Goal: Information Seeking & Learning: Learn about a topic

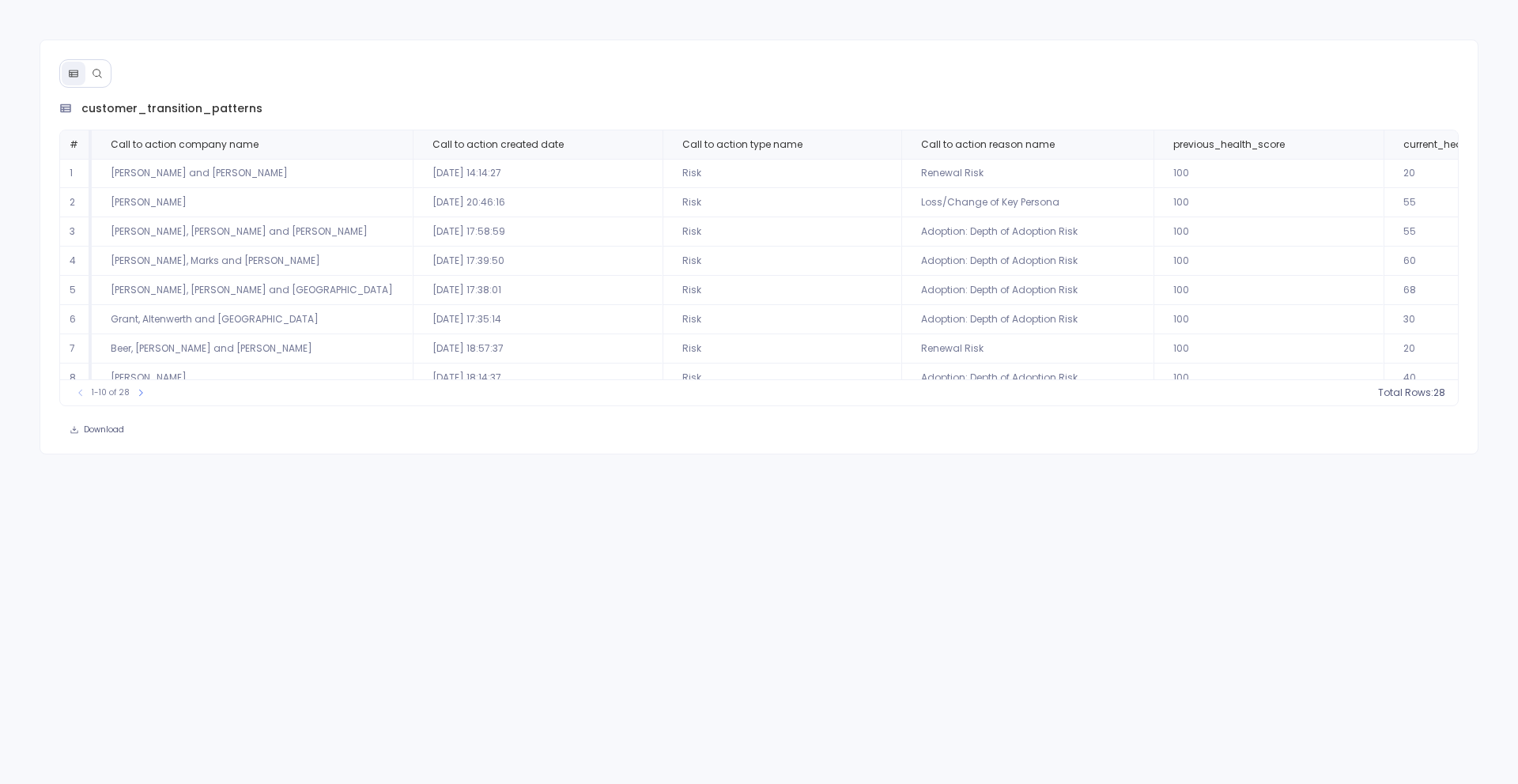
click at [93, 75] on icon at bounding box center [97, 74] width 11 height 11
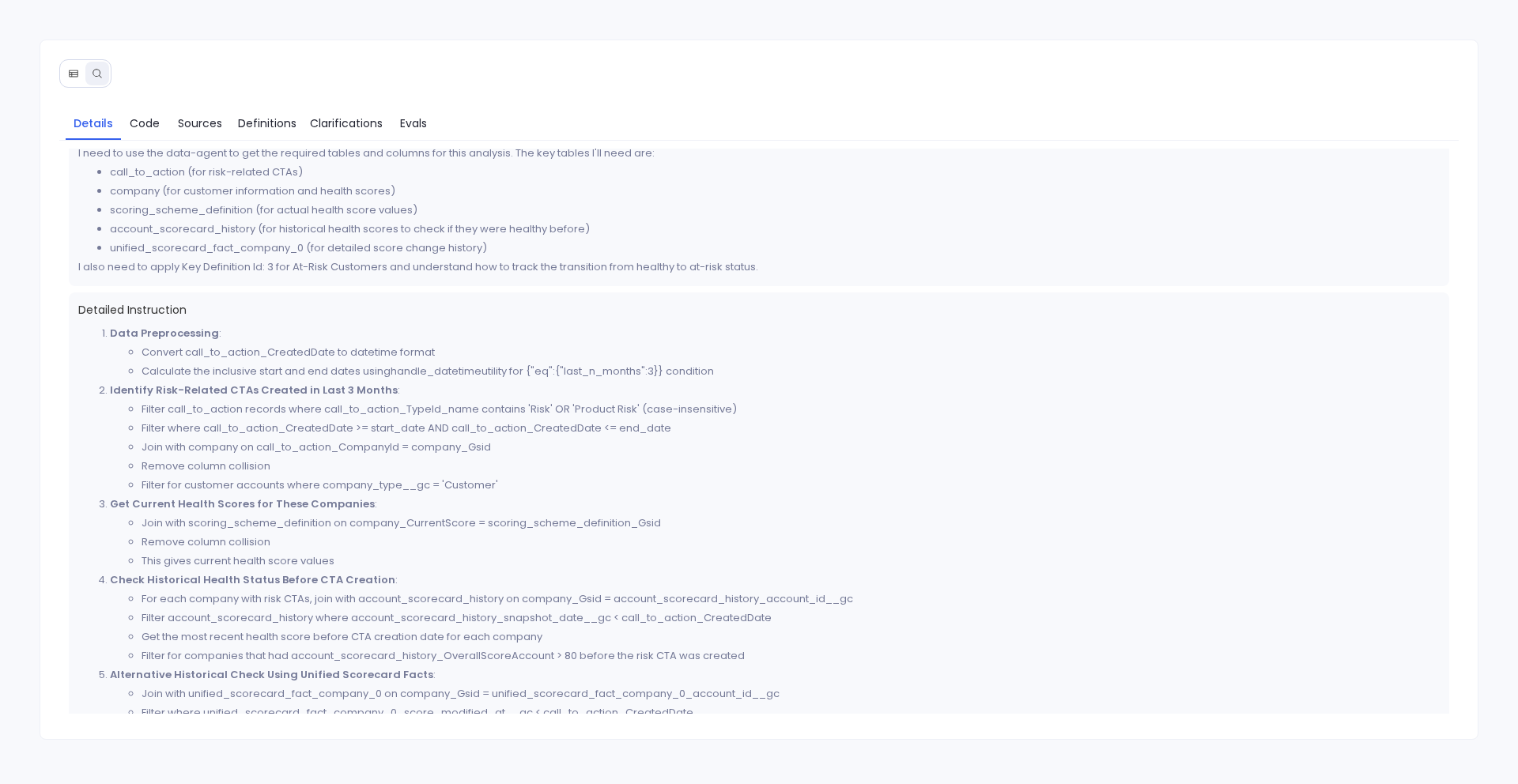
scroll to position [73, 0]
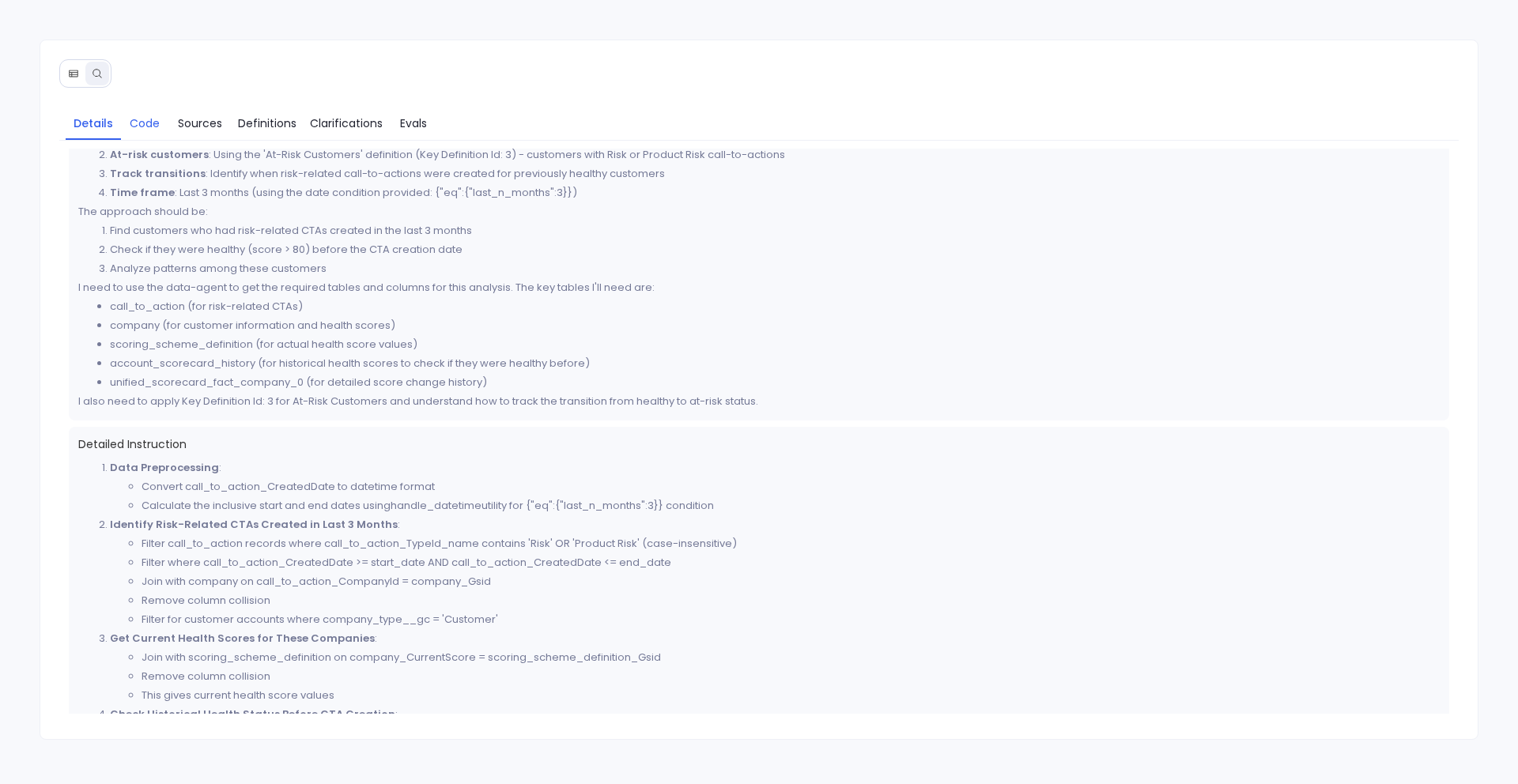
click at [147, 126] on span "Code" at bounding box center [144, 123] width 30 height 17
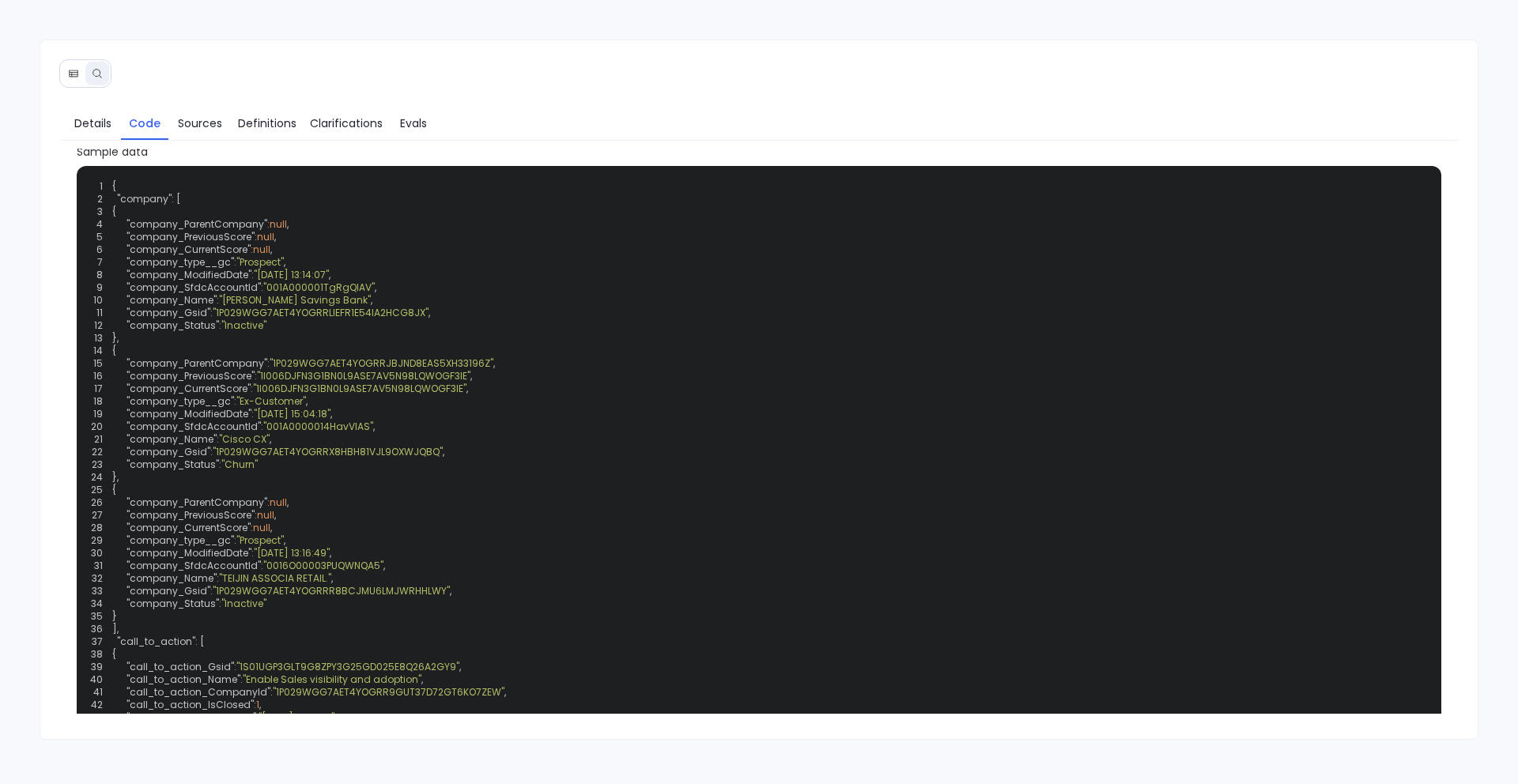
scroll to position [495, 0]
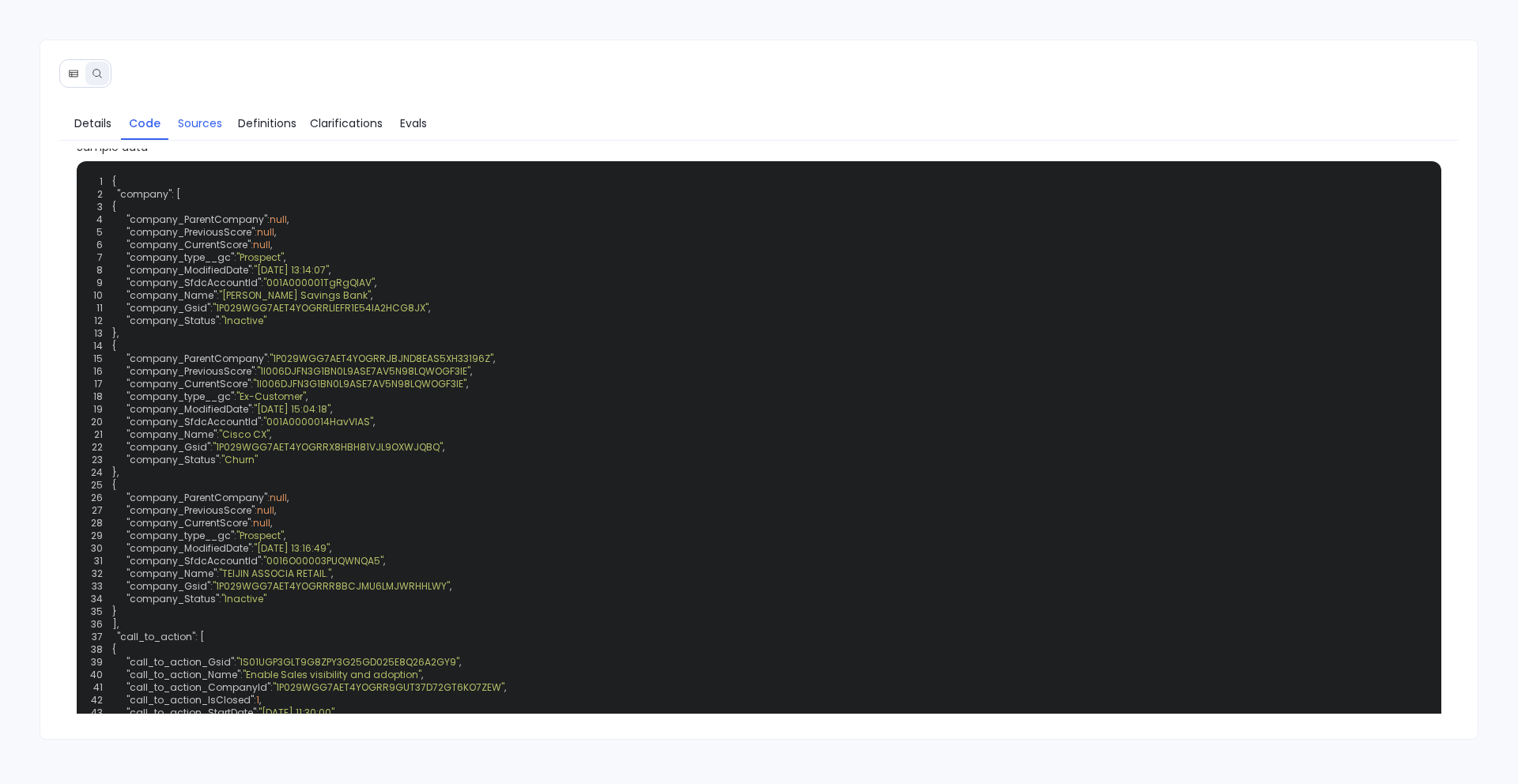
click at [195, 117] on span "Sources" at bounding box center [200, 123] width 45 height 17
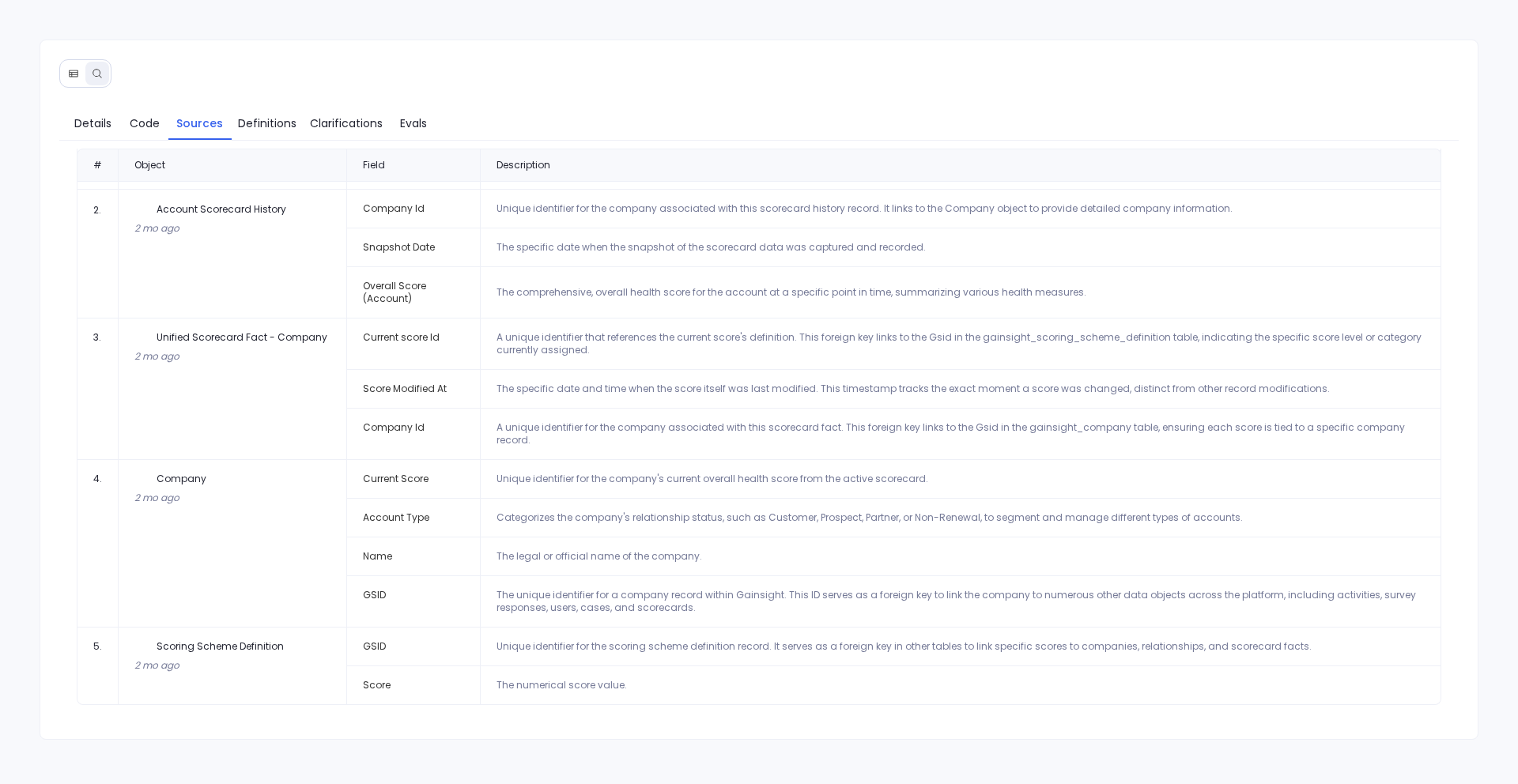
scroll to position [0, 0]
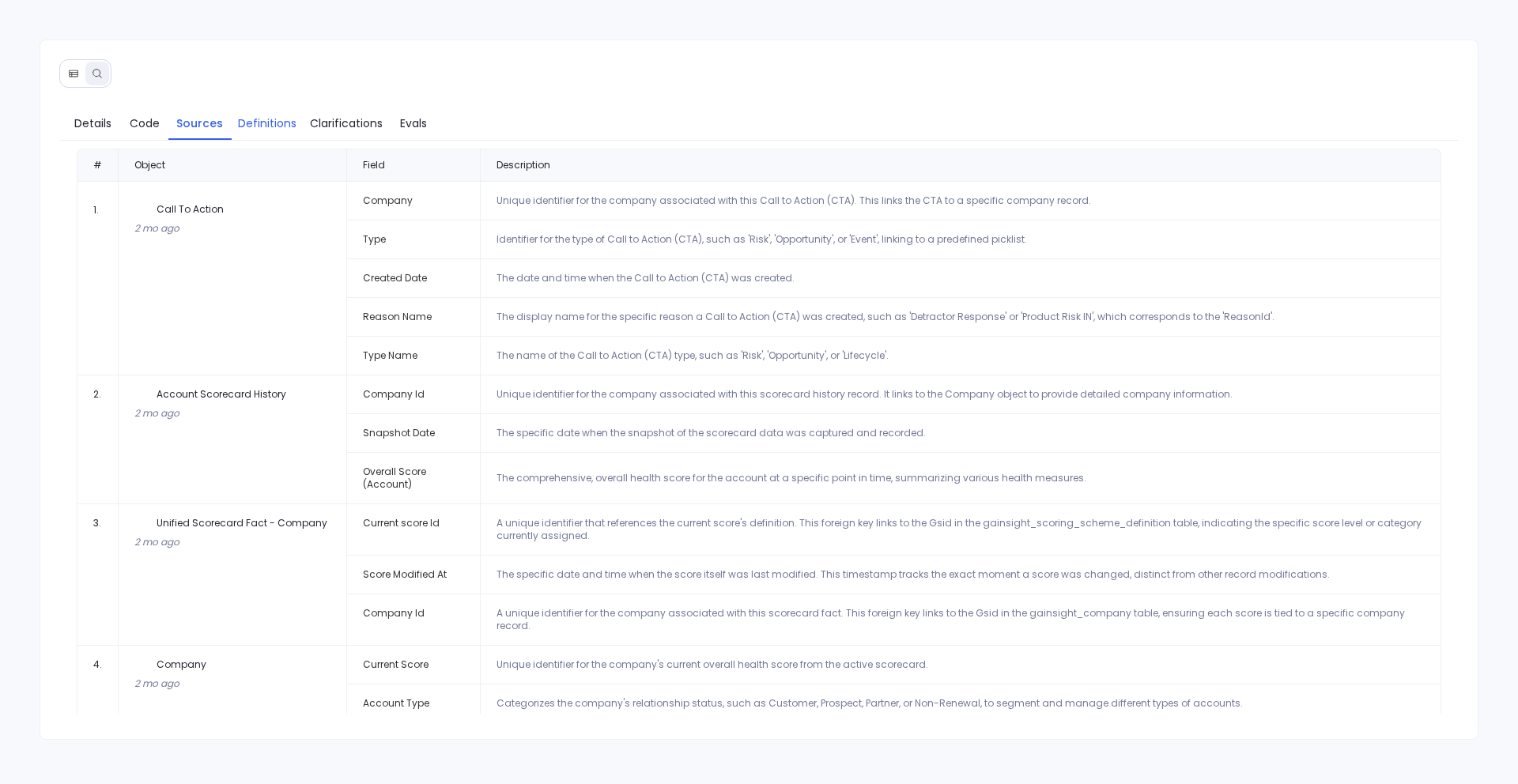
click at [263, 132] on link "Definitions" at bounding box center [267, 123] width 71 height 33
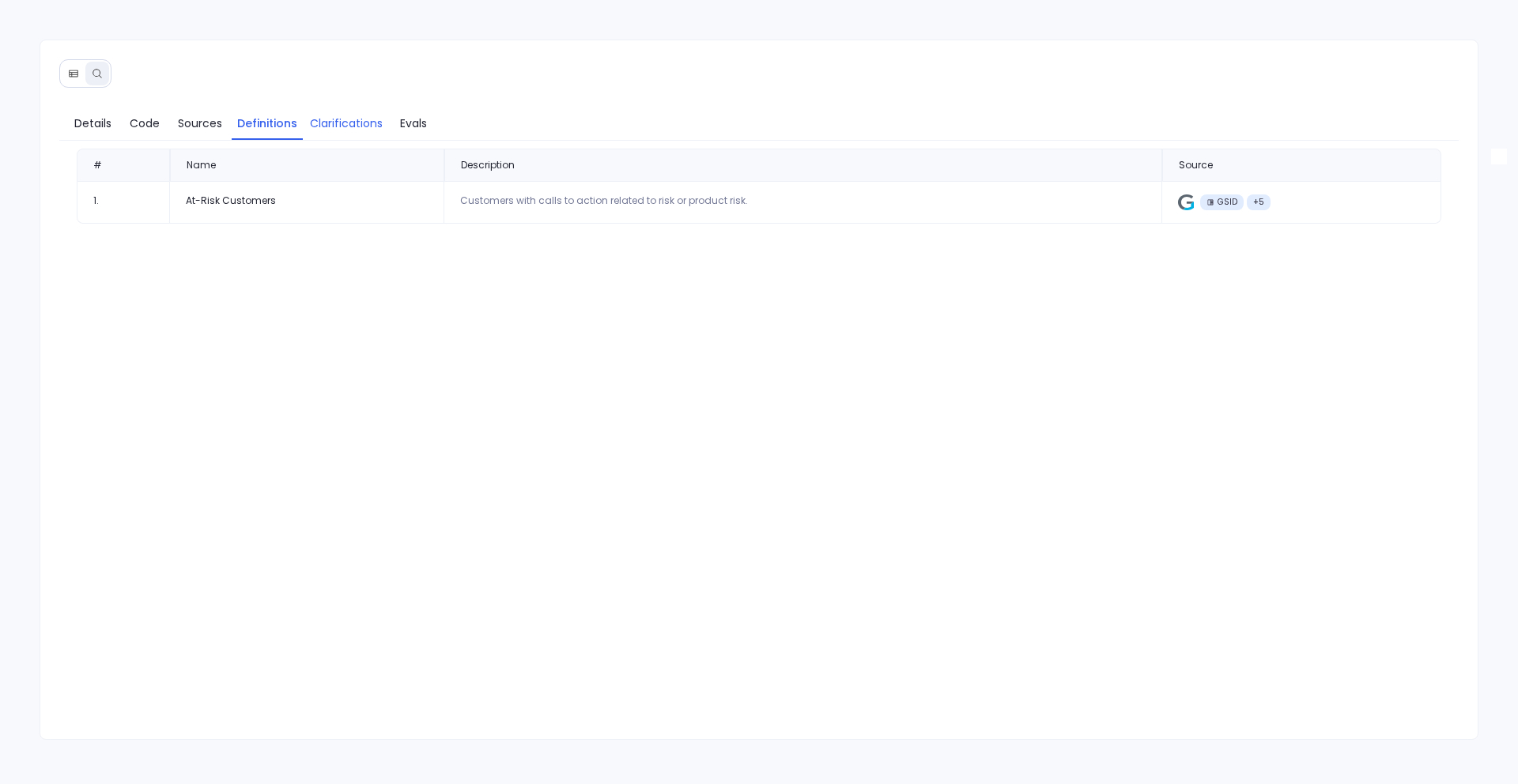
click at [315, 133] on link "Clarifications" at bounding box center [346, 123] width 87 height 33
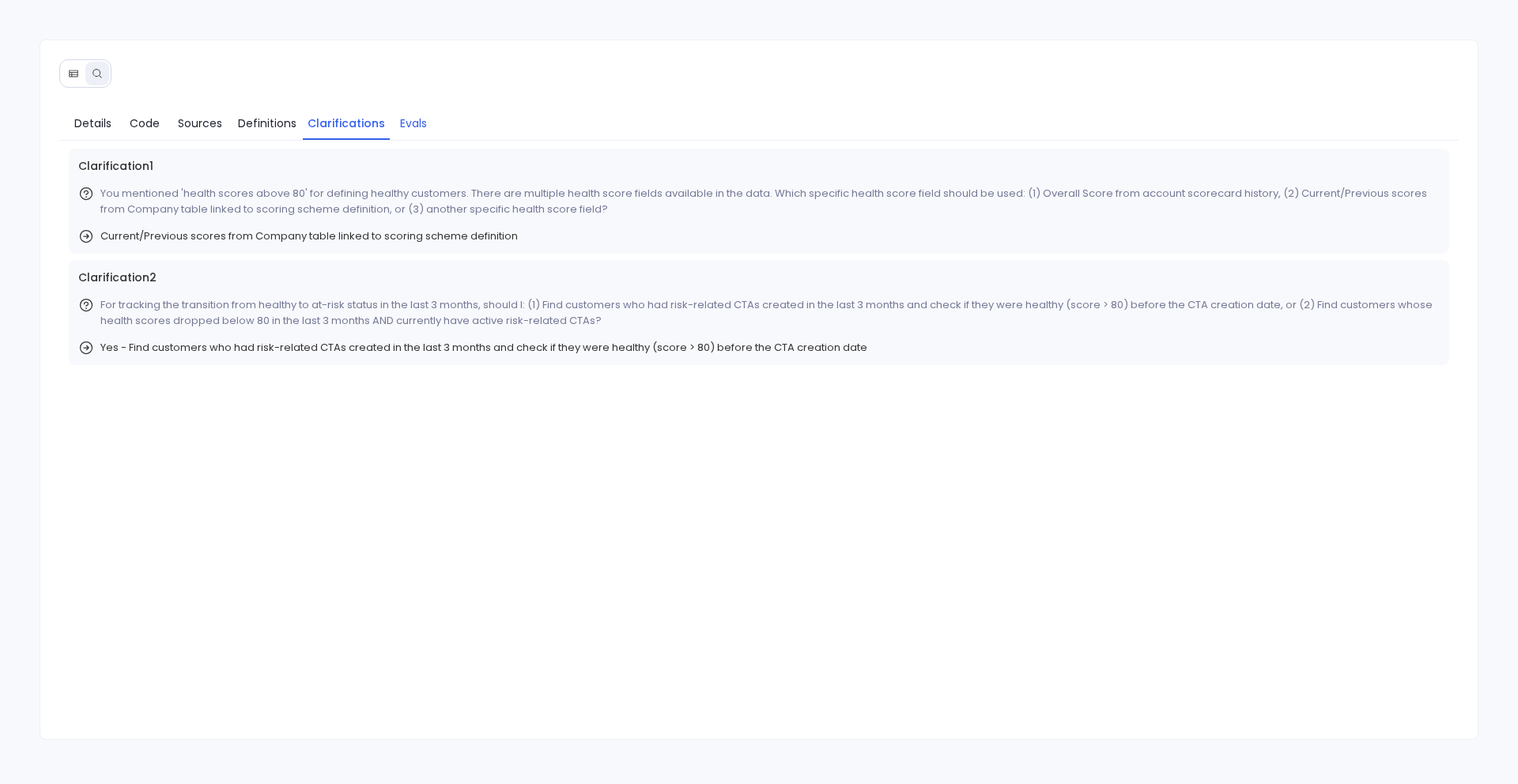
click at [414, 121] on span "Evals" at bounding box center [413, 123] width 27 height 17
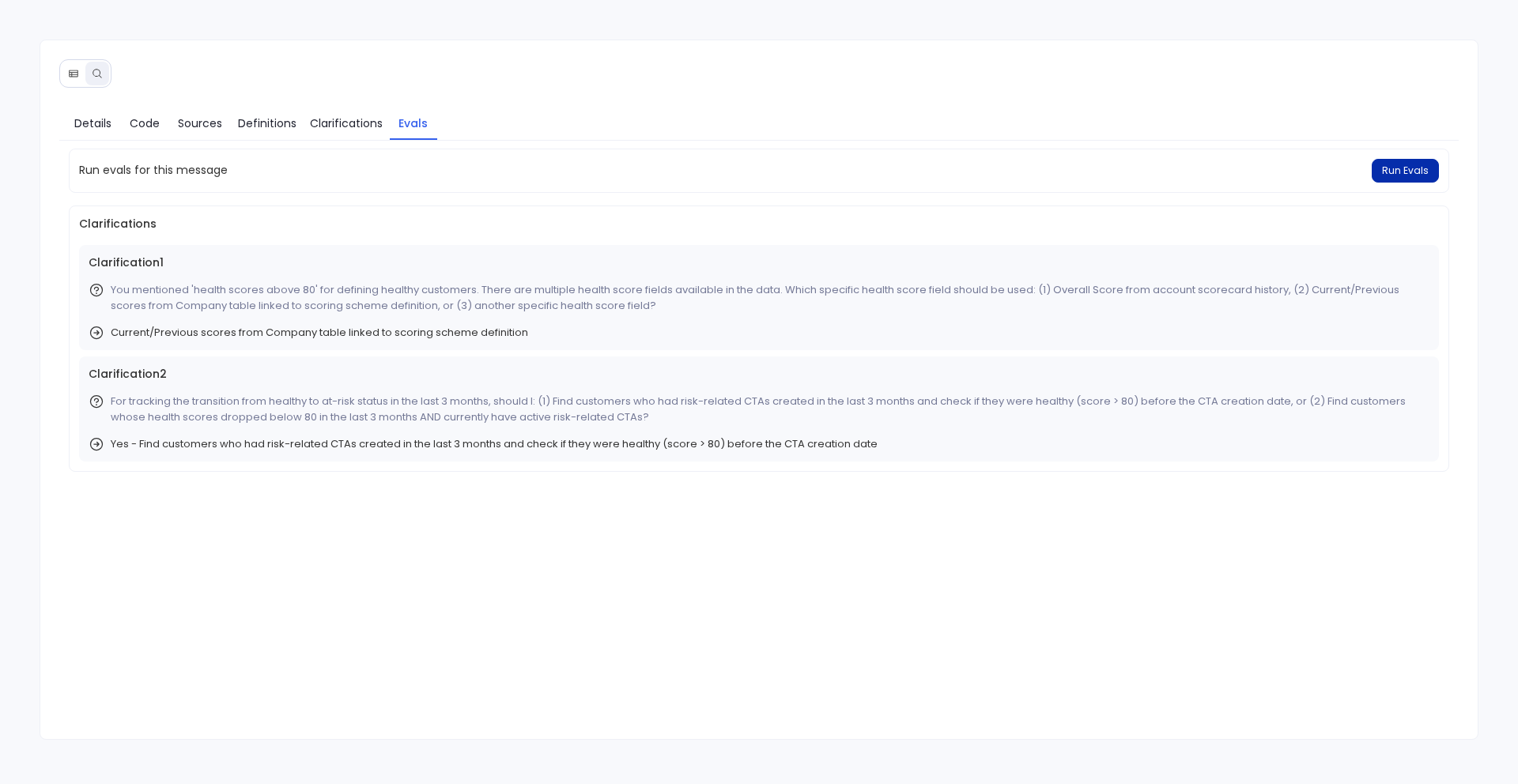
click at [1431, 176] on button "Run Evals" at bounding box center [1405, 170] width 67 height 23
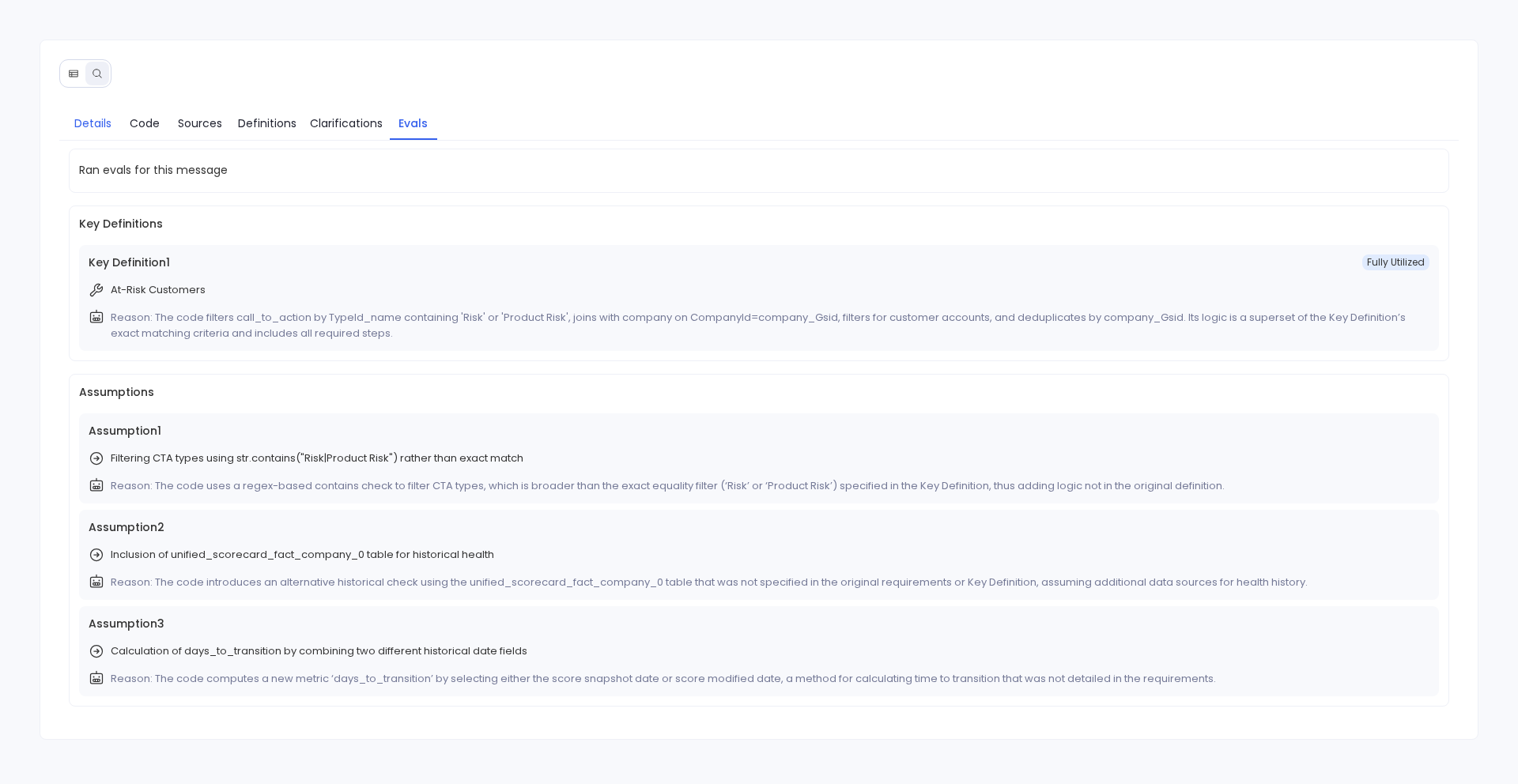
click at [94, 130] on span "Details" at bounding box center [93, 123] width 37 height 17
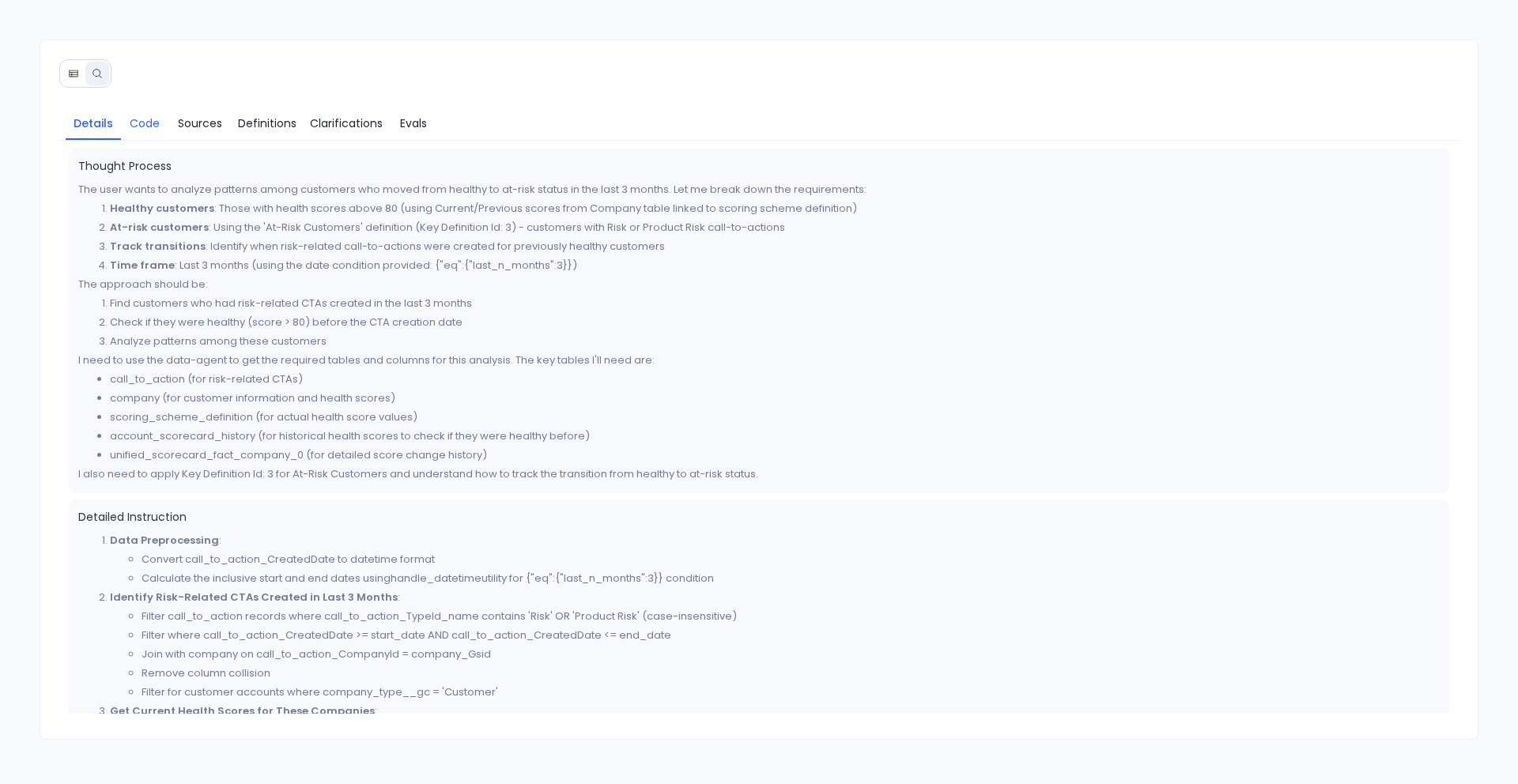
click at [153, 130] on span "Code" at bounding box center [144, 123] width 30 height 17
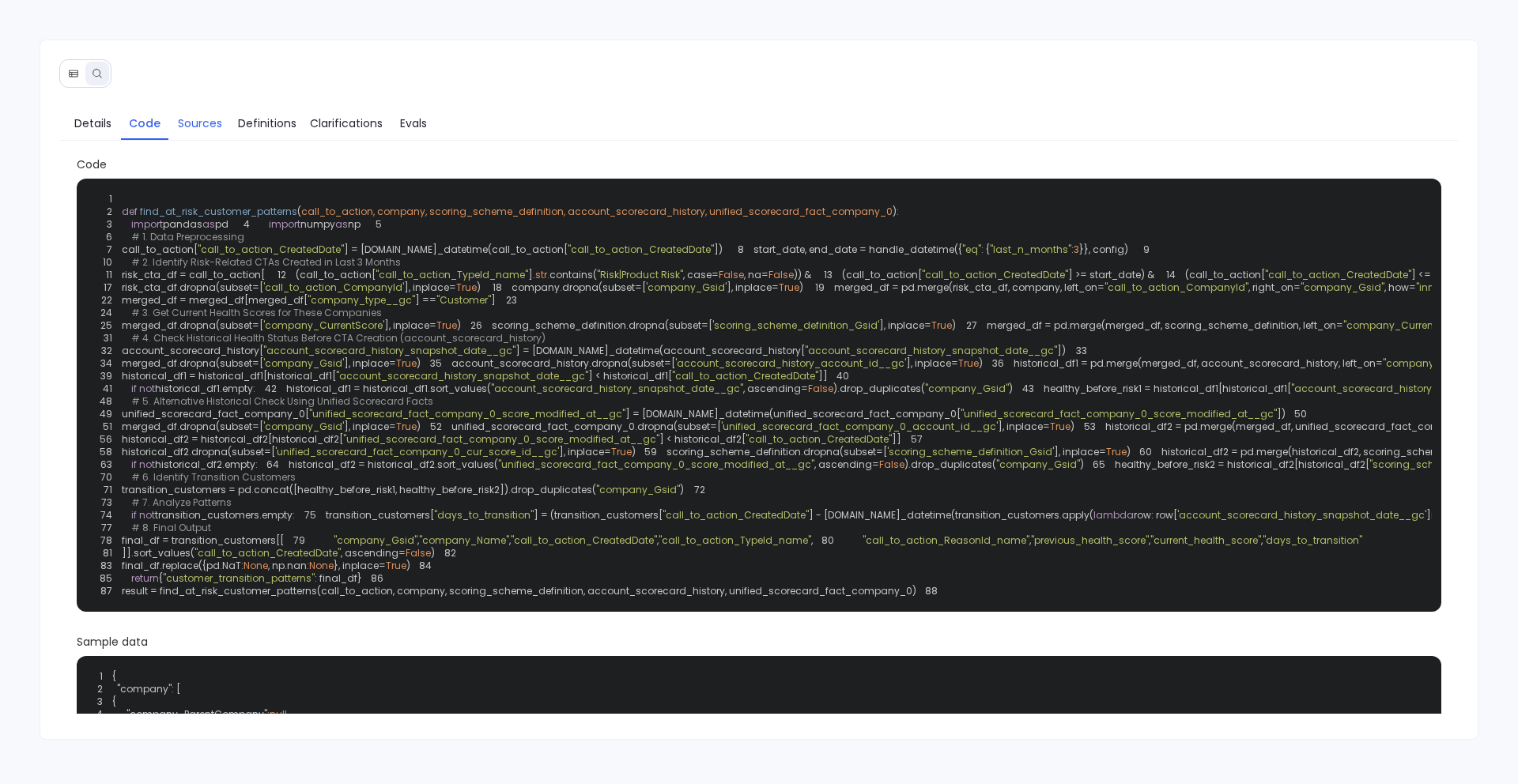
click at [200, 129] on span "Sources" at bounding box center [200, 123] width 45 height 17
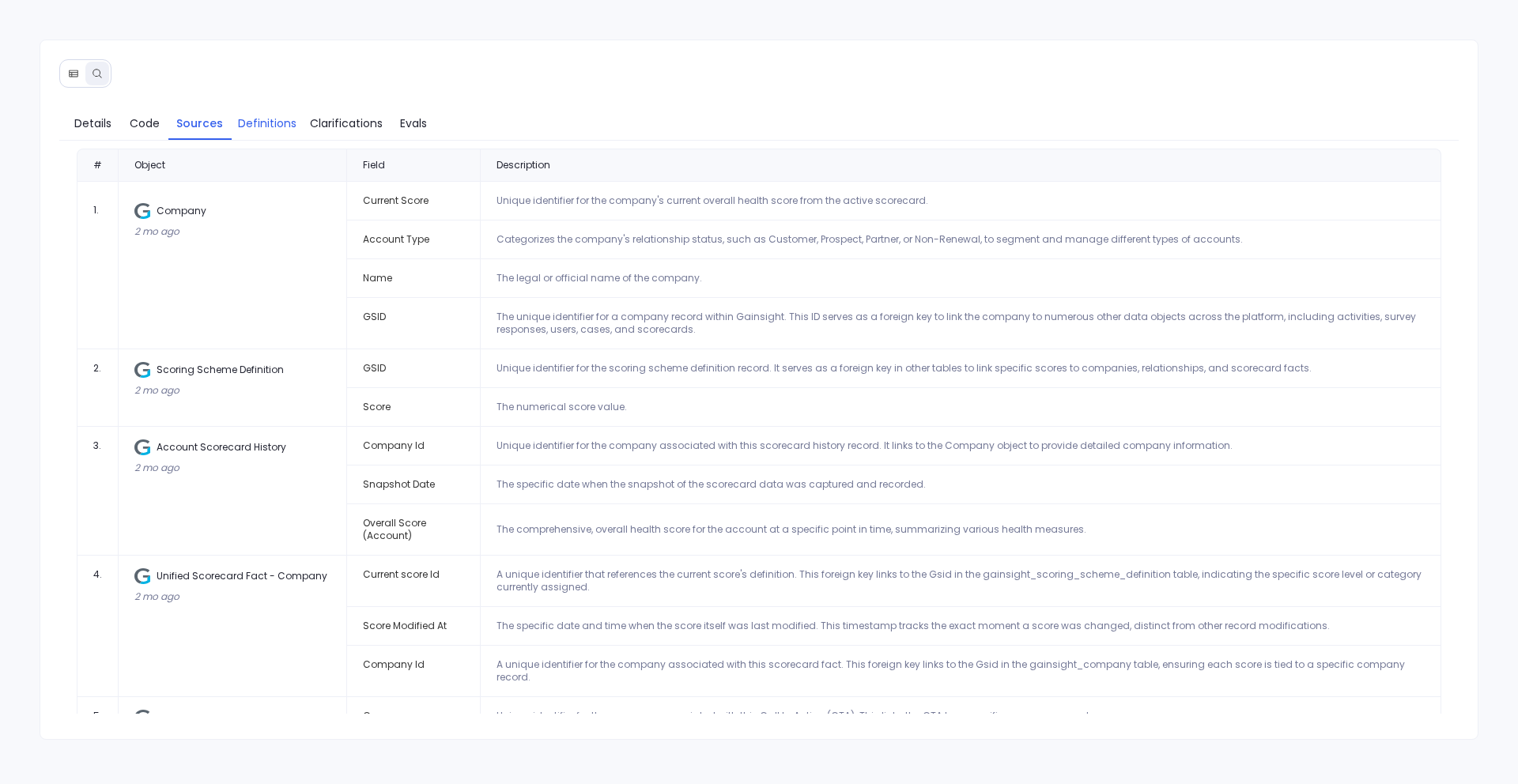
click at [294, 125] on span "Definitions" at bounding box center [267, 123] width 58 height 17
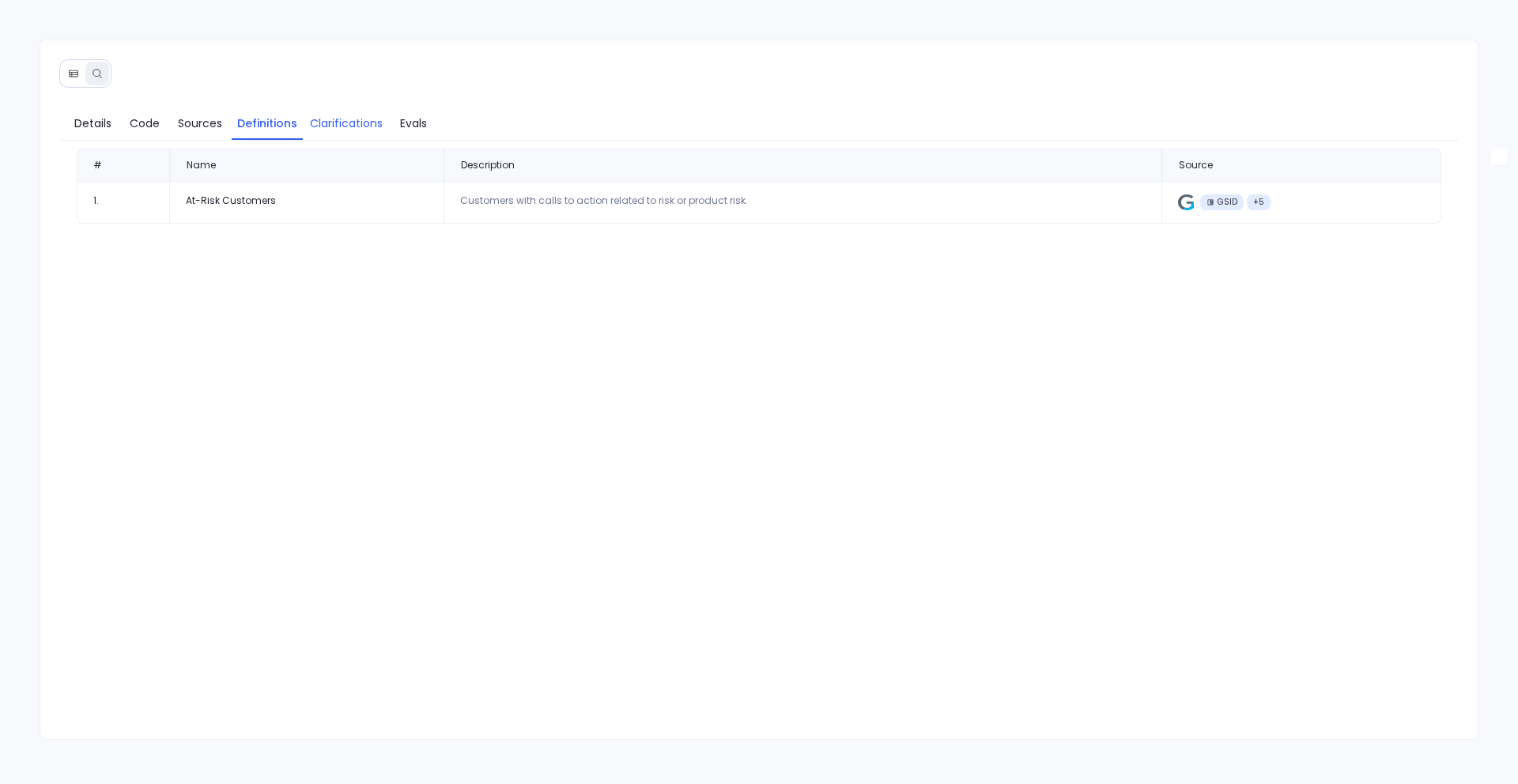
click at [328, 125] on span "Clarifications" at bounding box center [347, 123] width 73 height 17
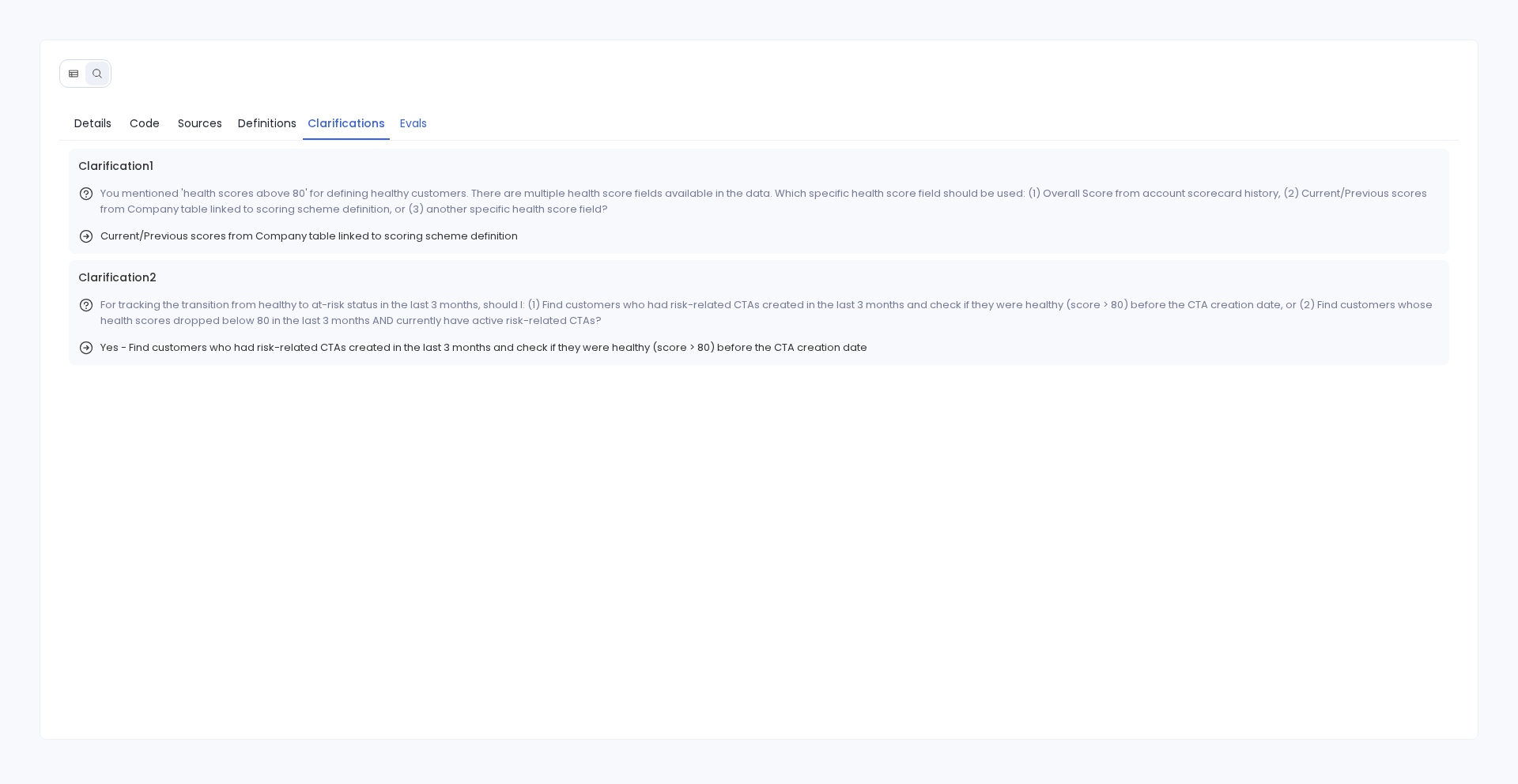
click at [400, 122] on span "Evals" at bounding box center [413, 123] width 27 height 17
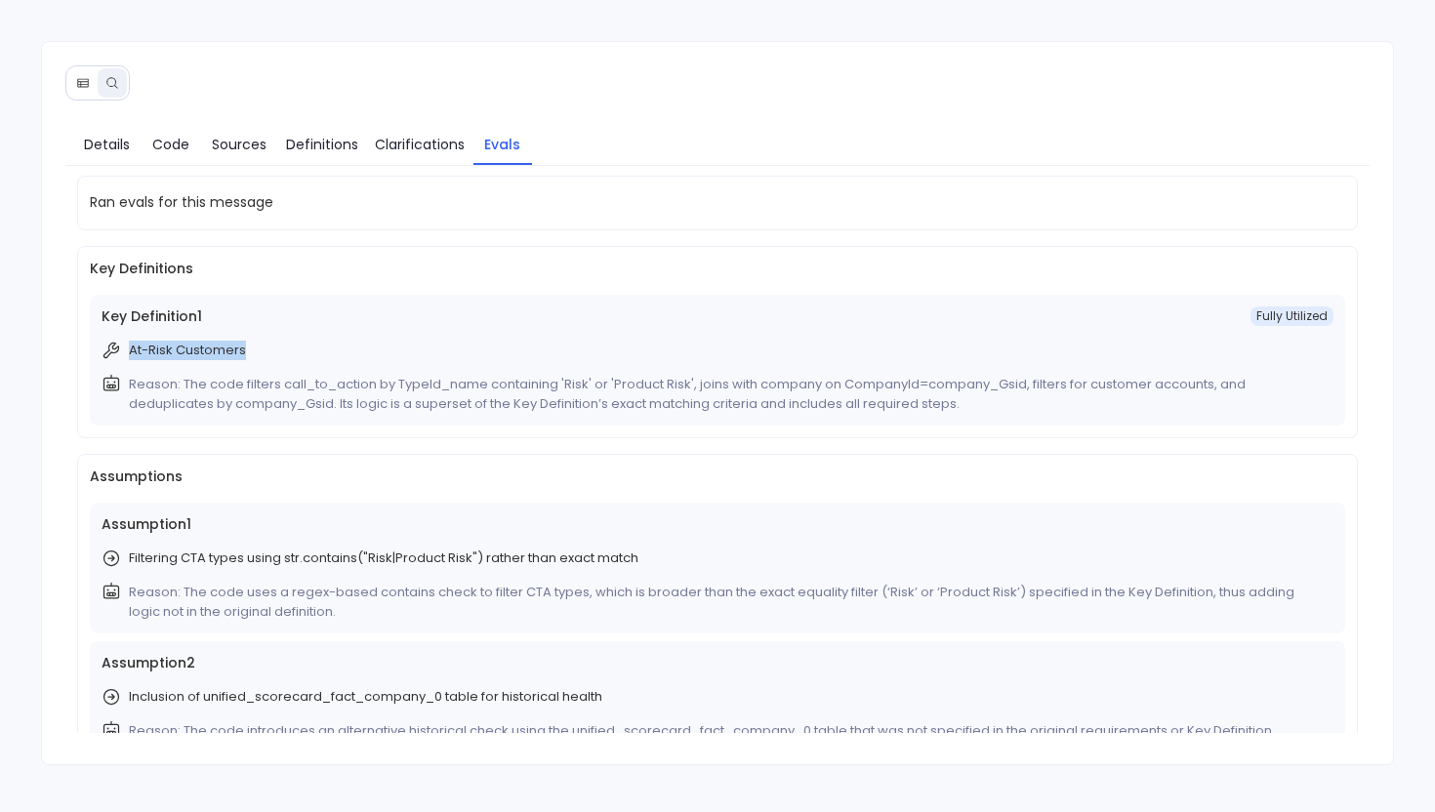
drag, startPoint x: 128, startPoint y: 352, endPoint x: 265, endPoint y: 357, distance: 137.7
click at [265, 357] on div "At-Risk Customers" at bounding box center [718, 351] width 1233 height 20
drag, startPoint x: 126, startPoint y: 392, endPoint x: 181, endPoint y: 392, distance: 54.7
click at [157, 392] on div "Reason: The code filters call_to_action by TypeId_name containing 'Risk' or 'Pr…" at bounding box center [718, 394] width 1233 height 40
click at [1278, 320] on span "Fully Utilized" at bounding box center [1291, 316] width 83 height 20
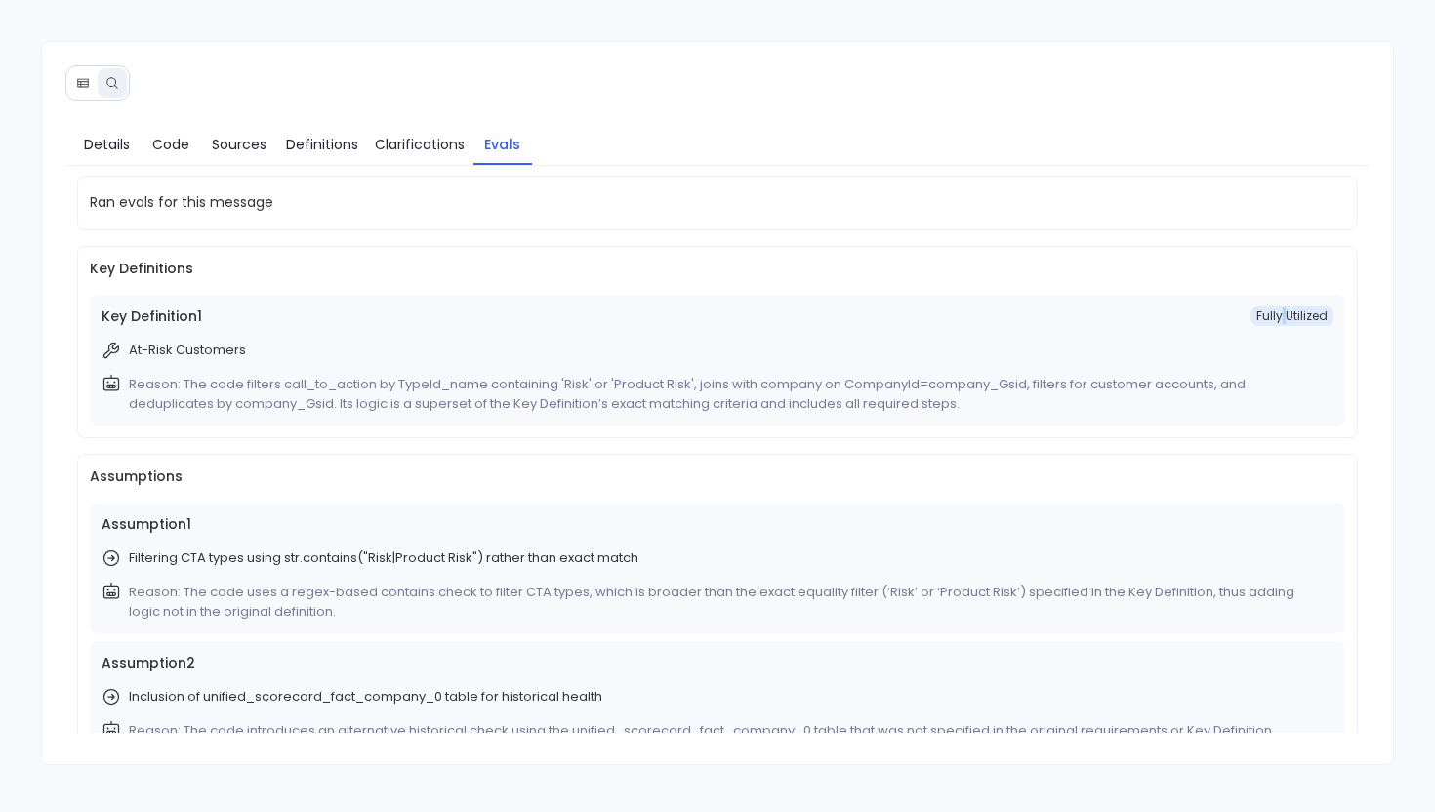
click at [1278, 320] on span "Fully Utilized" at bounding box center [1291, 316] width 83 height 20
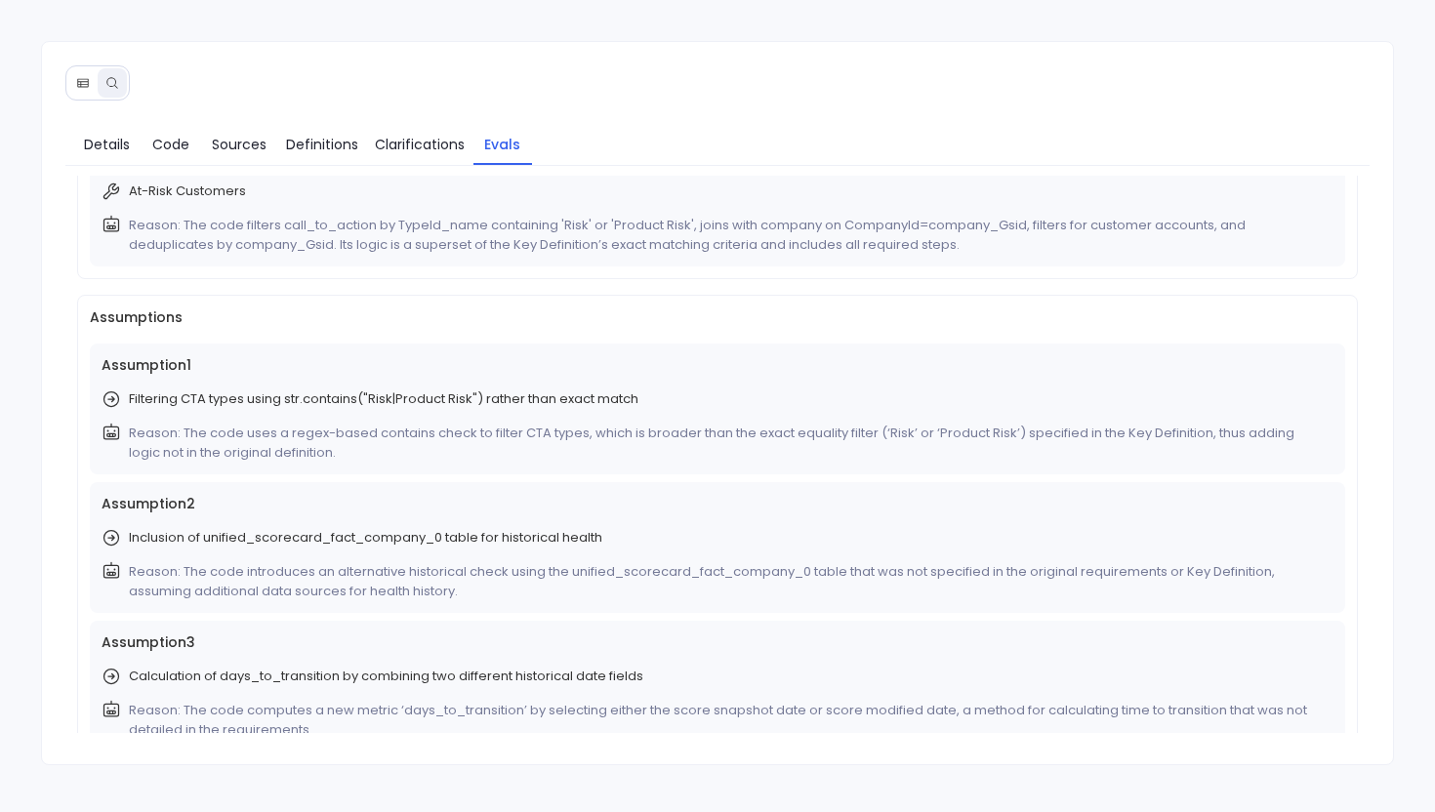
scroll to position [534, 0]
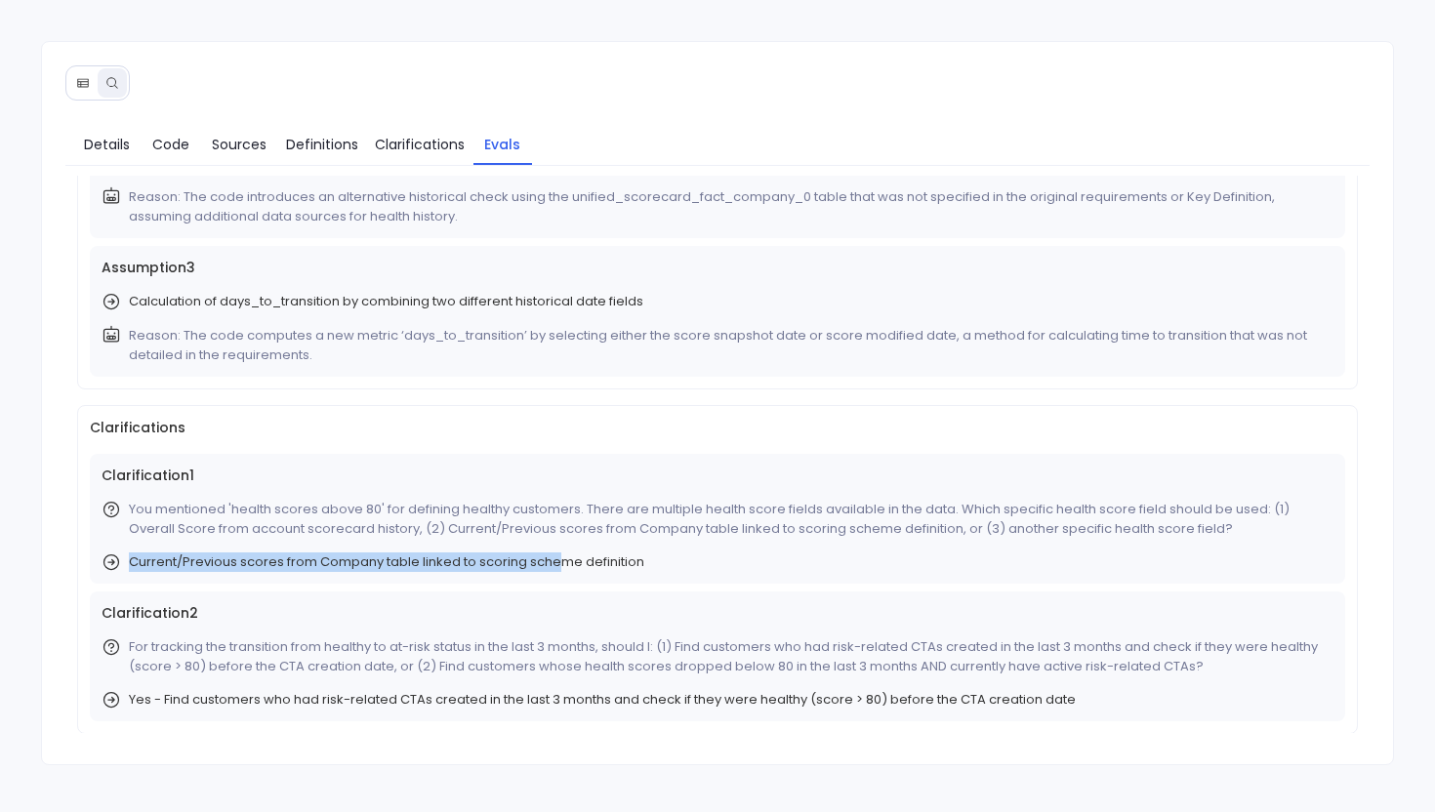
drag, startPoint x: 131, startPoint y: 566, endPoint x: 558, endPoint y: 565, distance: 427.5
click at [558, 565] on span "Current/Previous scores from Company table linked to scoring scheme definition" at bounding box center [386, 562] width 515 height 20
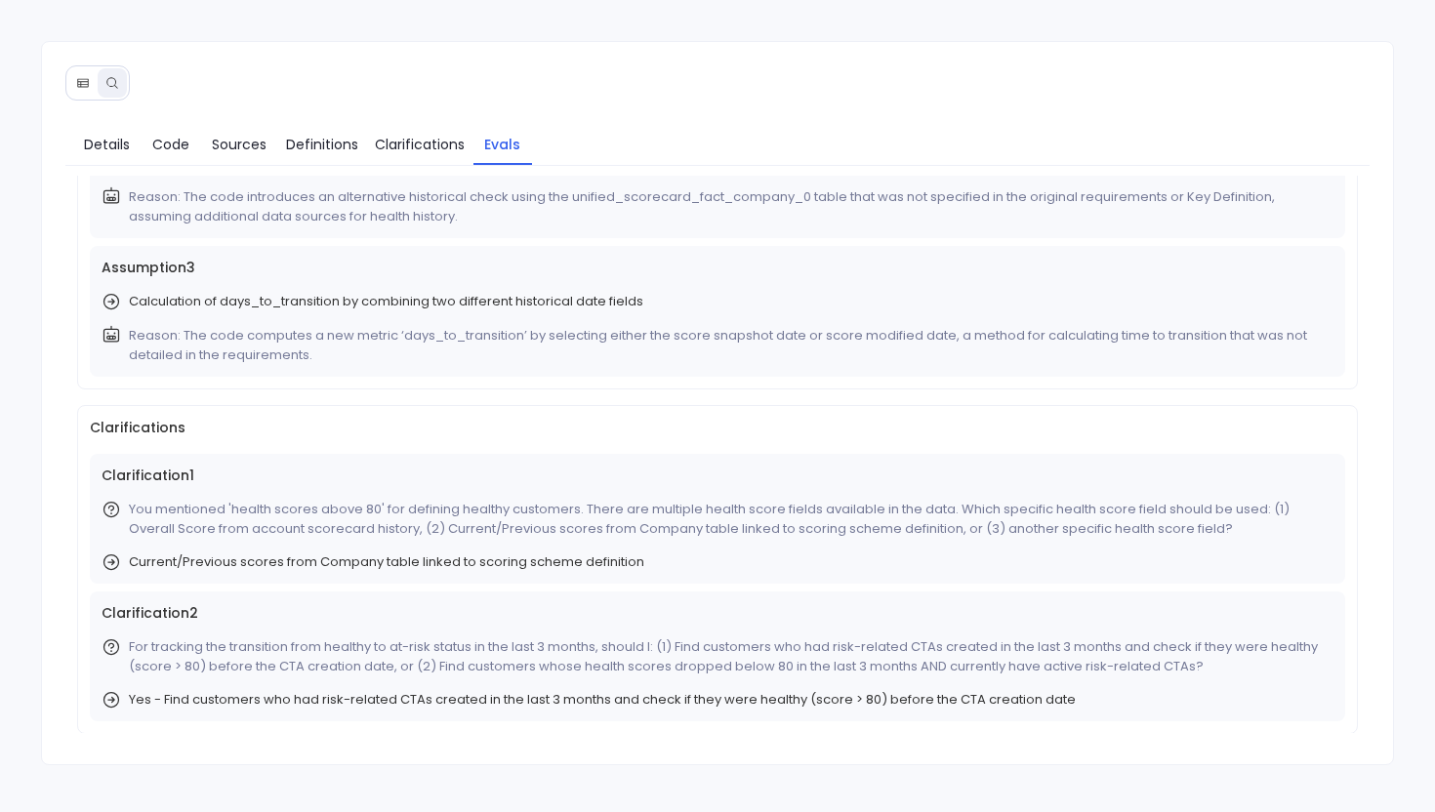
click at [645, 552] on div "Current/Previous scores from Company table linked to scoring scheme definition" at bounding box center [718, 562] width 1233 height 20
click at [627, 561] on span "Current/Previous scores from Company table linked to scoring scheme definition" at bounding box center [386, 562] width 515 height 20
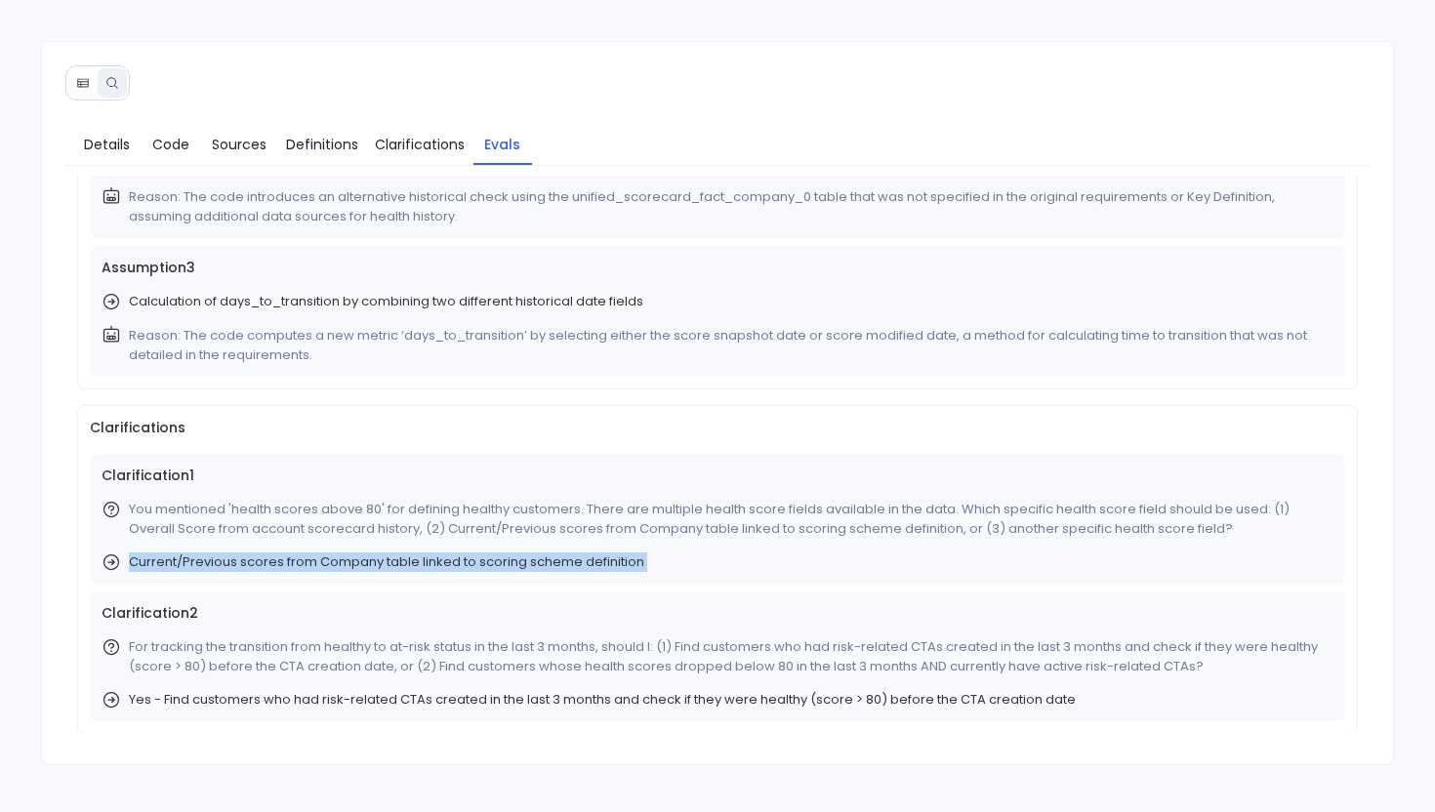
click at [627, 561] on span "Current/Previous scores from Company table linked to scoring scheme definition" at bounding box center [386, 562] width 515 height 20
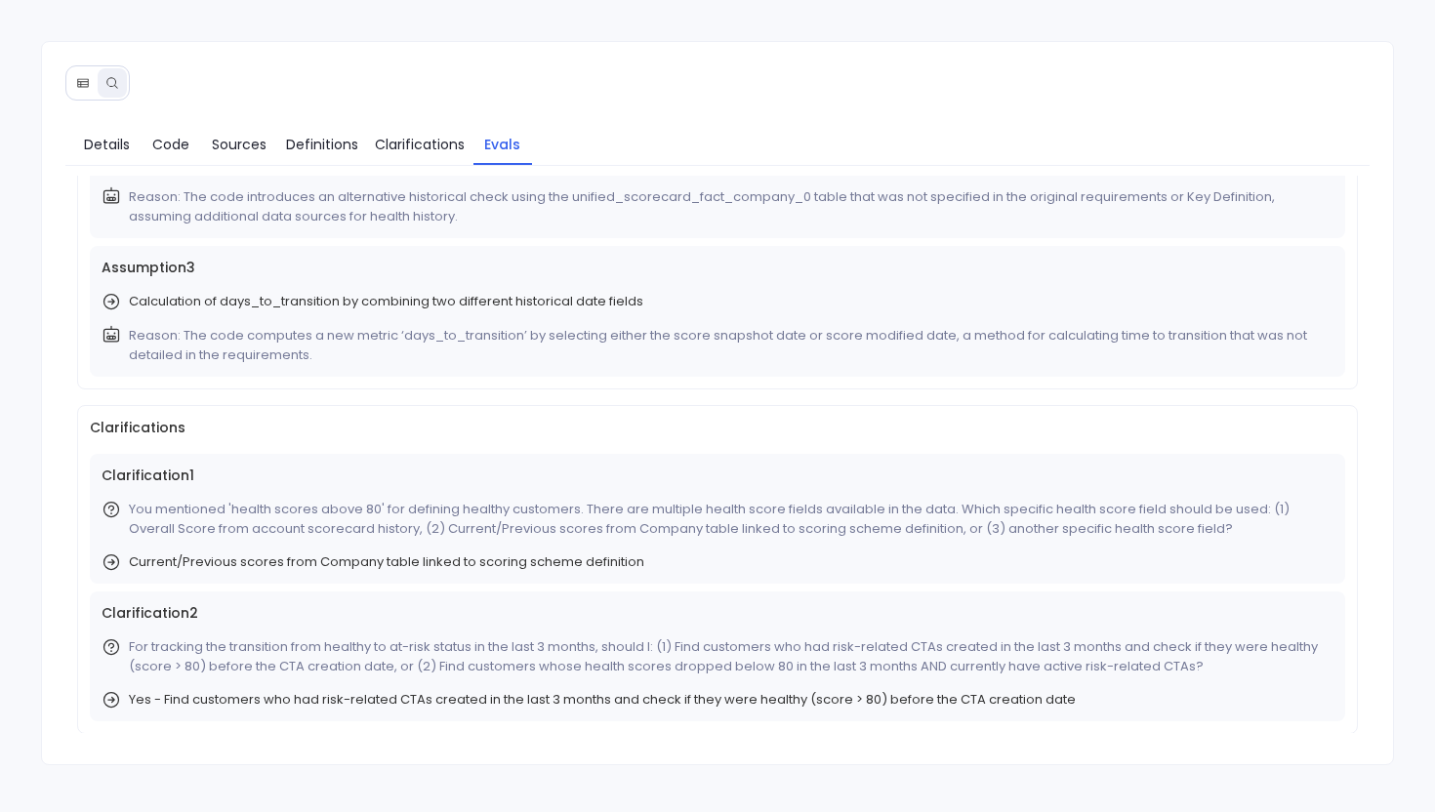
click at [557, 699] on span "Yes - Find customers who had risk-related CTAs created in the last 3 months and…" at bounding box center [602, 700] width 947 height 20
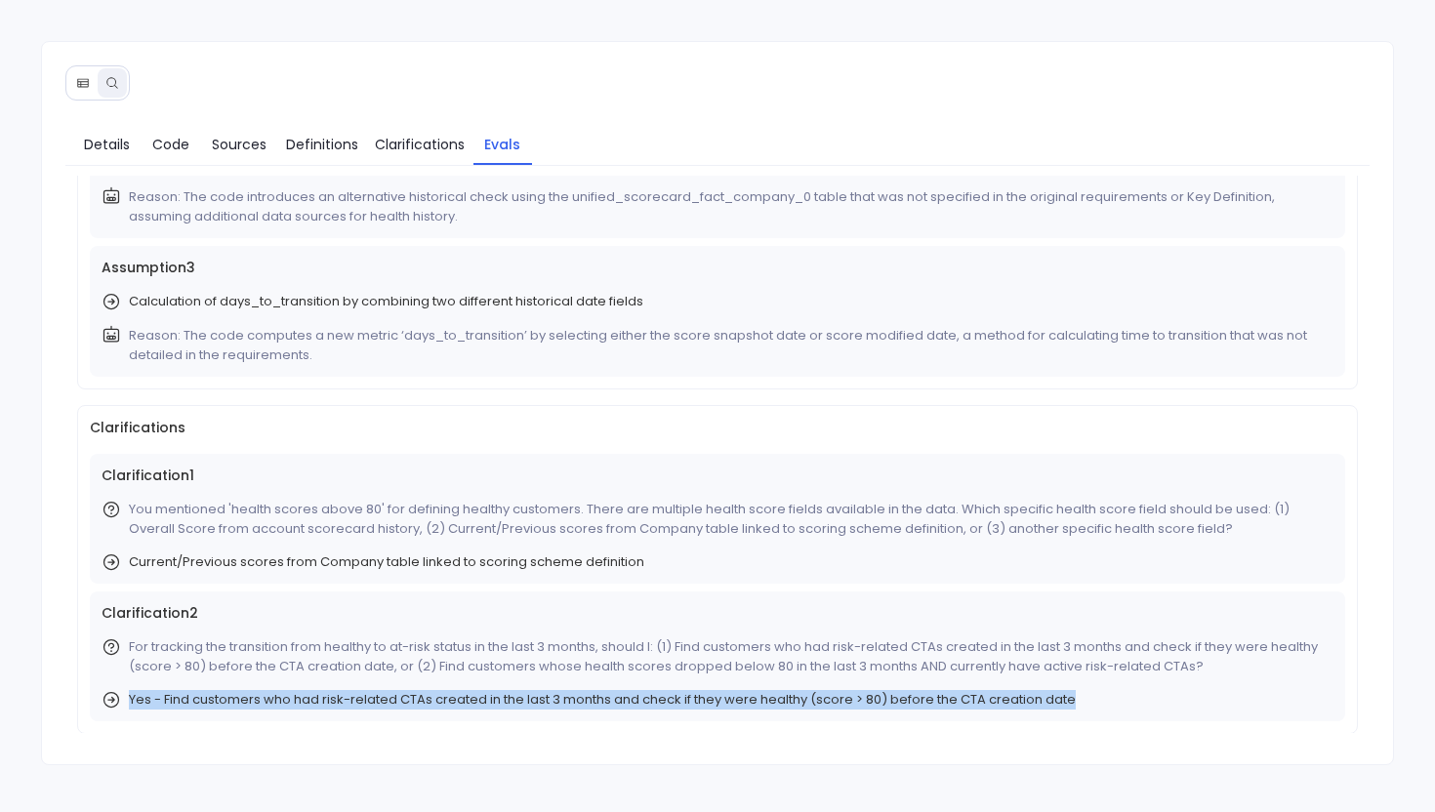
click at [557, 699] on span "Yes - Find customers who had risk-related CTAs created in the last 3 months and…" at bounding box center [602, 700] width 947 height 20
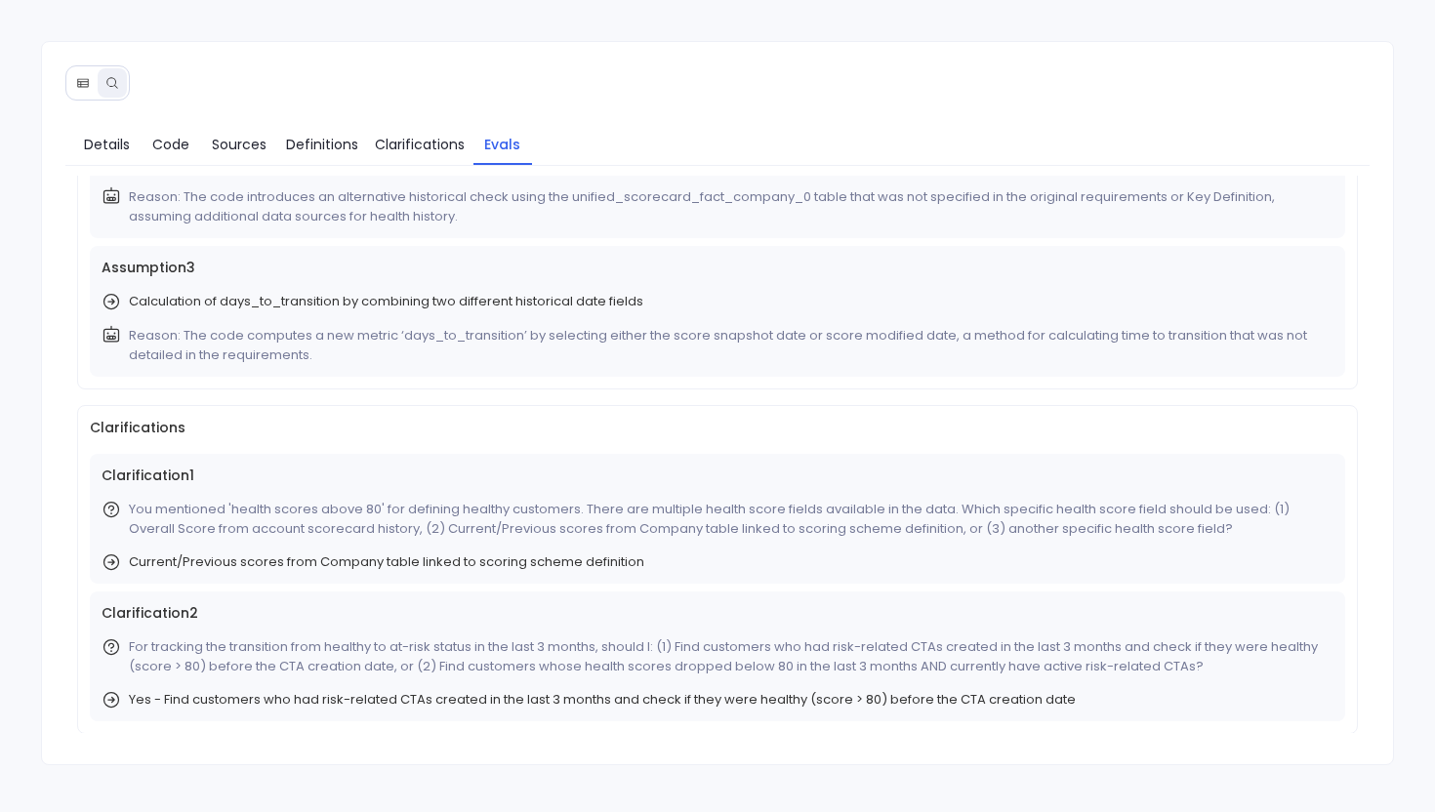
click at [531, 555] on span "Current/Previous scores from Company table linked to scoring scheme definition" at bounding box center [386, 562] width 515 height 20
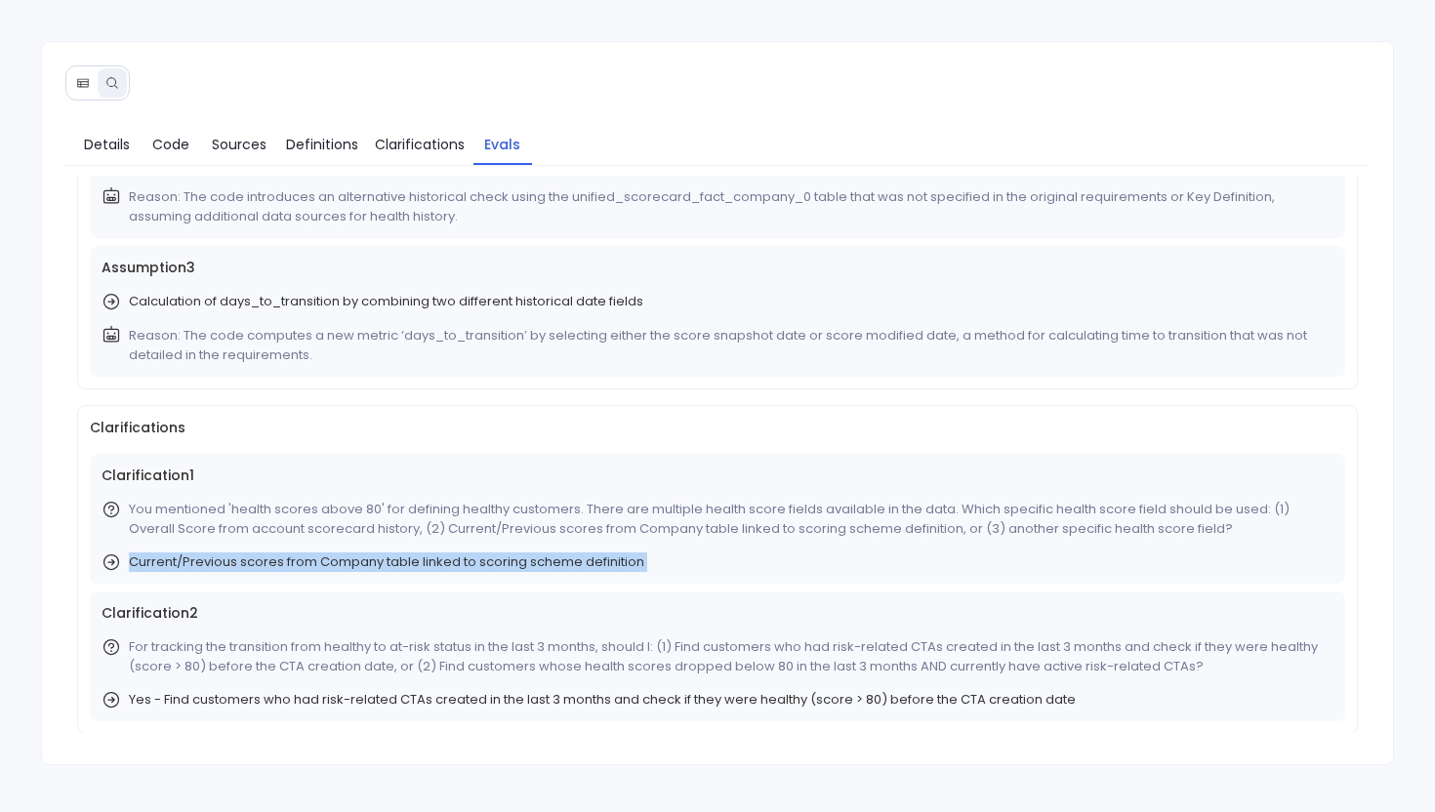
click at [531, 555] on span "Current/Previous scores from Company table linked to scoring scheme definition" at bounding box center [386, 562] width 515 height 20
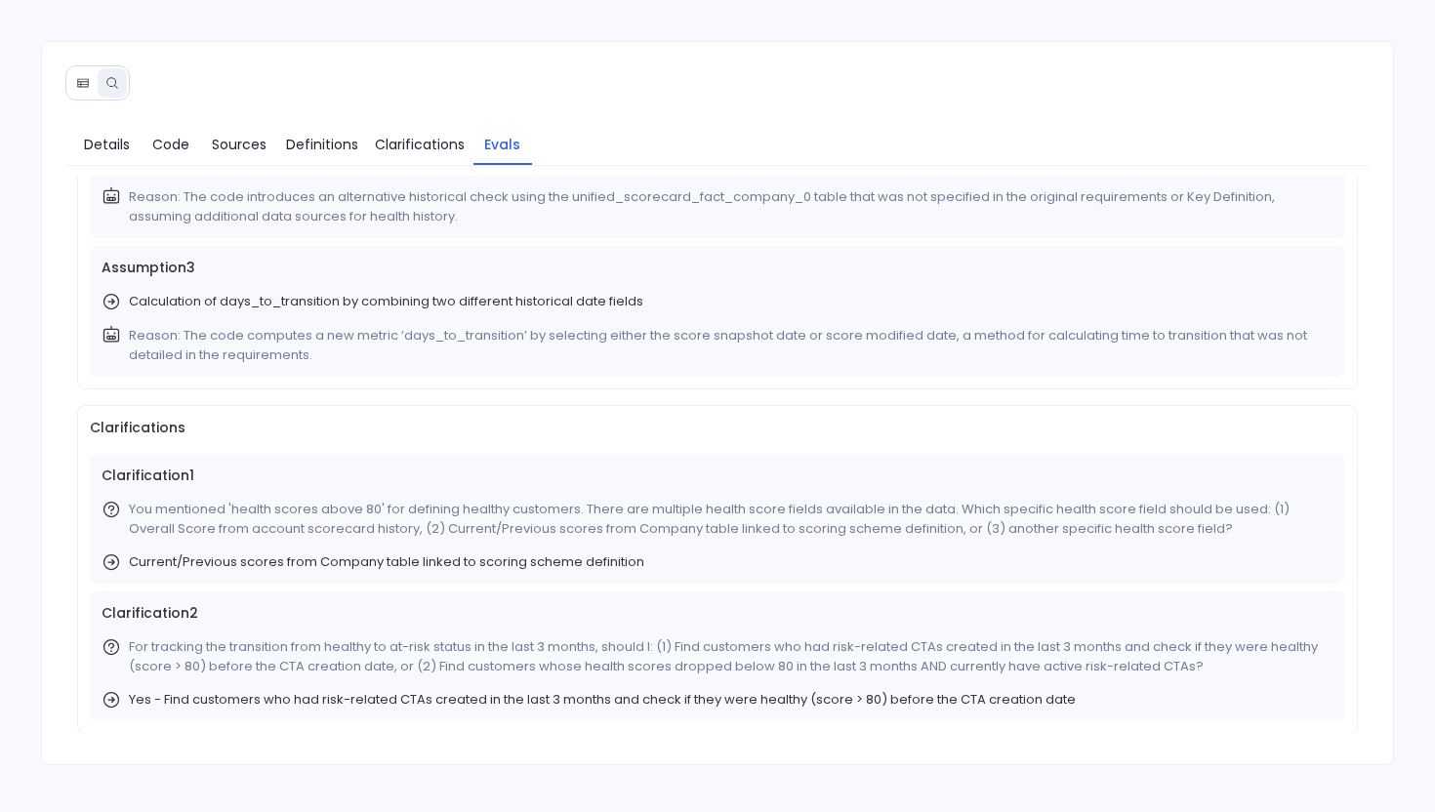
click at [450, 696] on span "Yes - Find customers who had risk-related CTAs created in the last 3 months and…" at bounding box center [602, 700] width 947 height 20
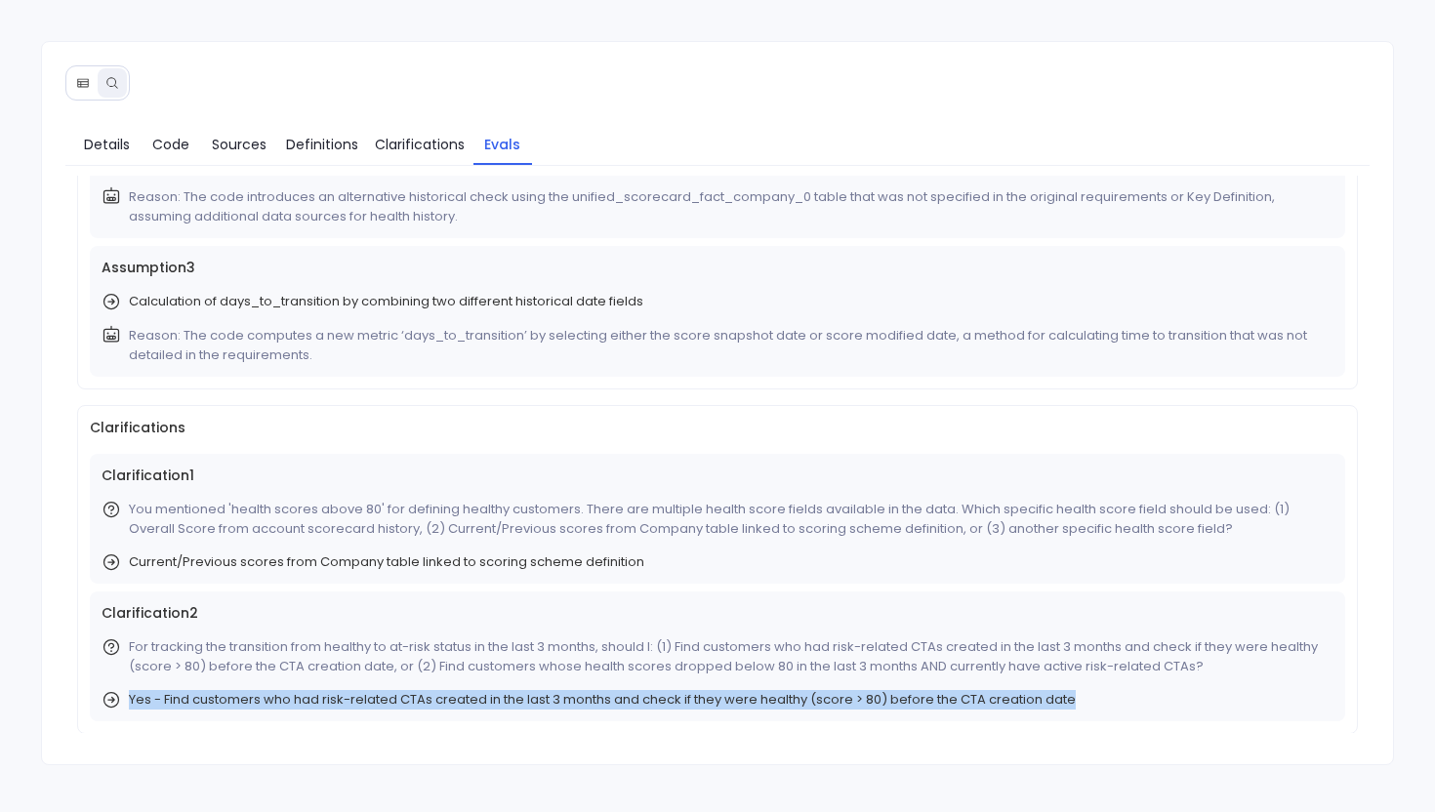
click at [450, 696] on span "Yes - Find customers who had risk-related CTAs created in the last 3 months and…" at bounding box center [602, 700] width 947 height 20
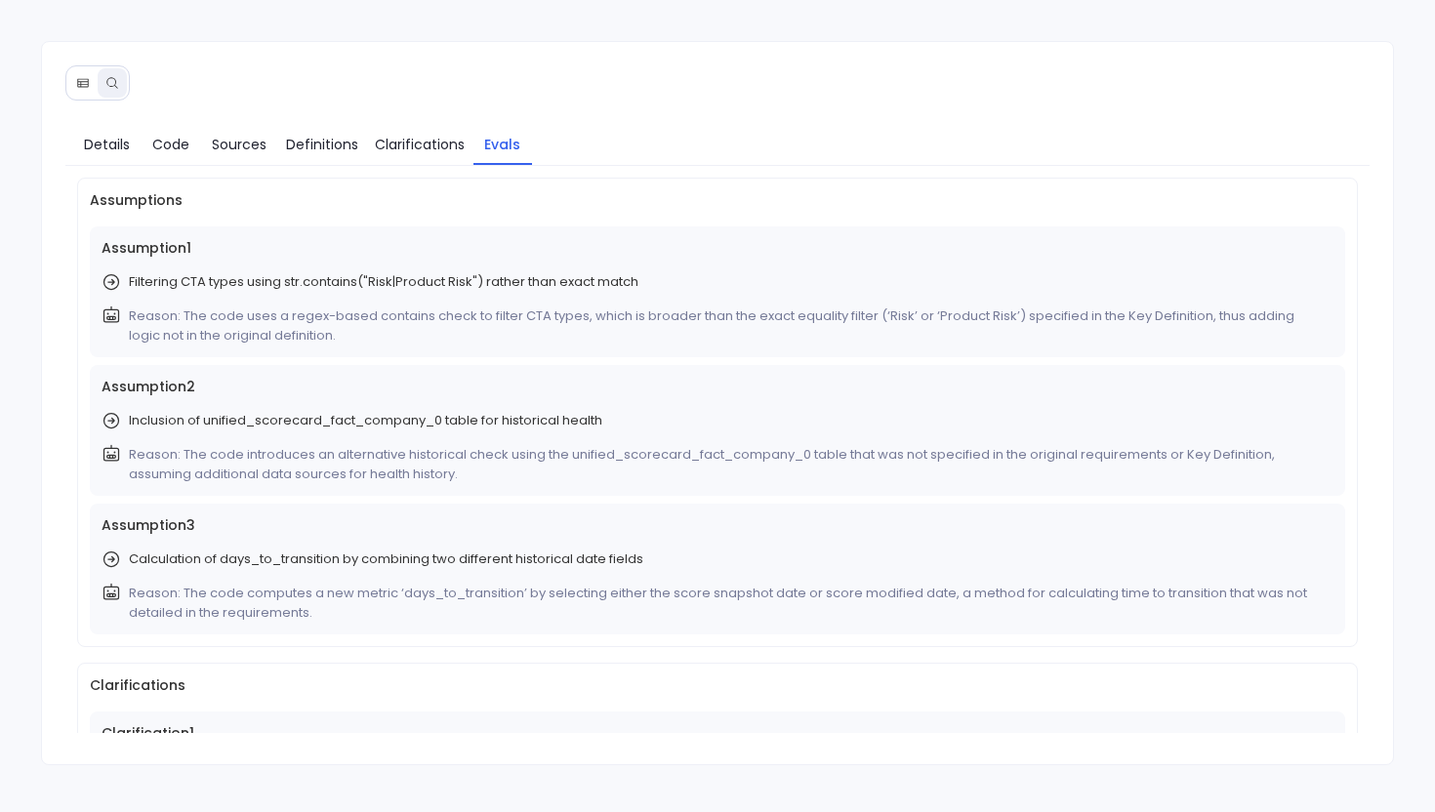
scroll to position [0, 0]
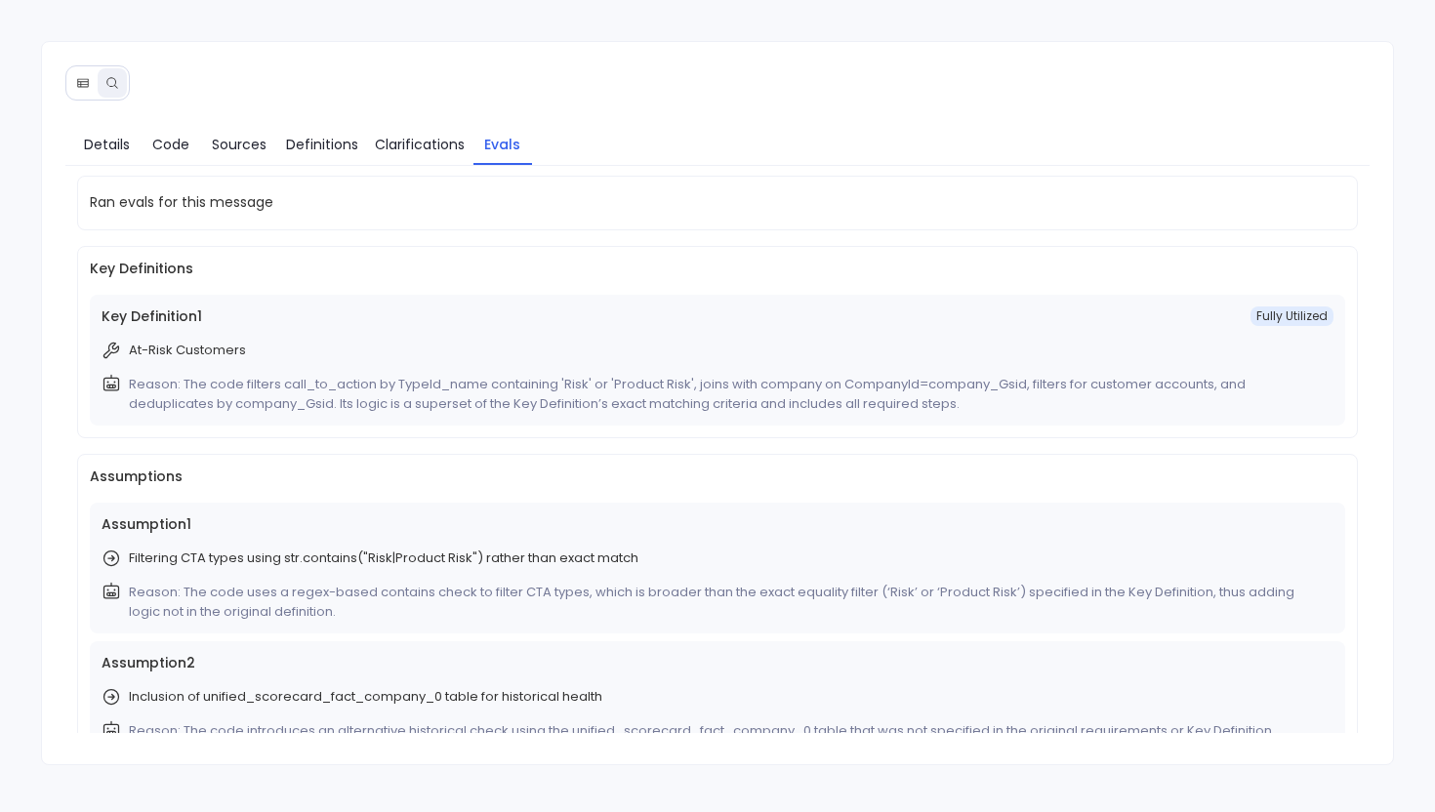
click at [79, 81] on icon at bounding box center [82, 82] width 11 height 9
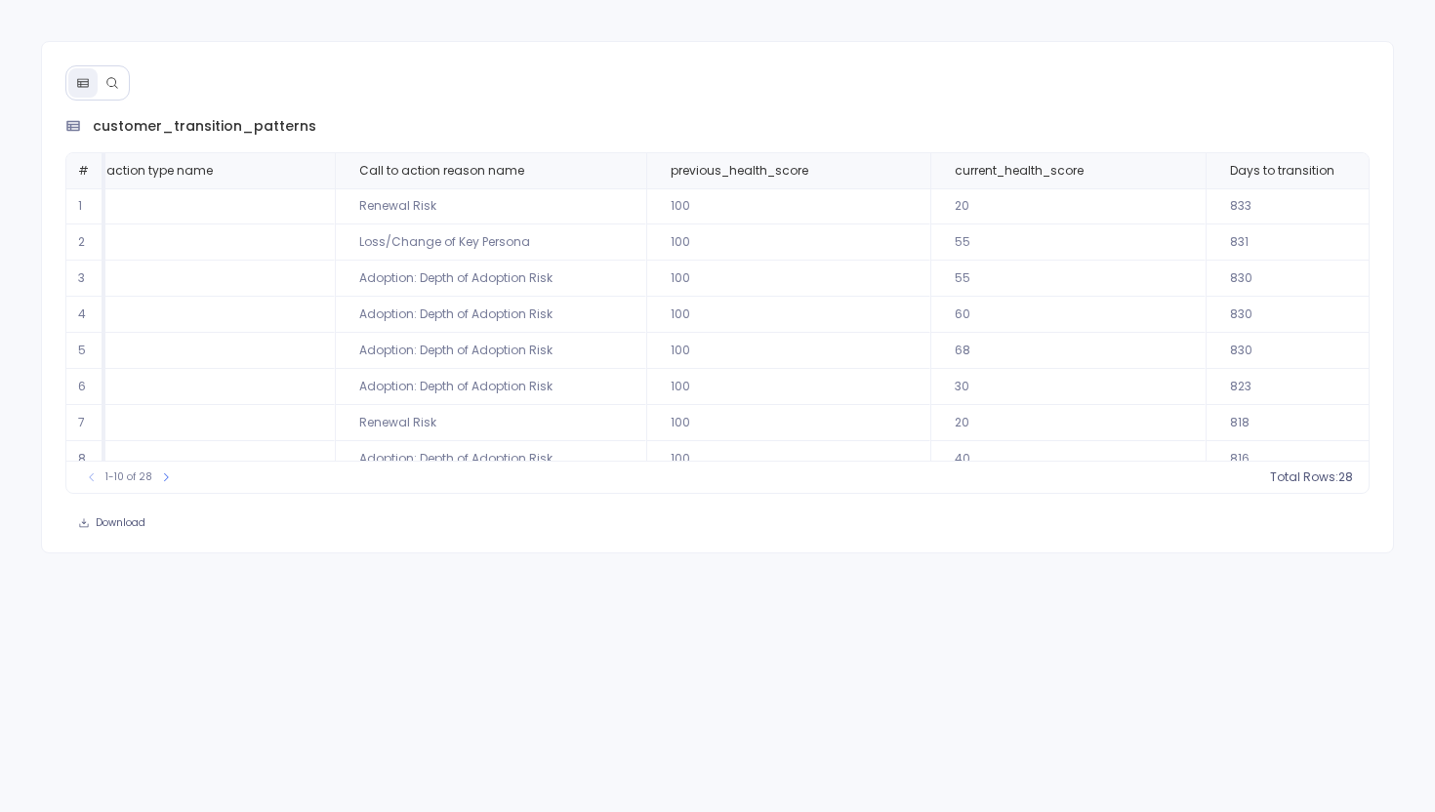
scroll to position [94, 770]
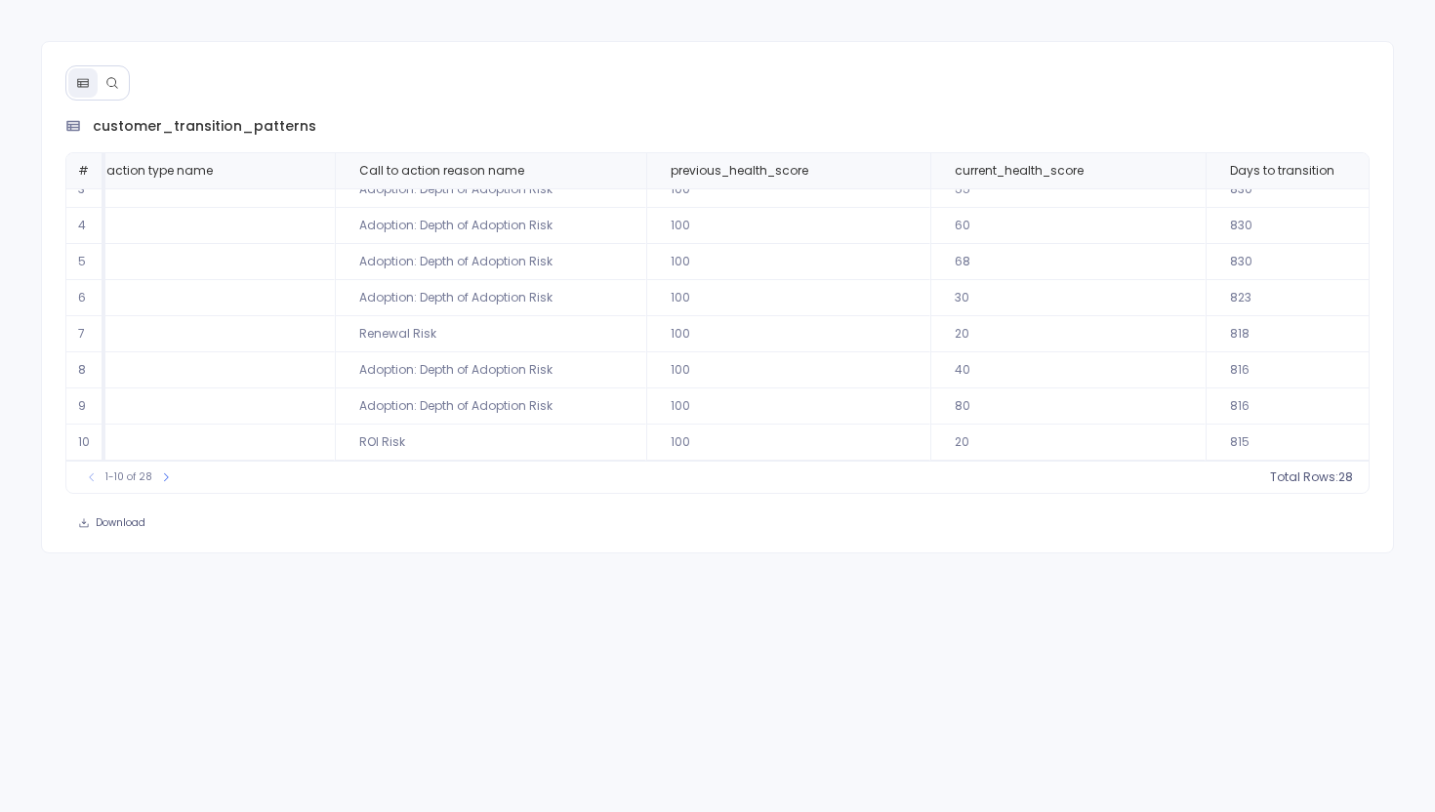
click at [113, 100] on div at bounding box center [97, 82] width 64 height 35
click at [108, 82] on icon at bounding box center [112, 83] width 14 height 14
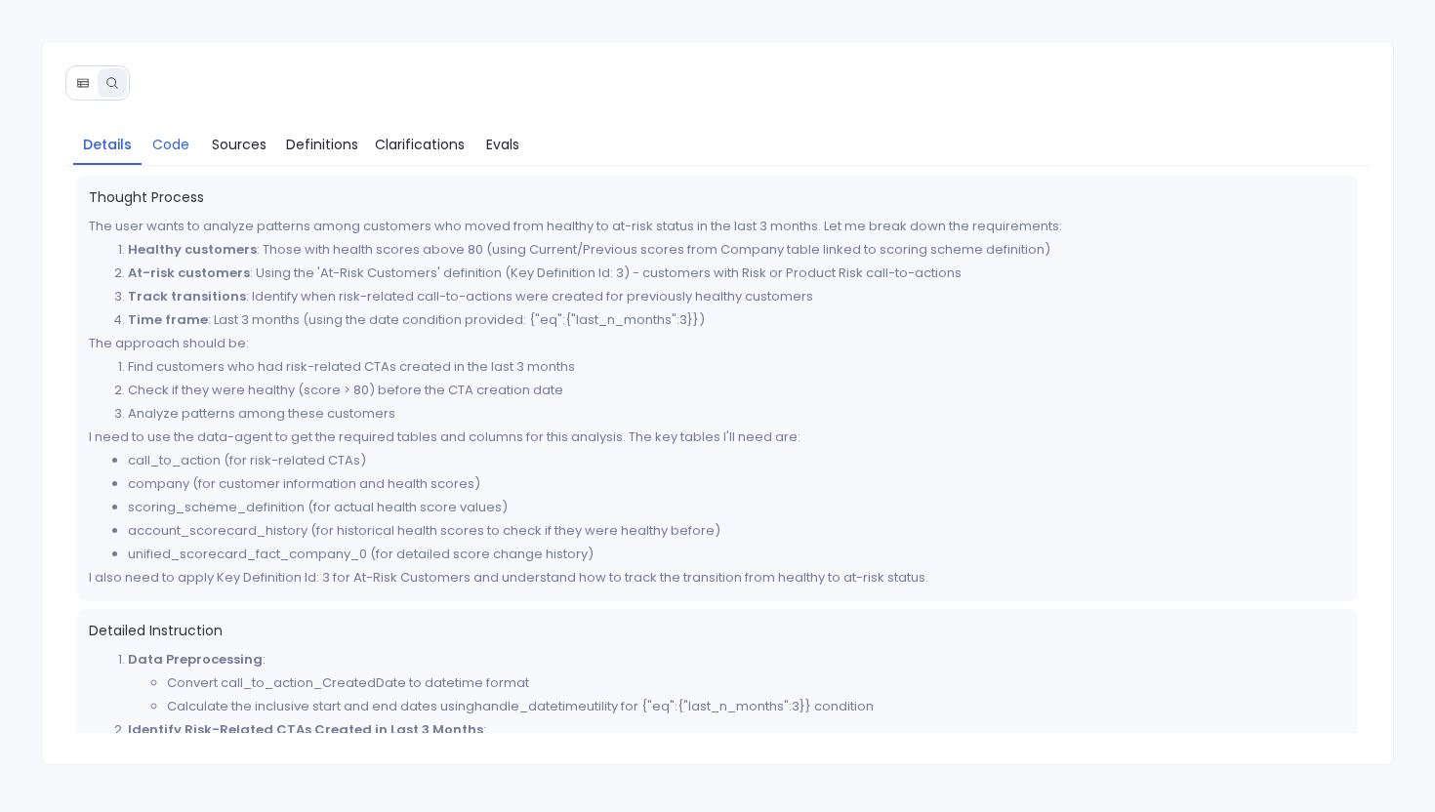
click at [172, 141] on span "Code" at bounding box center [170, 144] width 37 height 21
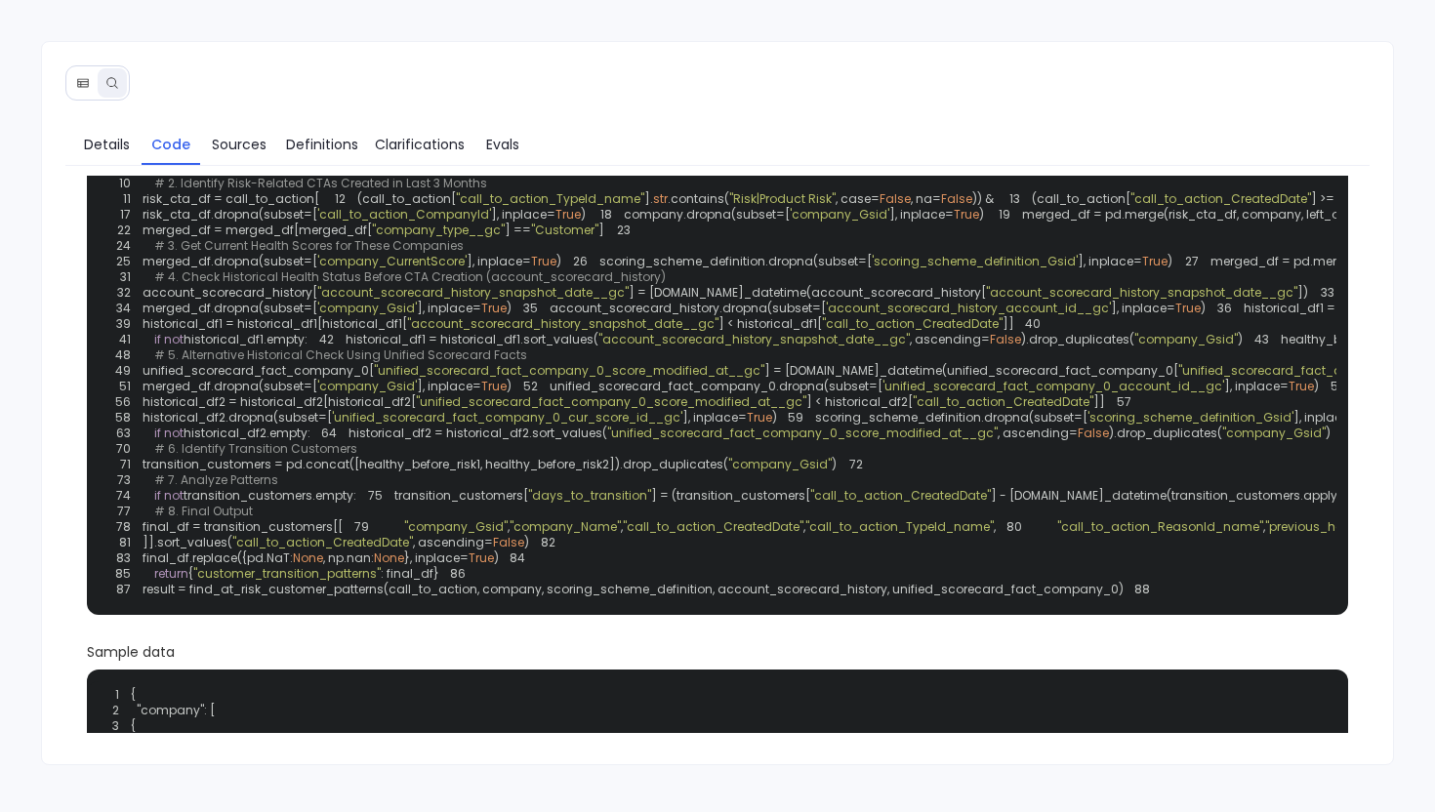
scroll to position [160, 0]
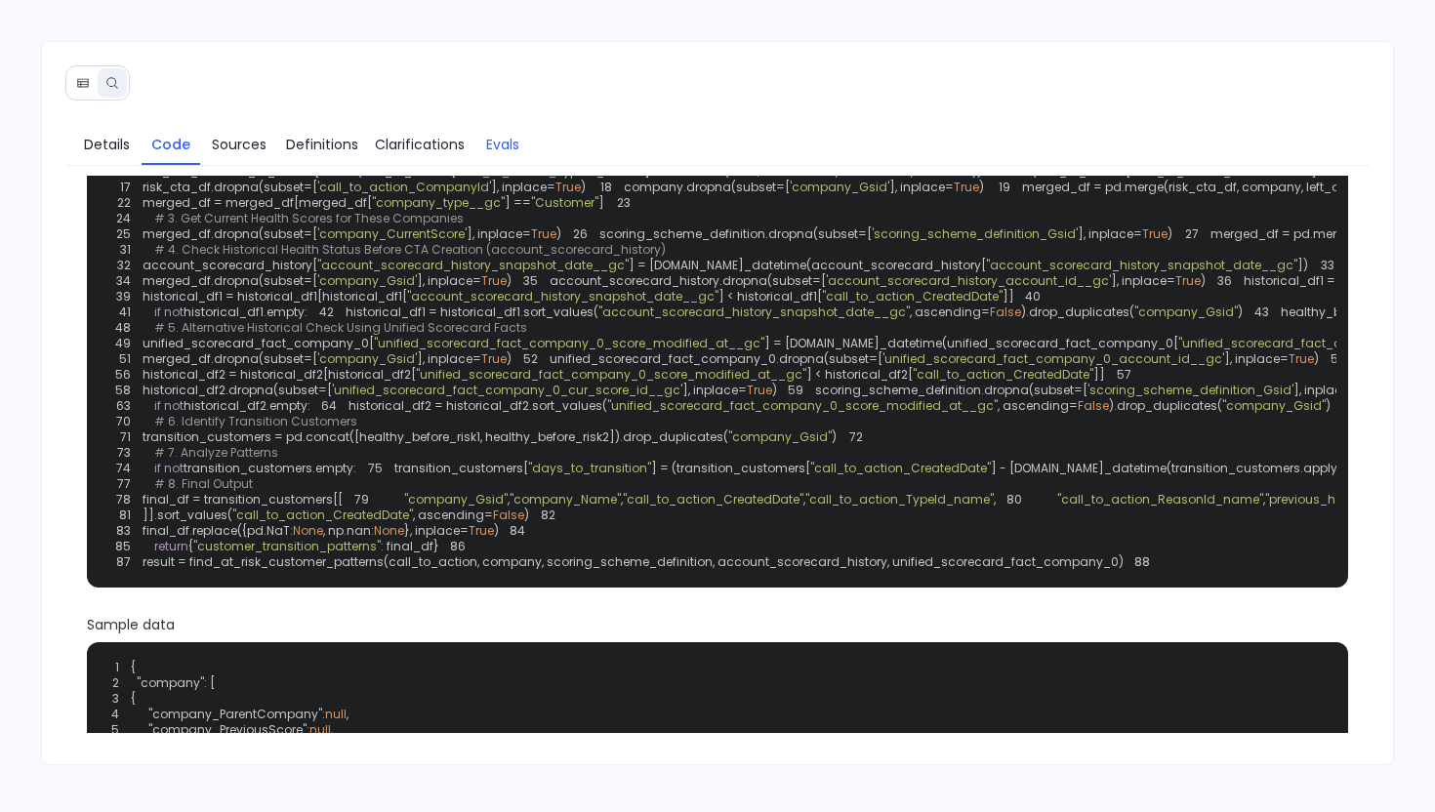
click at [519, 144] on span "Evals" at bounding box center [502, 144] width 33 height 21
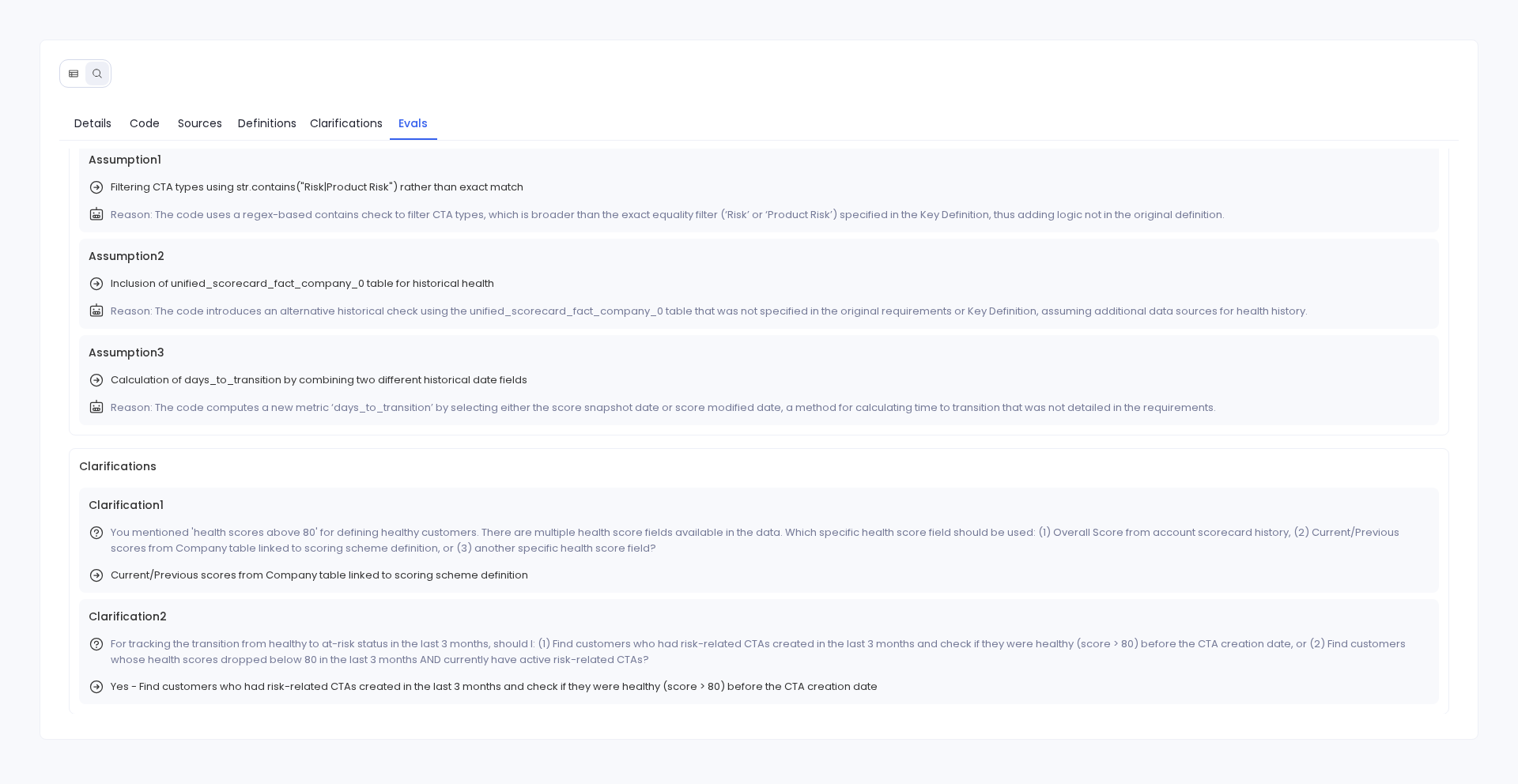
scroll to position [264, 0]
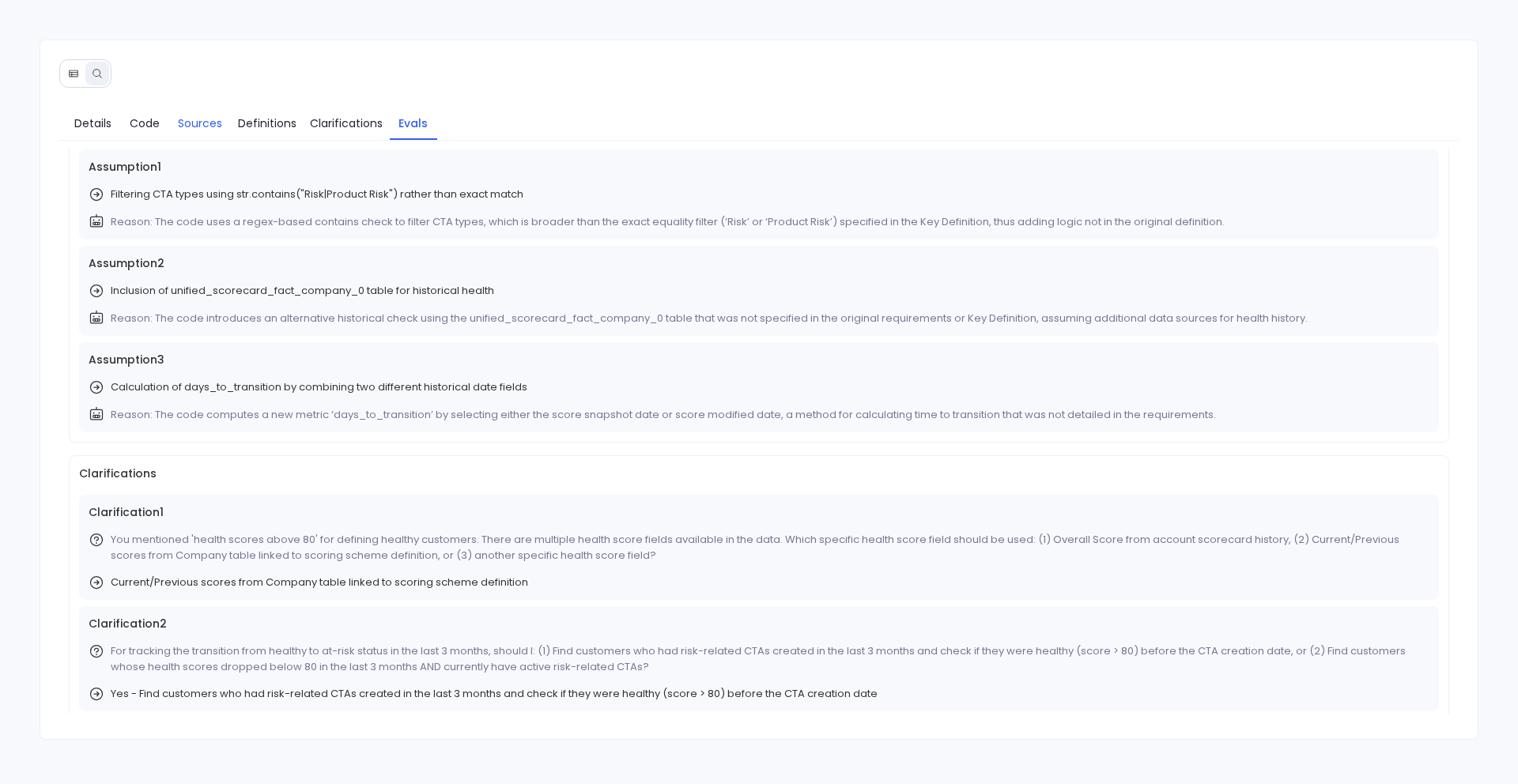
click at [203, 124] on span "Sources" at bounding box center [200, 123] width 45 height 17
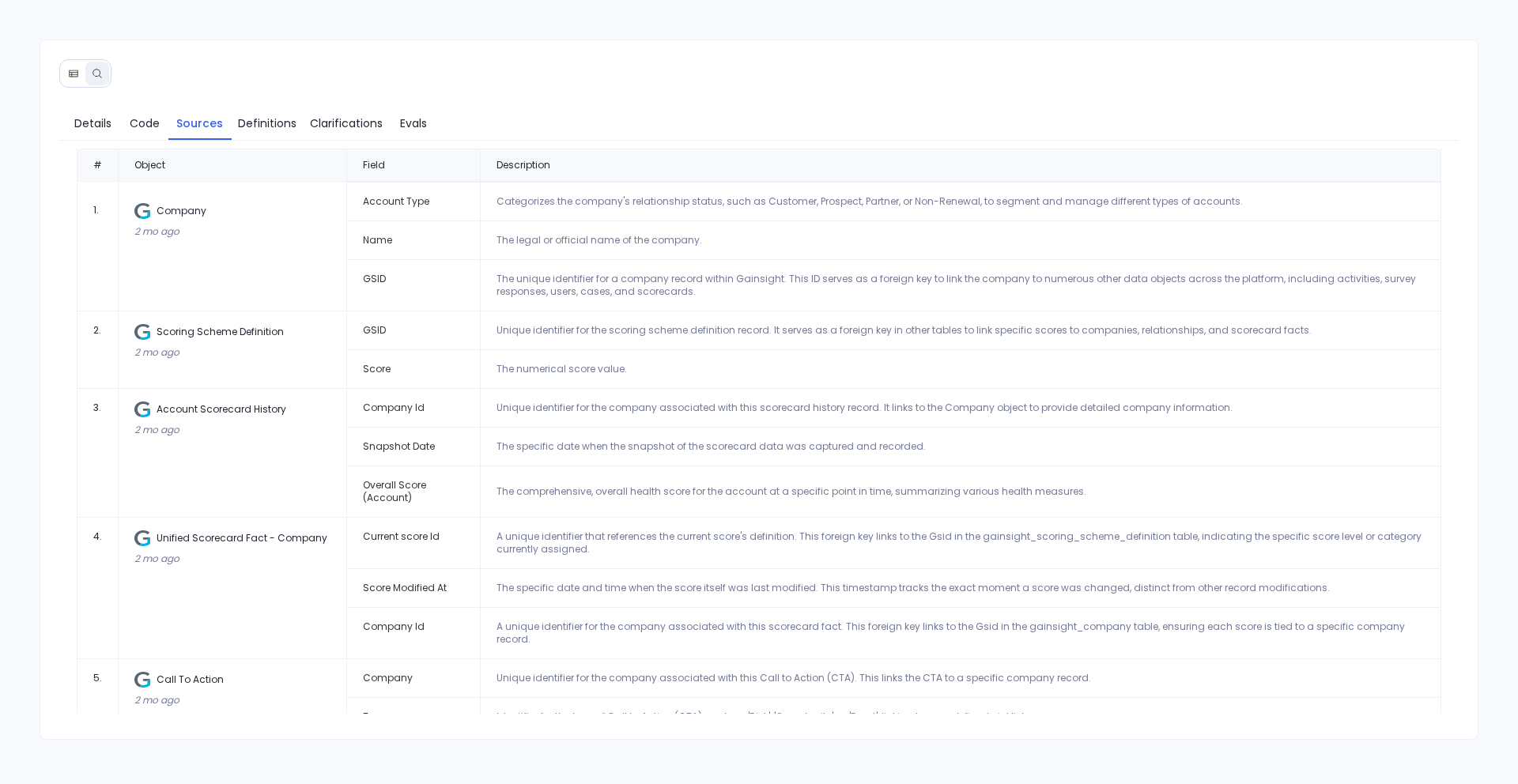
scroll to position [0, 0]
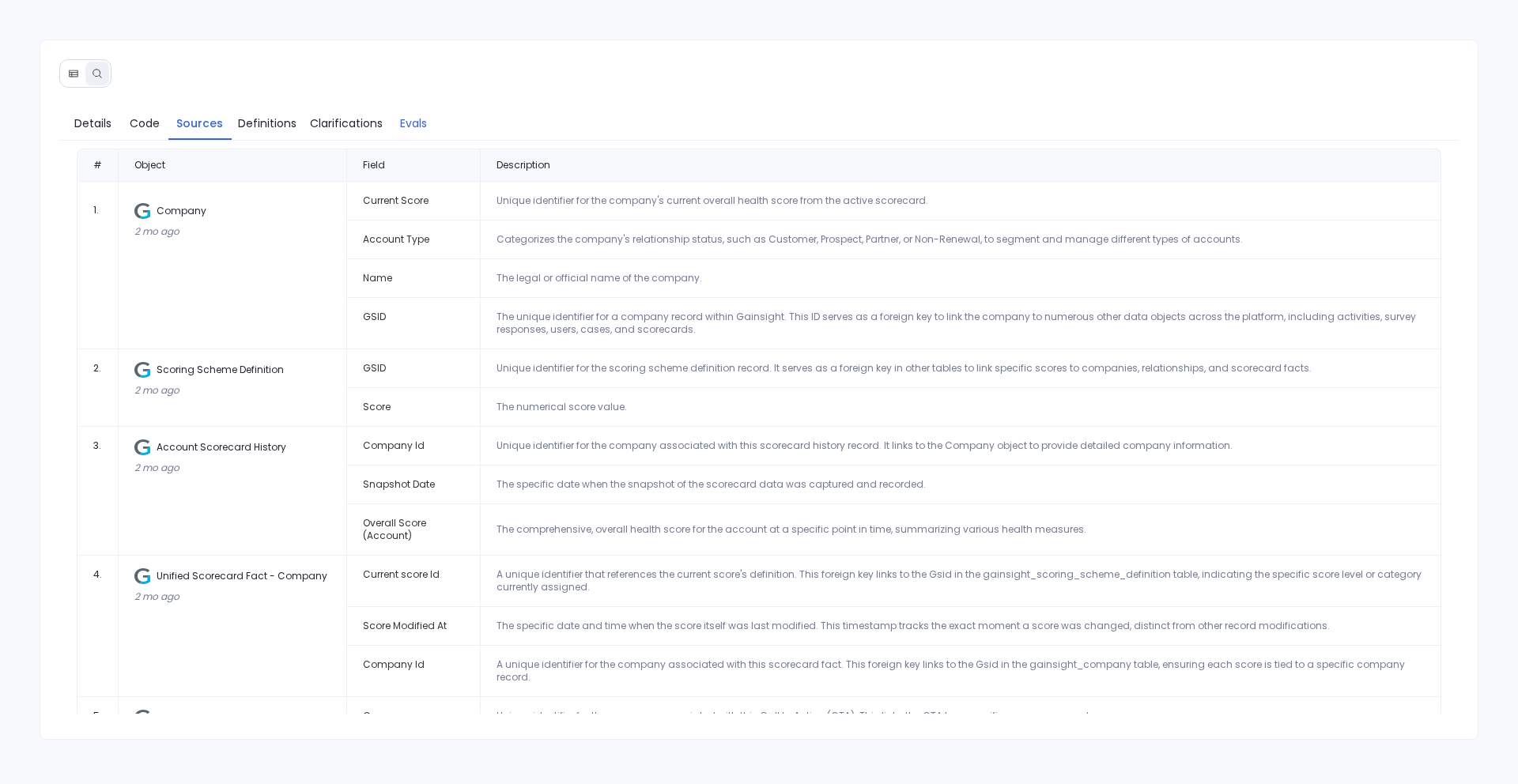
click at [405, 126] on span "Evals" at bounding box center [413, 123] width 27 height 17
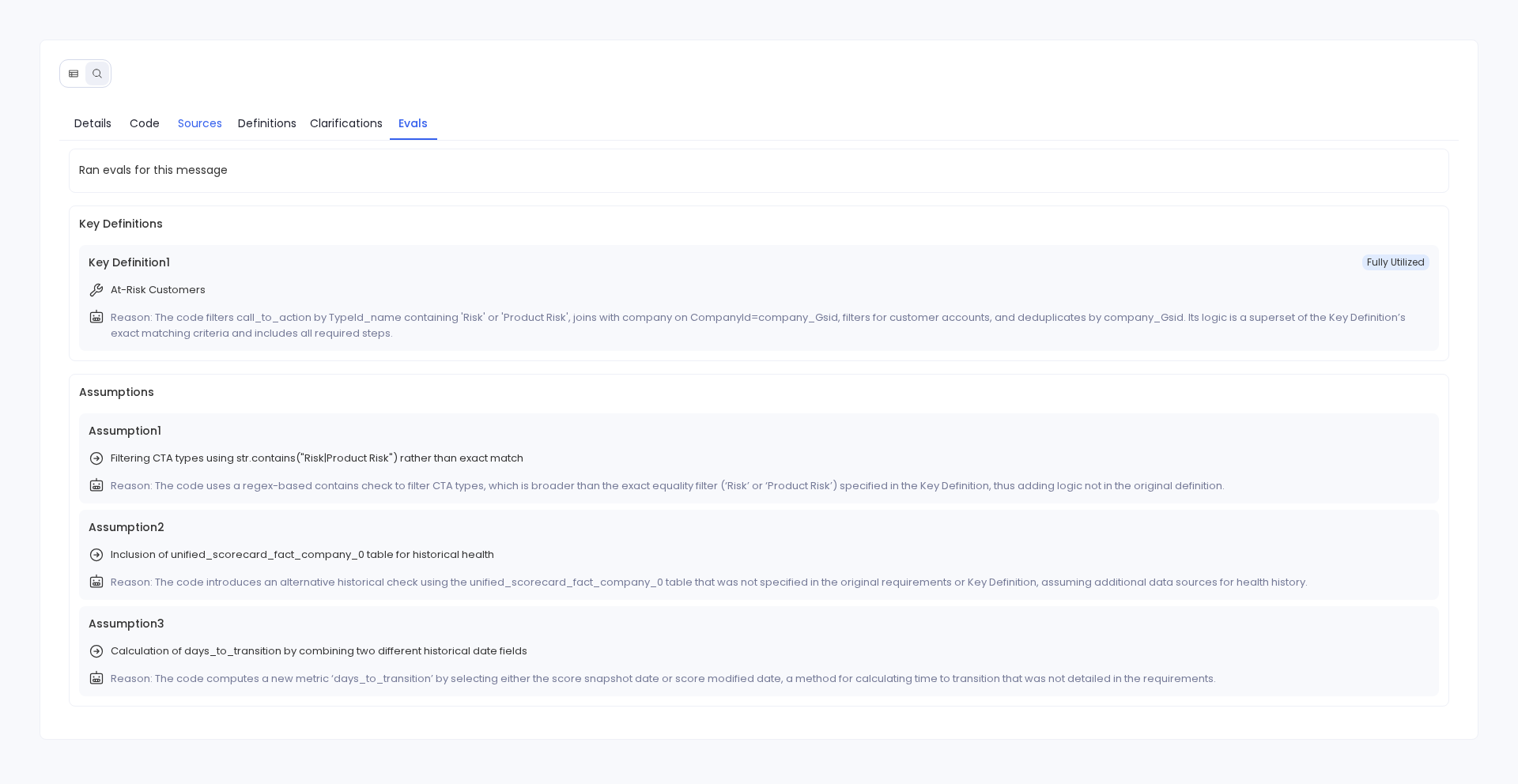
click at [180, 130] on span "Sources" at bounding box center [200, 123] width 45 height 17
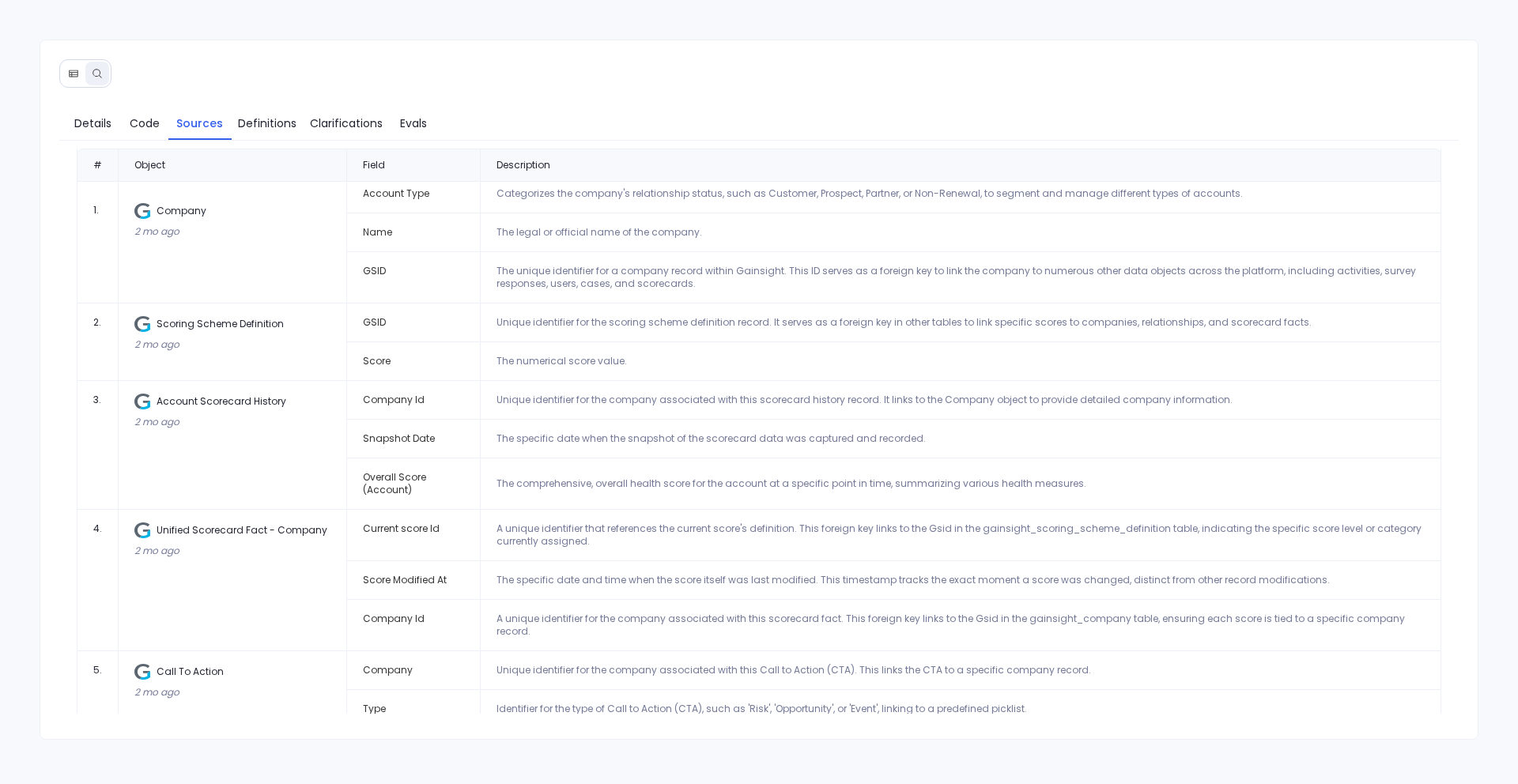
scroll to position [45, 0]
click at [410, 120] on span "Evals" at bounding box center [413, 123] width 27 height 17
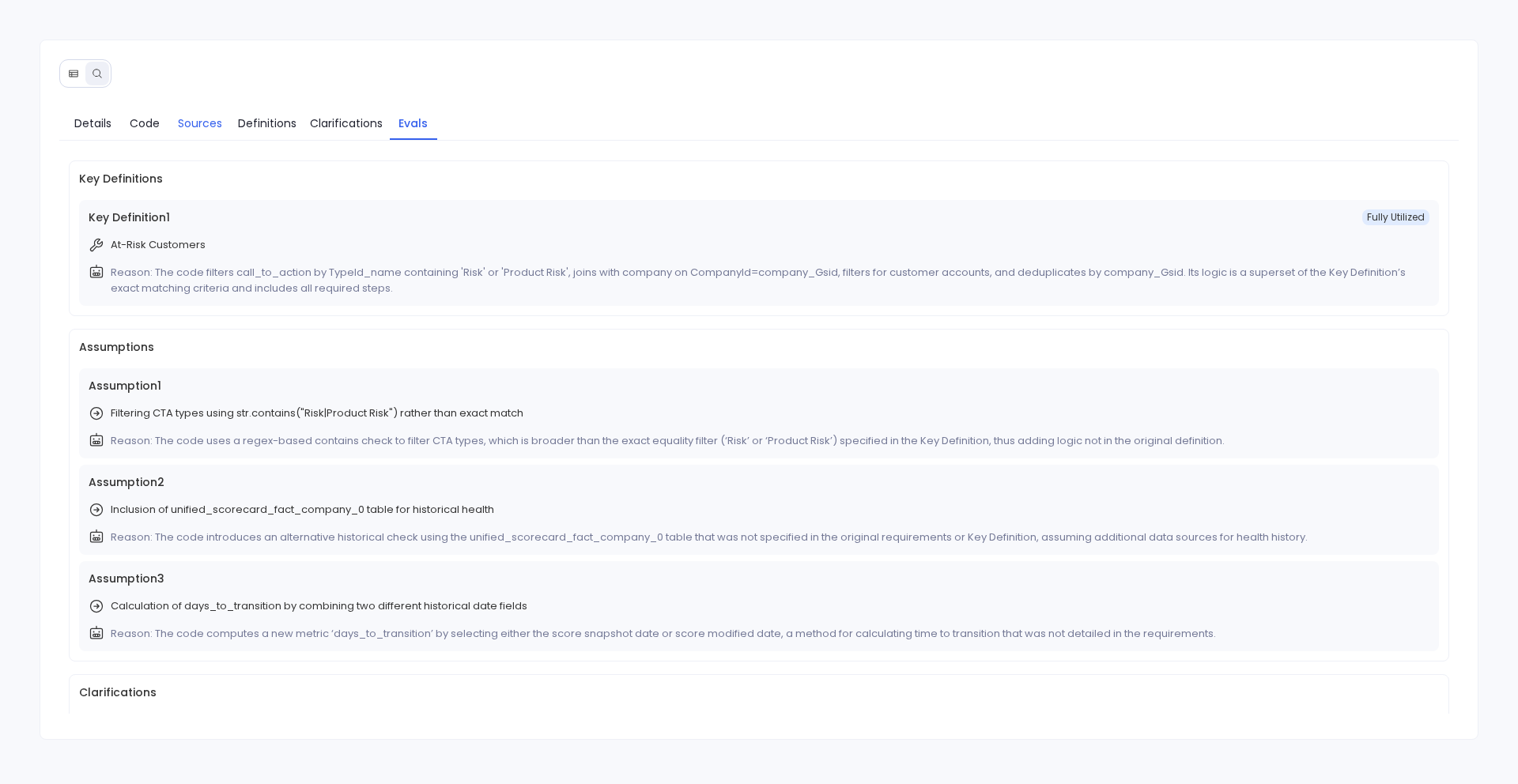
click at [185, 125] on span "Sources" at bounding box center [200, 123] width 45 height 17
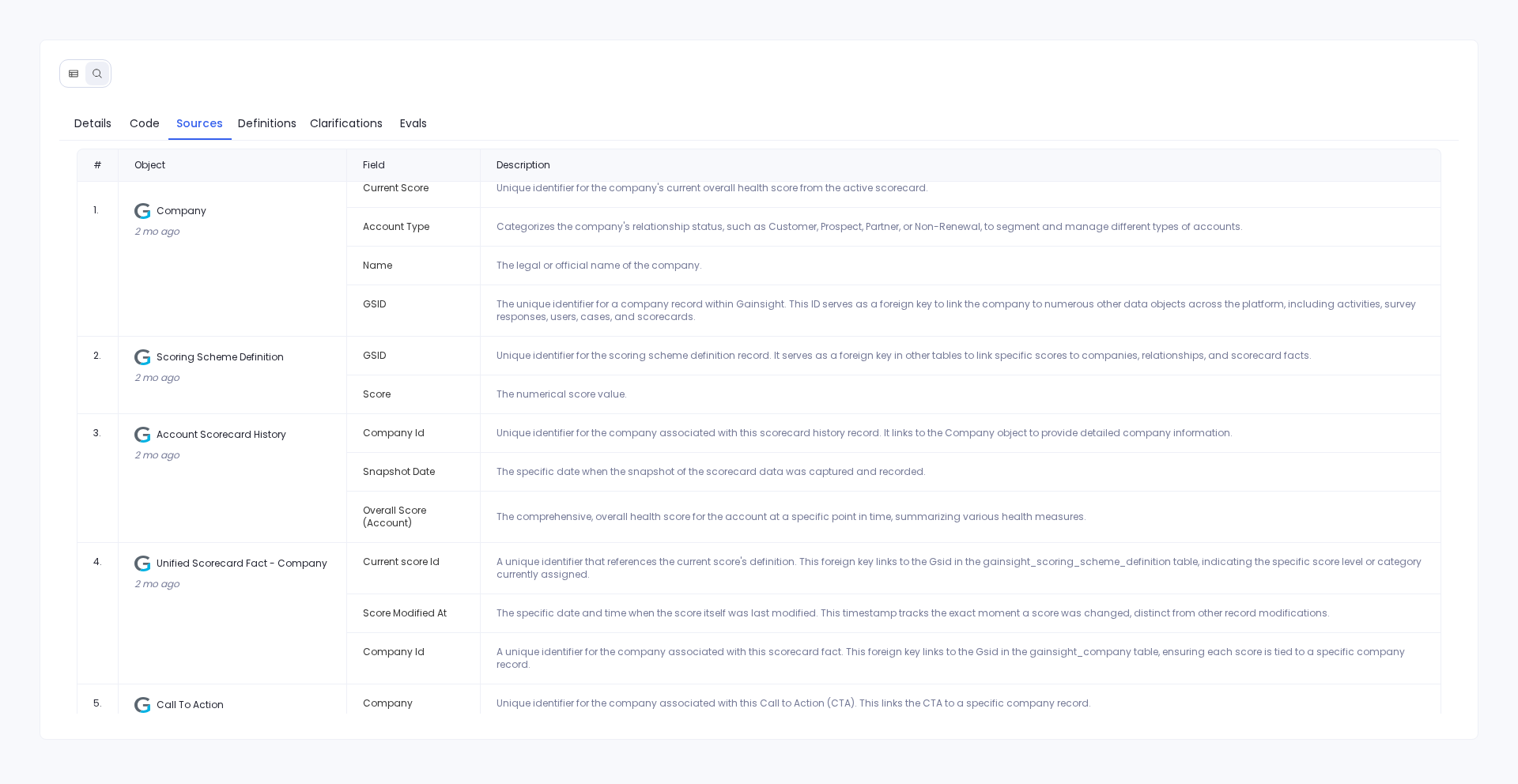
scroll to position [11, 0]
click at [85, 125] on span "Details" at bounding box center [93, 123] width 37 height 17
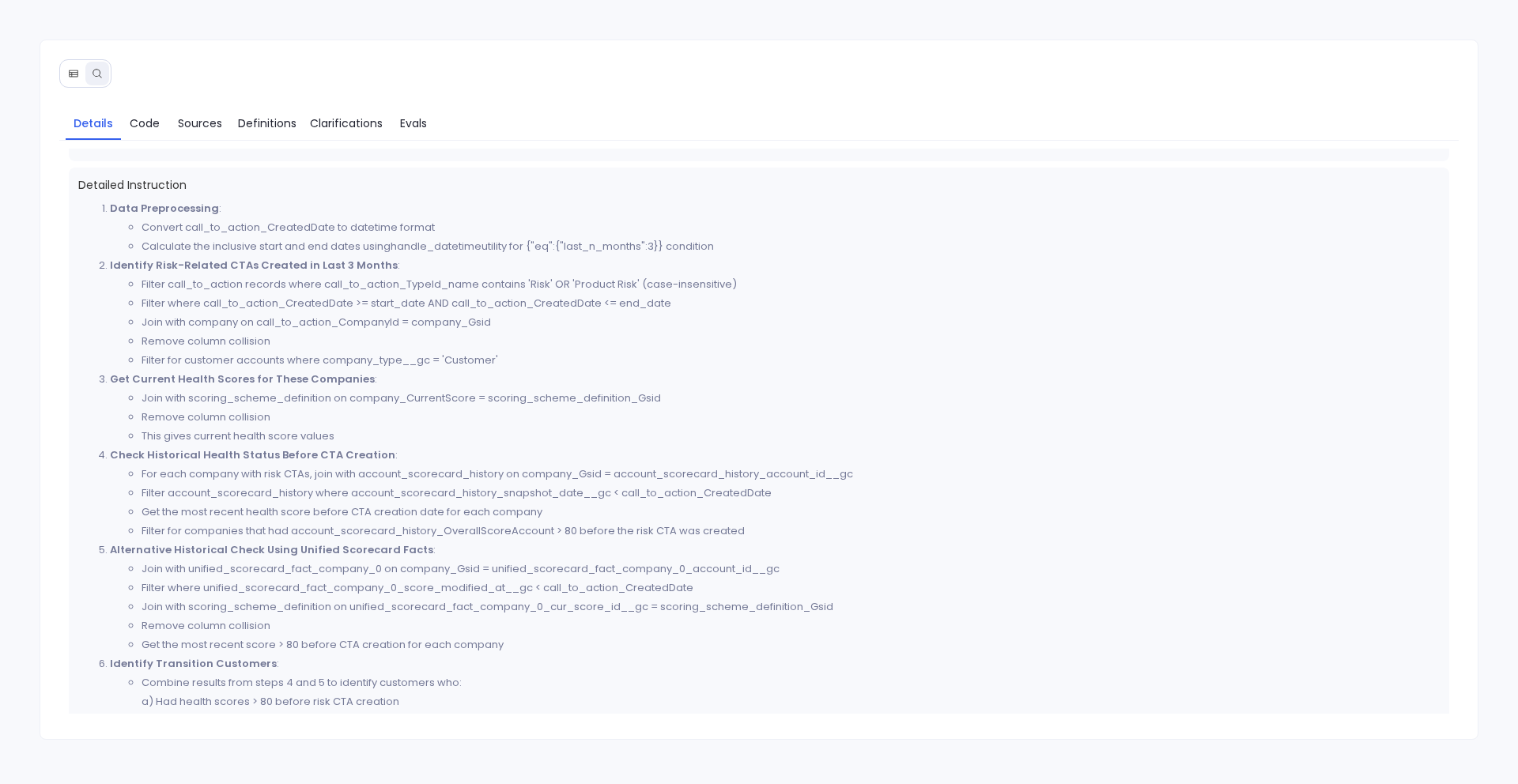
scroll to position [330, 0]
click at [277, 348] on li "Remove column collision" at bounding box center [791, 343] width 1299 height 19
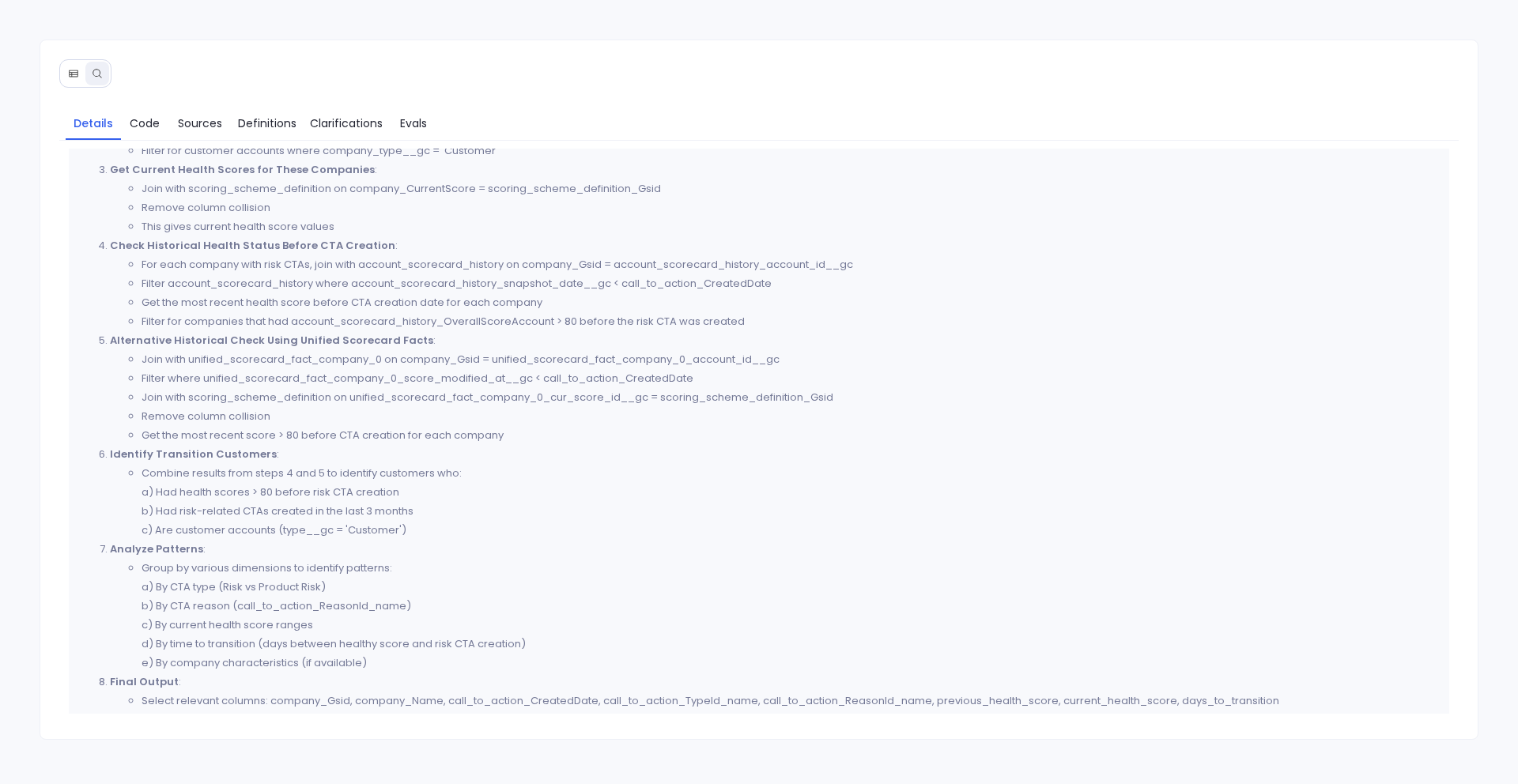
scroll to position [0, 0]
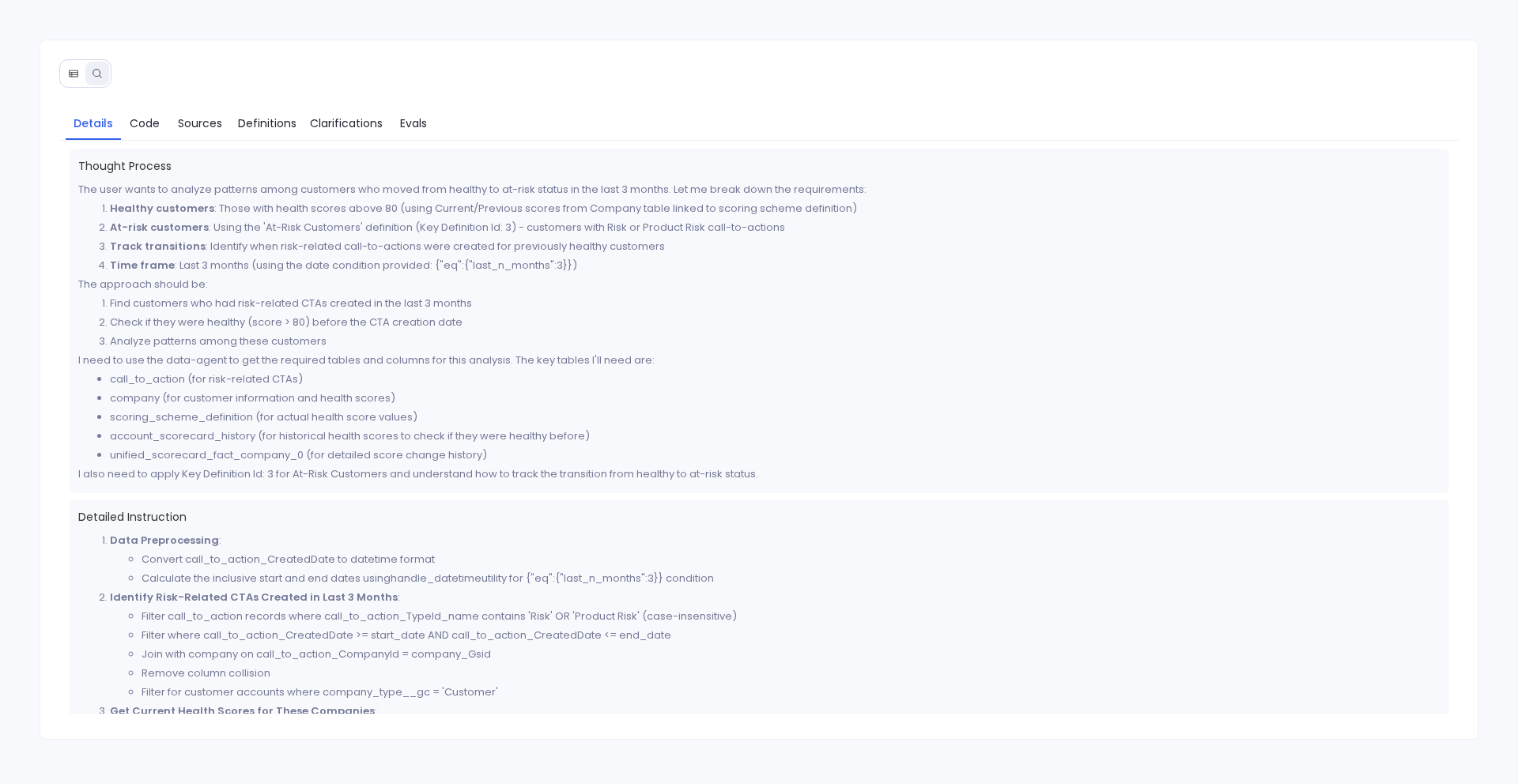
click at [72, 73] on icon at bounding box center [74, 74] width 11 height 11
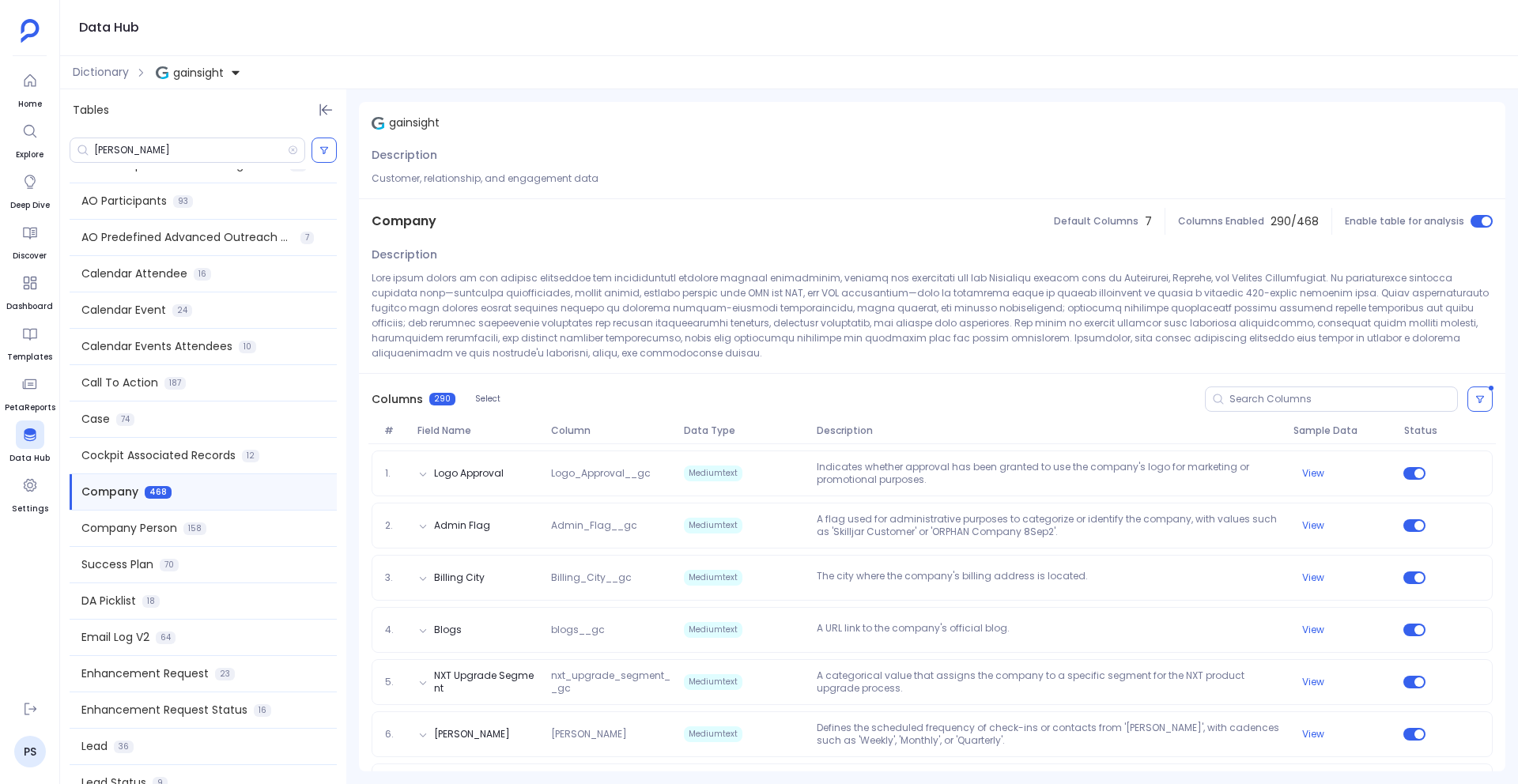
scroll to position [392, 0]
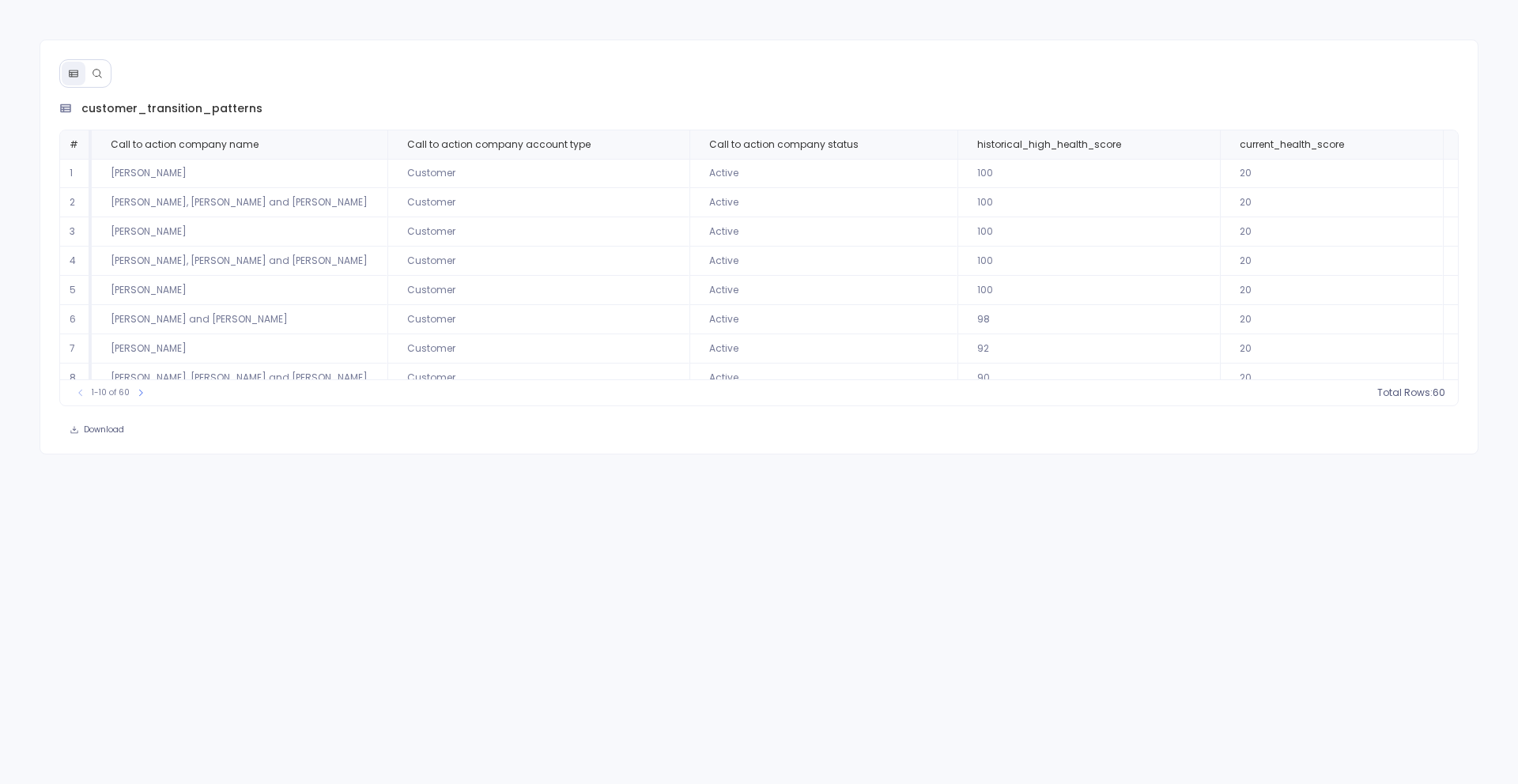
click at [189, 110] on span "customer_transition_patterns" at bounding box center [173, 109] width 181 height 16
click at [93, 80] on button at bounding box center [96, 73] width 23 height 23
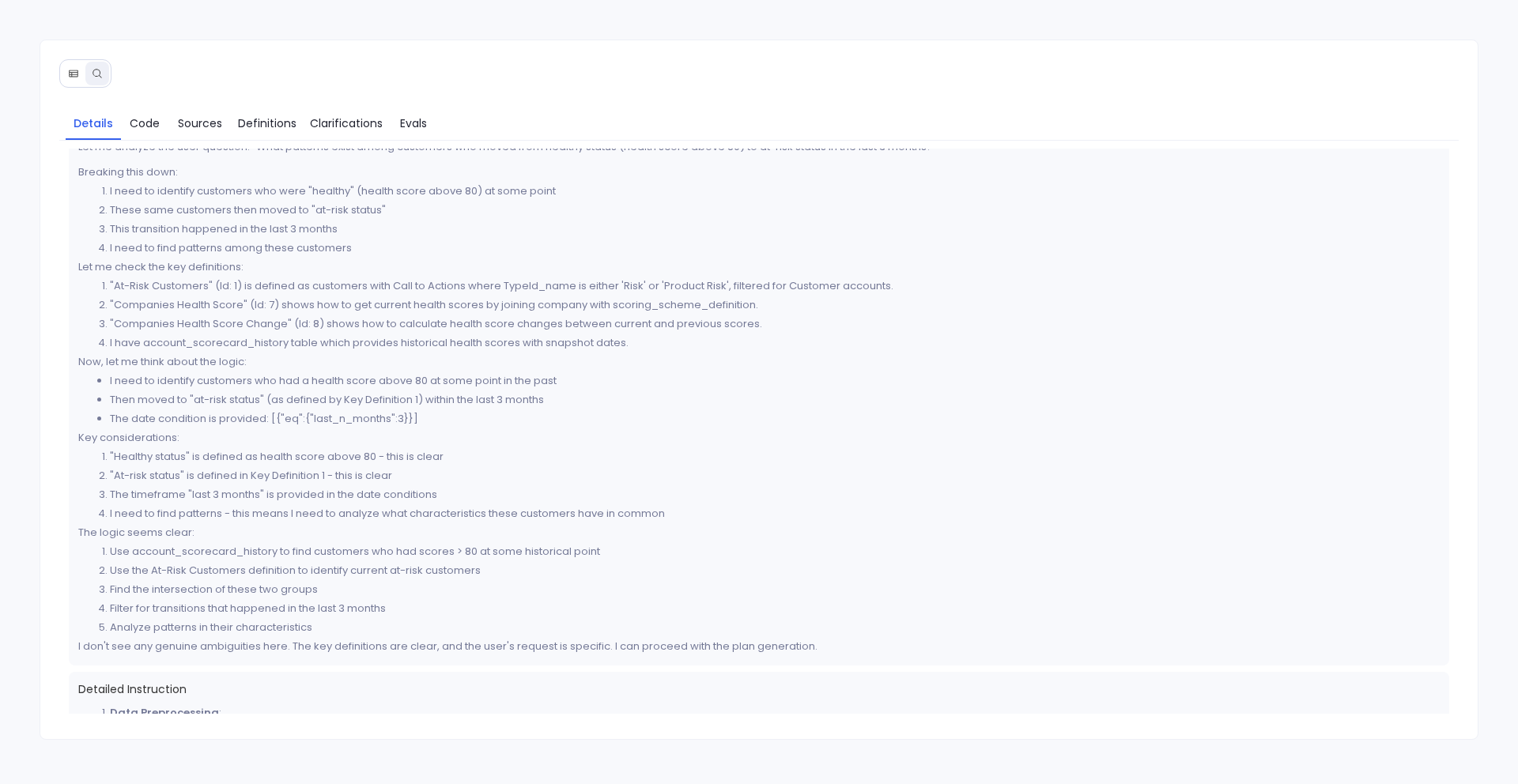
scroll to position [42, 0]
click at [264, 133] on link "Definitions" at bounding box center [267, 123] width 71 height 33
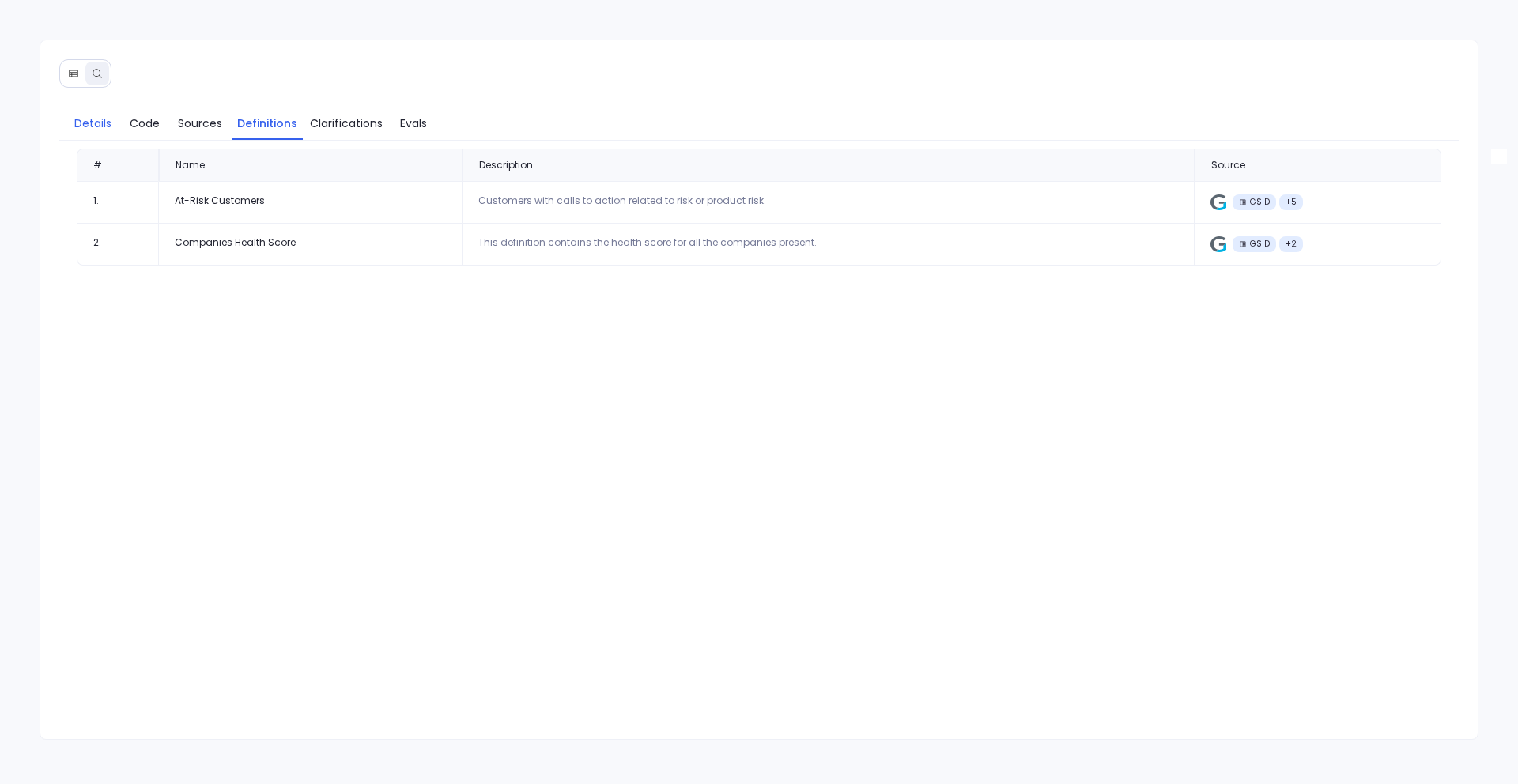
click at [87, 126] on span "Details" at bounding box center [93, 123] width 37 height 17
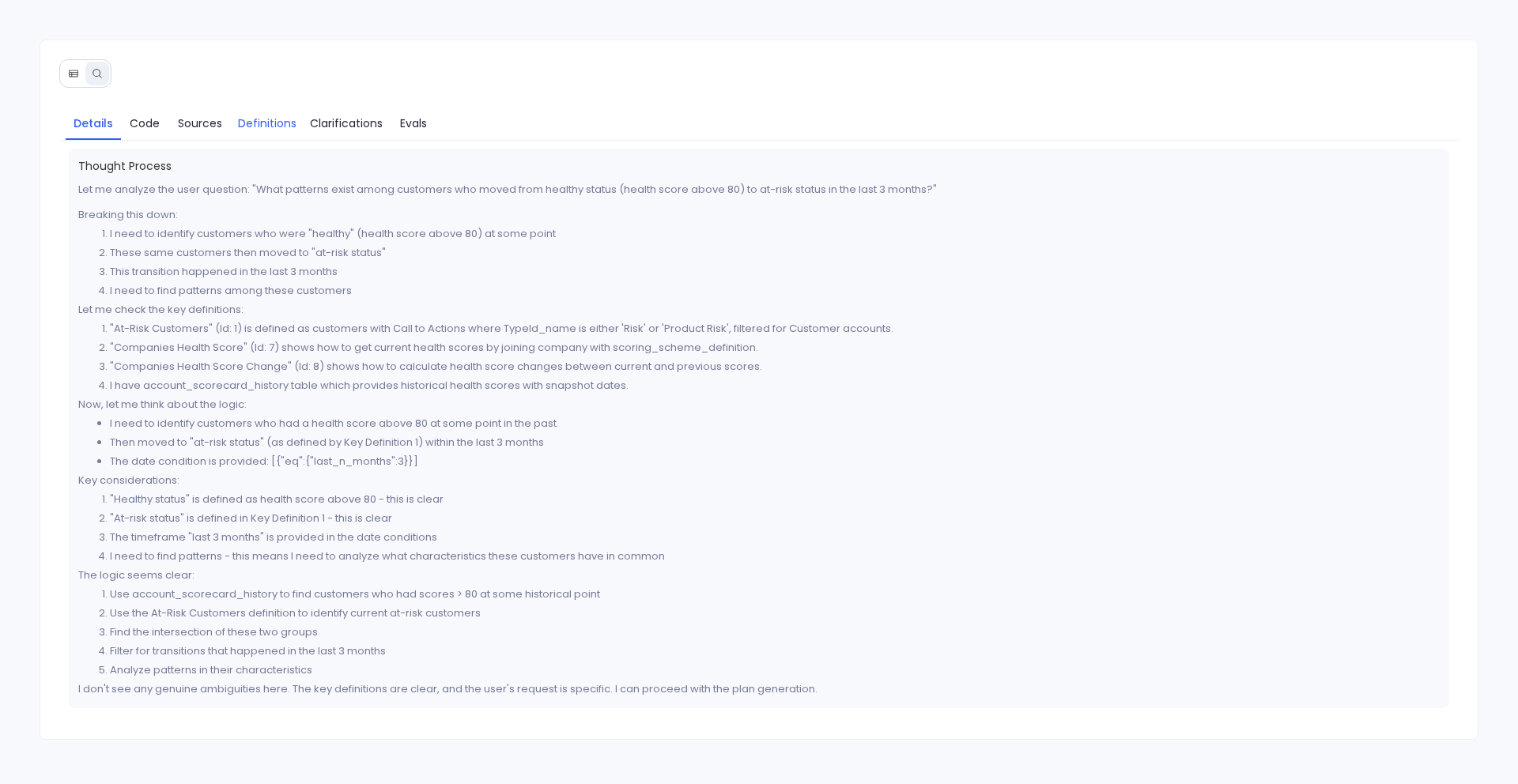
click at [271, 111] on link "Definitions" at bounding box center [267, 123] width 71 height 33
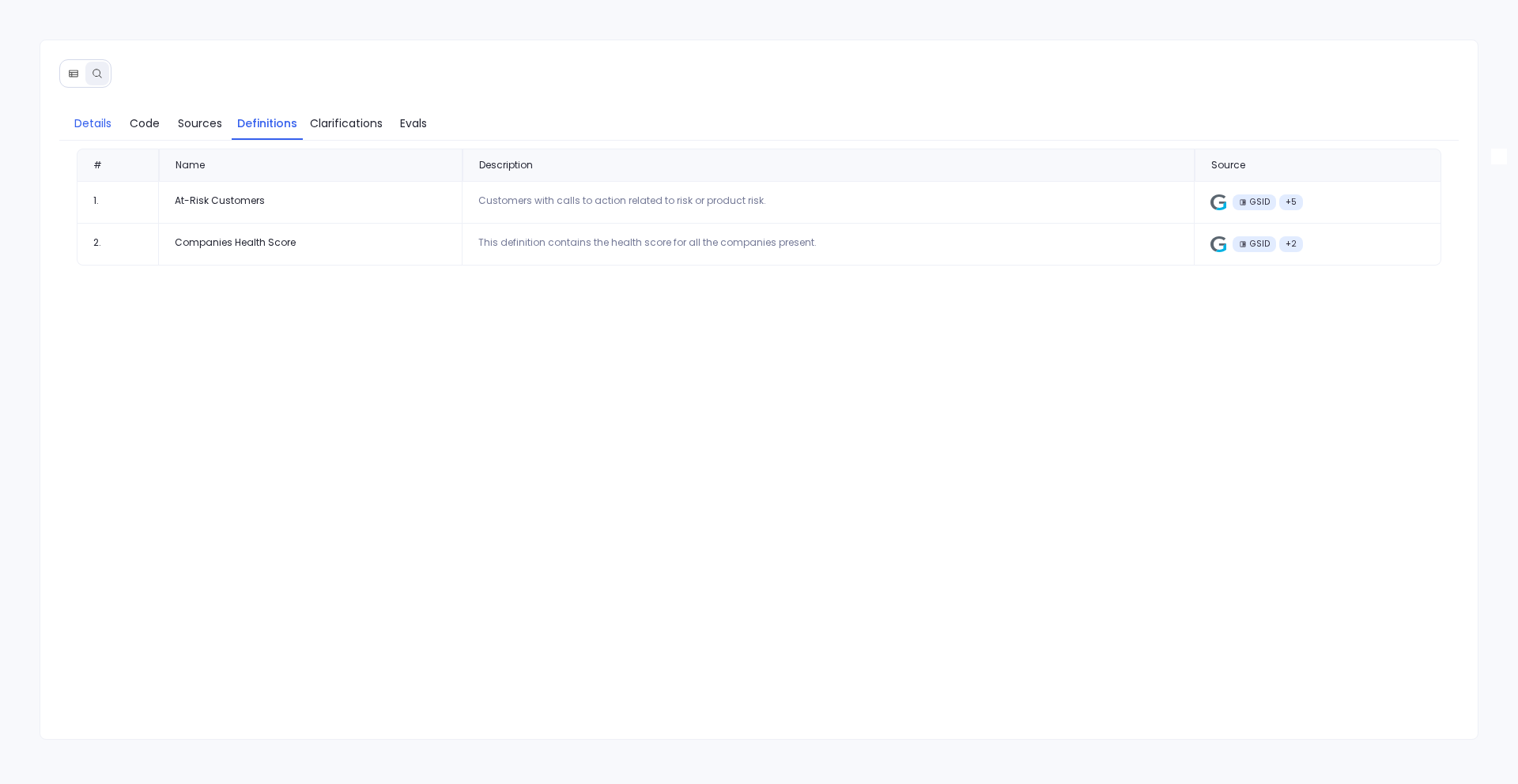
click at [111, 121] on span "Details" at bounding box center [93, 123] width 37 height 17
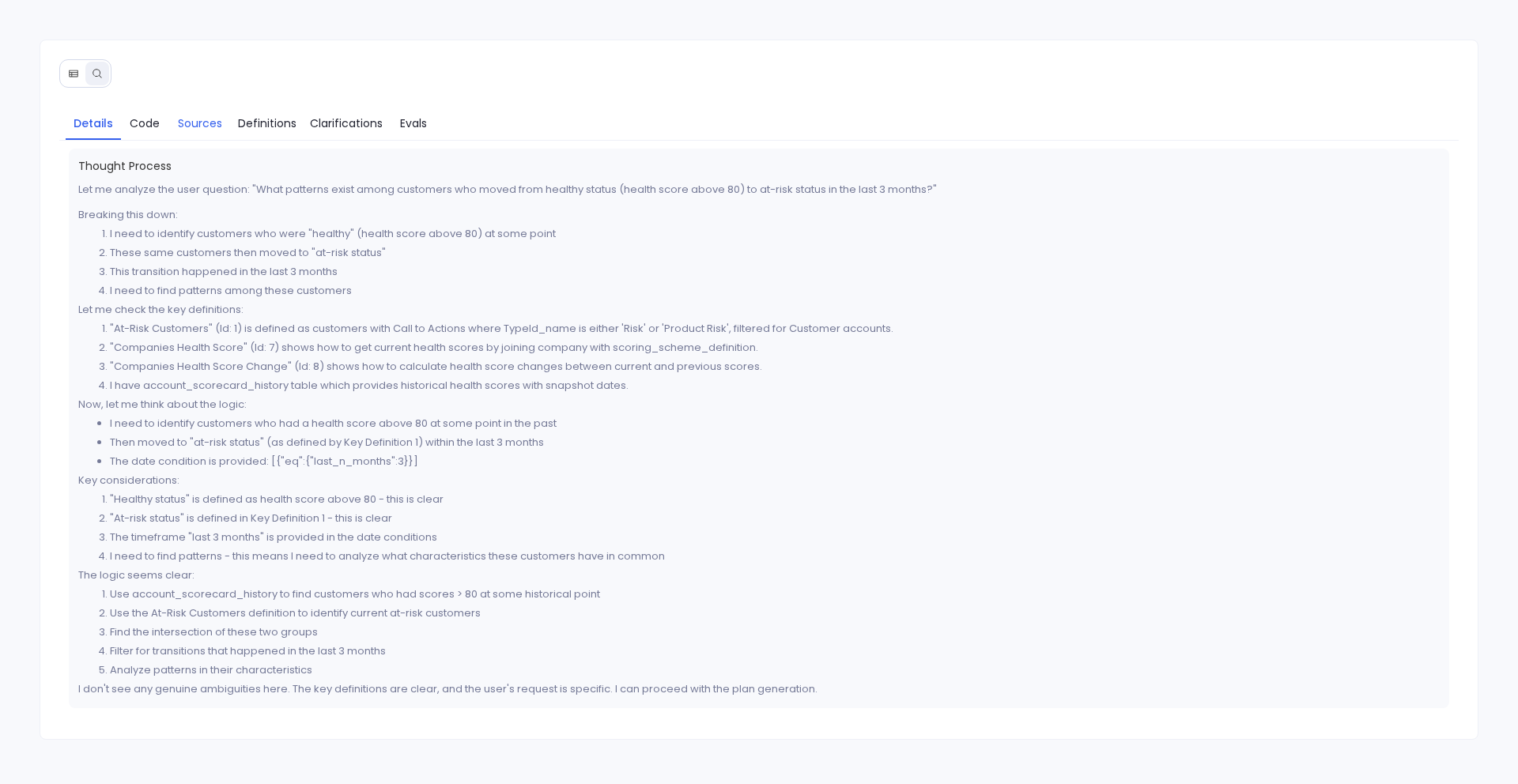
click at [189, 121] on span "Sources" at bounding box center [200, 123] width 45 height 17
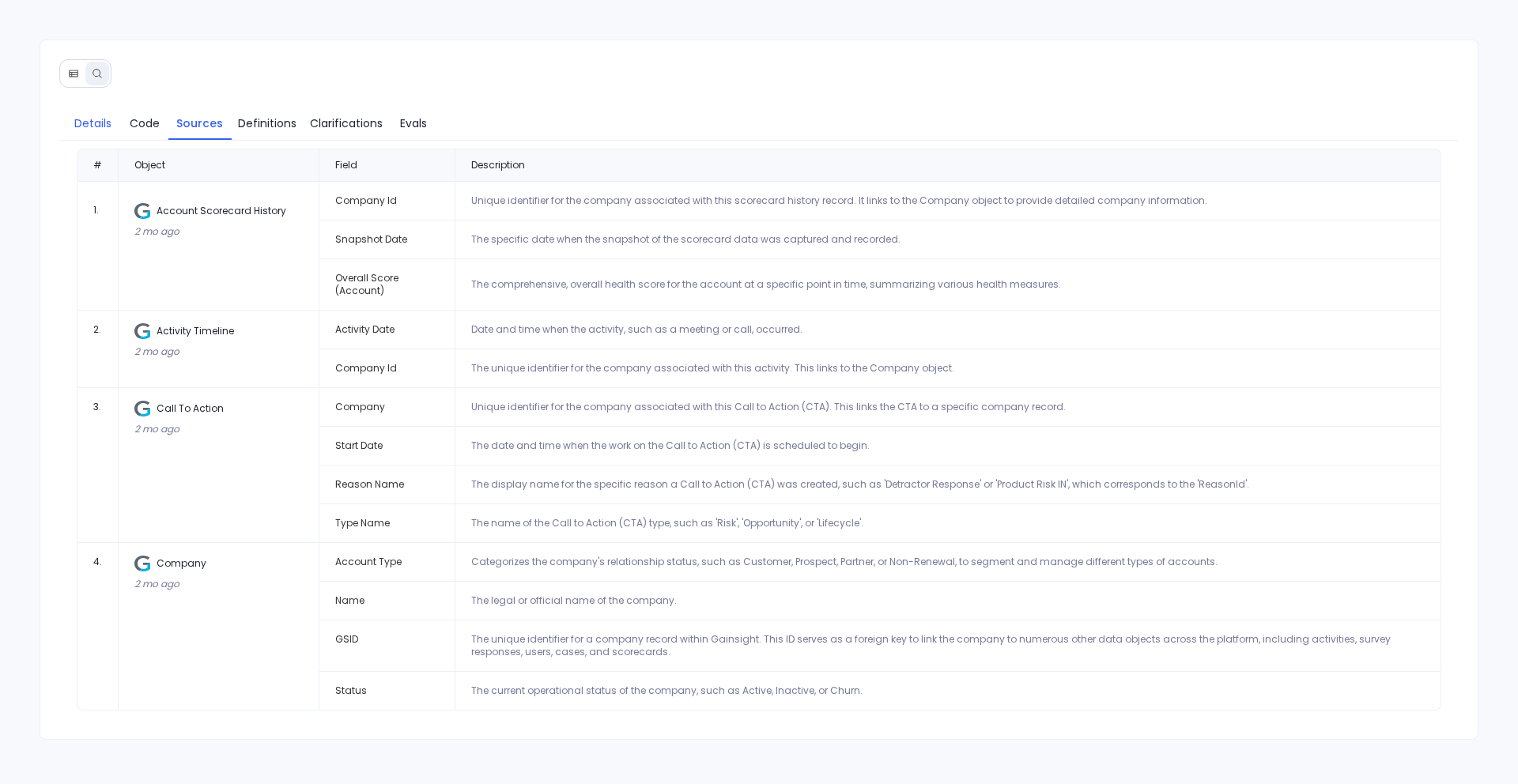
click at [78, 130] on span "Details" at bounding box center [93, 123] width 37 height 17
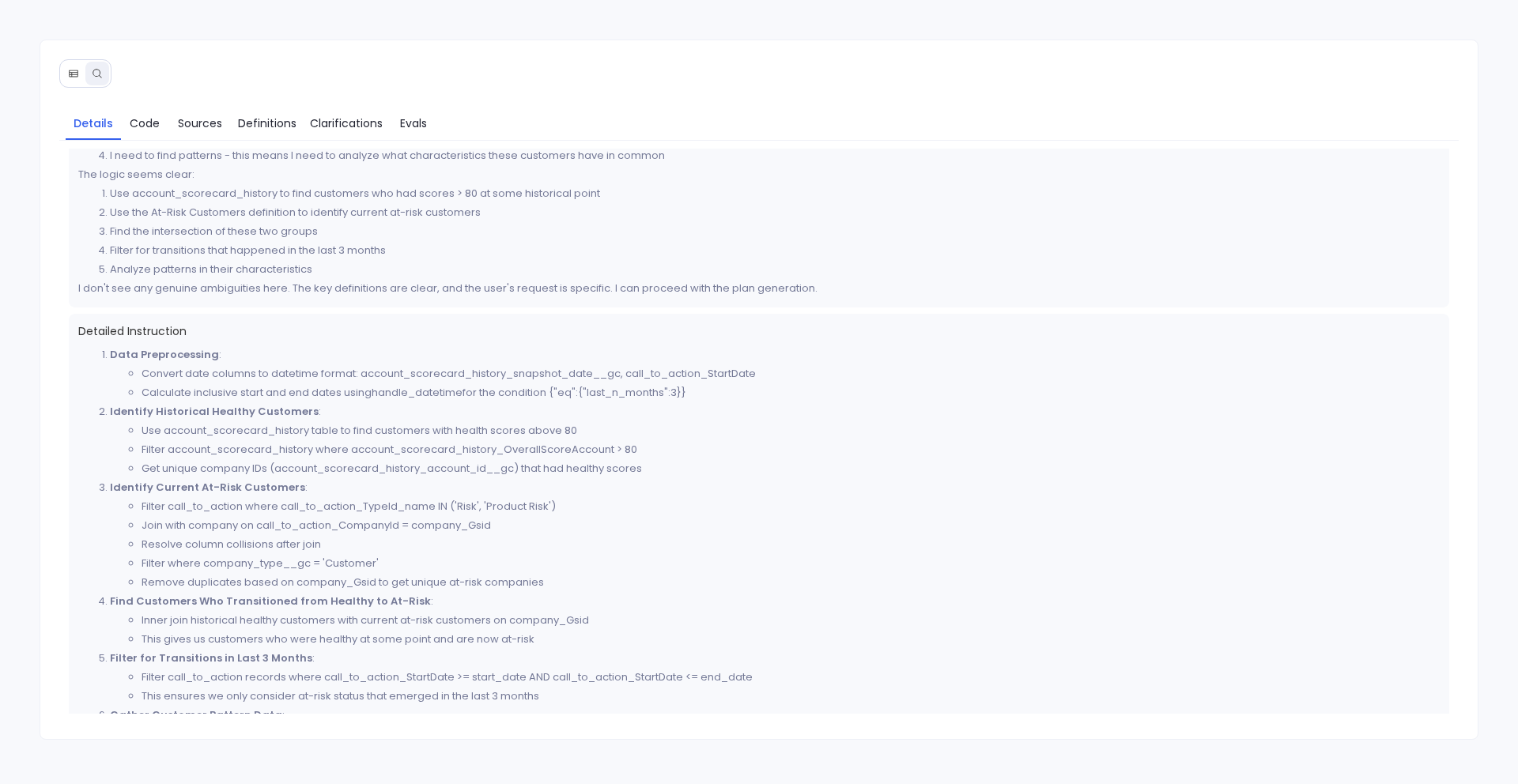
scroll to position [401, 0]
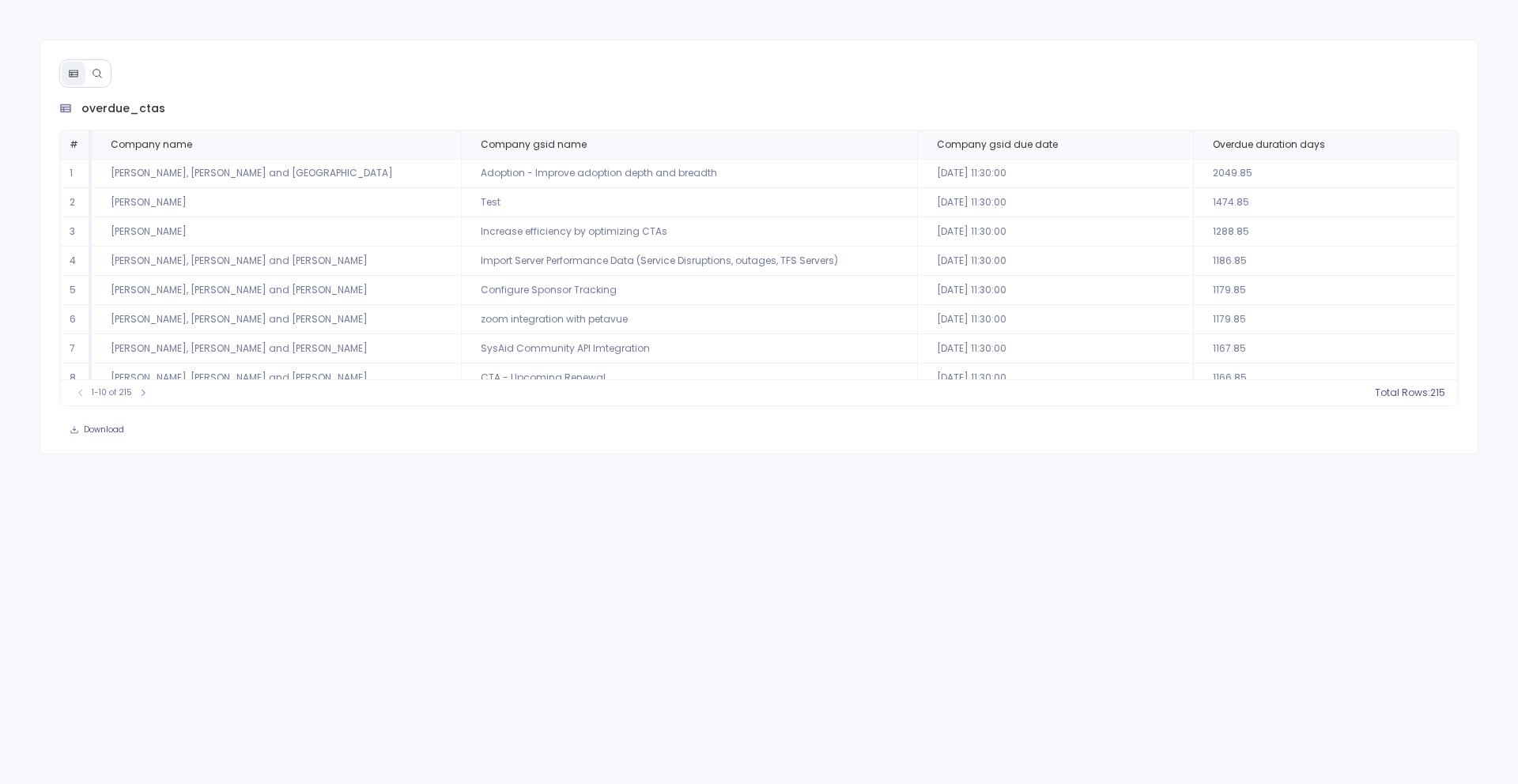
click at [286, 332] on td "[PERSON_NAME], [PERSON_NAME] and [PERSON_NAME]" at bounding box center [276, 320] width 369 height 29
click at [97, 82] on button at bounding box center [96, 73] width 23 height 23
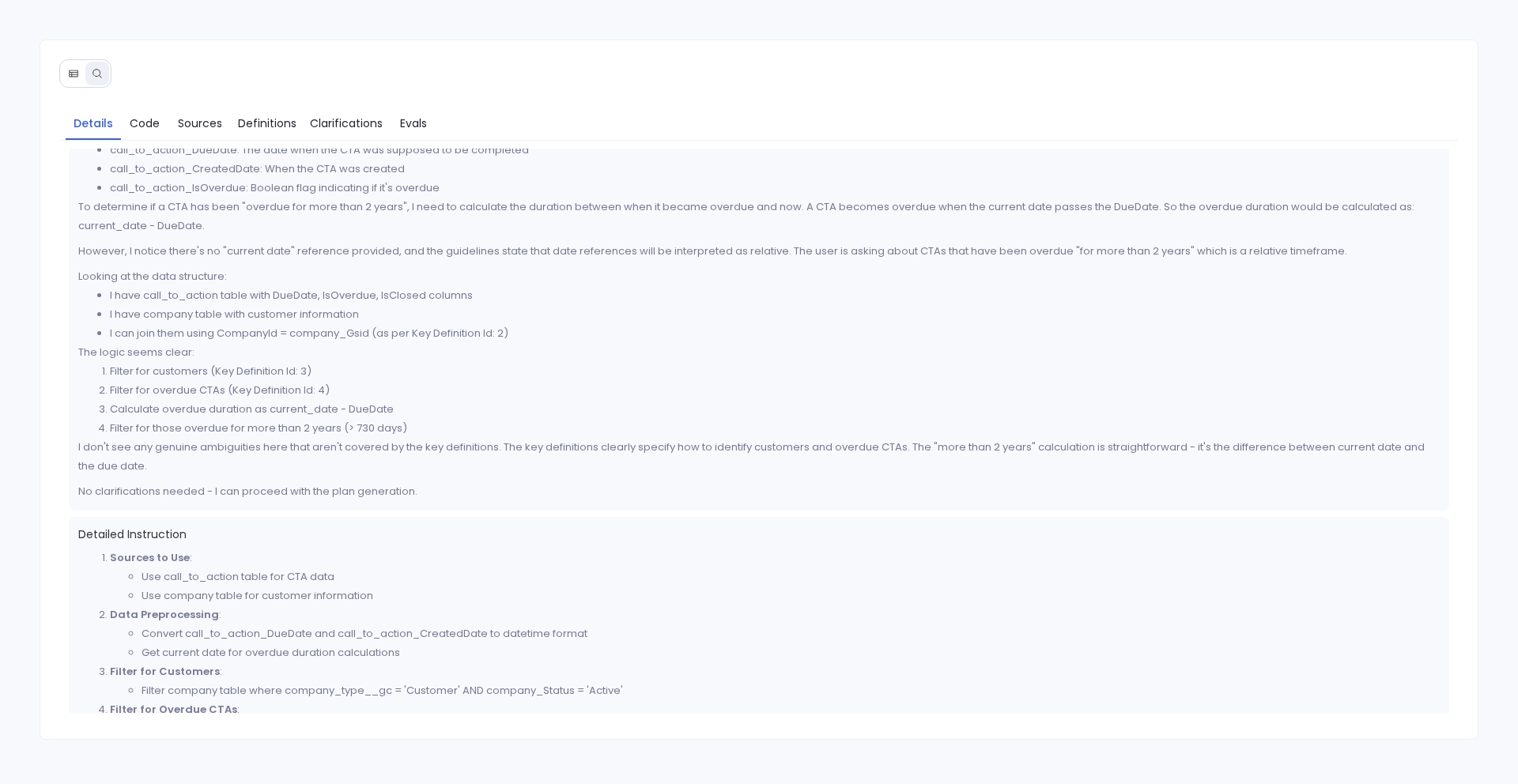
scroll to position [169, 0]
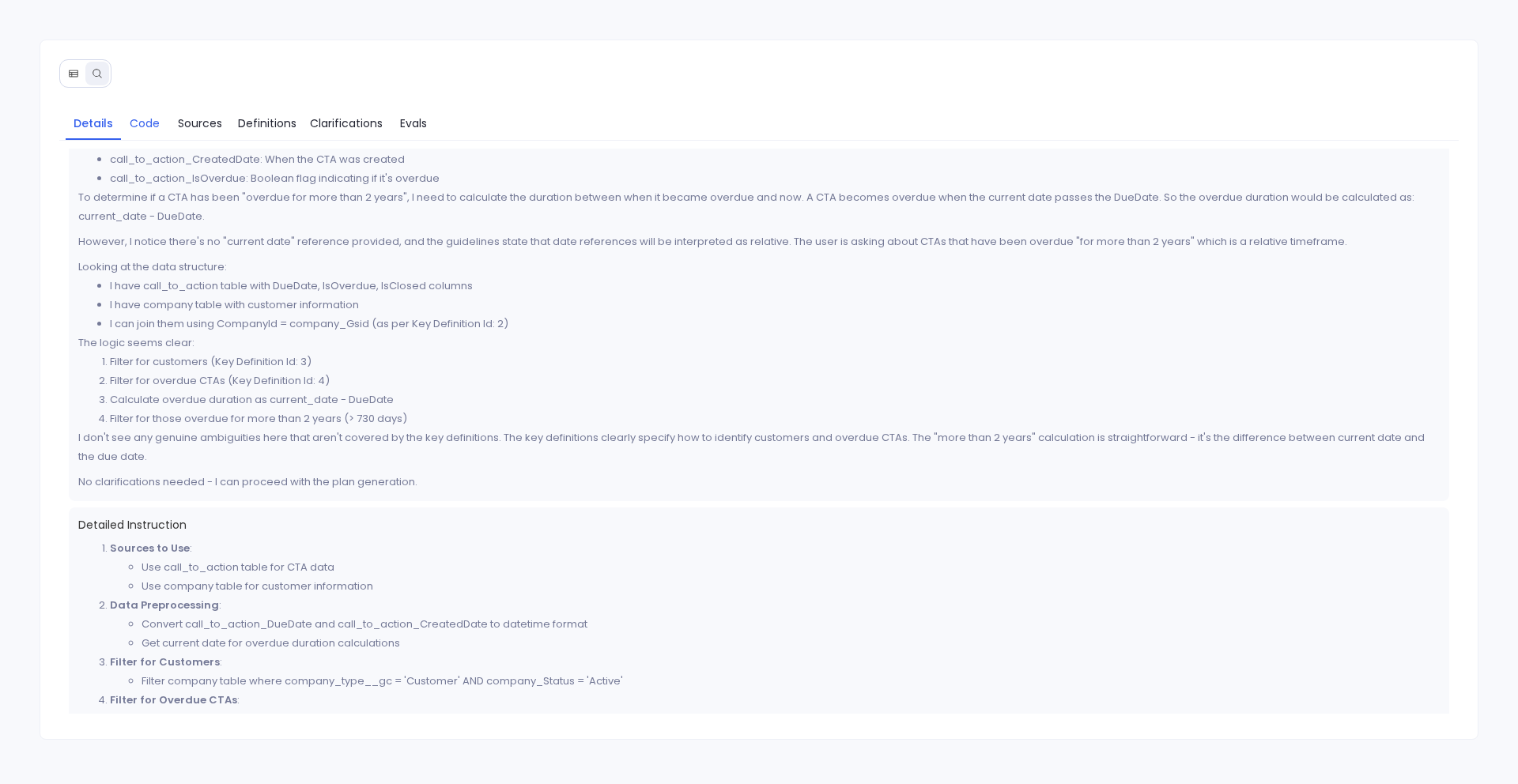
click at [153, 129] on span "Code" at bounding box center [144, 123] width 30 height 17
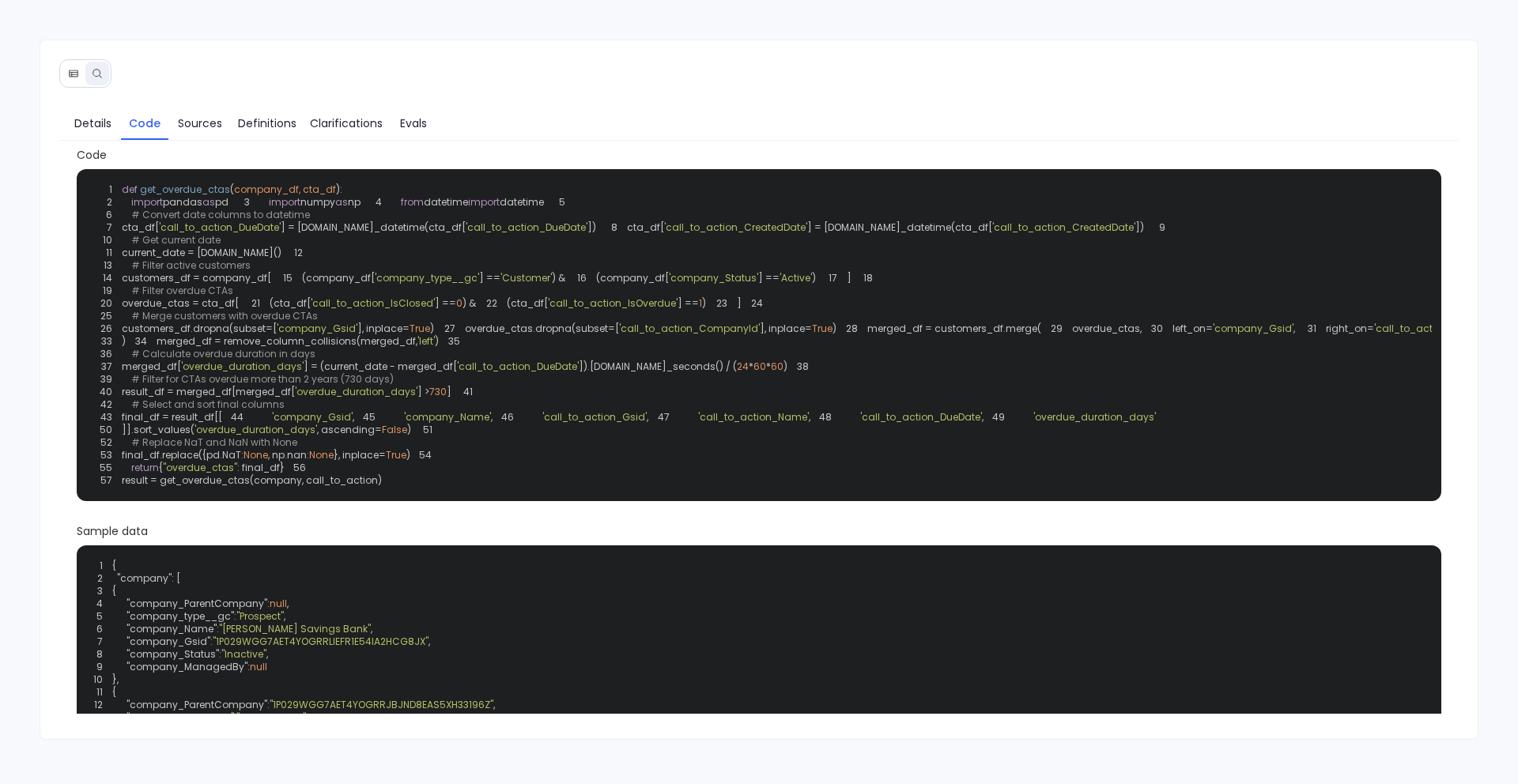
scroll to position [5, 0]
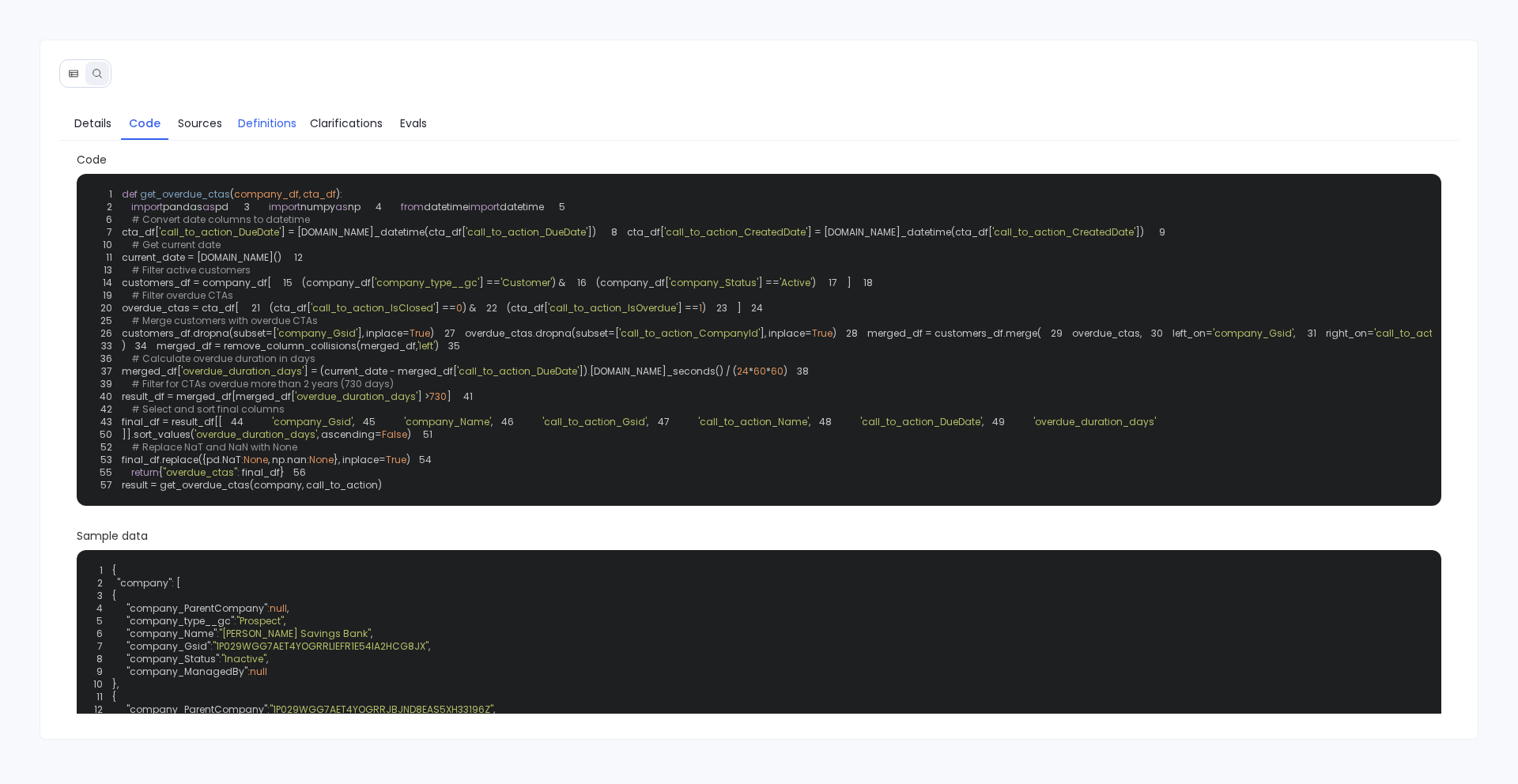
click at [261, 119] on span "Definitions" at bounding box center [267, 123] width 58 height 17
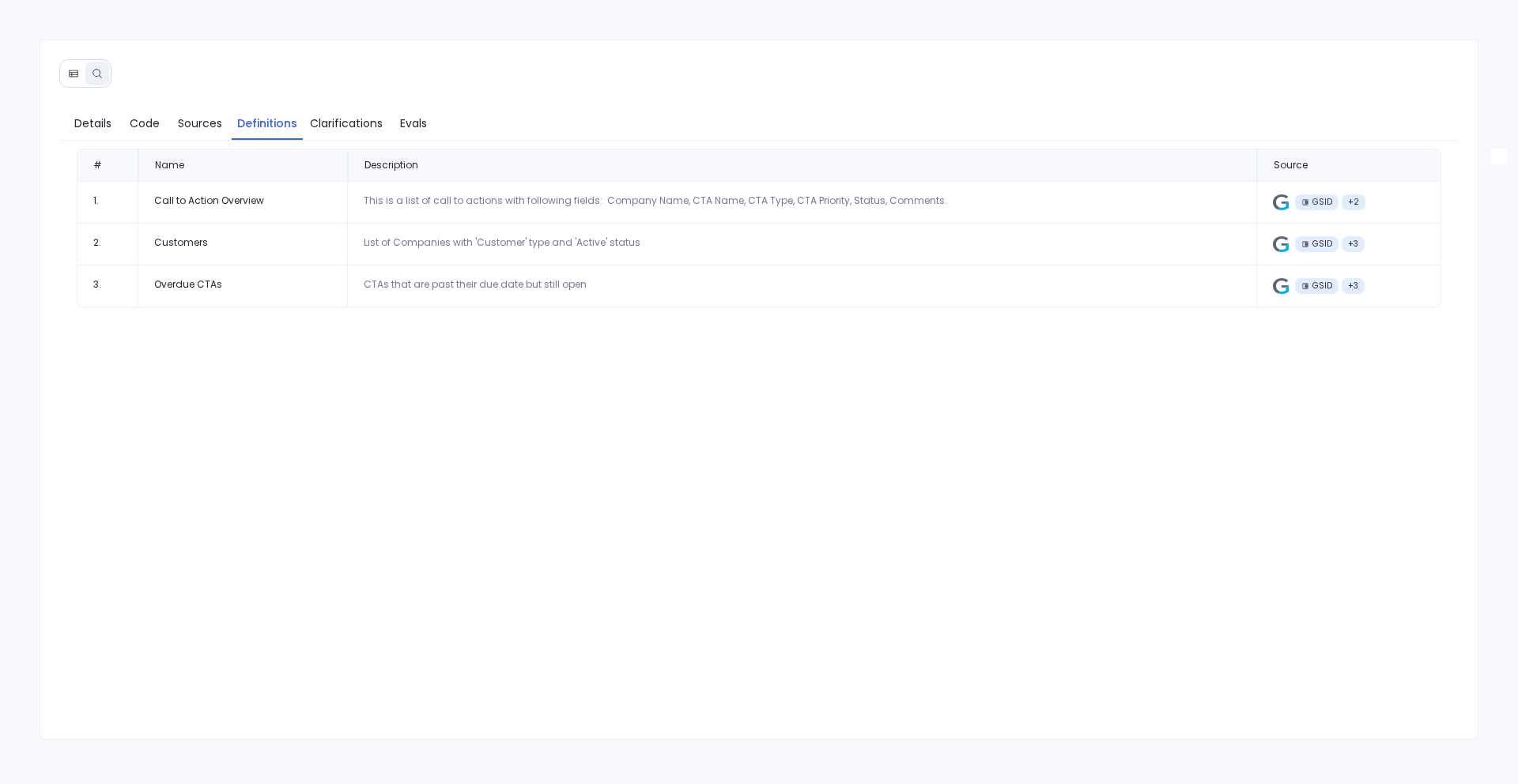
click at [557, 288] on div "CTAs that are past their due date but still open" at bounding box center [802, 285] width 876 height 13
click at [90, 128] on span "Details" at bounding box center [93, 123] width 37 height 17
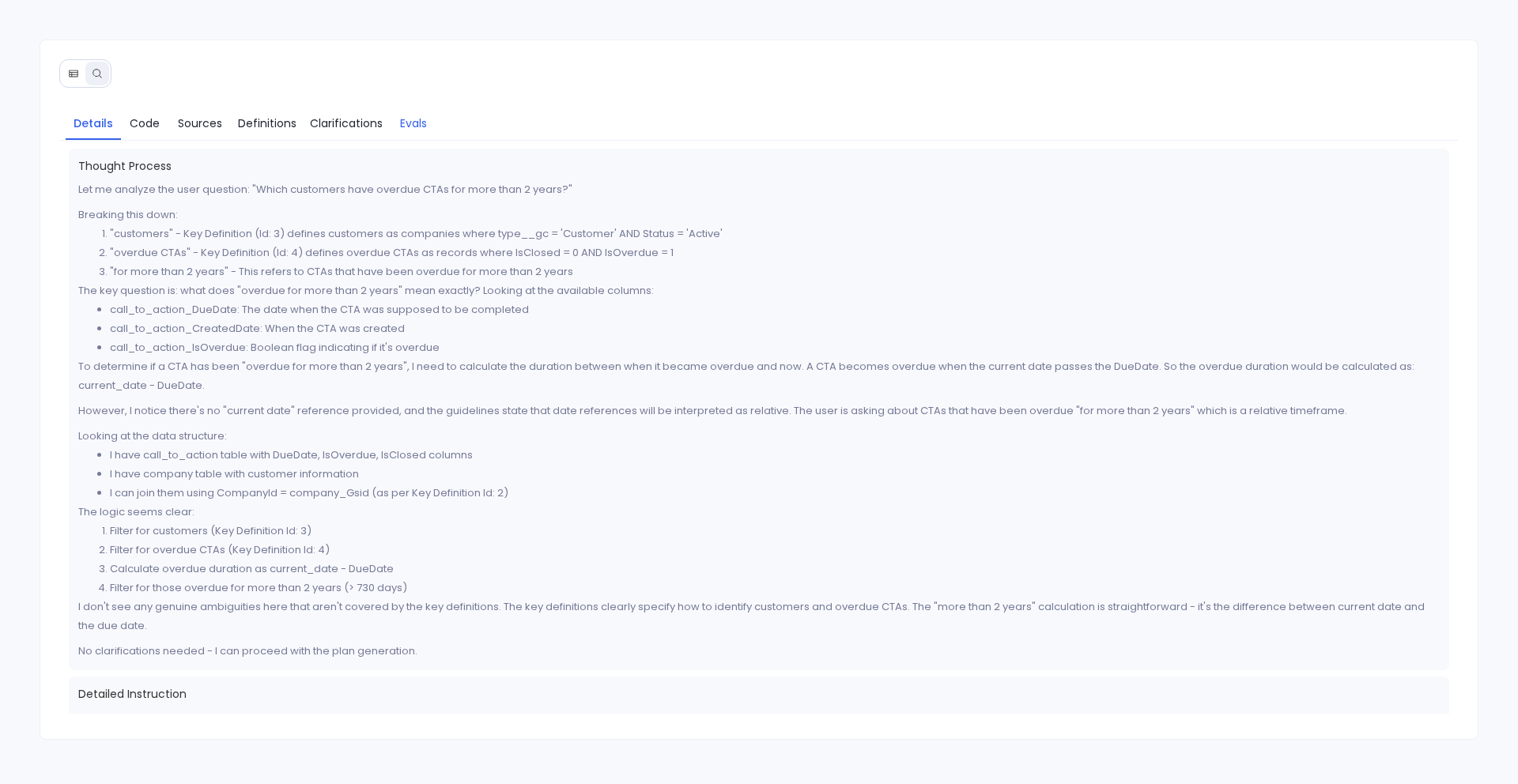
click at [407, 120] on span "Evals" at bounding box center [413, 123] width 27 height 17
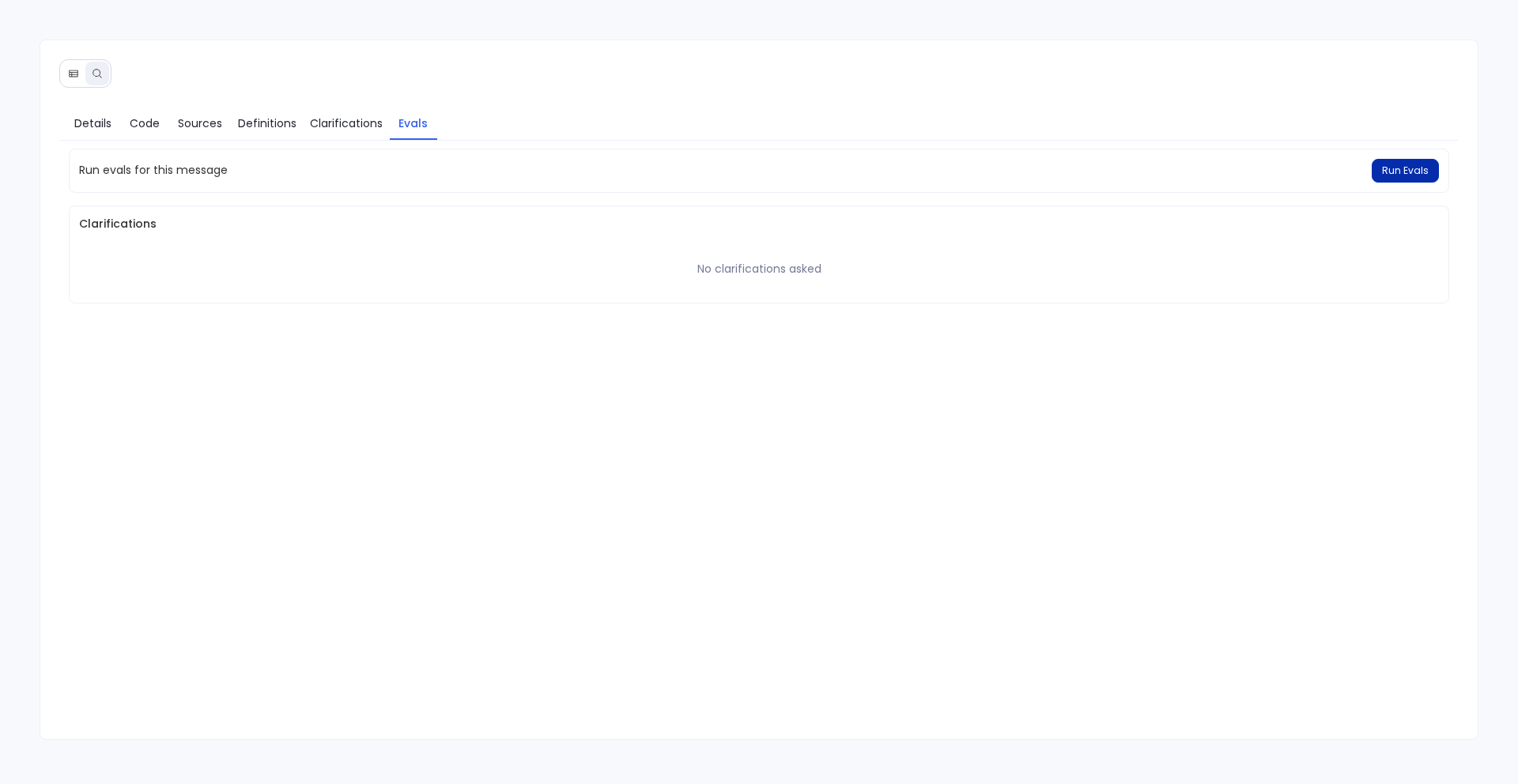
click at [1381, 169] on button "Run Evals" at bounding box center [1405, 170] width 67 height 23
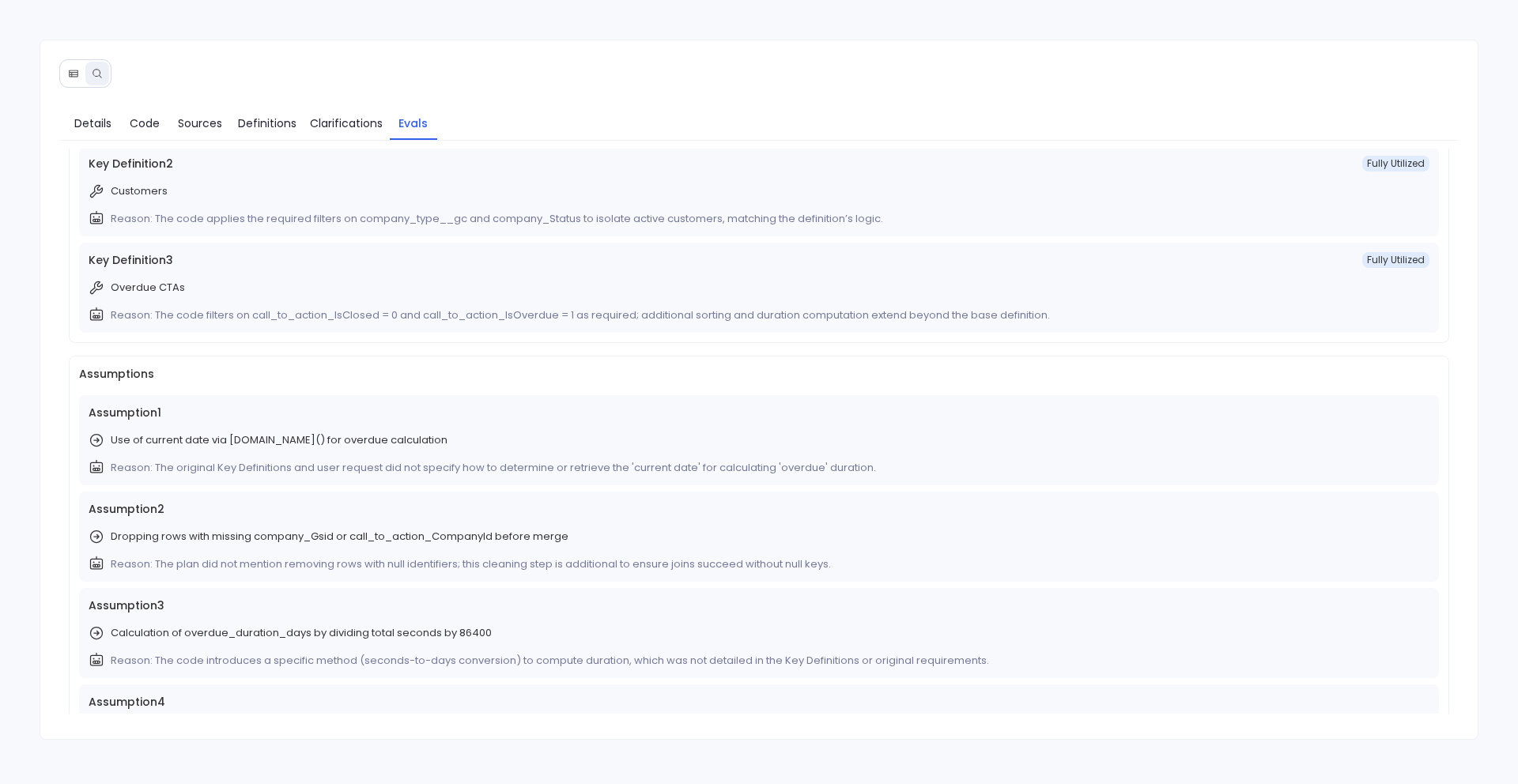
scroll to position [190, 0]
click at [146, 131] on link "Code" at bounding box center [144, 123] width 48 height 33
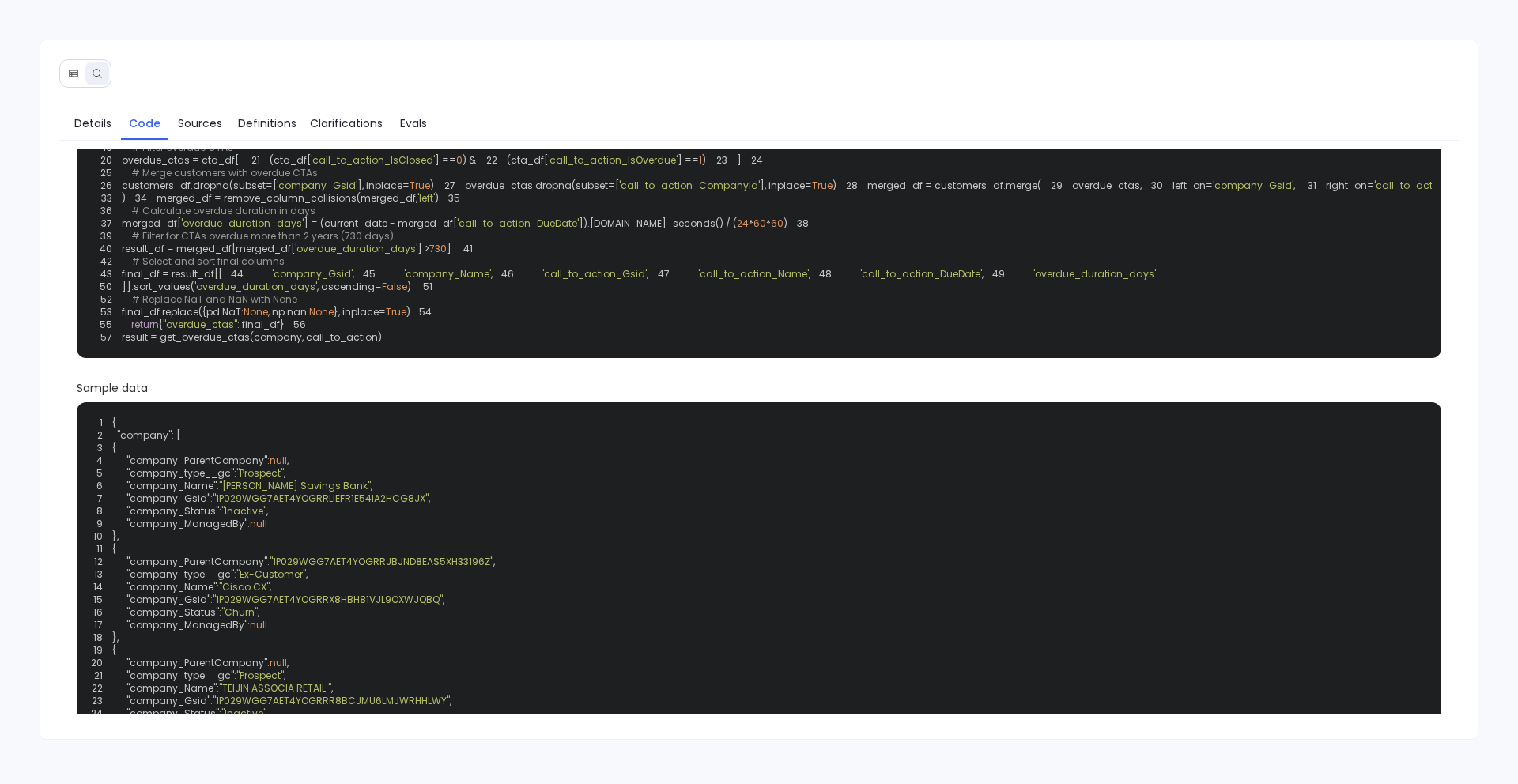
scroll to position [150, 0]
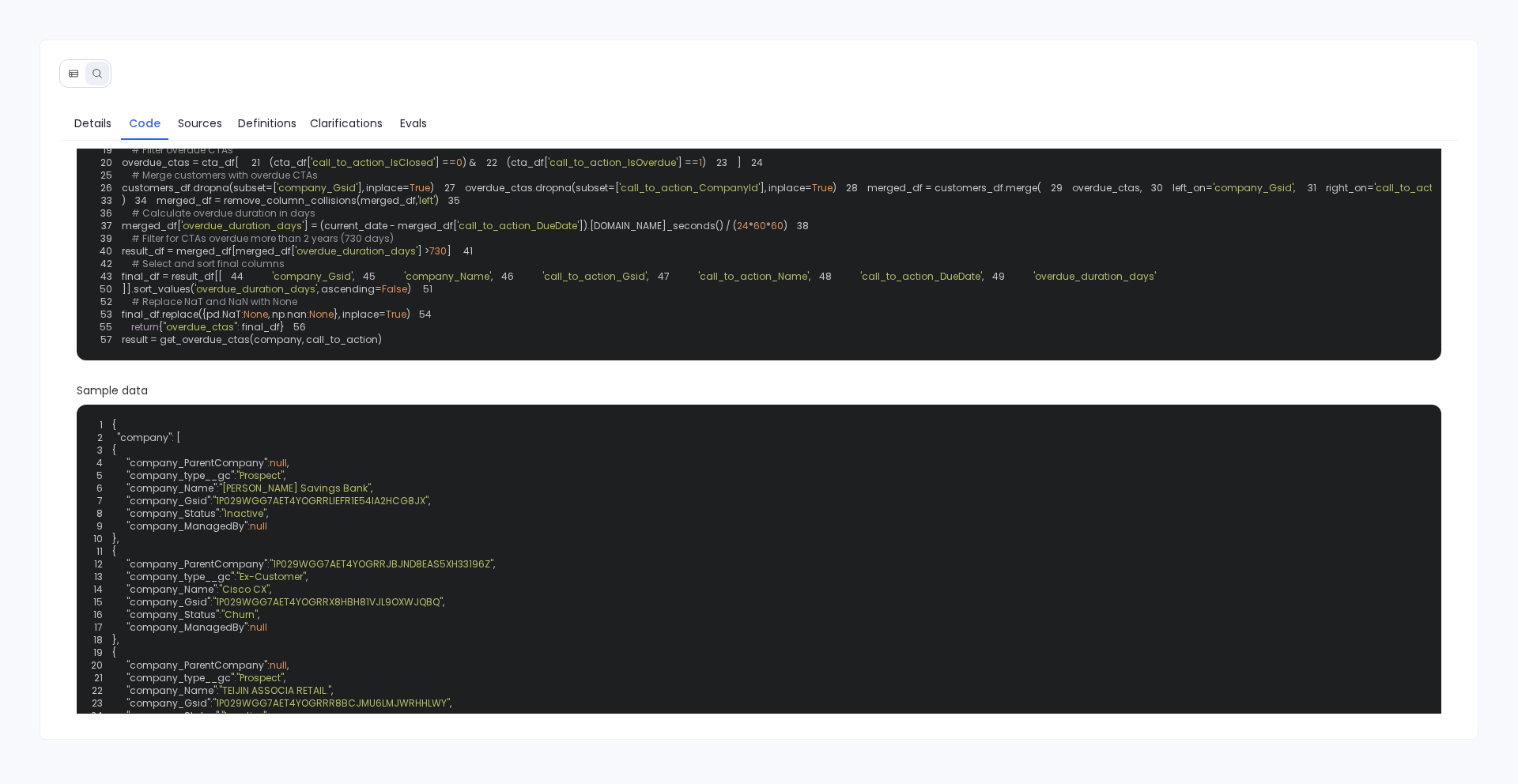
click at [81, 78] on button at bounding box center [73, 73] width 23 height 23
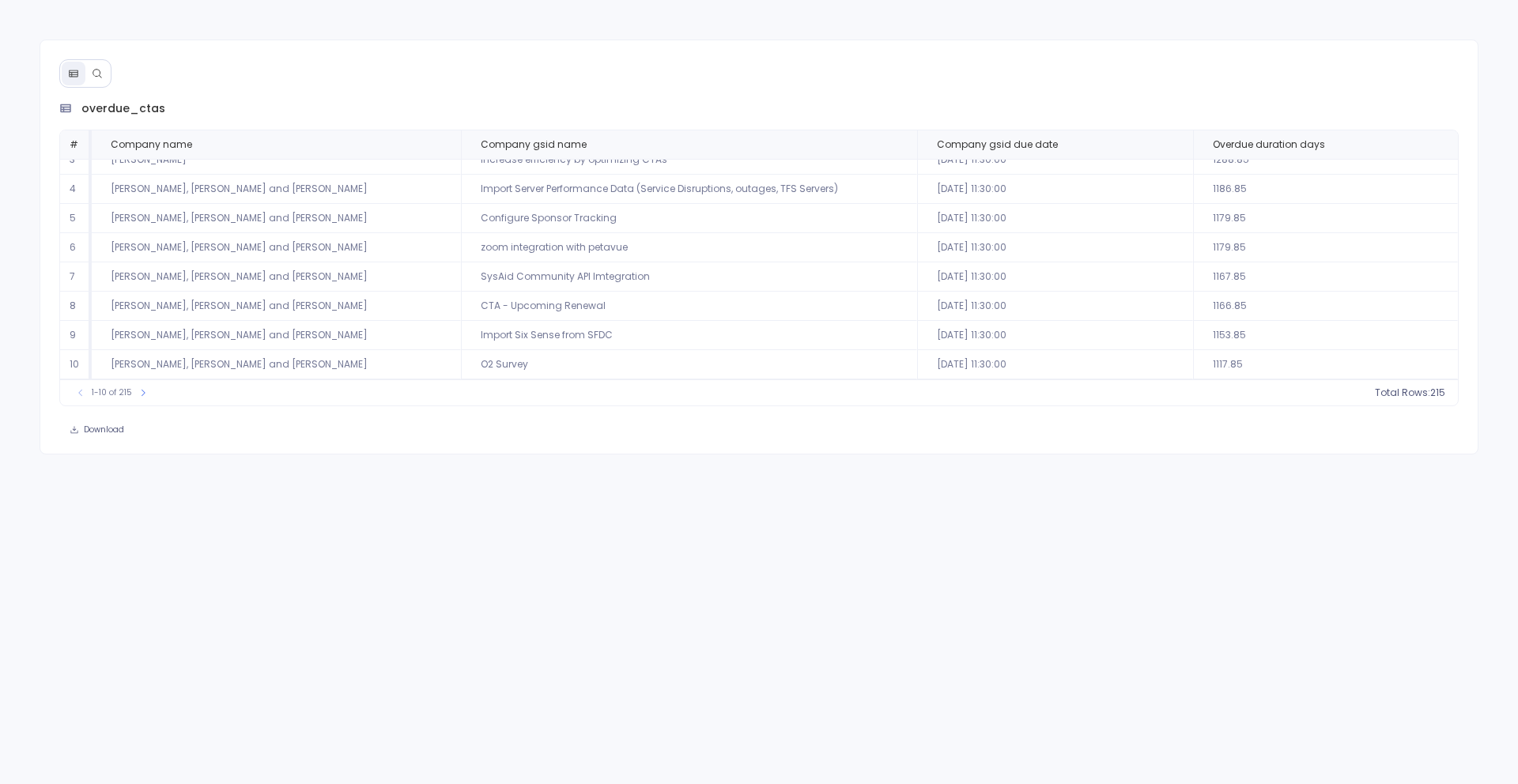
scroll to position [0, 0]
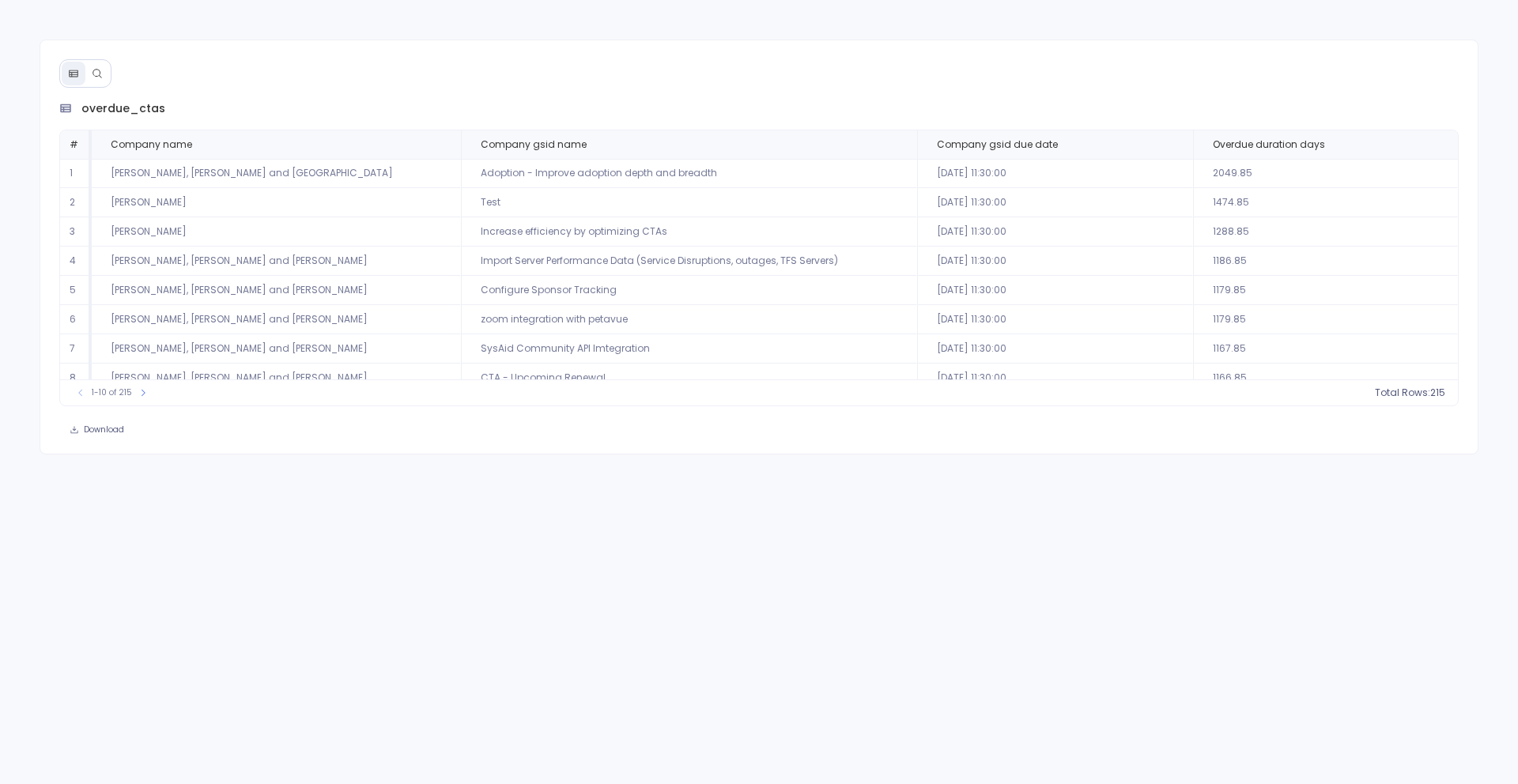
click at [102, 77] on button at bounding box center [96, 73] width 23 height 23
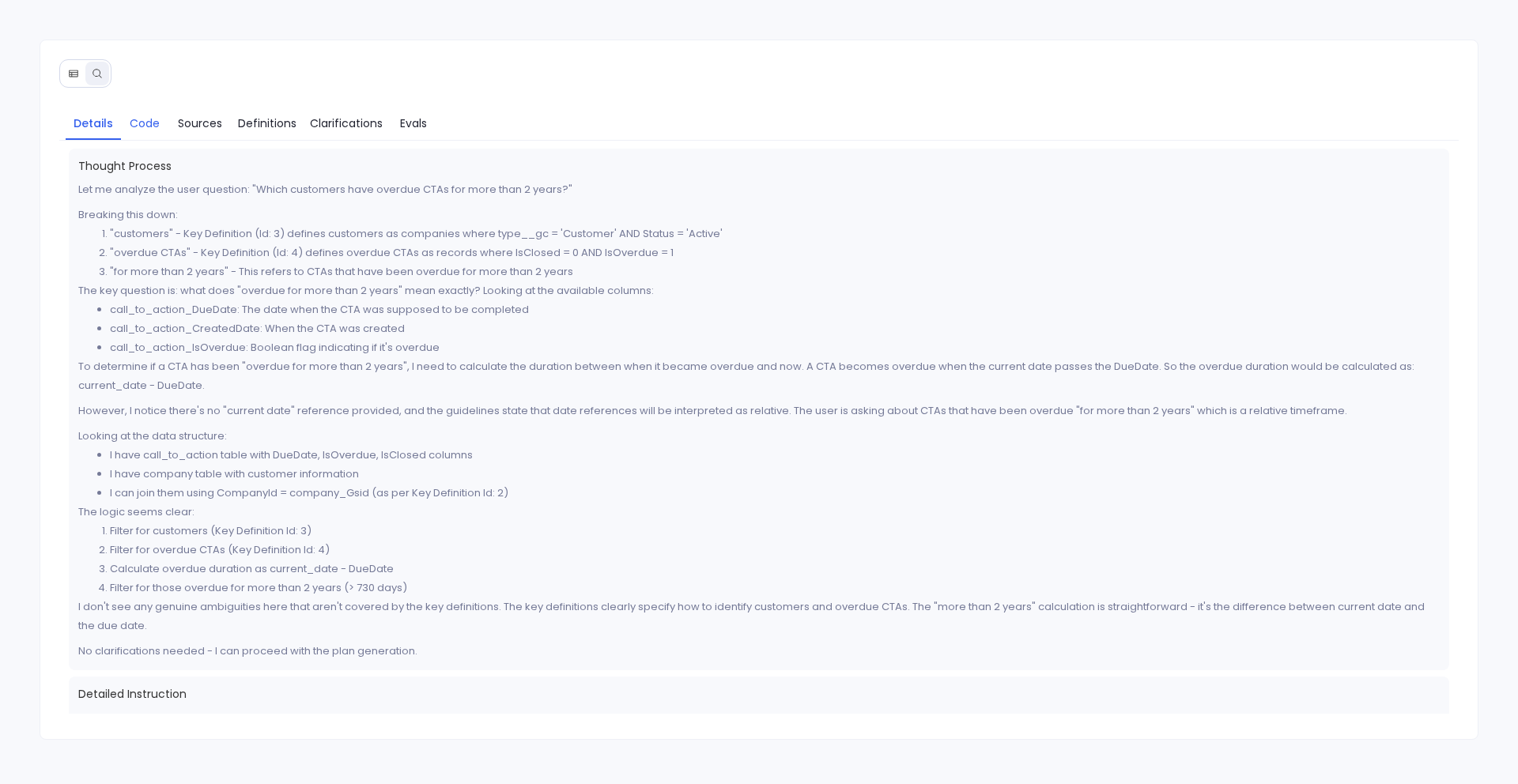
click at [158, 123] on span "Code" at bounding box center [144, 123] width 30 height 17
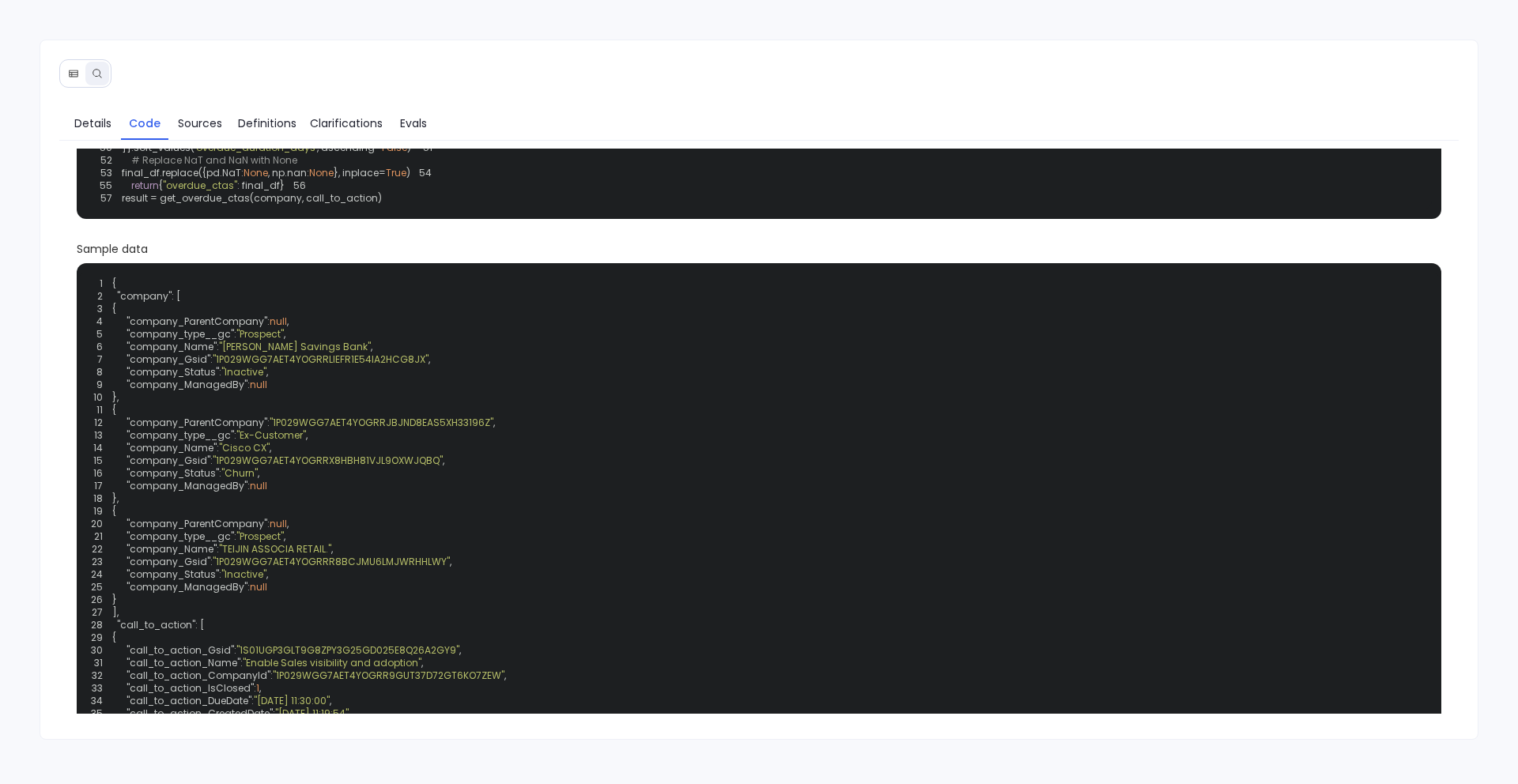
scroll to position [289, 0]
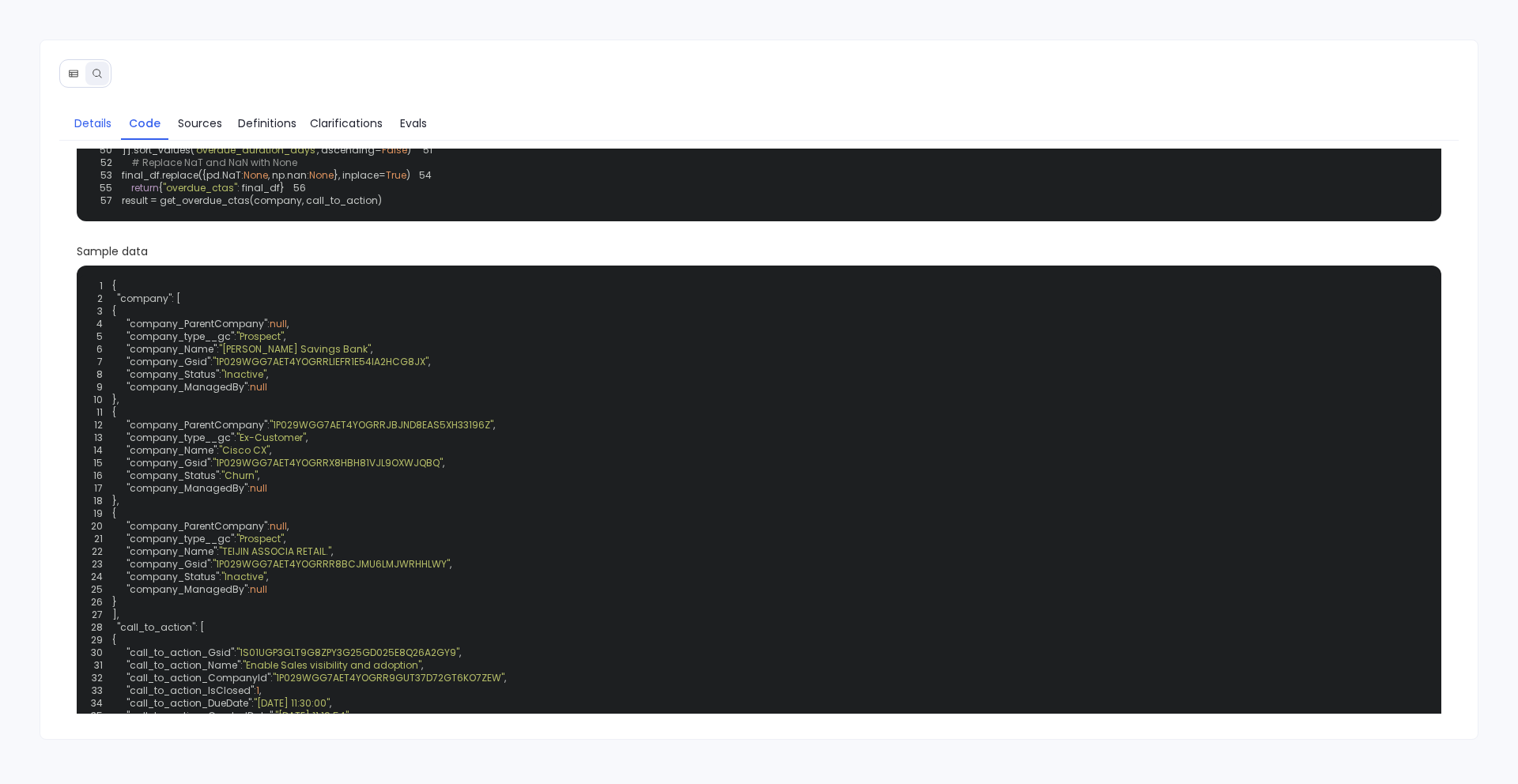
click at [74, 124] on span "Details" at bounding box center [93, 123] width 40 height 17
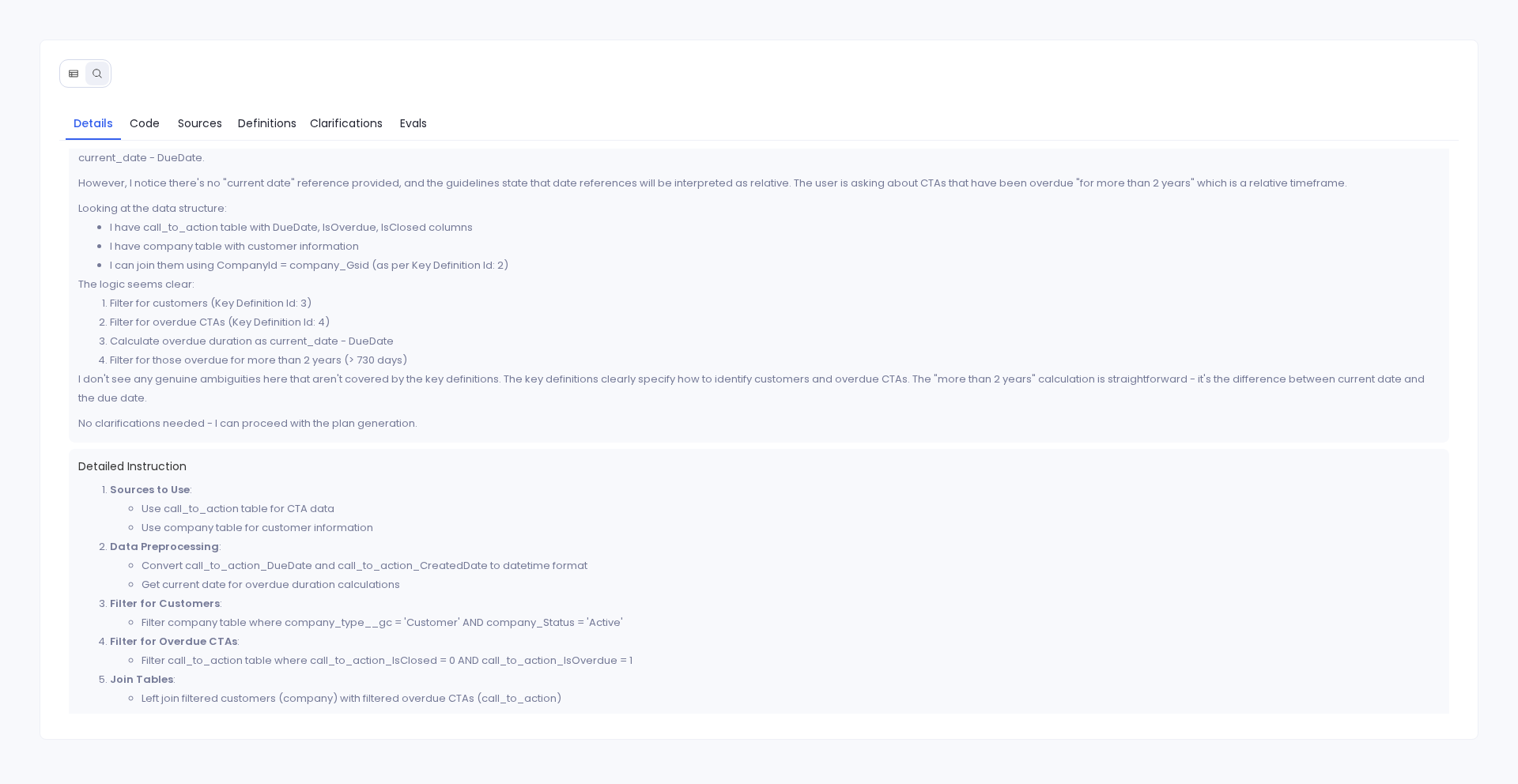
scroll to position [230, 0]
click at [408, 122] on span "Evals" at bounding box center [413, 123] width 27 height 17
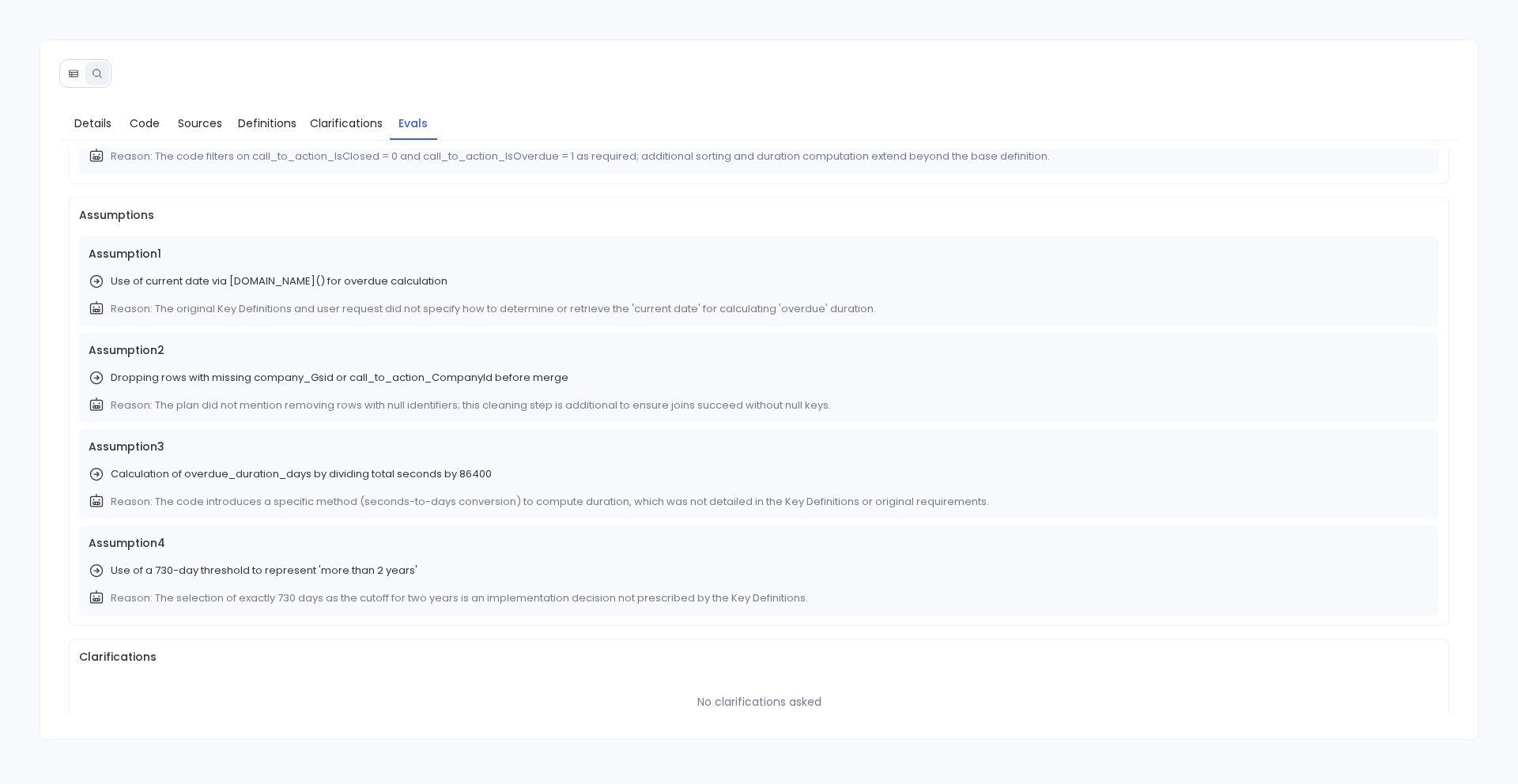
scroll to position [377, 0]
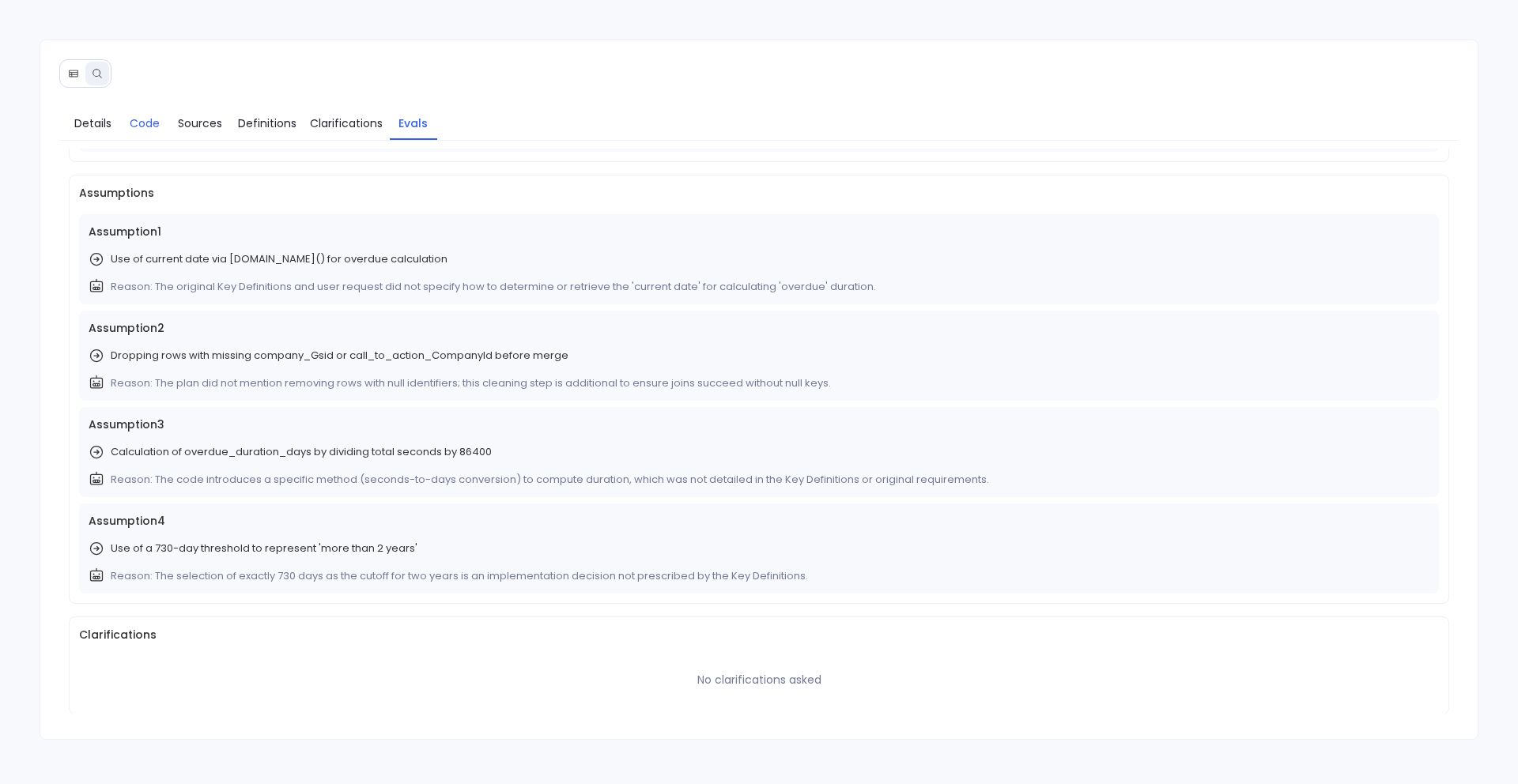
click at [166, 134] on link "Code" at bounding box center [144, 123] width 48 height 33
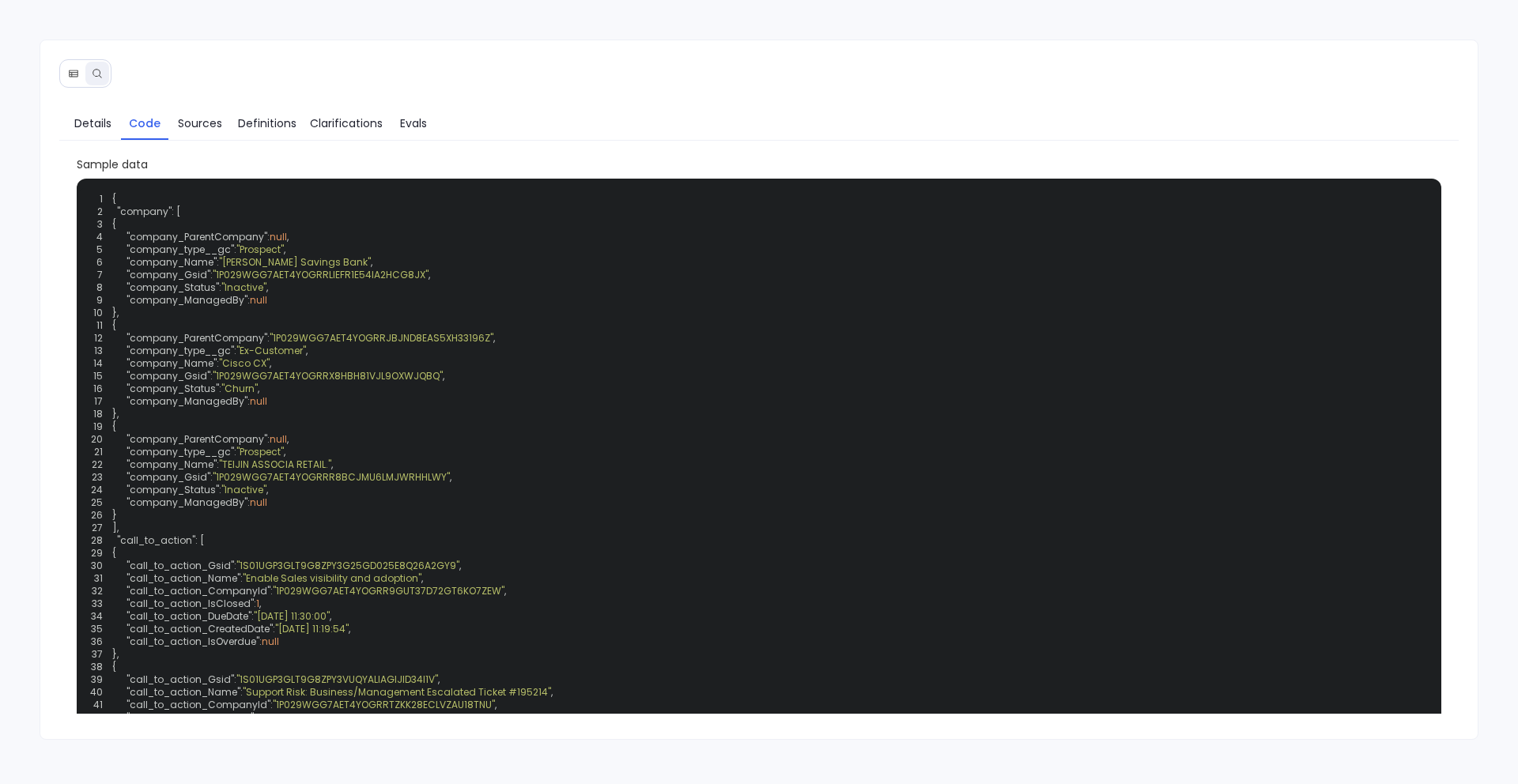
click at [166, 134] on link "Code" at bounding box center [144, 123] width 48 height 33
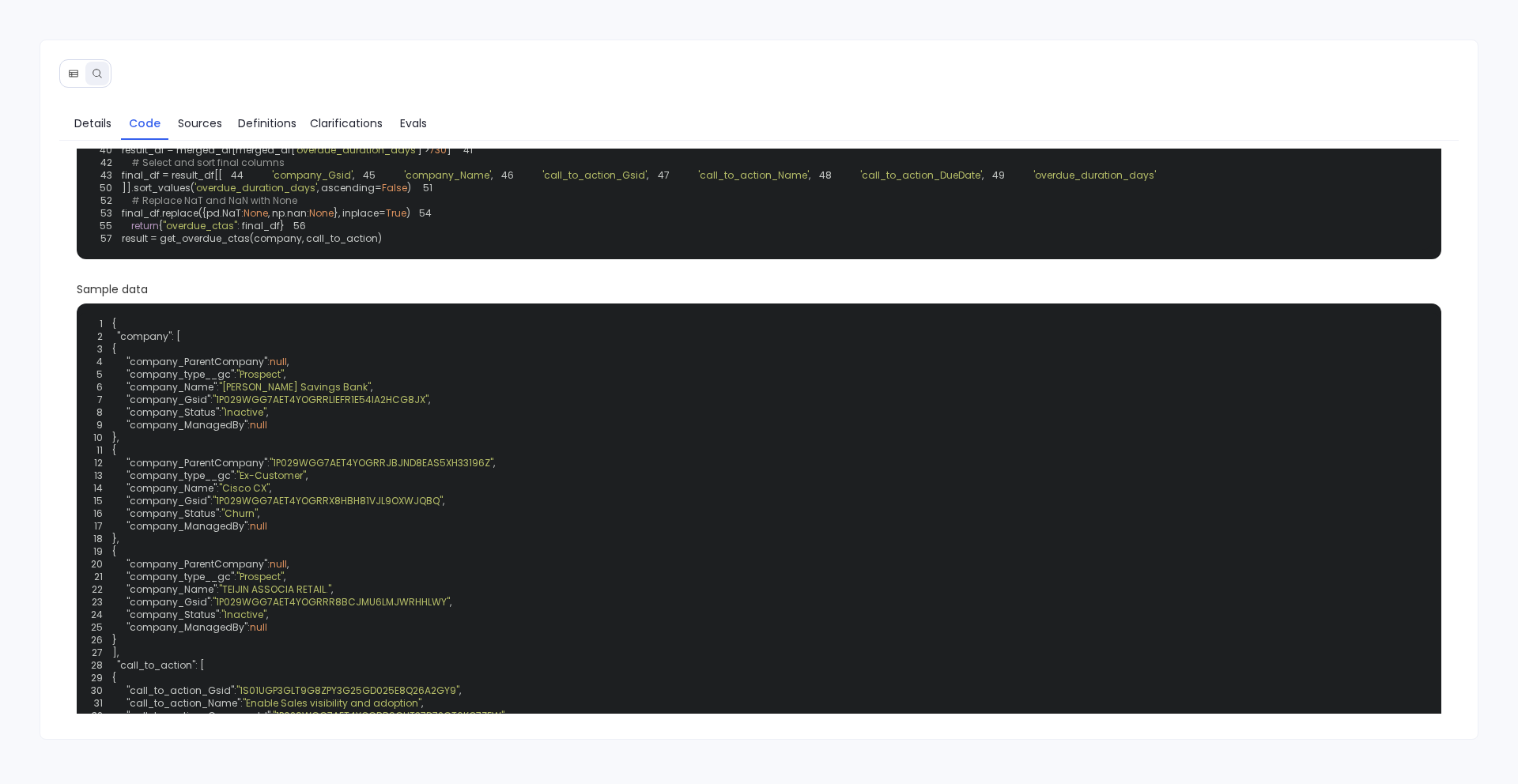
scroll to position [248, 0]
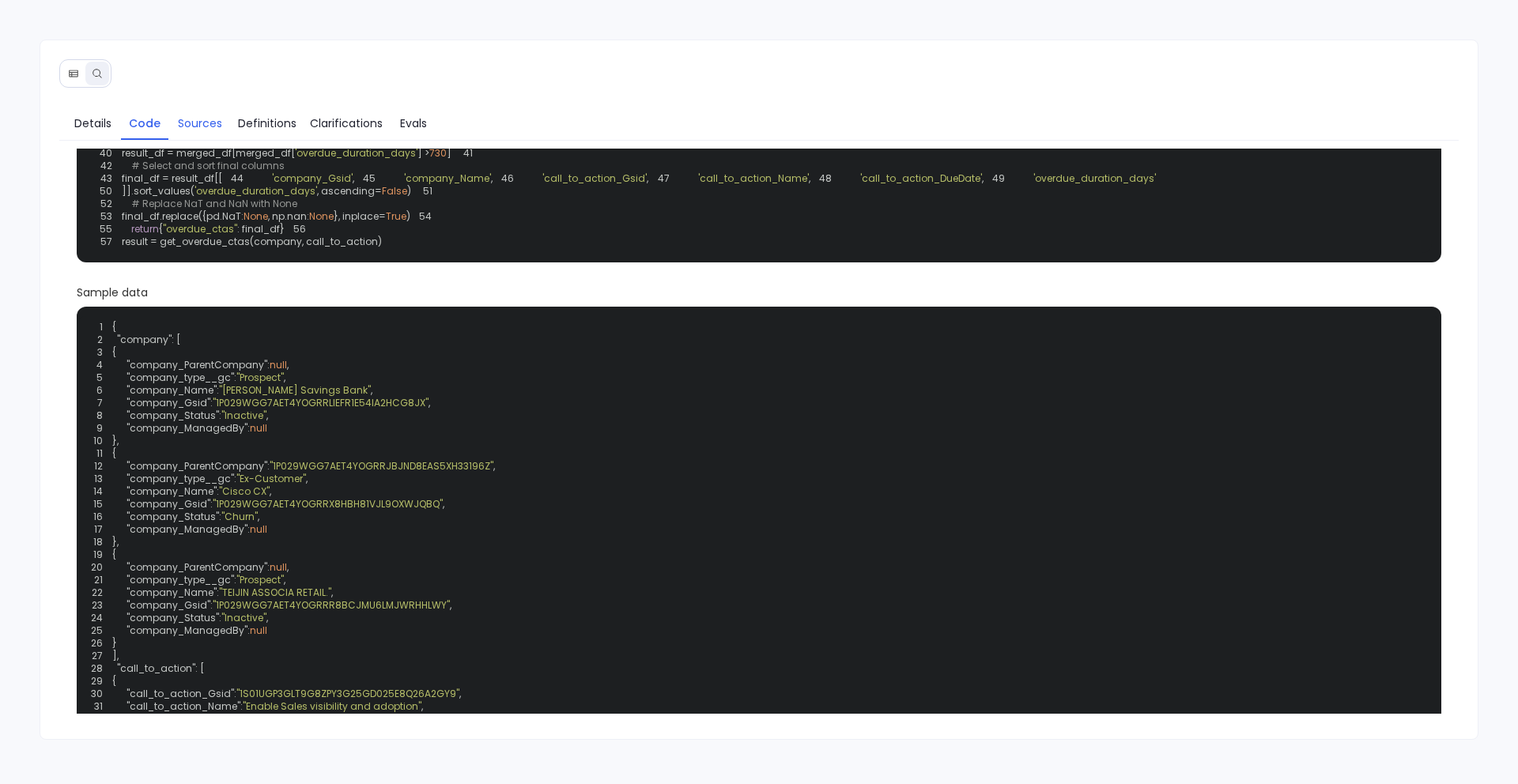
click at [197, 126] on span "Sources" at bounding box center [200, 123] width 45 height 17
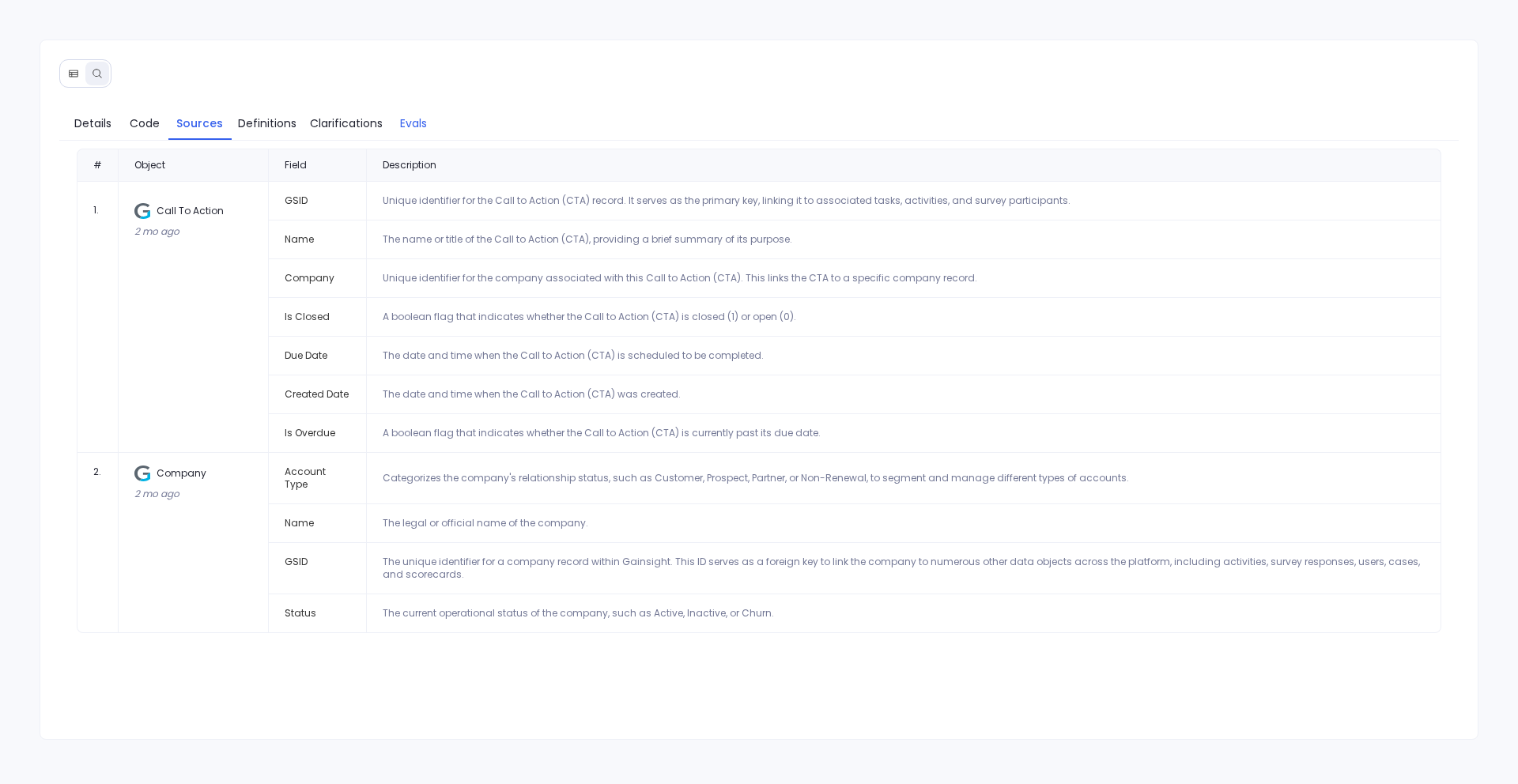
click at [410, 122] on span "Evals" at bounding box center [413, 123] width 27 height 17
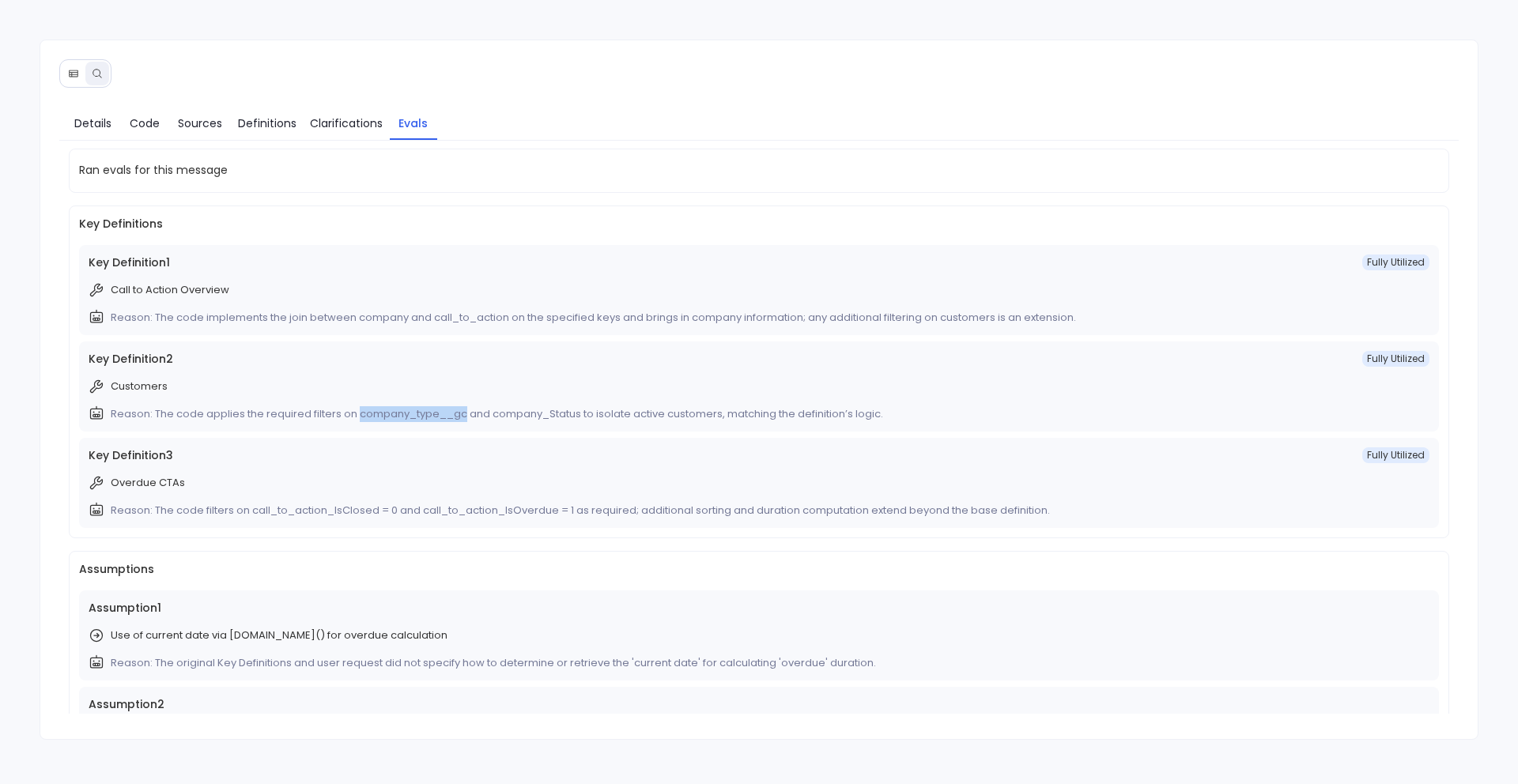
click at [73, 73] on icon at bounding box center [74, 74] width 11 height 11
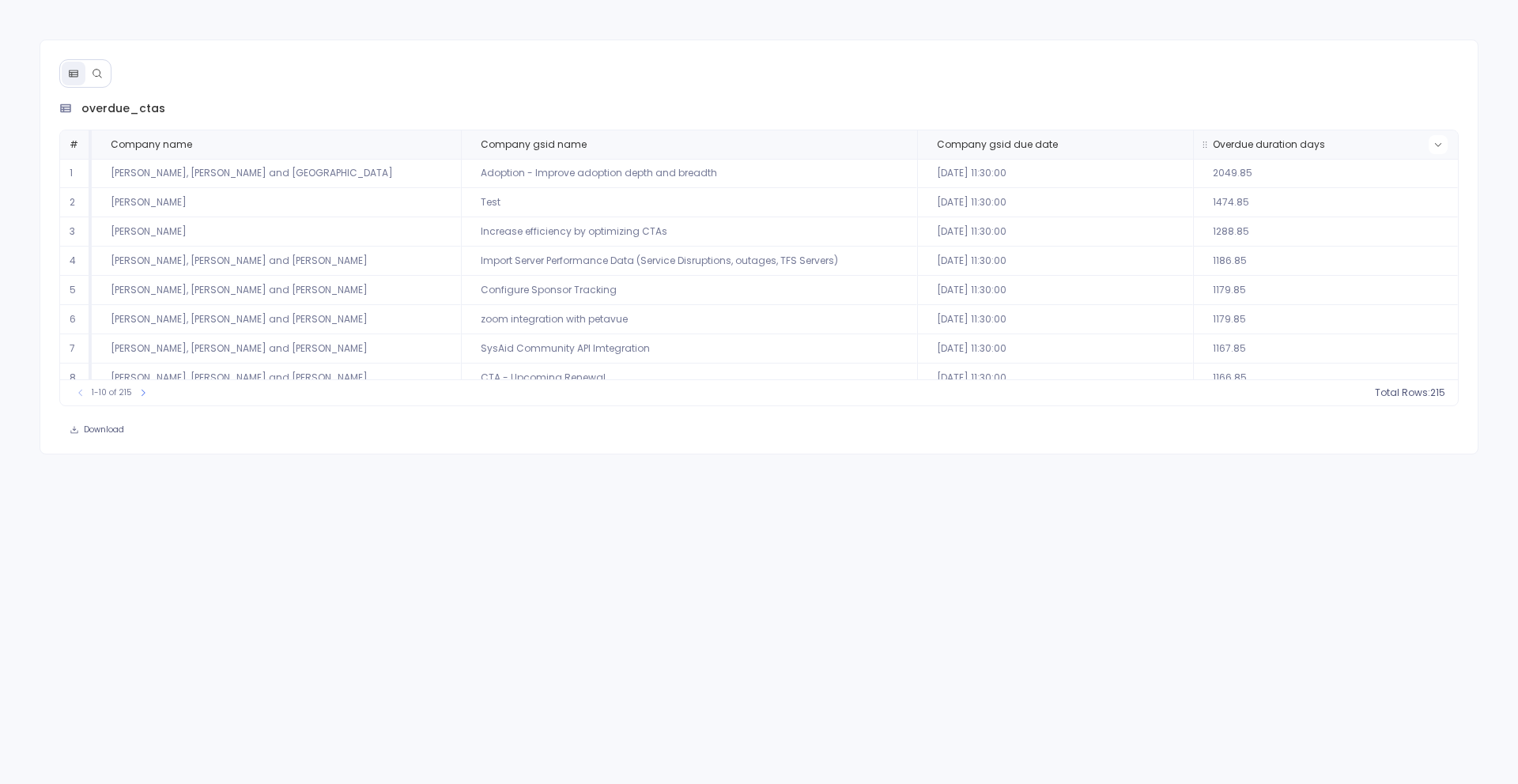
click at [1433, 147] on icon at bounding box center [1438, 145] width 10 height 10
click at [1390, 171] on button "Sort Ascending" at bounding box center [1434, 170] width 156 height 32
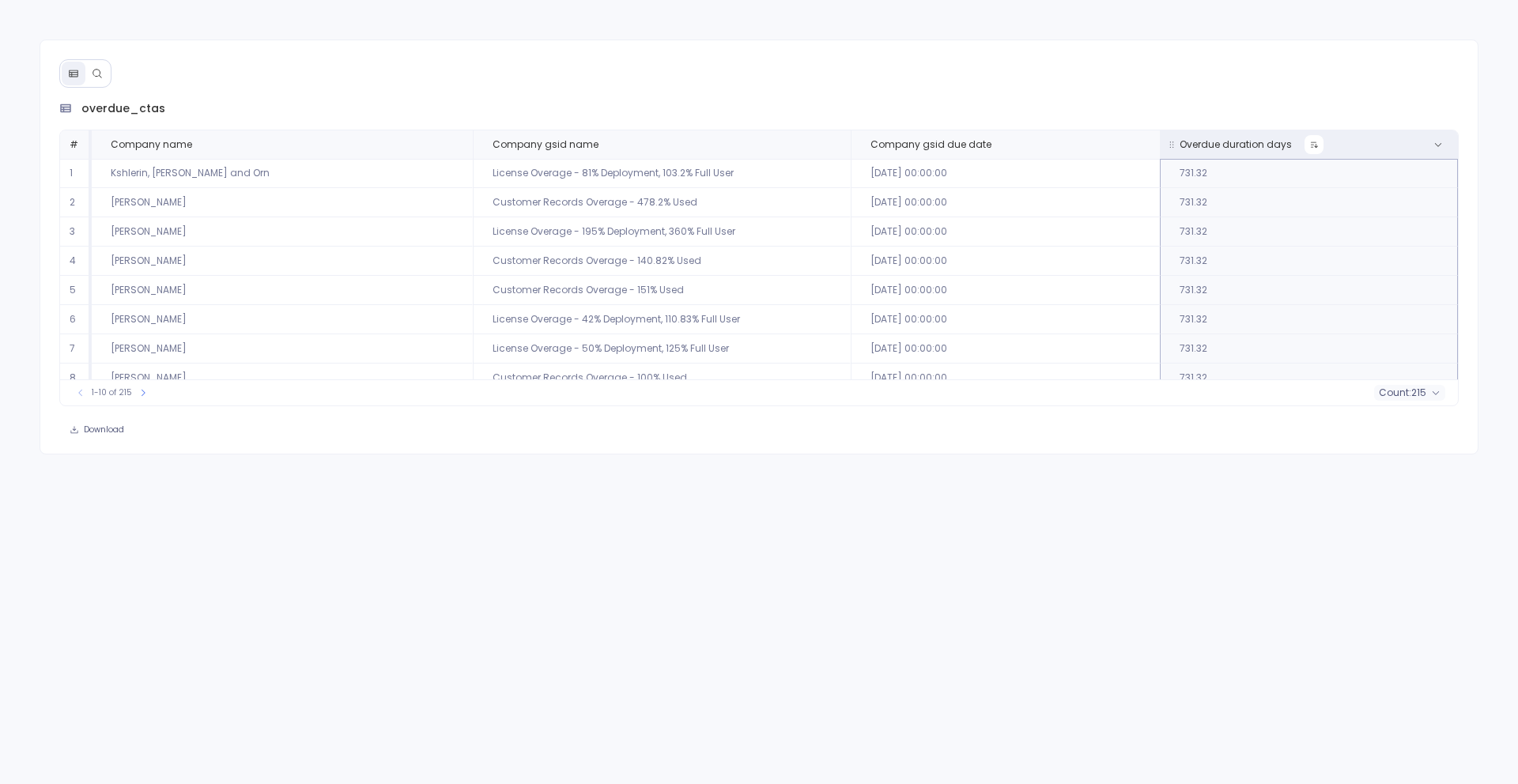
click at [1304, 142] on button at bounding box center [1313, 144] width 19 height 19
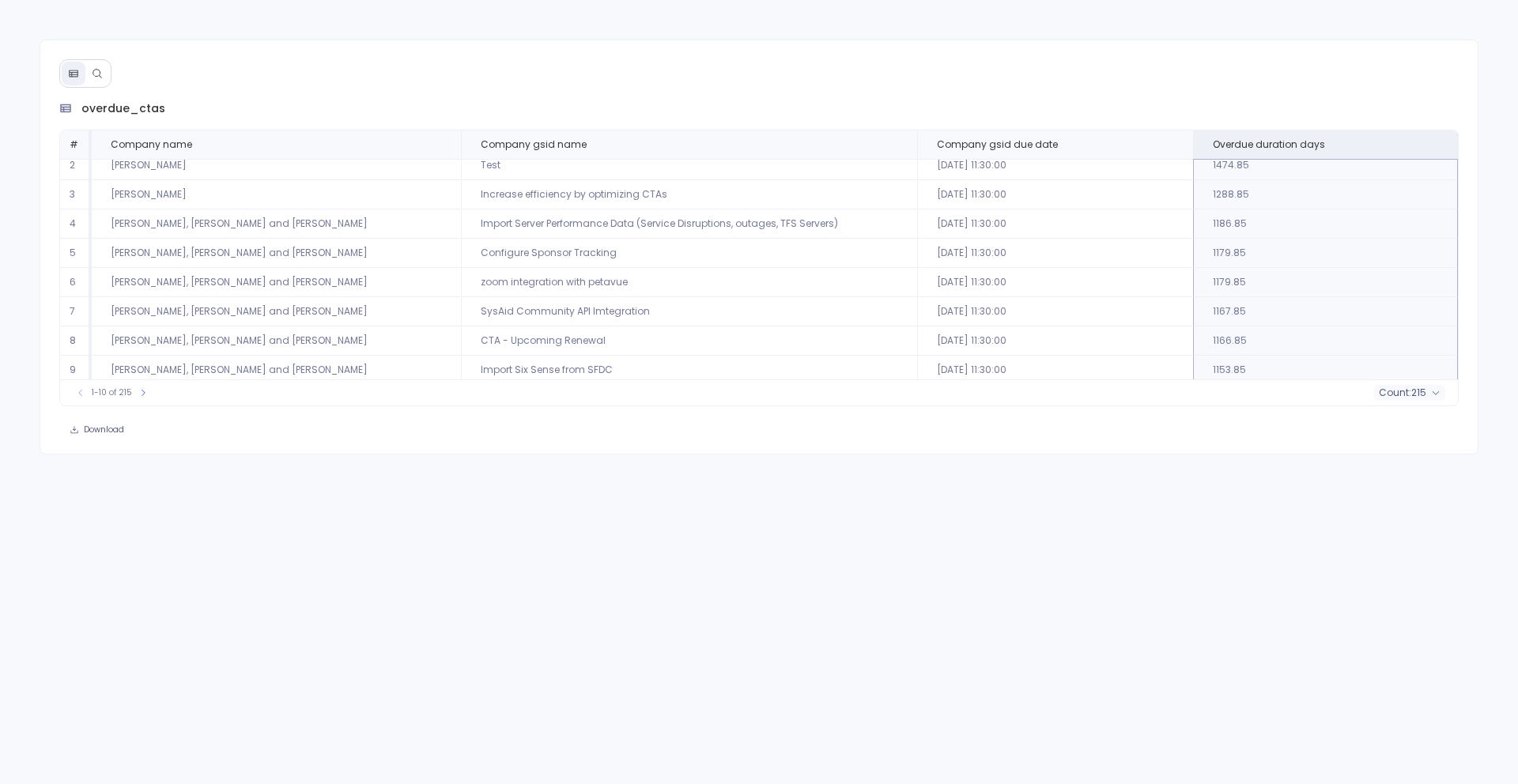
scroll to position [72, 0]
click at [142, 398] on button at bounding box center [143, 393] width 16 height 16
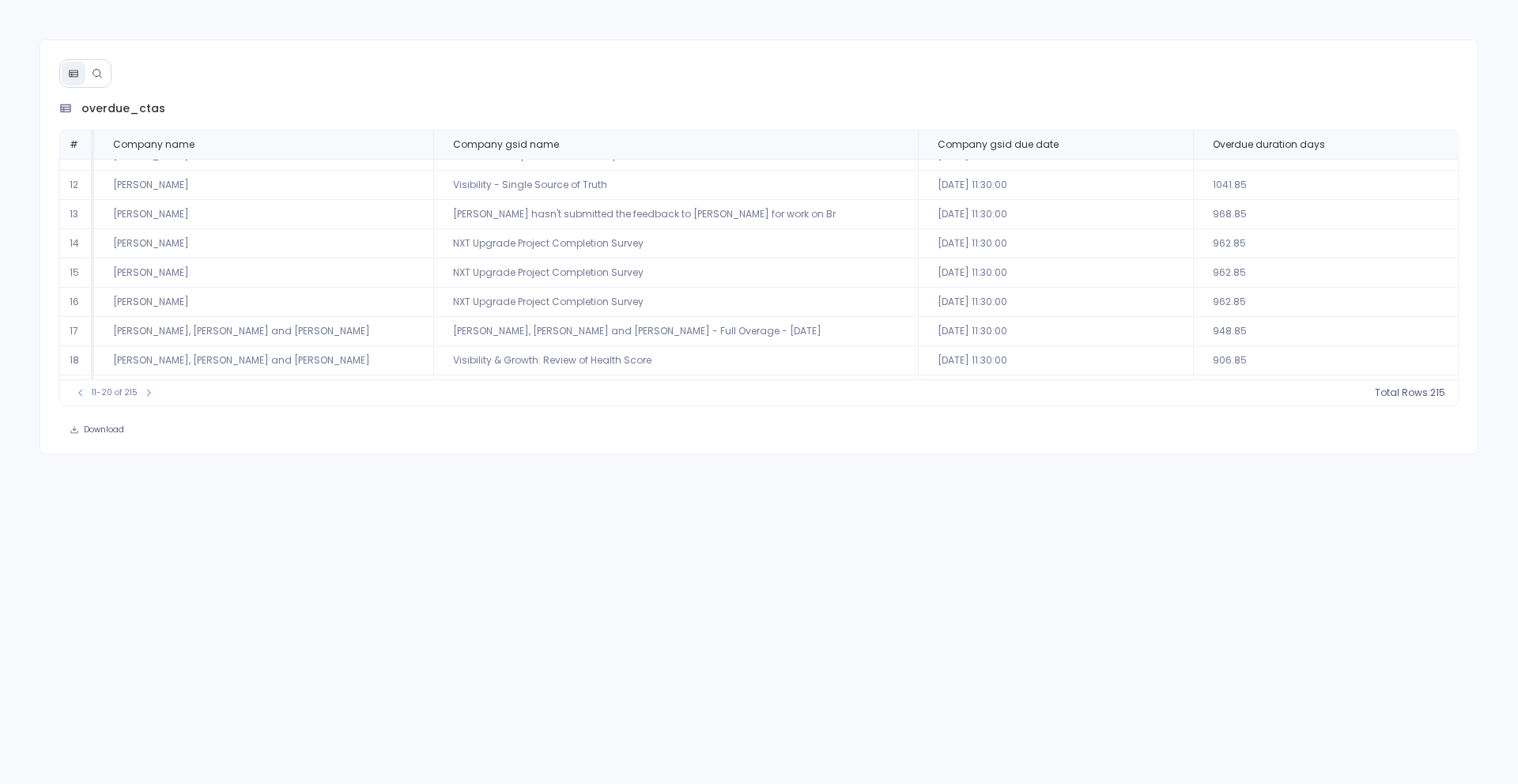
scroll to position [0, 0]
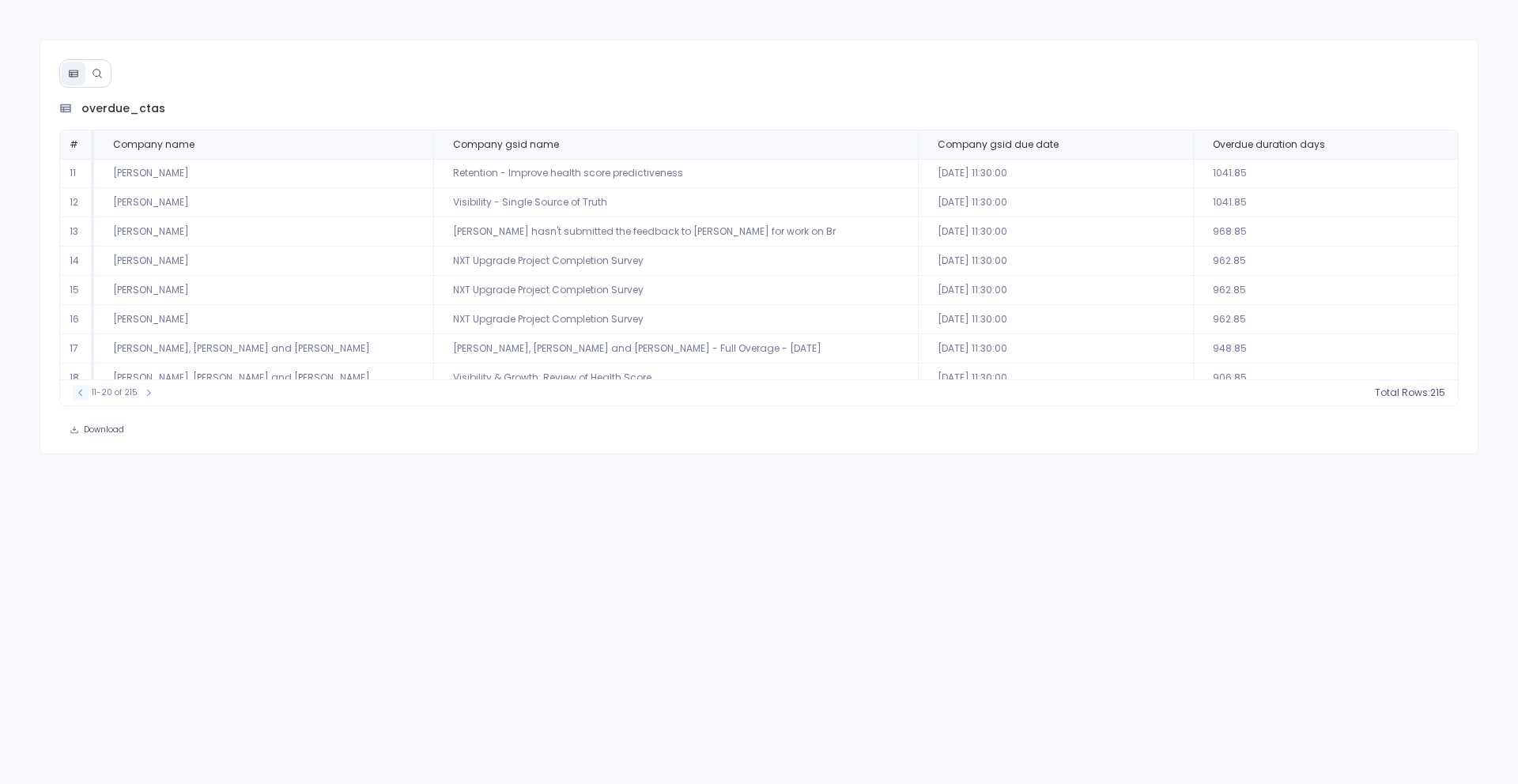
click at [76, 398] on button at bounding box center [81, 393] width 16 height 16
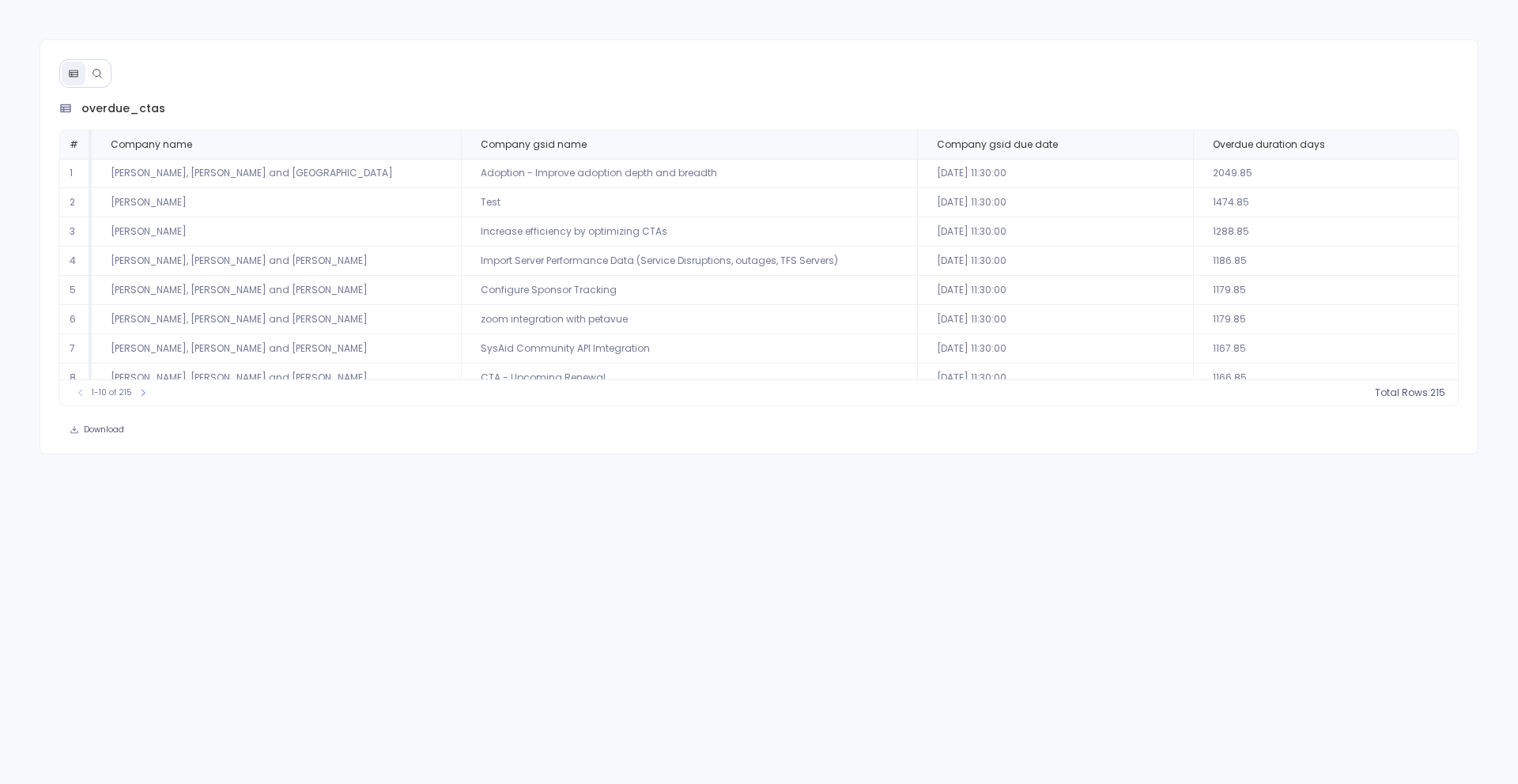
scroll to position [72, 0]
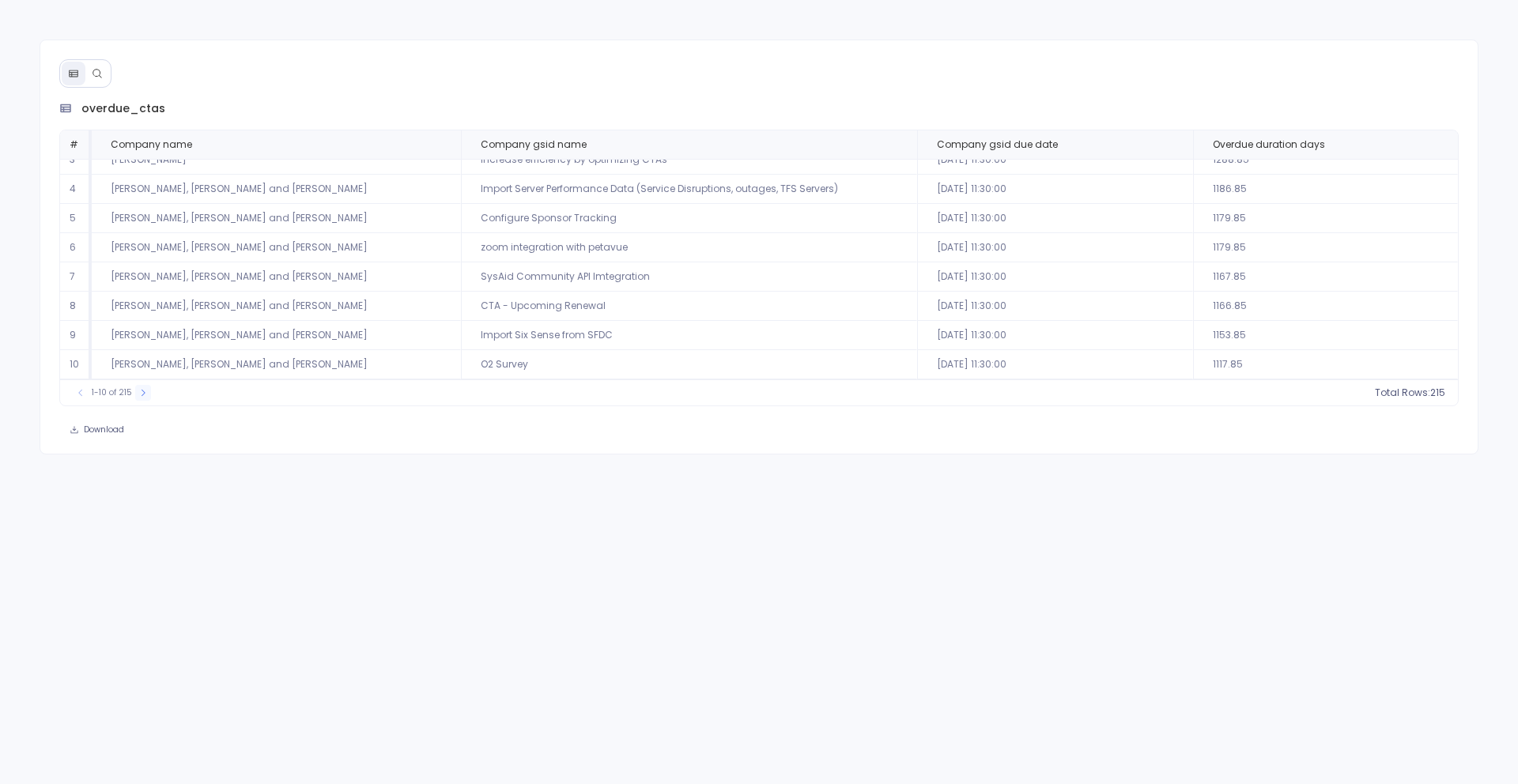
click at [142, 395] on icon at bounding box center [143, 393] width 10 height 10
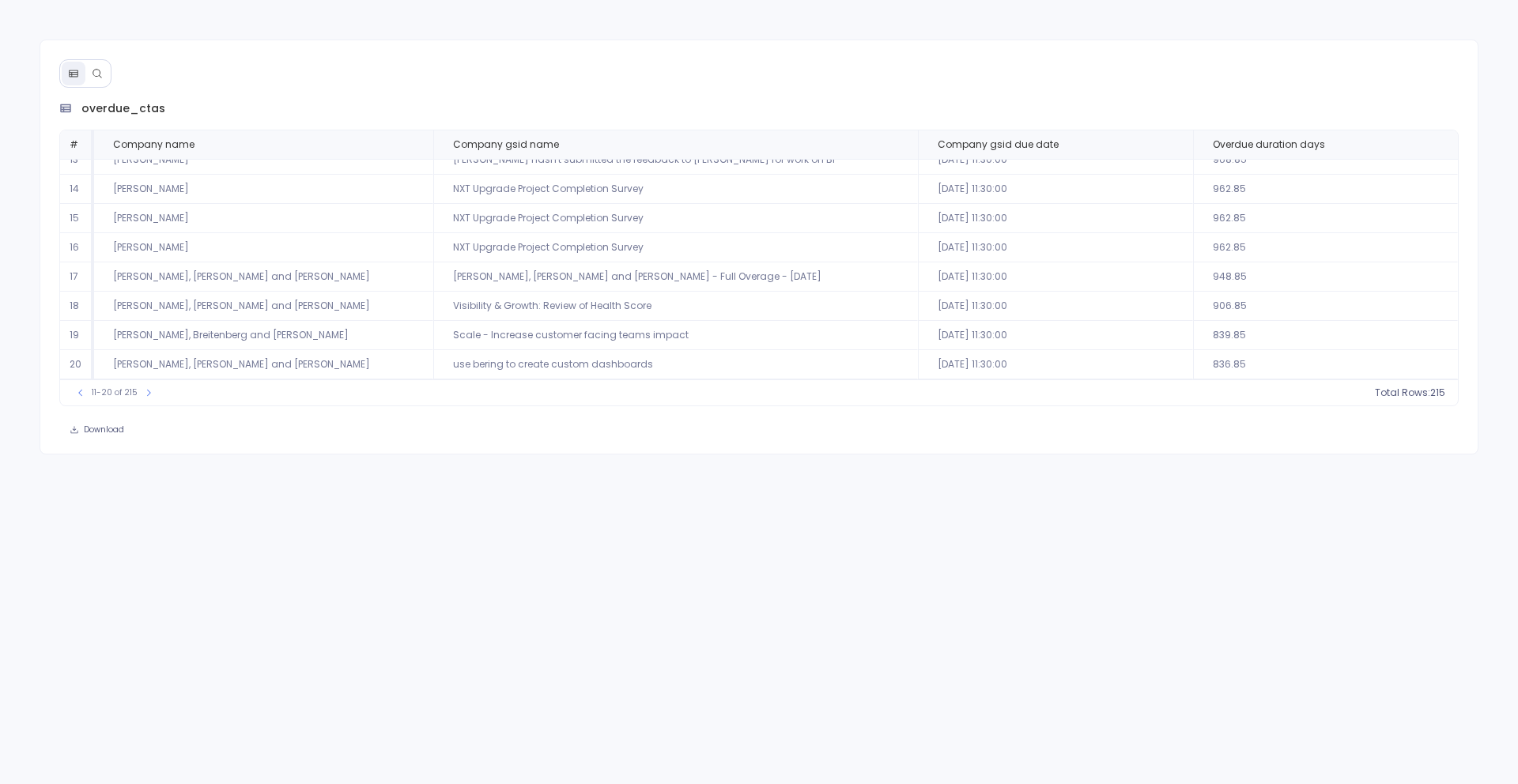
scroll to position [0, 0]
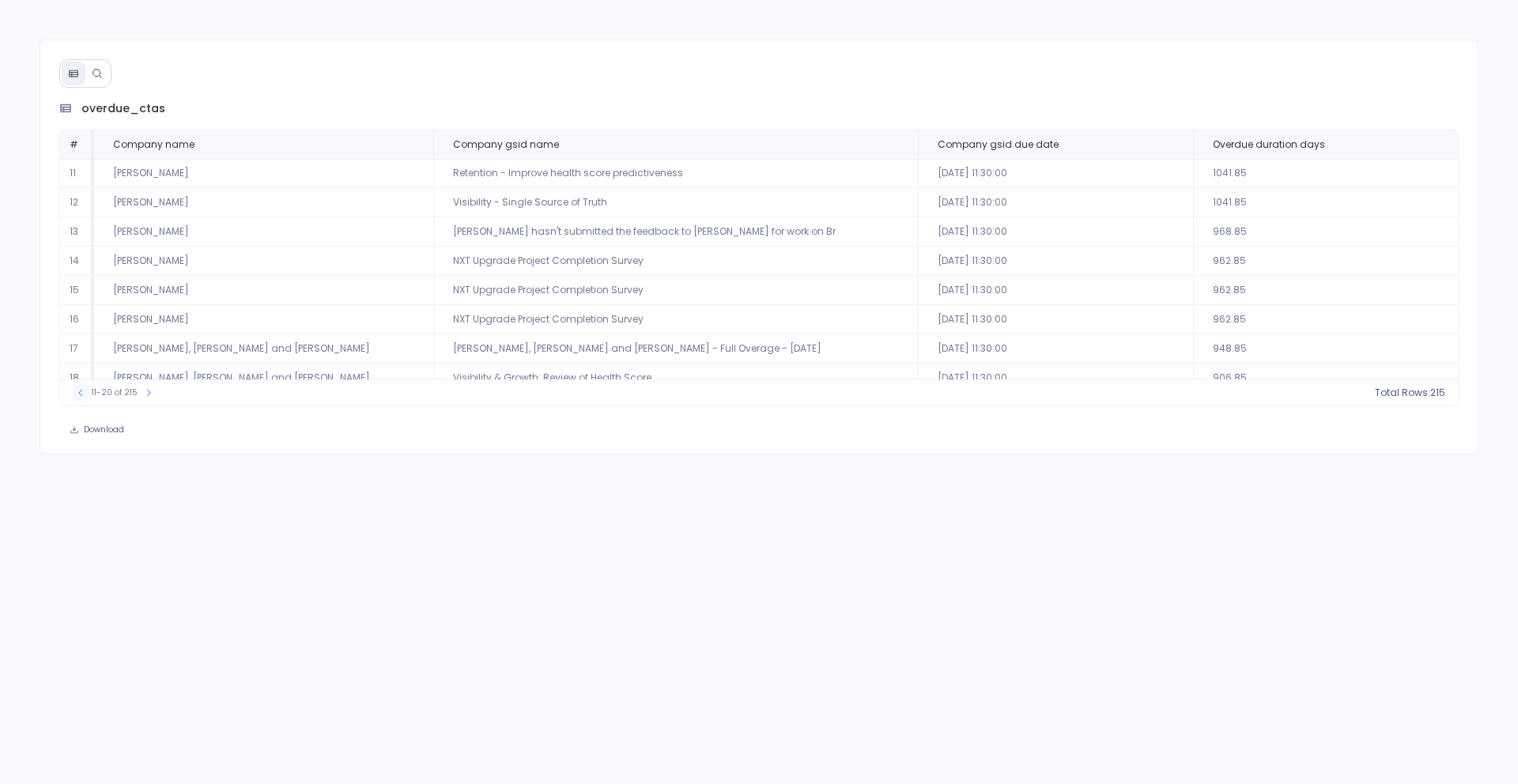
click at [77, 395] on icon at bounding box center [81, 393] width 10 height 10
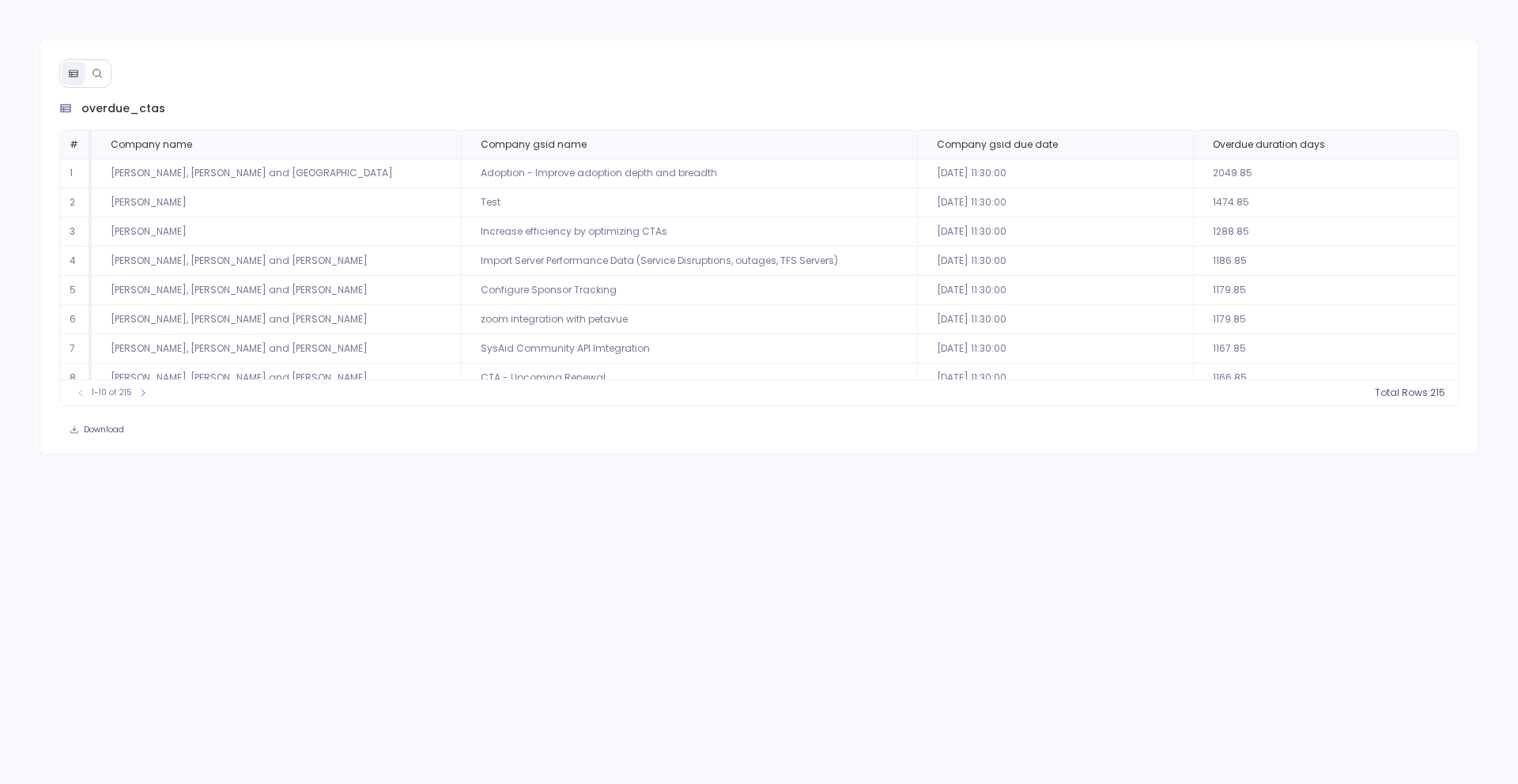
click at [102, 80] on button at bounding box center [96, 73] width 23 height 23
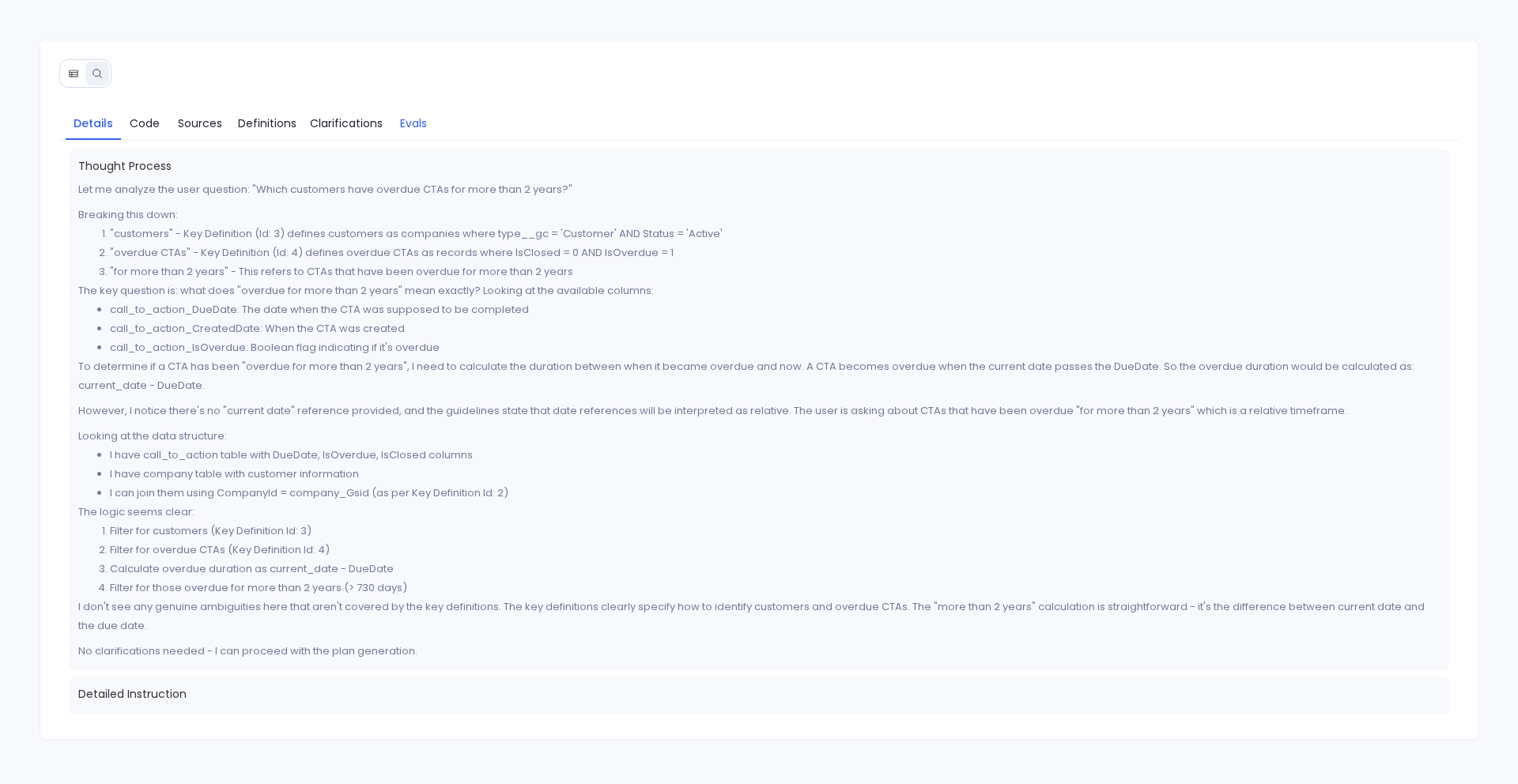
click at [408, 125] on span "Evals" at bounding box center [413, 123] width 27 height 17
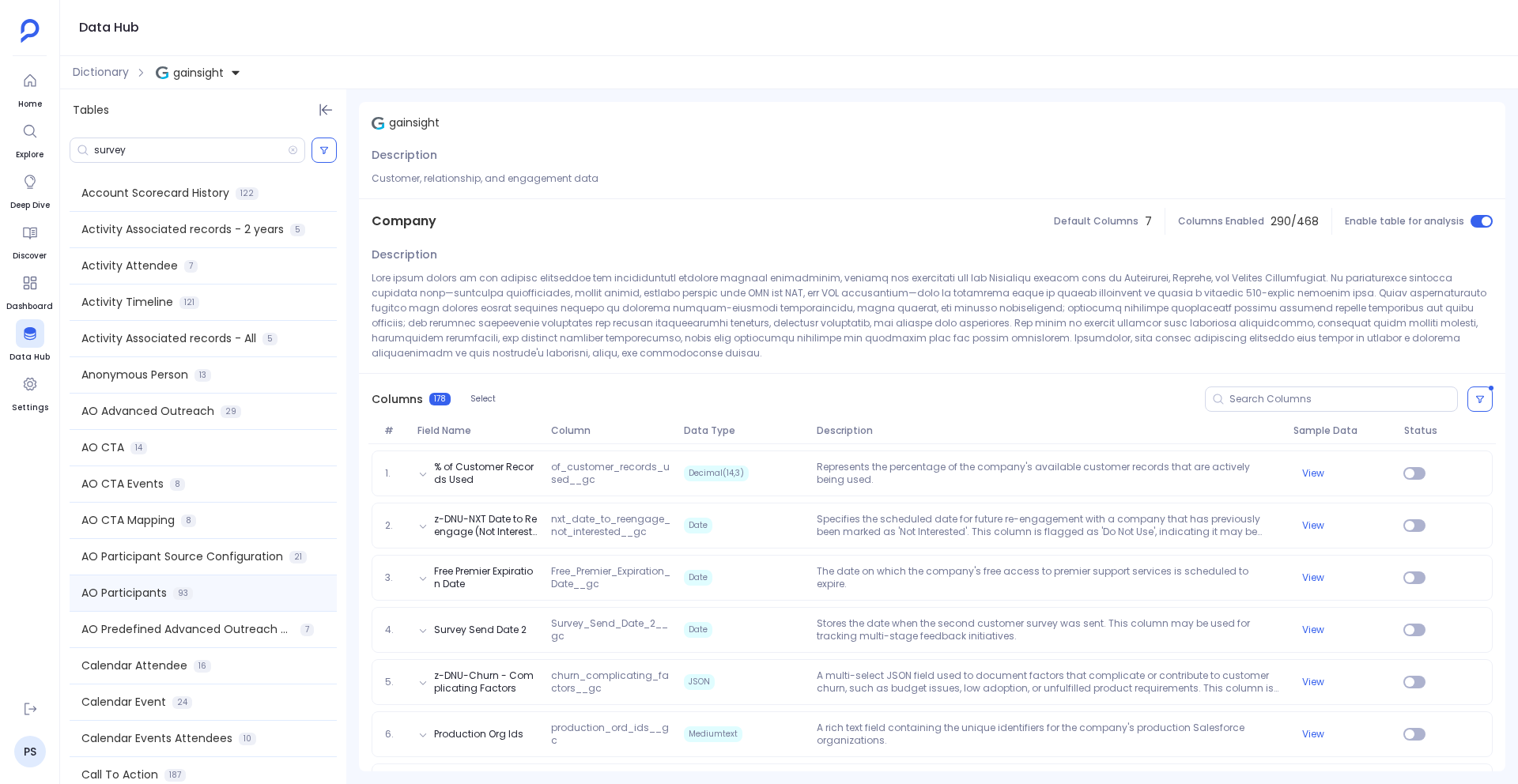
scroll to position [3360, 0]
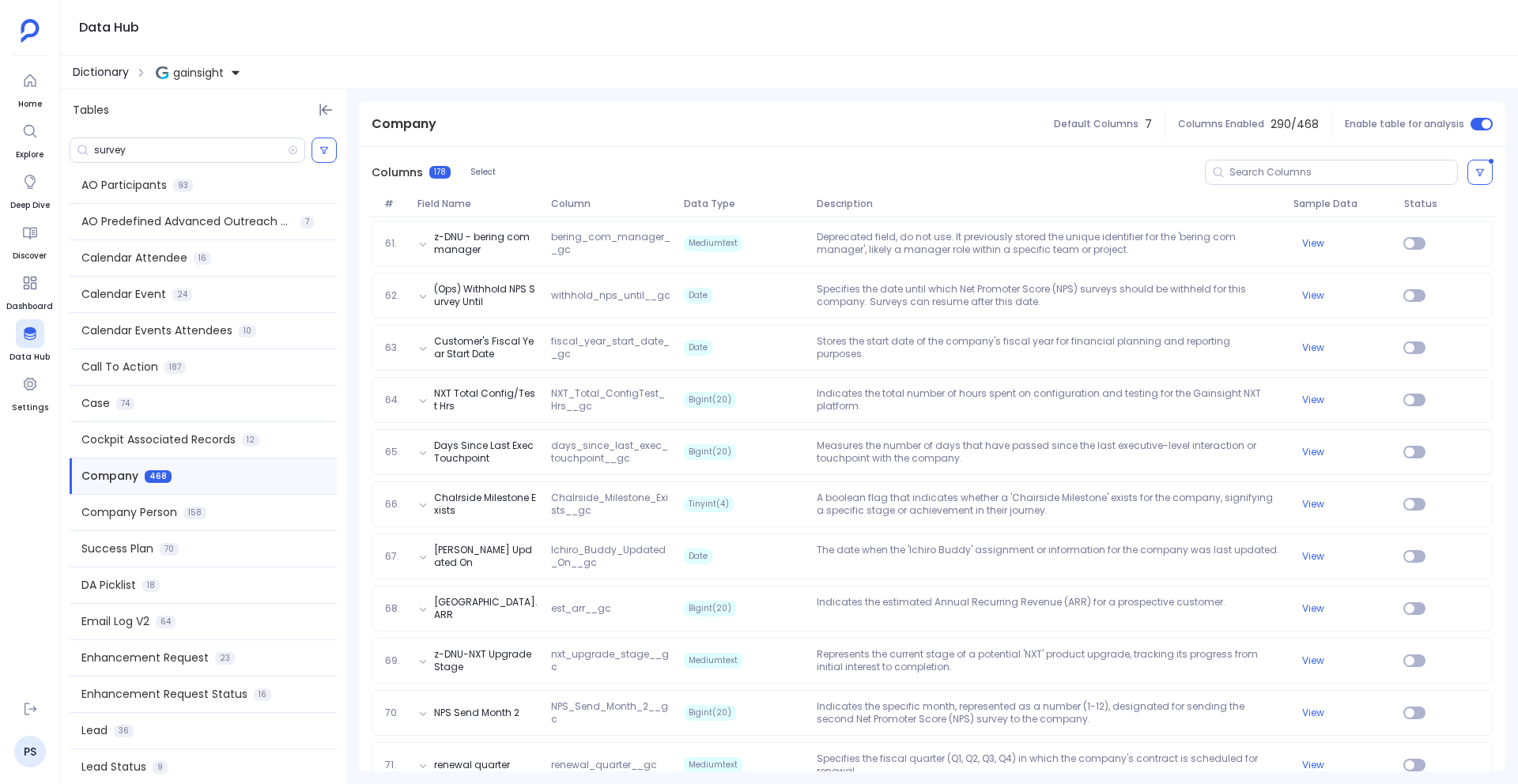
click at [100, 70] on span "Dictionary" at bounding box center [100, 72] width 56 height 16
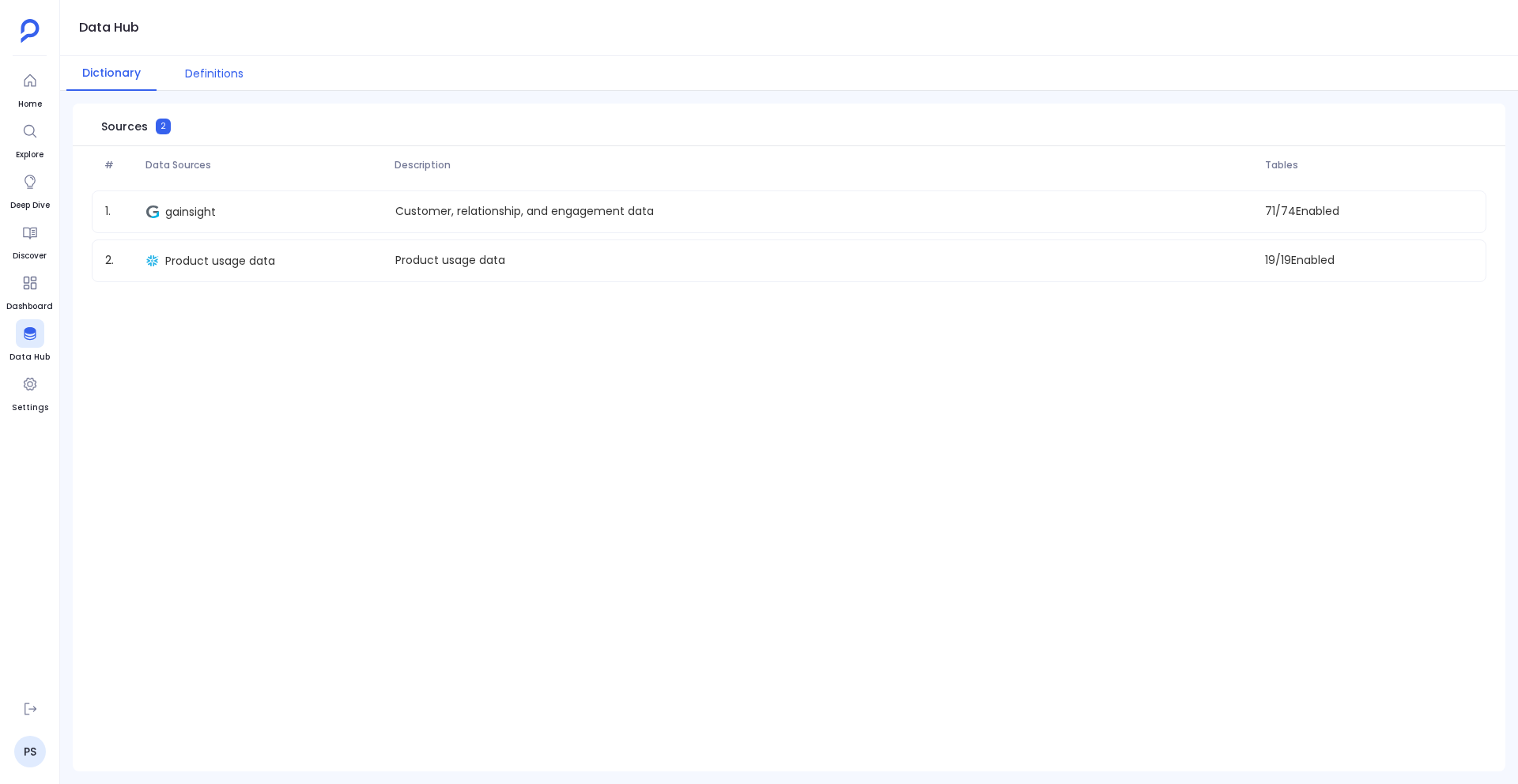
click at [201, 75] on button "Definitions" at bounding box center [214, 73] width 90 height 35
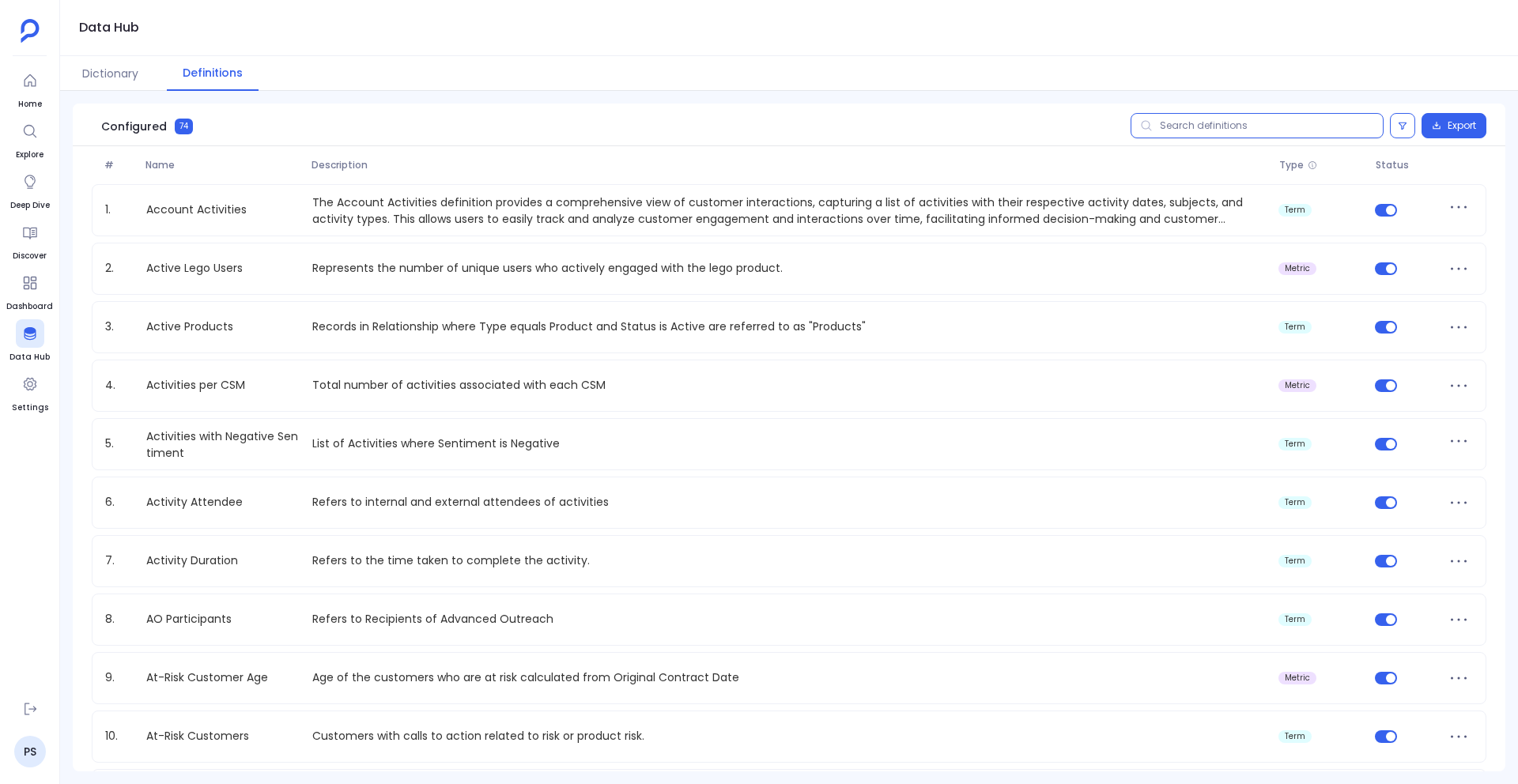
click at [1169, 132] on input "text" at bounding box center [1257, 126] width 253 height 25
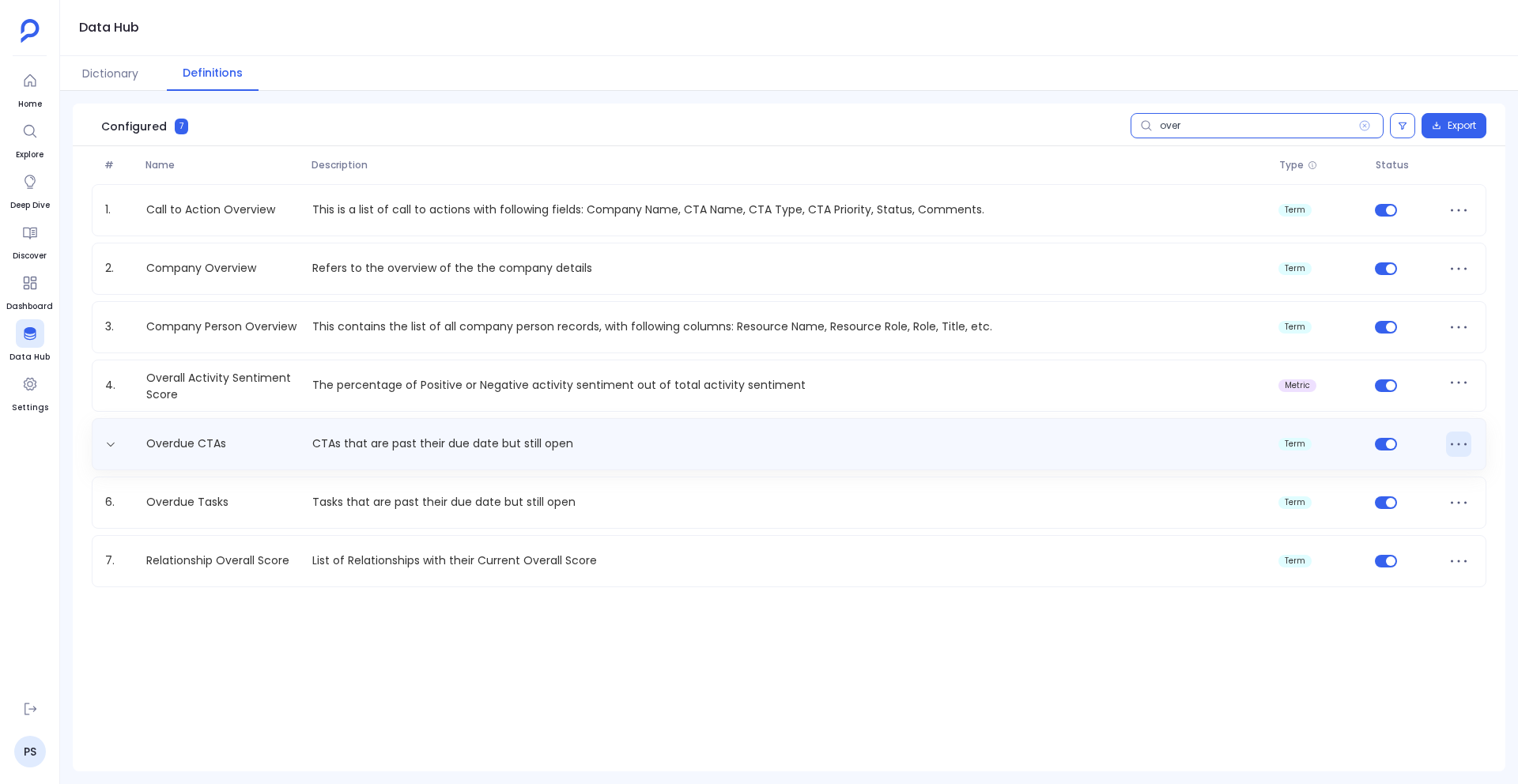
type input "over"
click at [1457, 439] on icon at bounding box center [1458, 444] width 25 height 25
click at [1408, 460] on button "Edit" at bounding box center [1407, 455] width 79 height 35
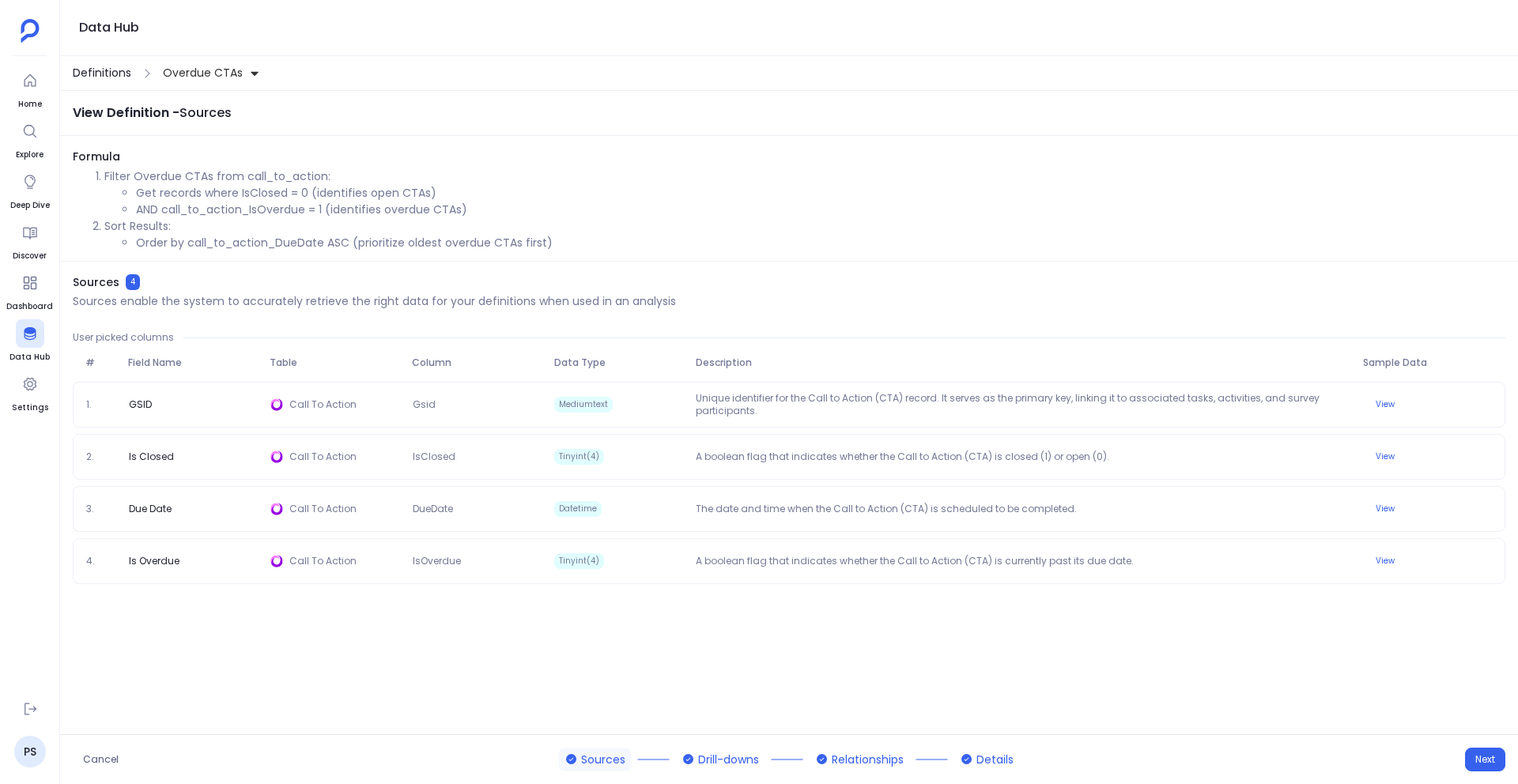
click at [87, 75] on span "Definitions" at bounding box center [102, 73] width 58 height 16
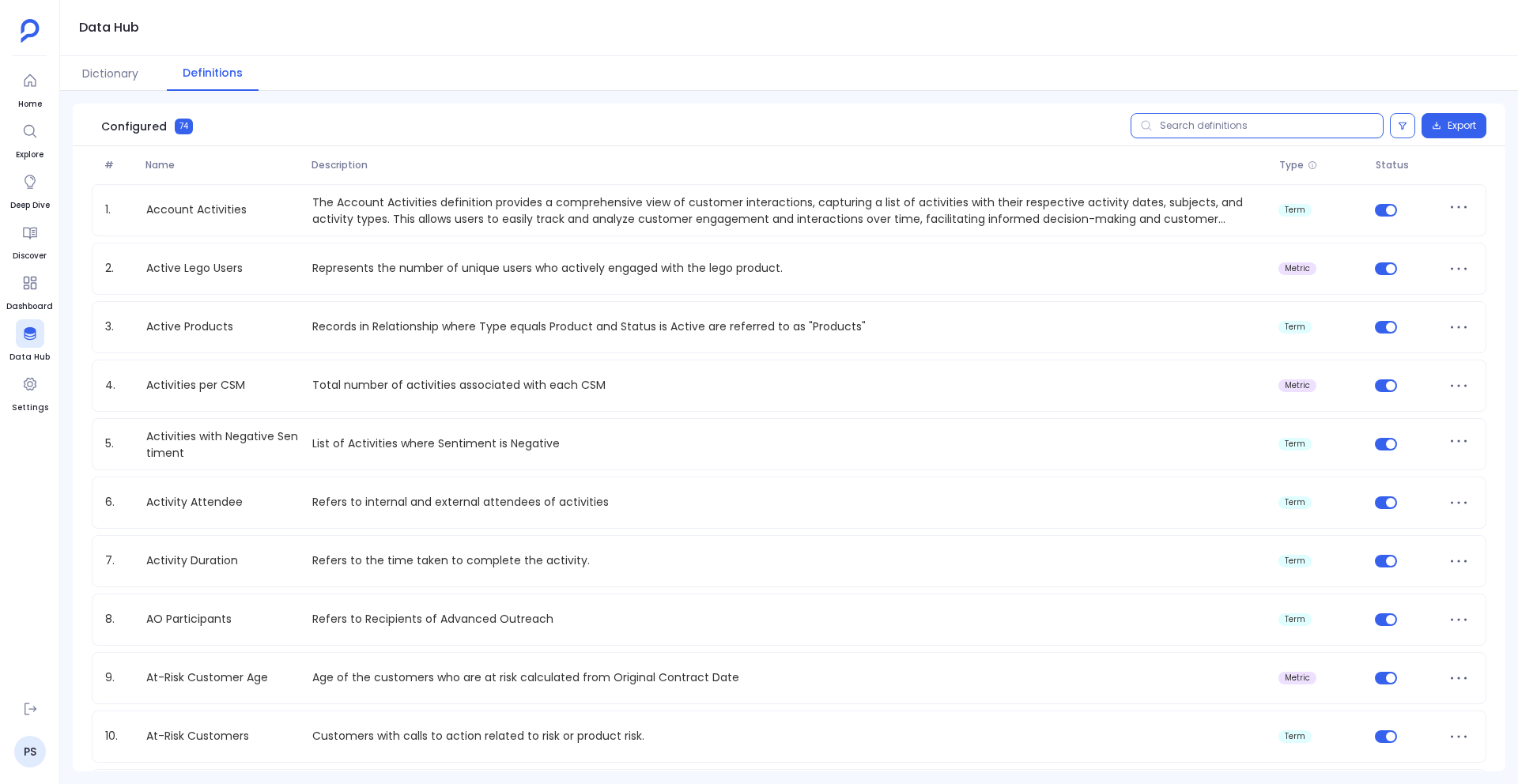
click at [1166, 128] on input "text" at bounding box center [1257, 126] width 253 height 25
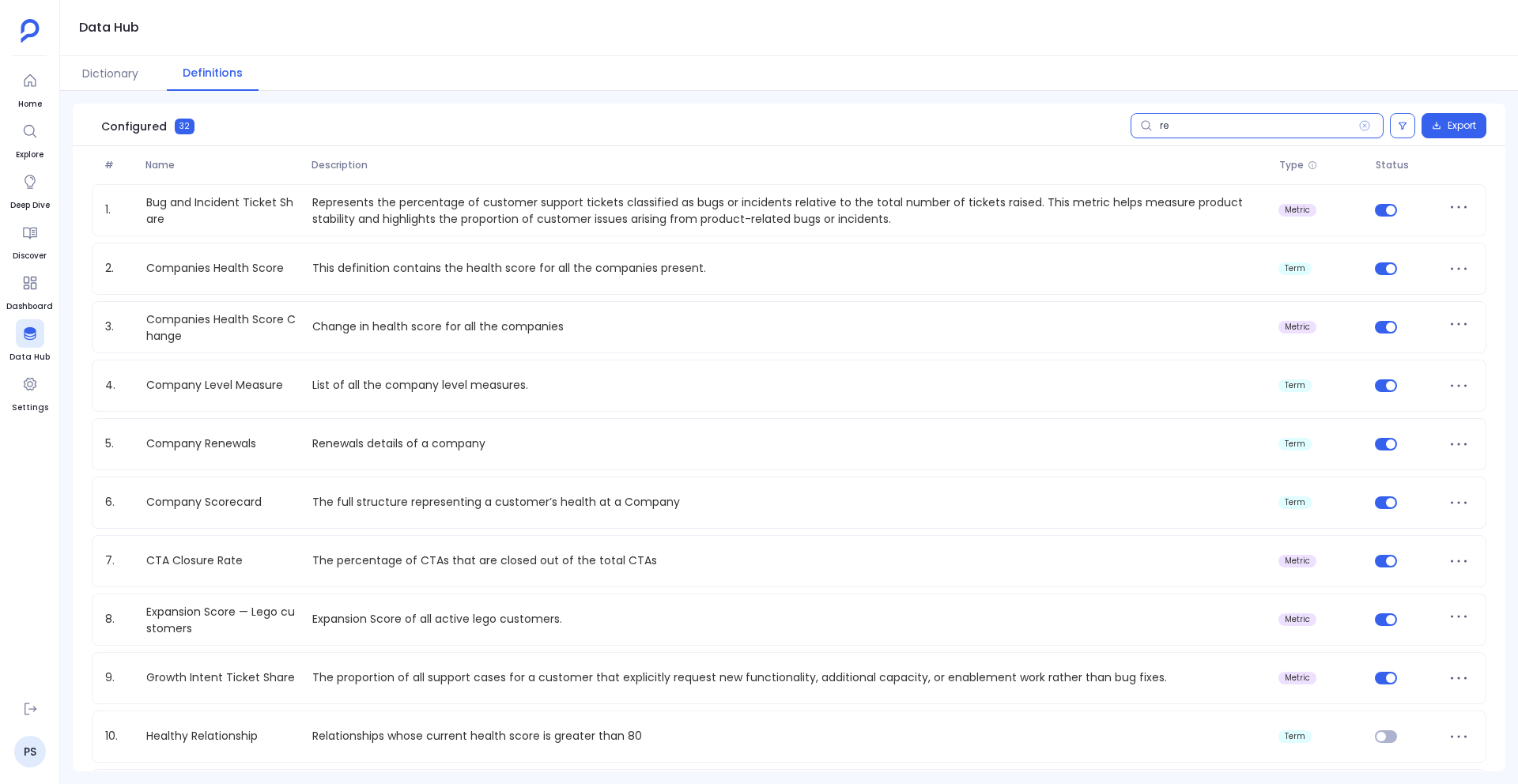
type input "r"
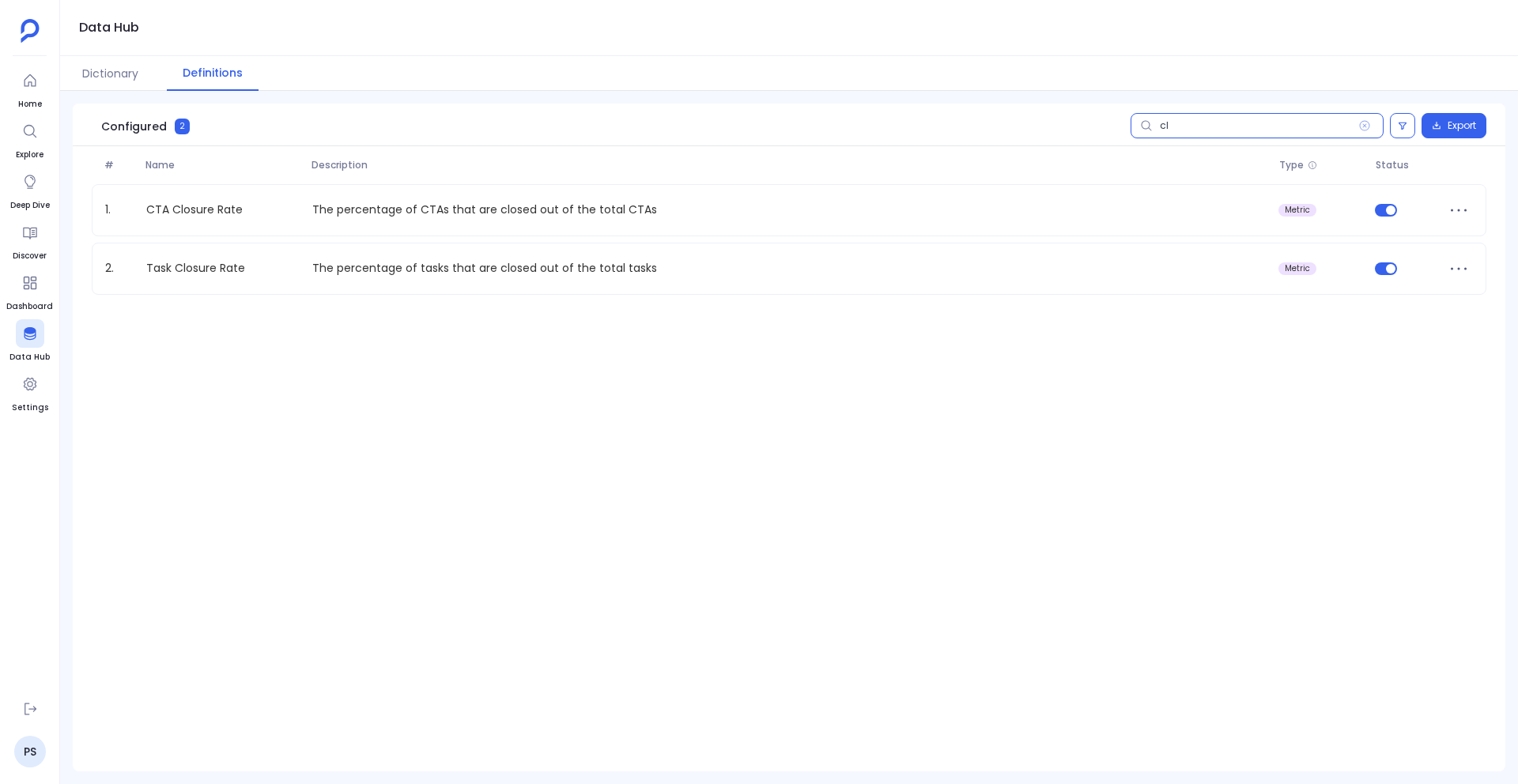
type input "c"
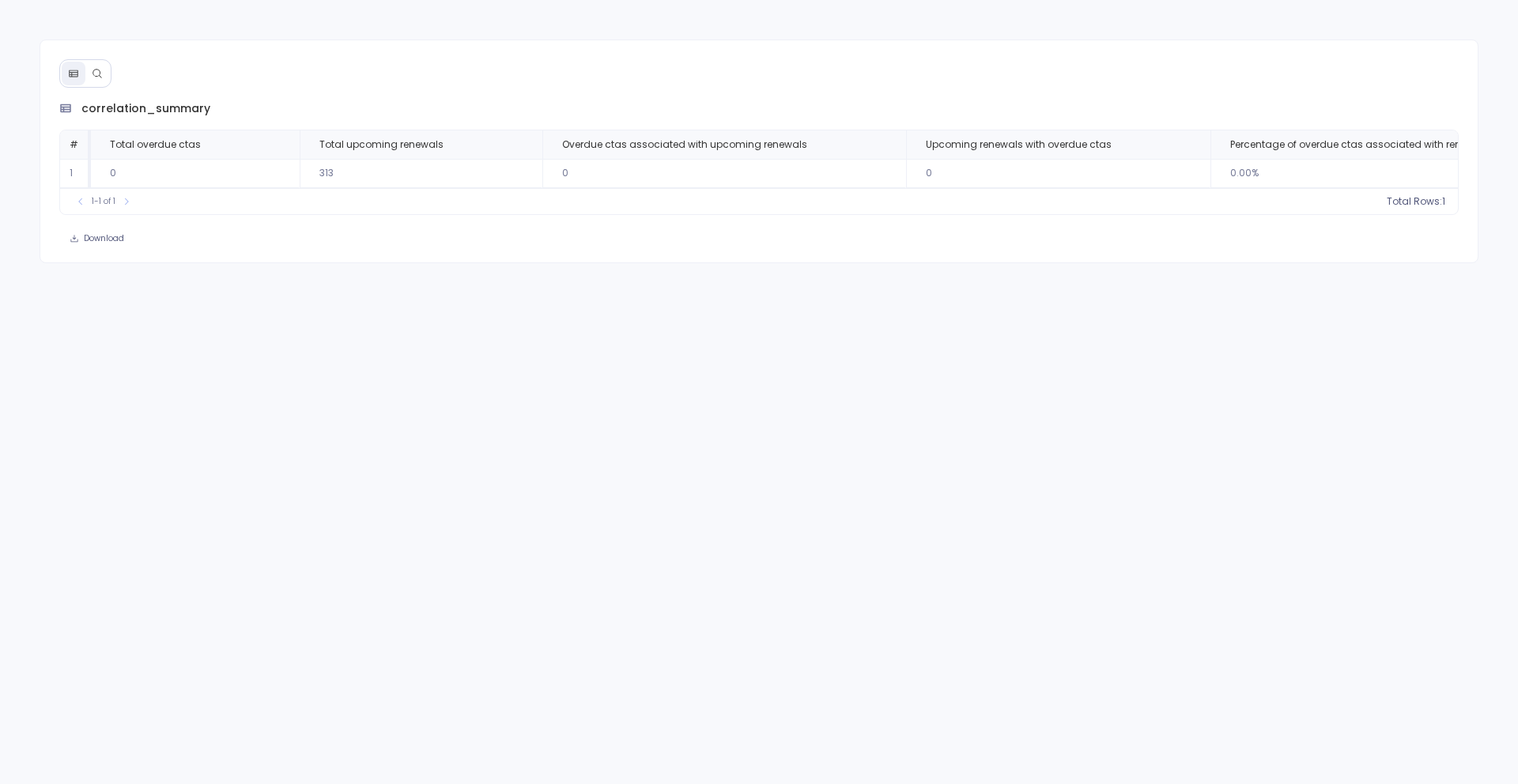
click at [98, 75] on icon at bounding box center [97, 74] width 11 height 11
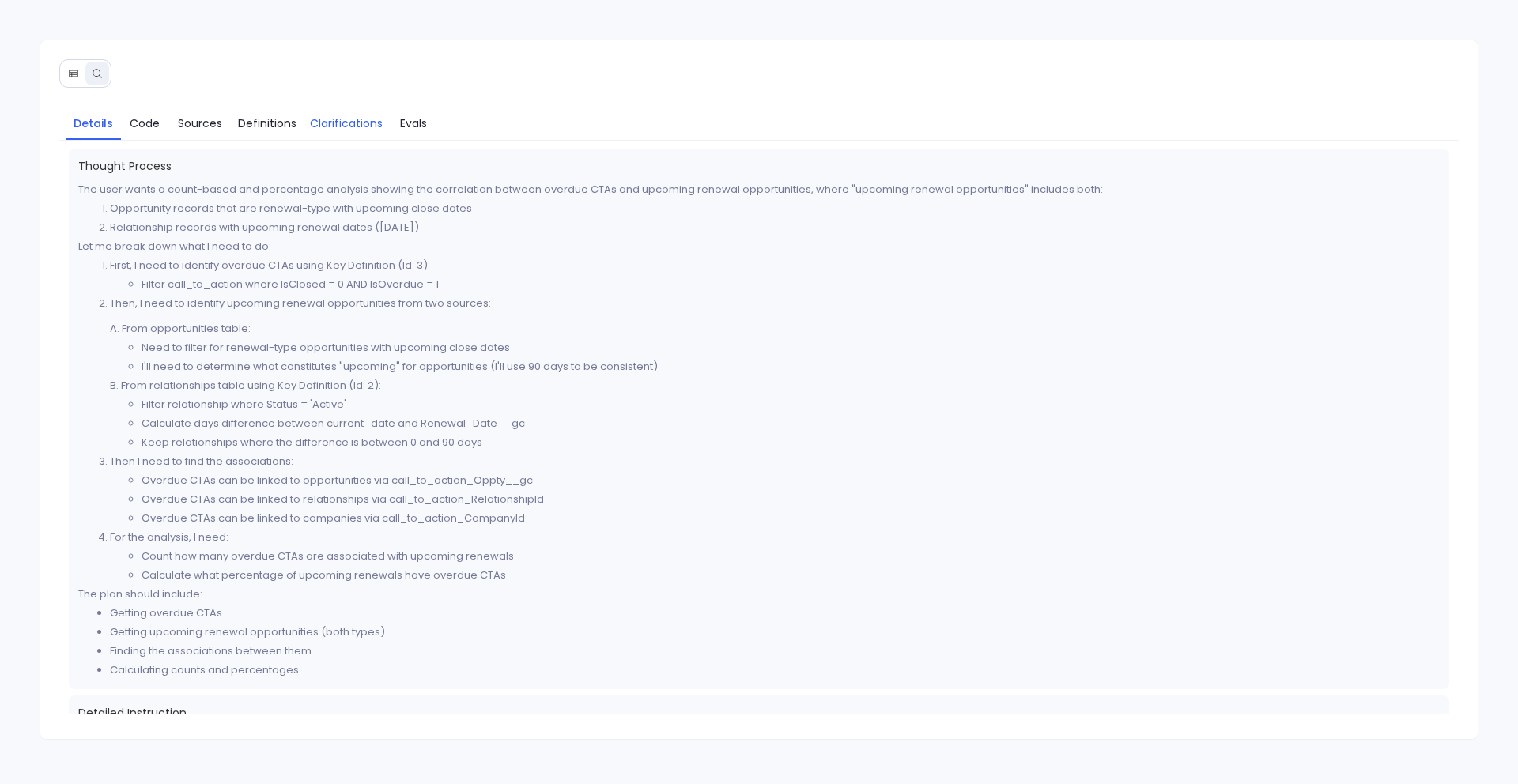
click at [342, 123] on span "Clarifications" at bounding box center [347, 123] width 73 height 17
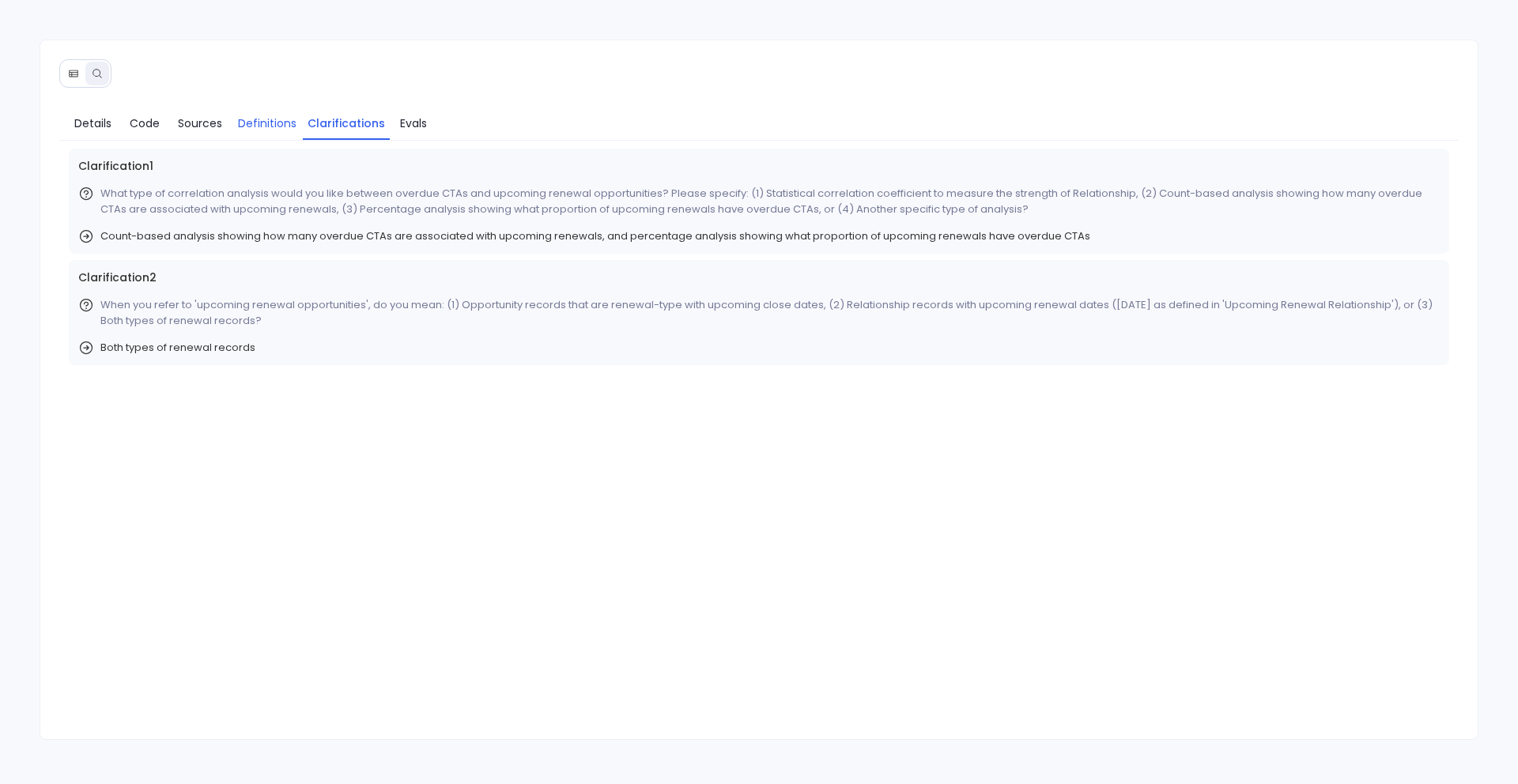
click at [258, 121] on span "Definitions" at bounding box center [267, 123] width 58 height 17
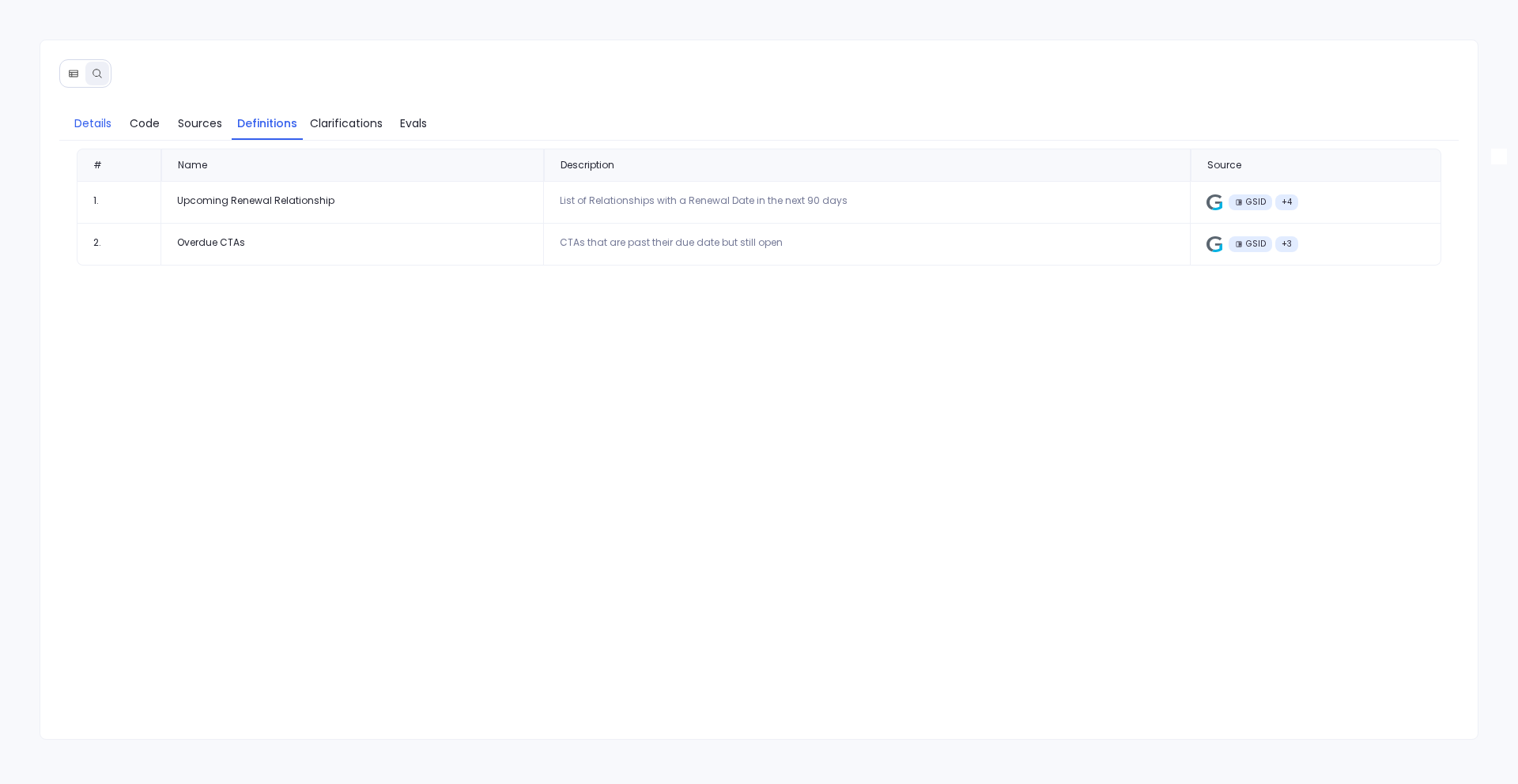
click at [107, 121] on span "Details" at bounding box center [93, 123] width 37 height 17
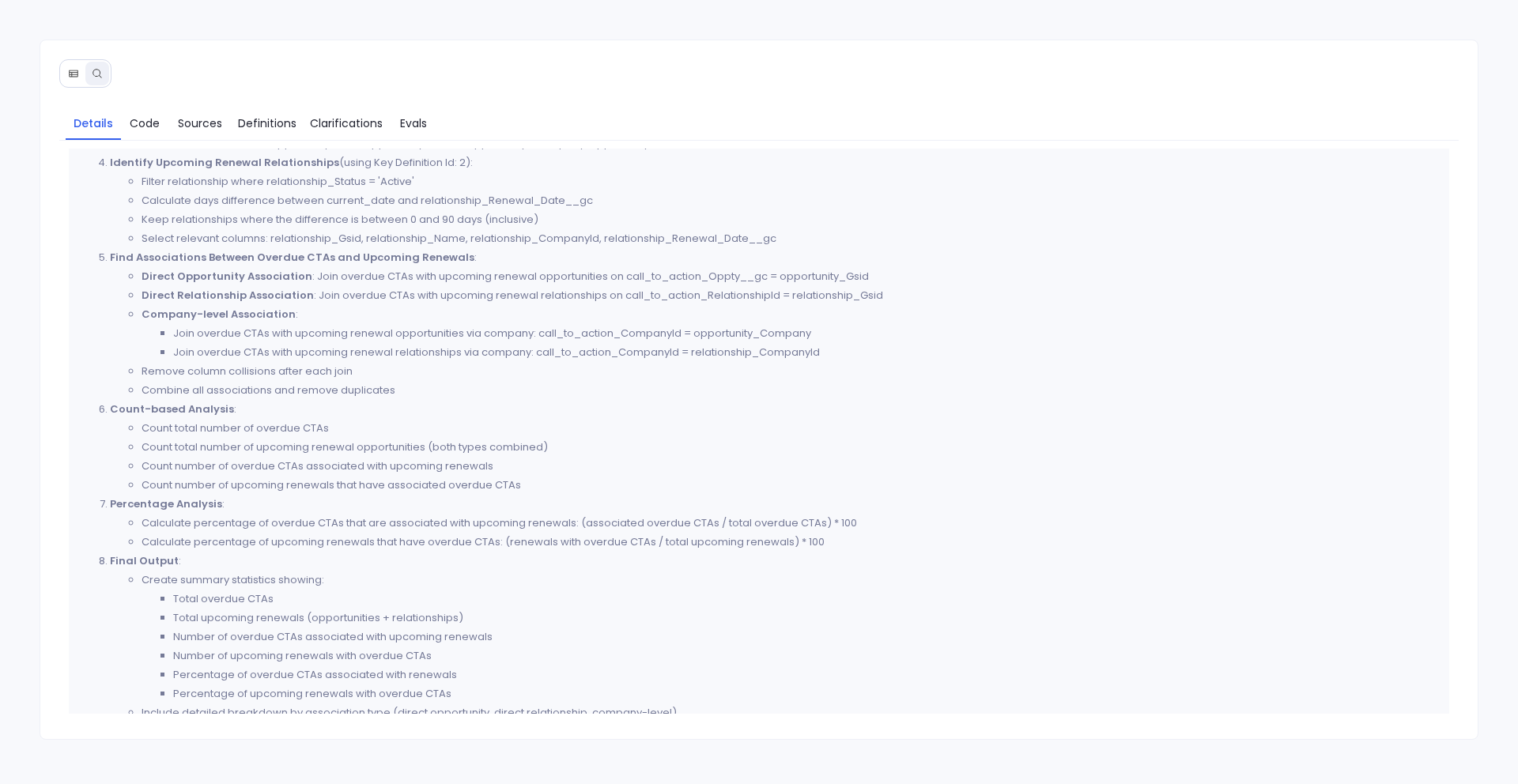
scroll to position [857, 0]
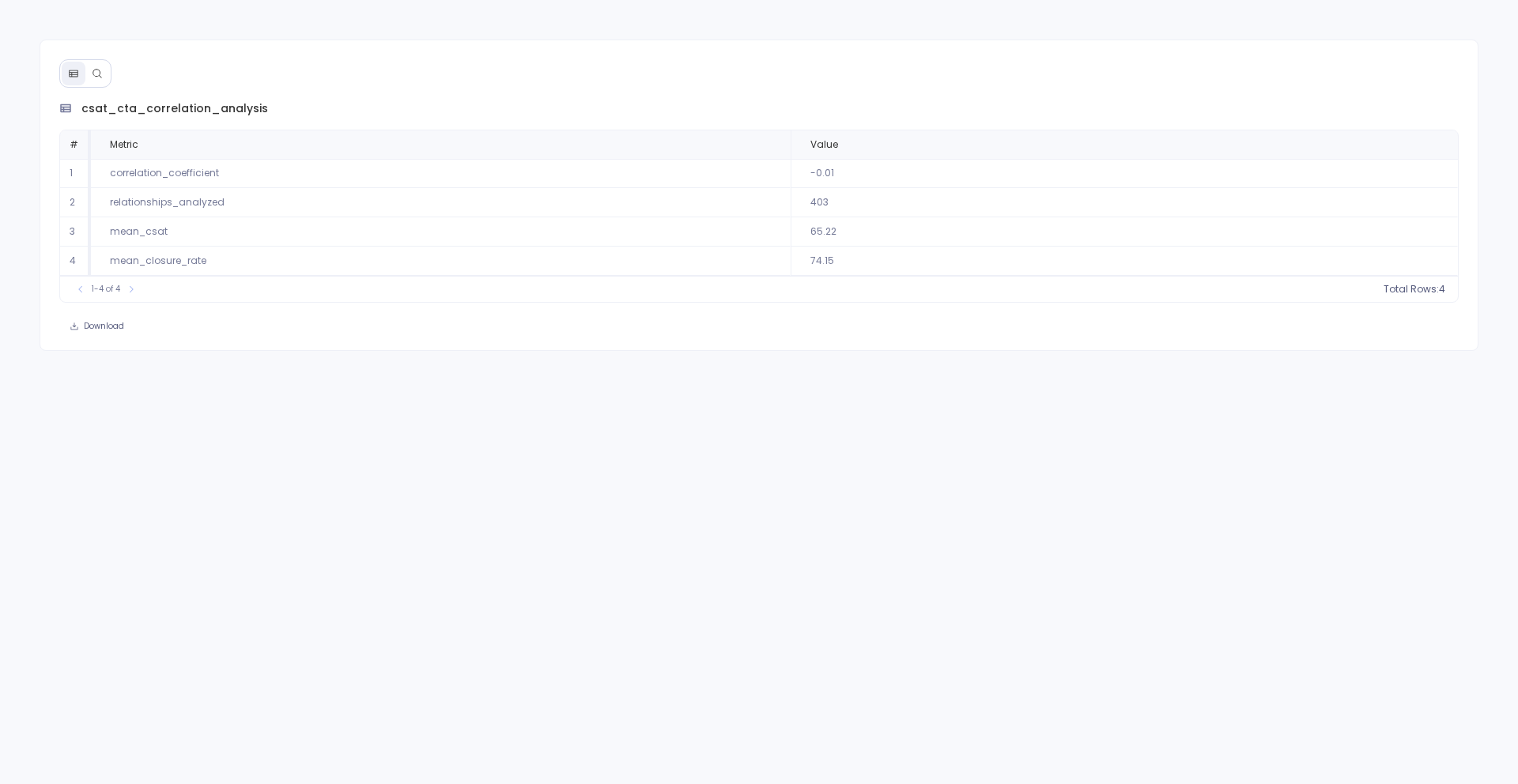
click at [92, 79] on button at bounding box center [96, 73] width 23 height 23
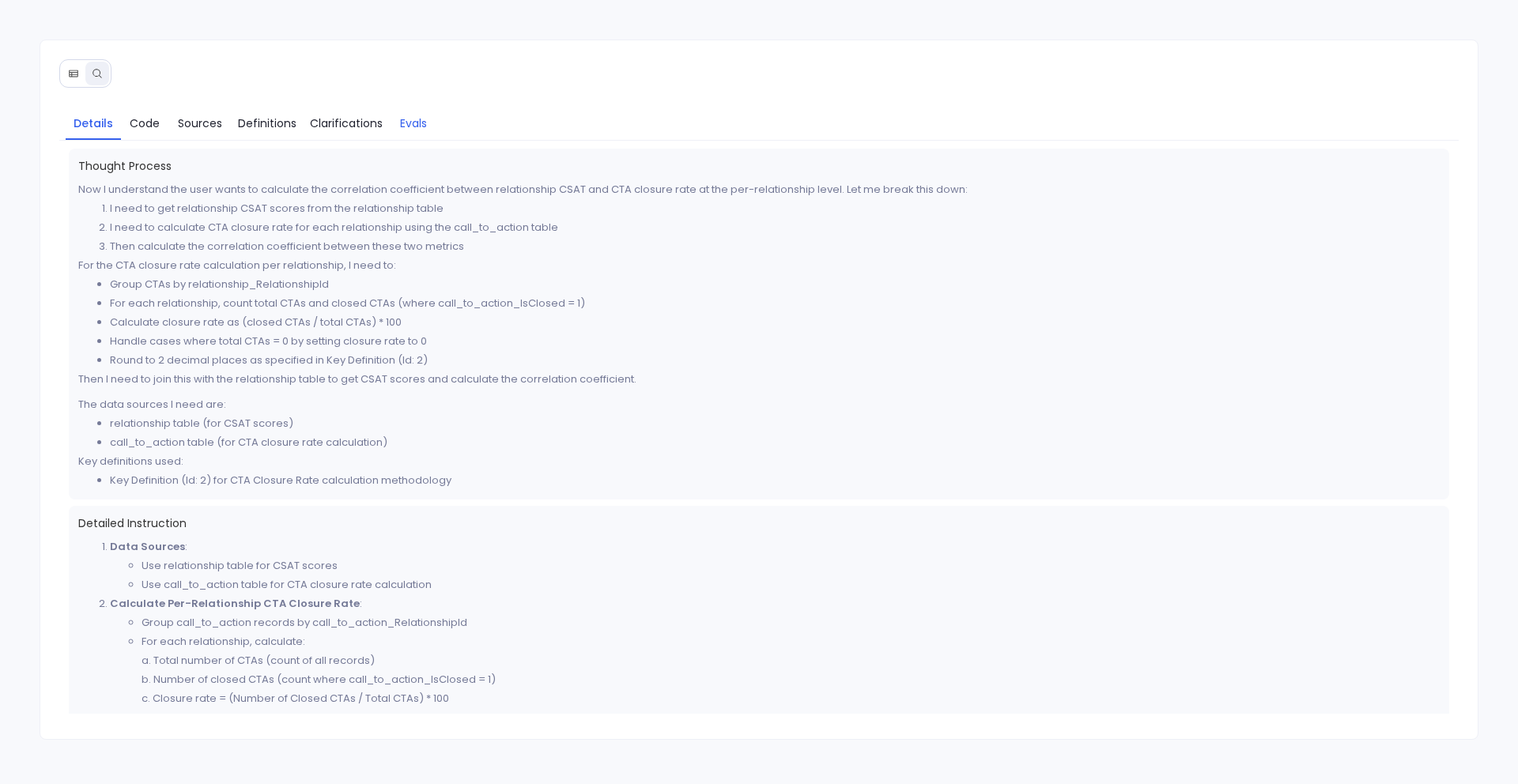
click at [415, 126] on span "Evals" at bounding box center [413, 123] width 27 height 17
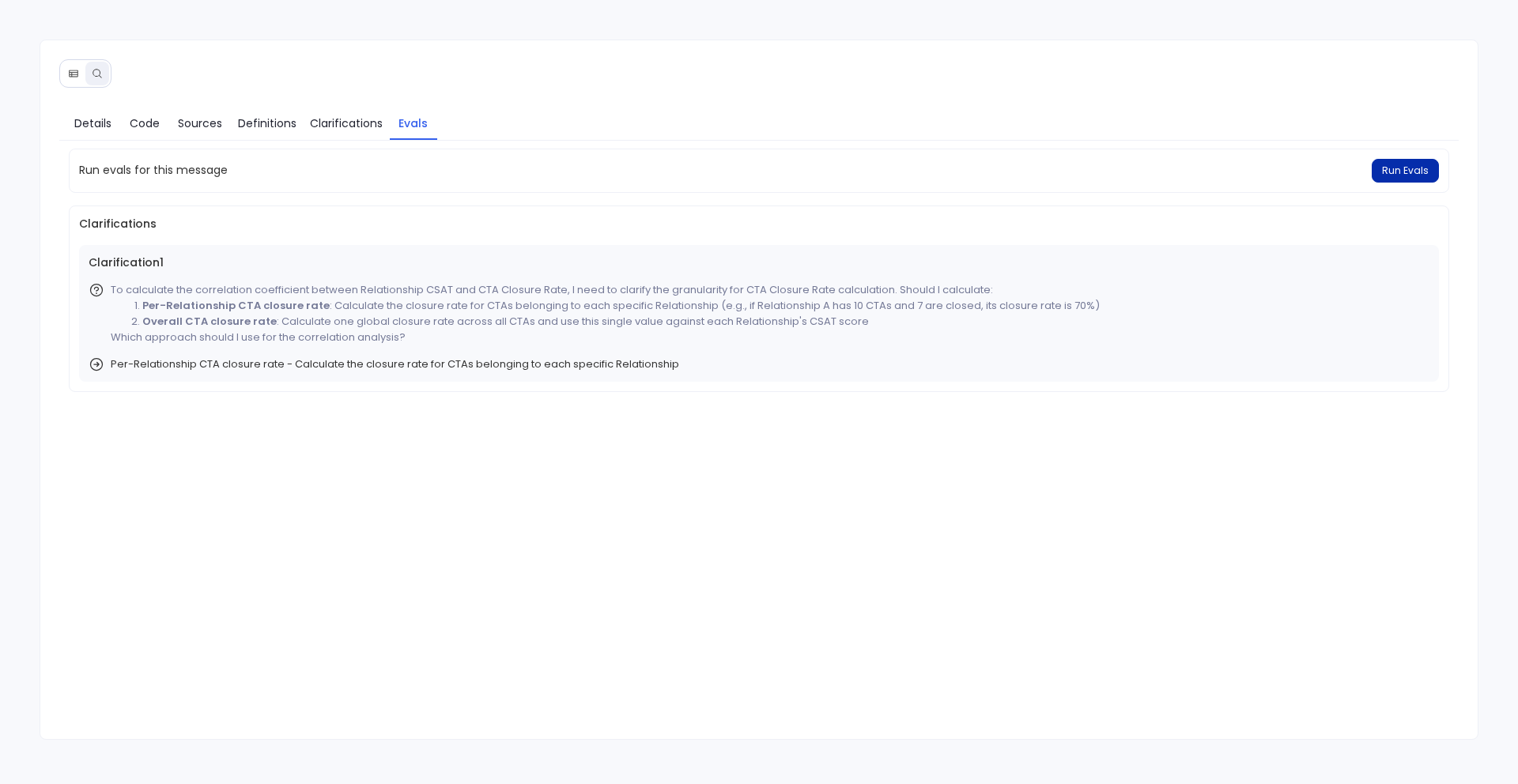
click at [1412, 161] on button "Run Evals" at bounding box center [1405, 170] width 67 height 23
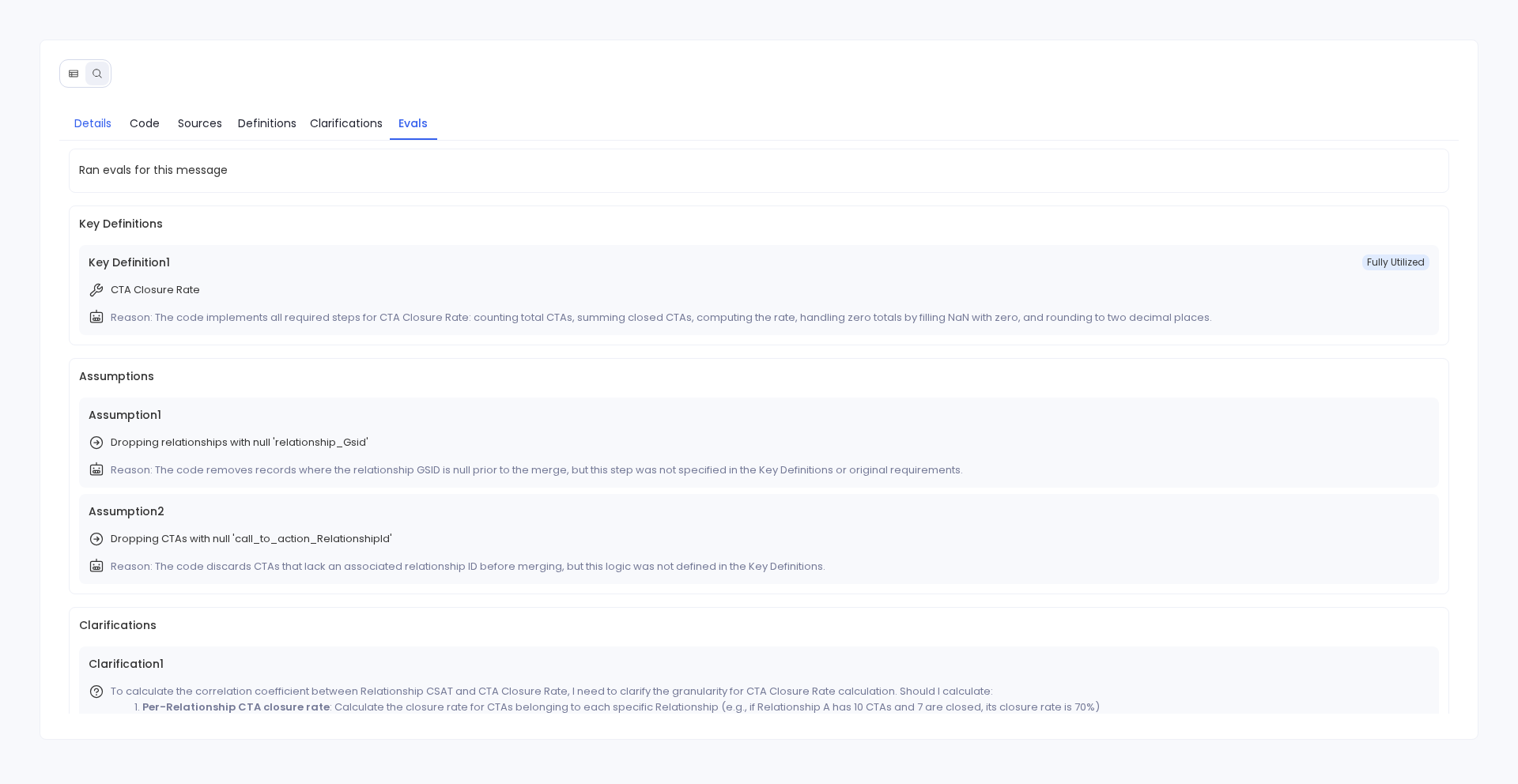
click at [93, 115] on span "Details" at bounding box center [93, 123] width 37 height 17
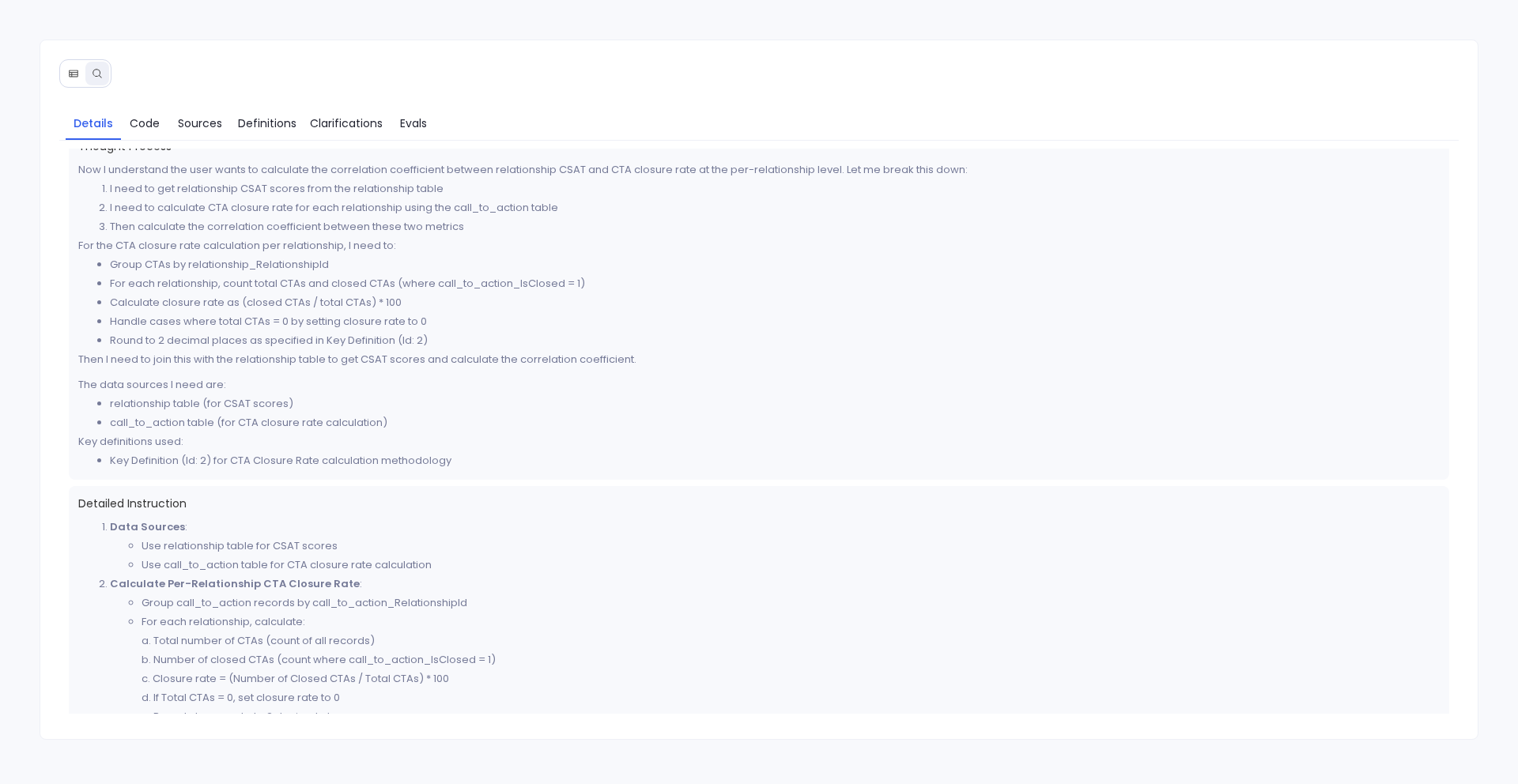
scroll to position [15, 0]
click at [75, 75] on icon at bounding box center [74, 74] width 11 height 11
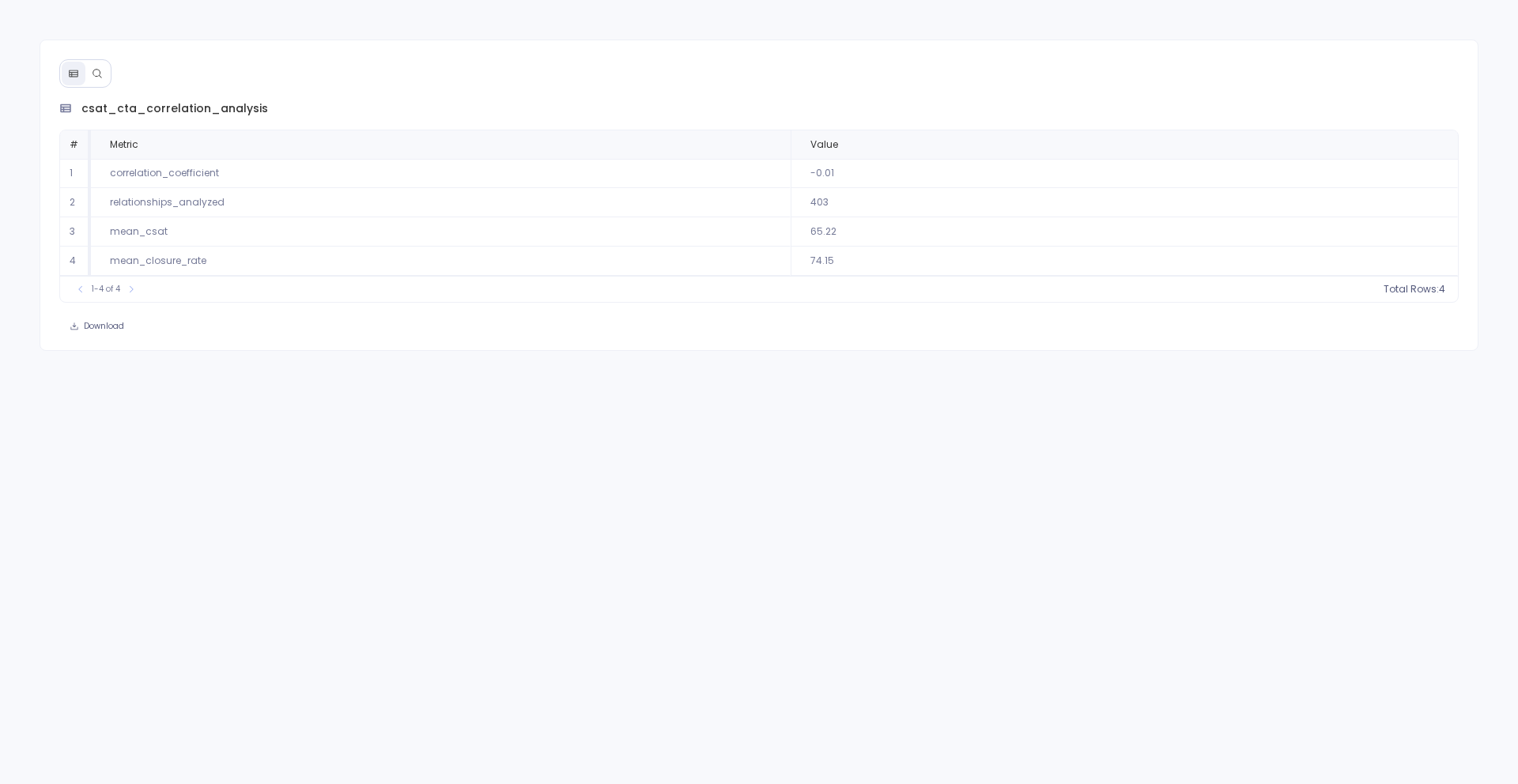
click at [90, 75] on button at bounding box center [96, 73] width 23 height 23
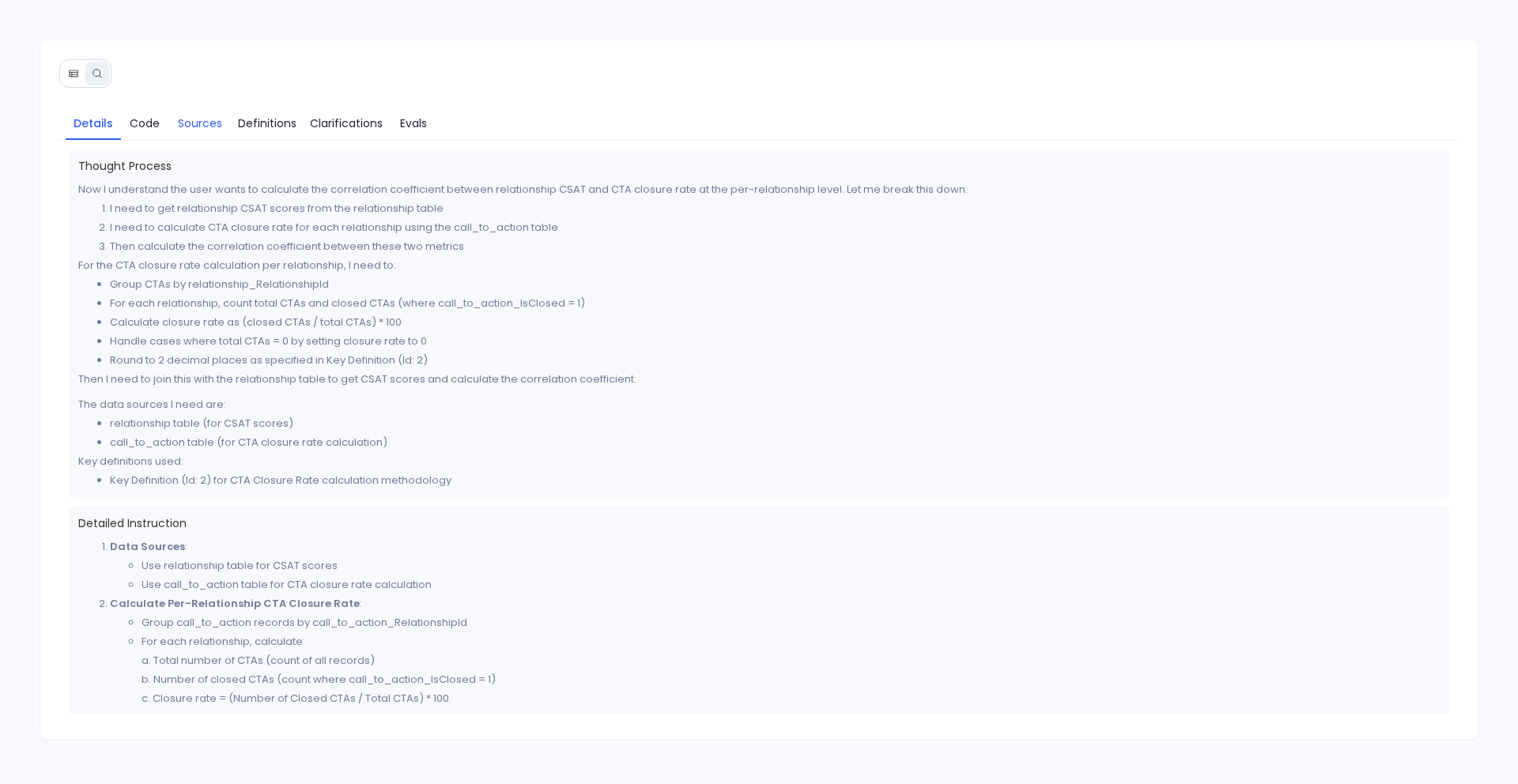
click at [201, 115] on span "Sources" at bounding box center [200, 123] width 45 height 17
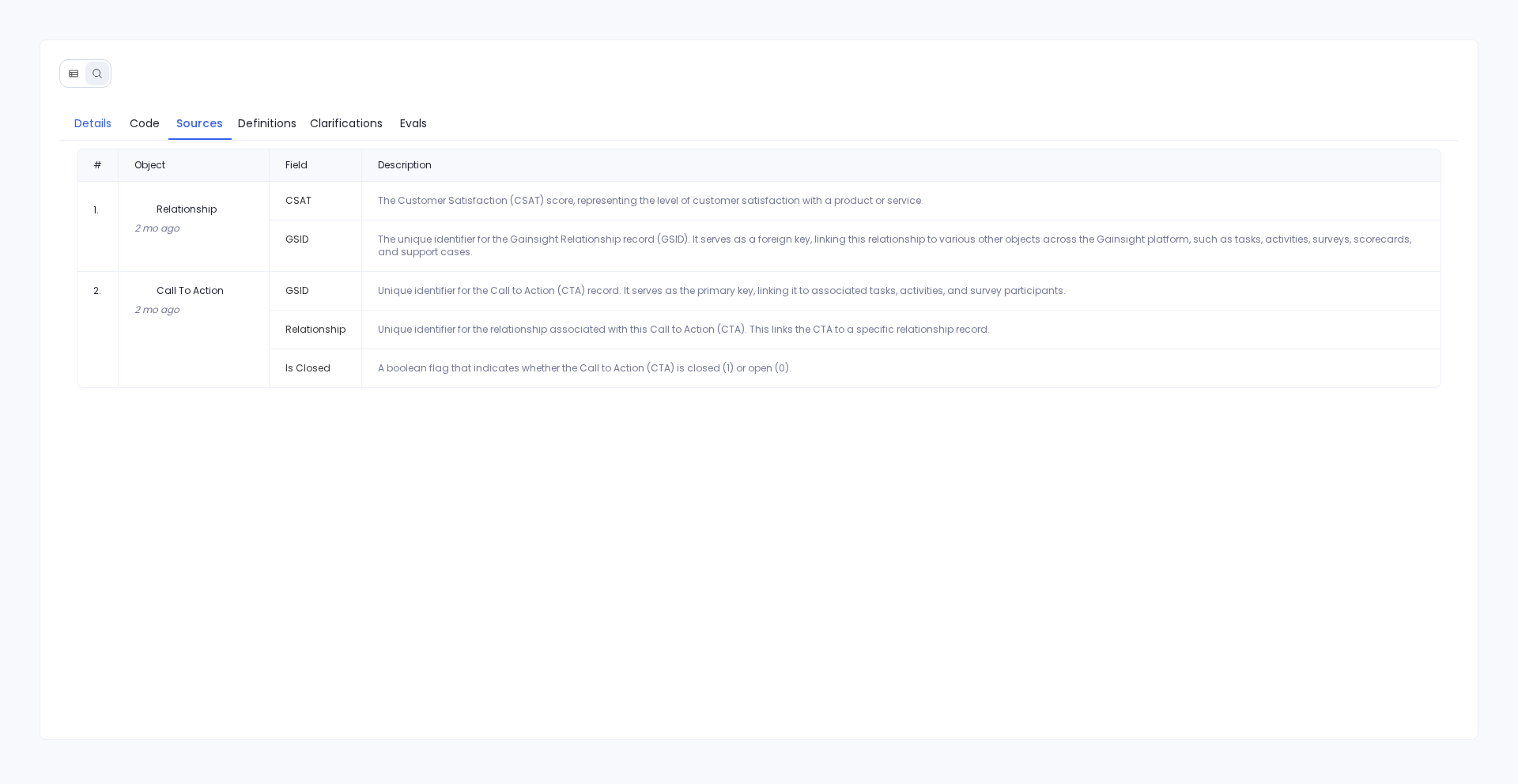
click at [109, 122] on span "Details" at bounding box center [93, 123] width 37 height 17
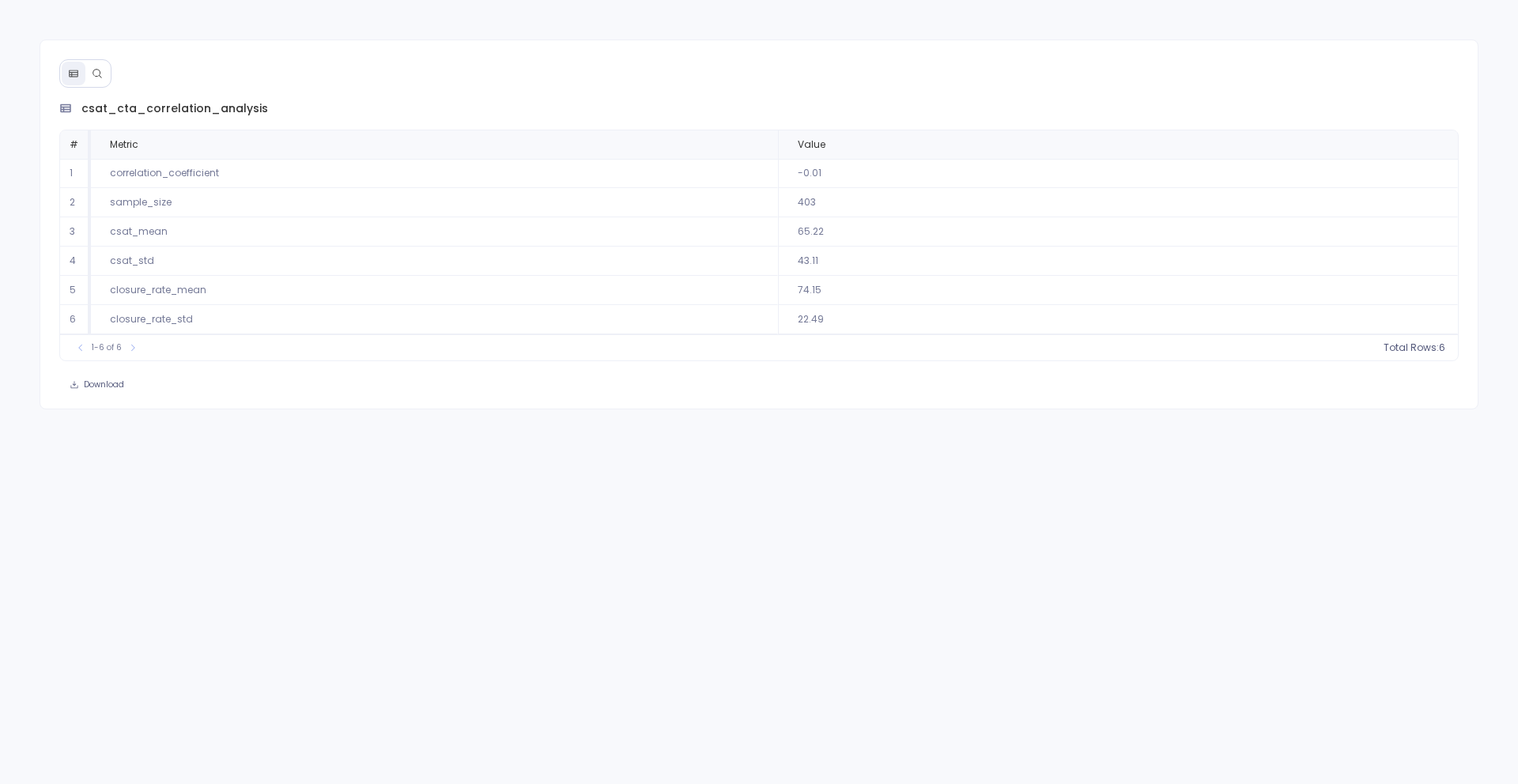
click at [85, 86] on div at bounding box center [85, 73] width 52 height 28
click at [97, 76] on icon at bounding box center [97, 74] width 11 height 11
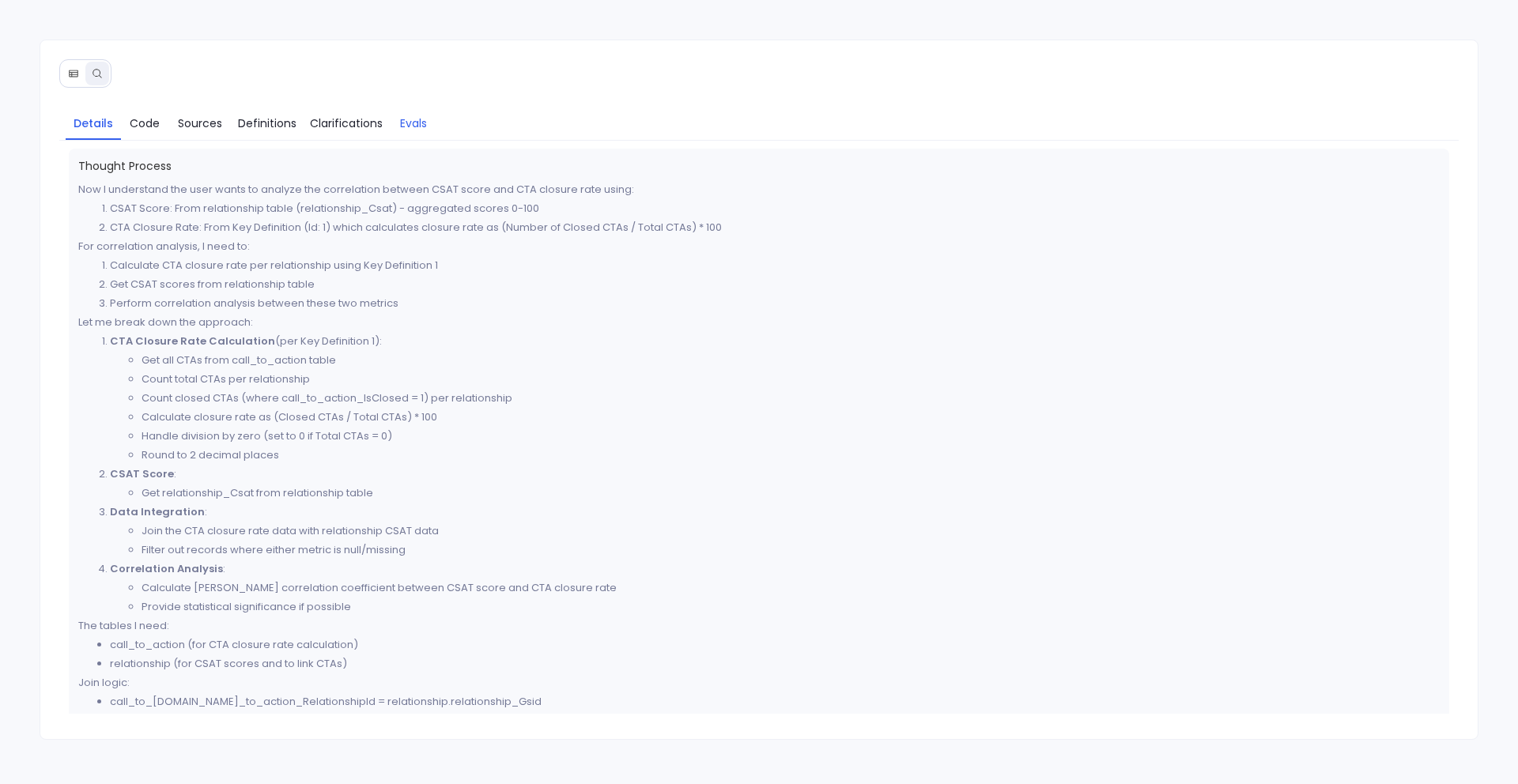
click at [415, 123] on span "Evals" at bounding box center [413, 123] width 27 height 17
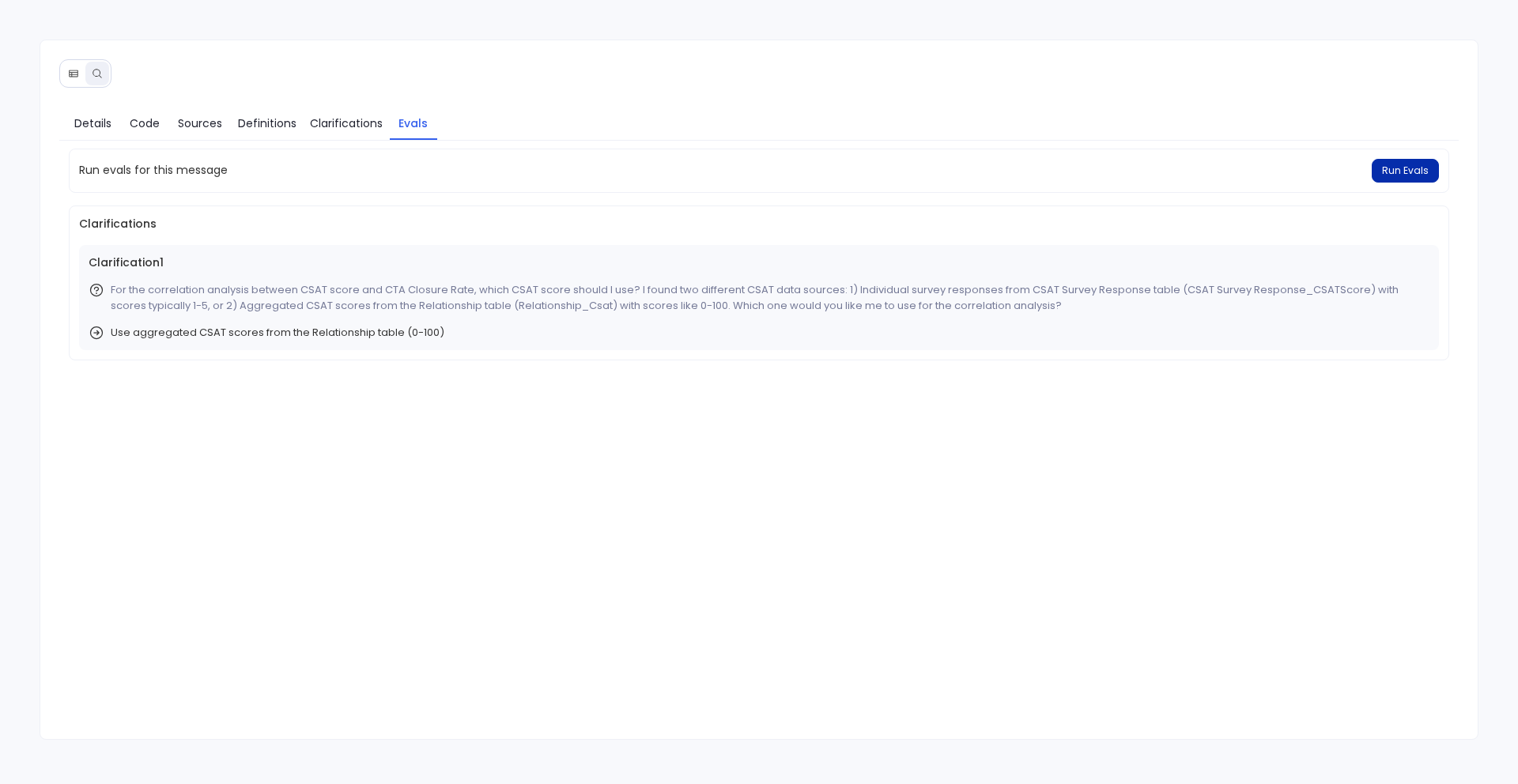
click at [1401, 159] on button "Run Evals" at bounding box center [1405, 170] width 67 height 23
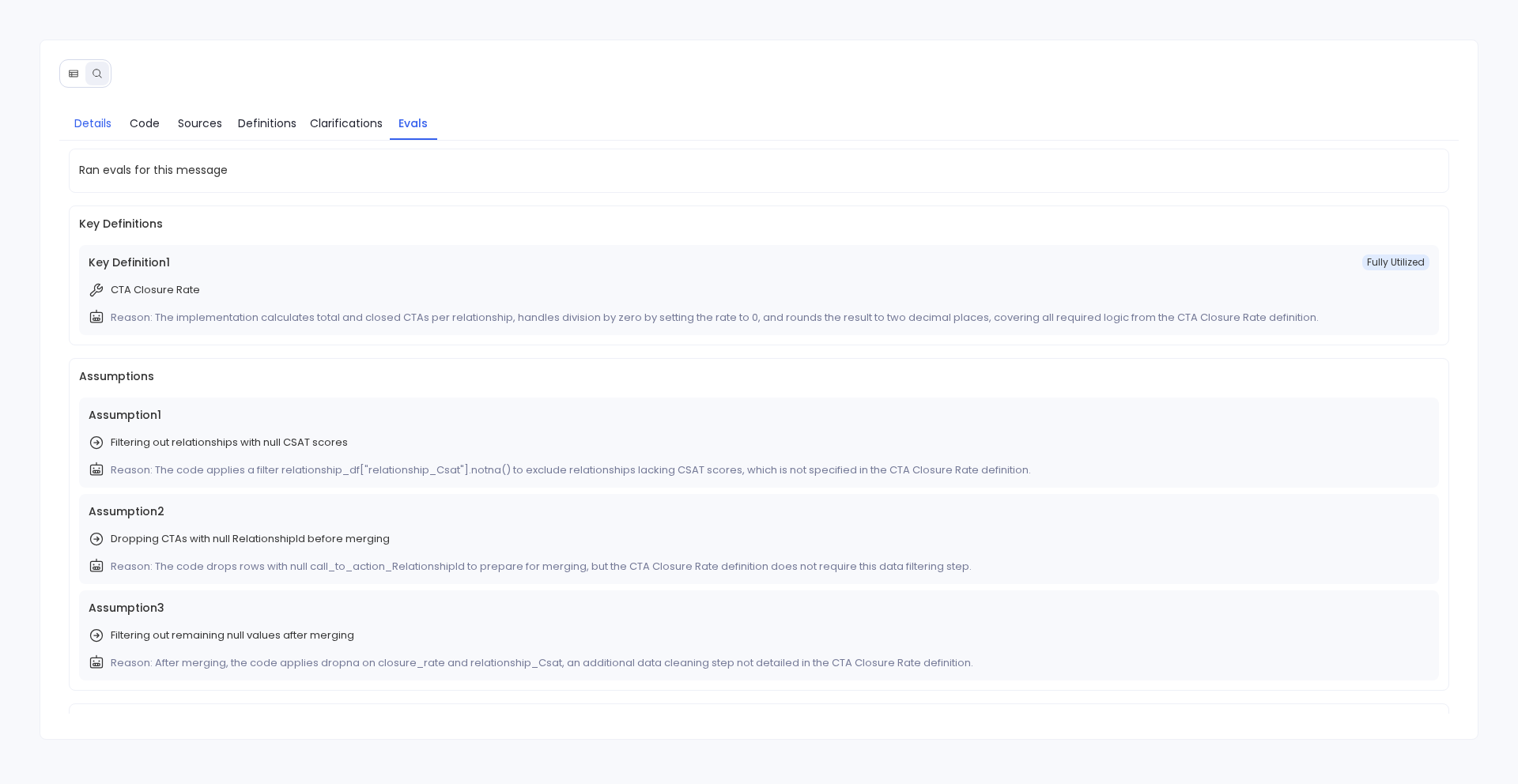
click at [104, 127] on span "Details" at bounding box center [93, 123] width 37 height 17
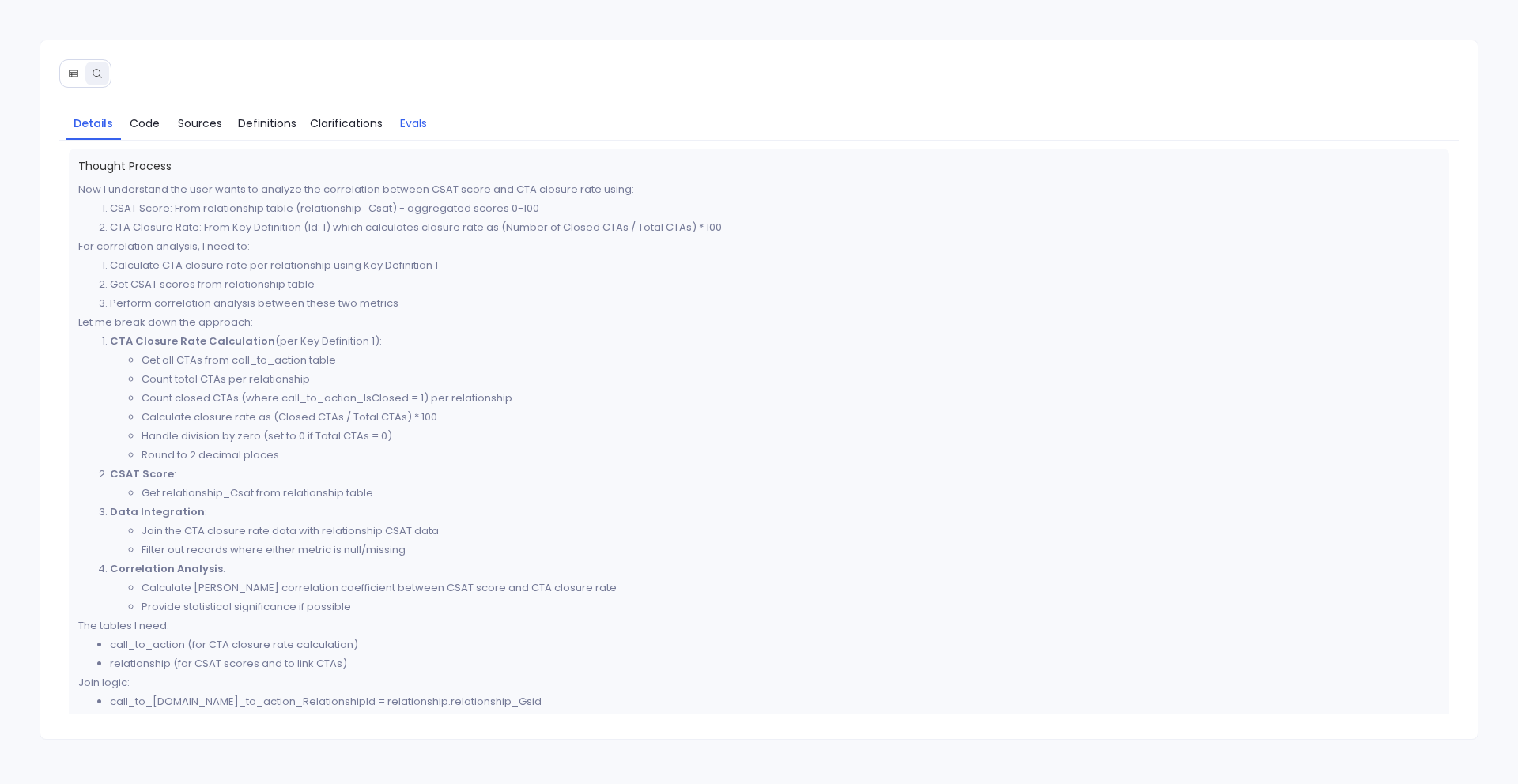
click at [412, 123] on span "Evals" at bounding box center [413, 123] width 27 height 17
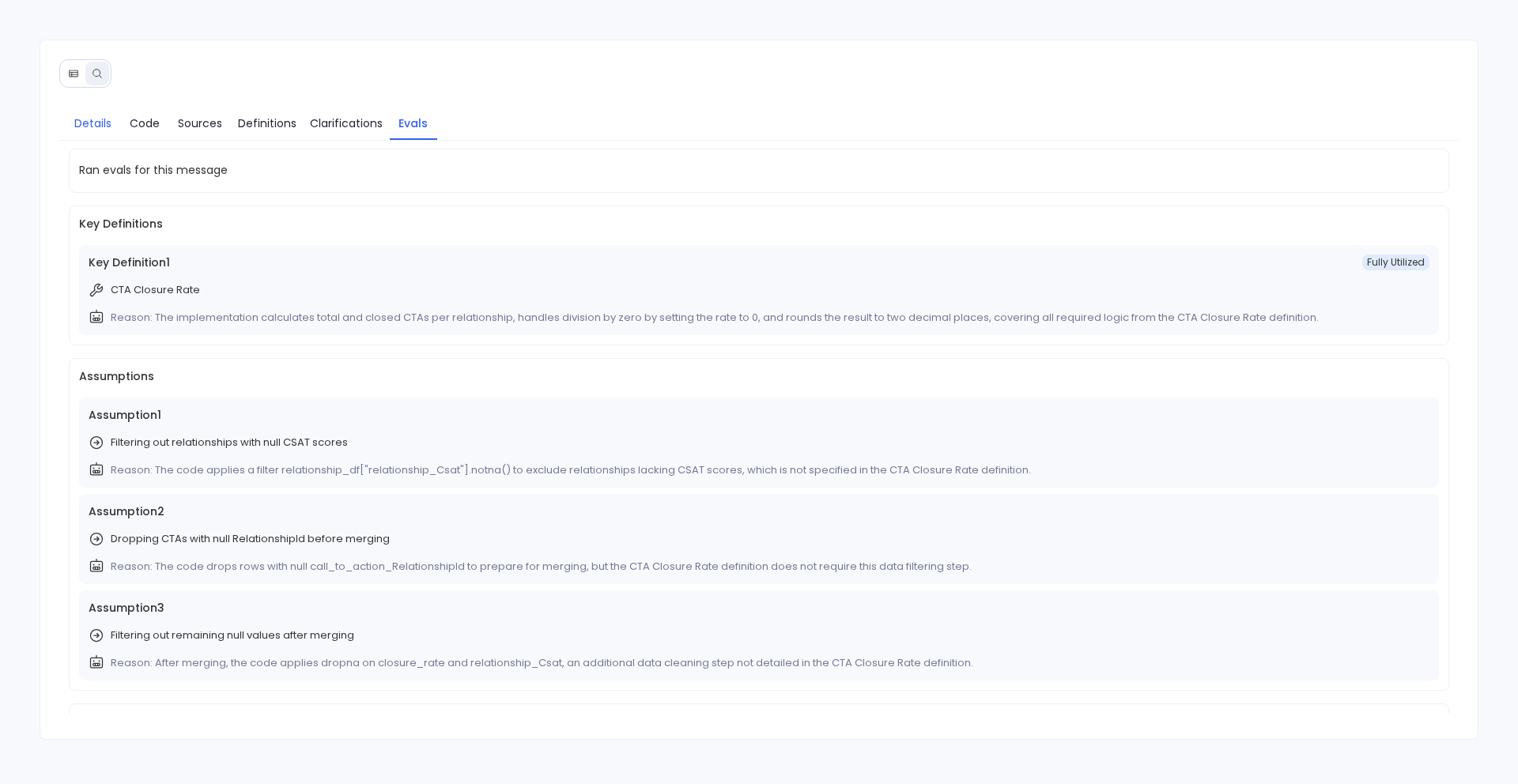
click at [84, 115] on span "Details" at bounding box center [93, 123] width 37 height 17
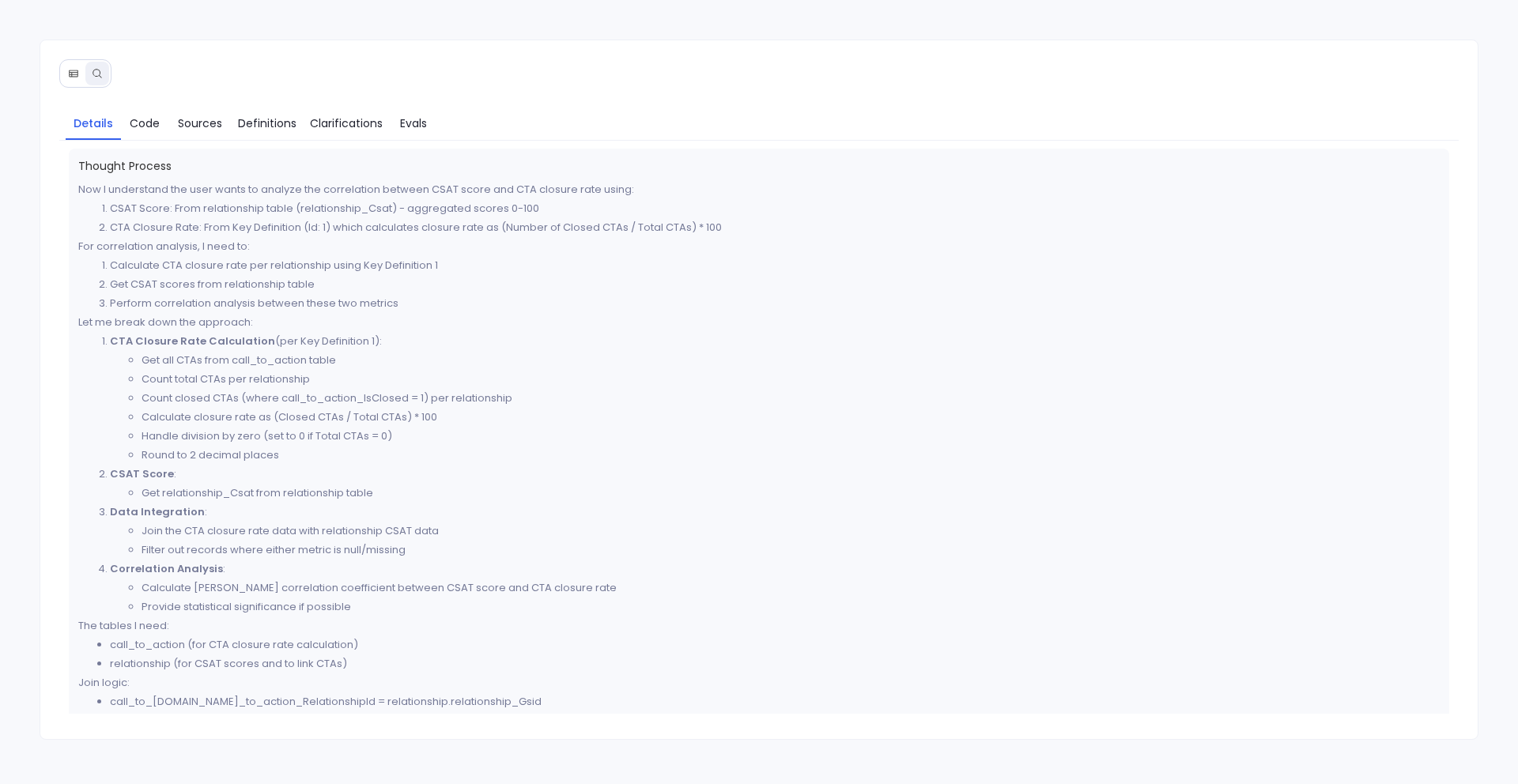
click at [67, 80] on button at bounding box center [73, 73] width 23 height 23
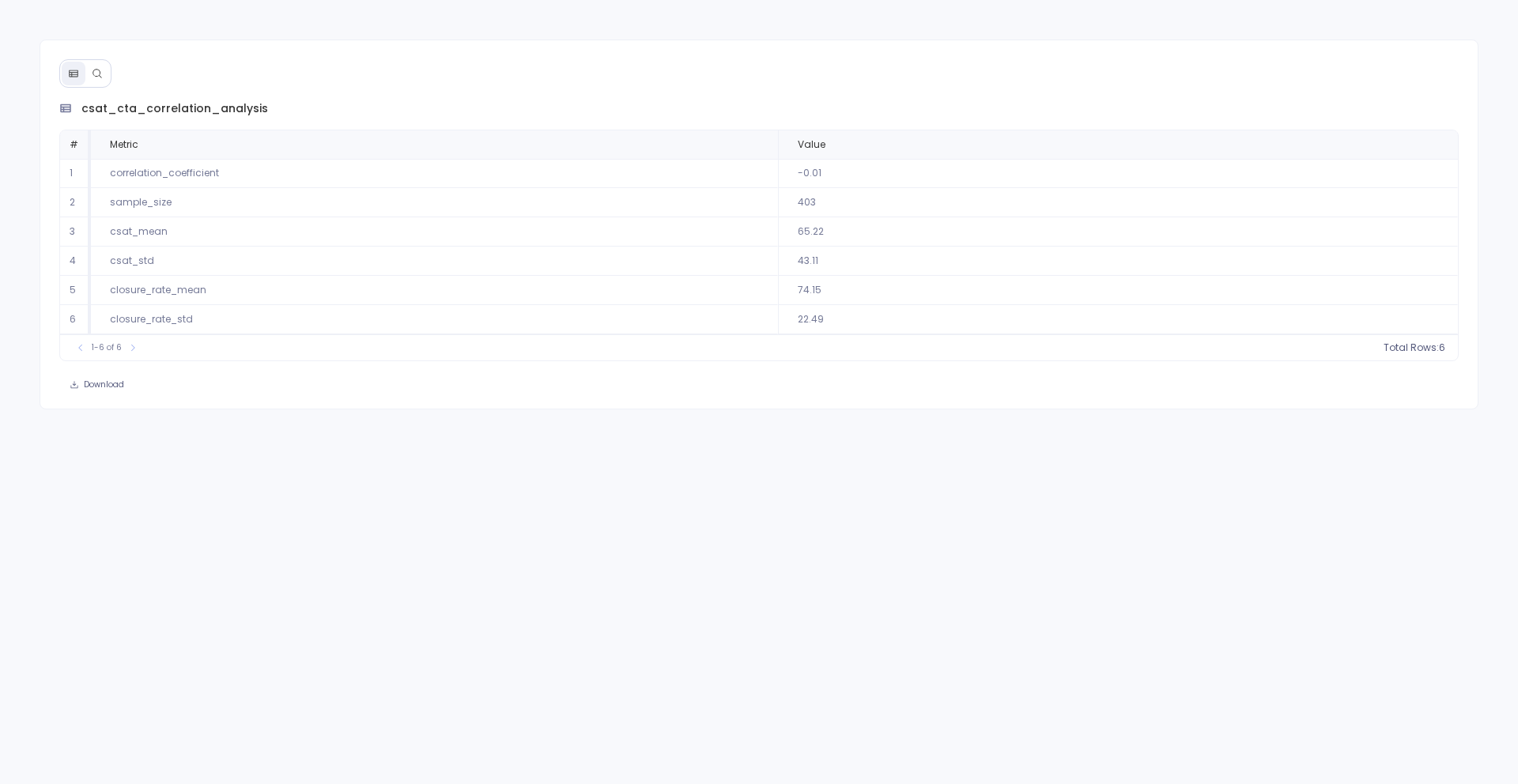
click at [100, 82] on button at bounding box center [96, 73] width 23 height 23
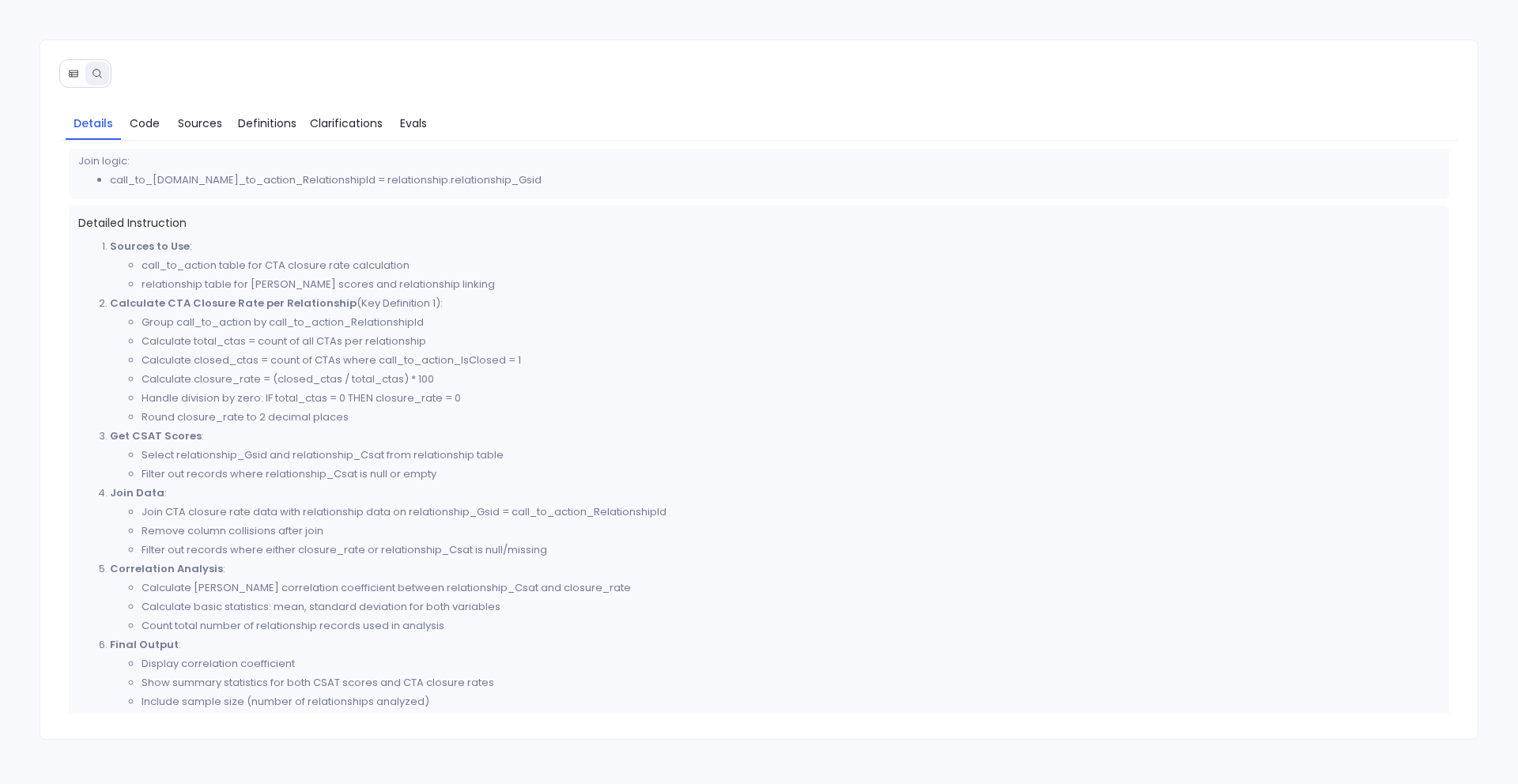
scroll to position [519, 0]
click at [68, 70] on icon at bounding box center [74, 74] width 11 height 11
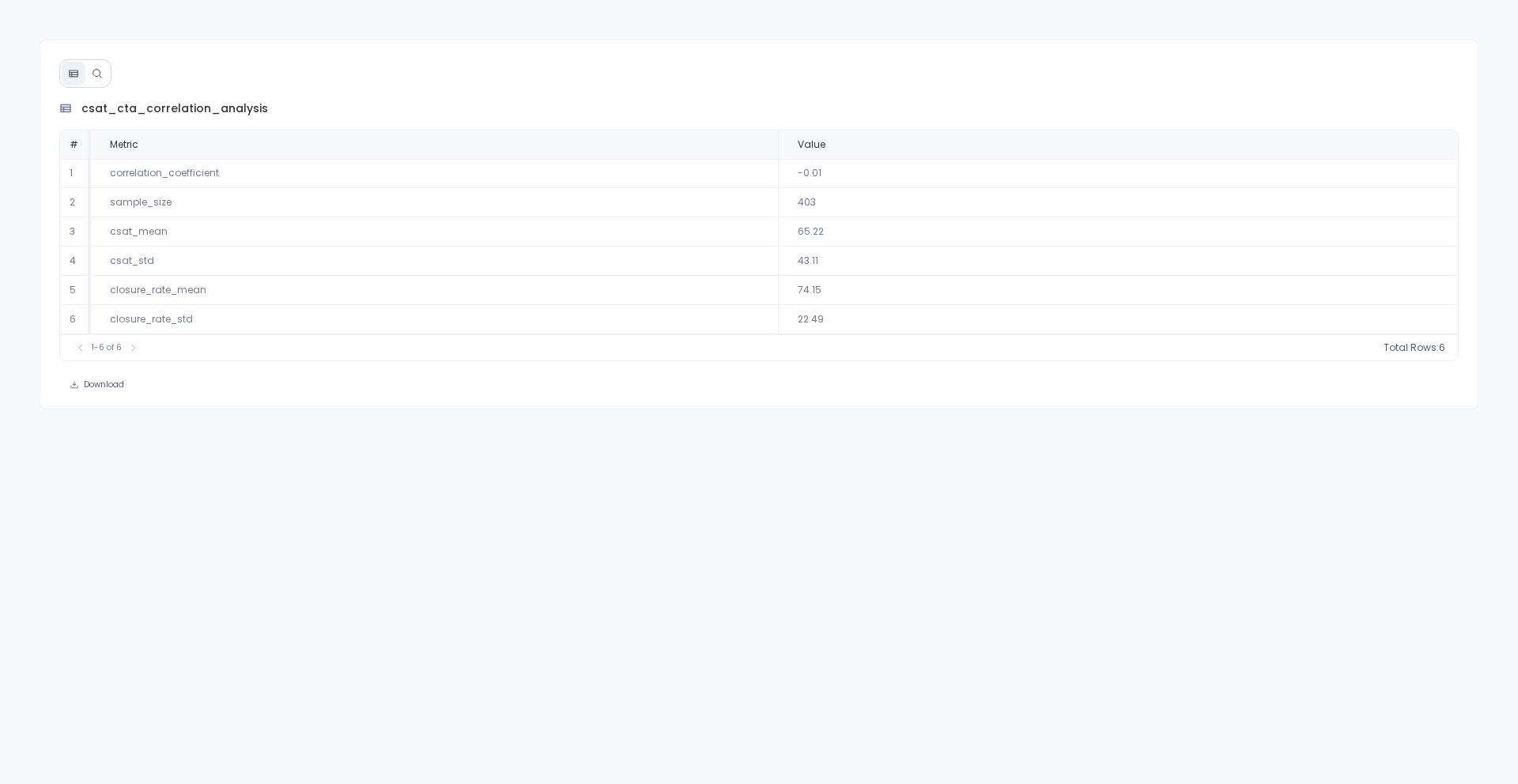
click at [102, 70] on button at bounding box center [96, 73] width 23 height 23
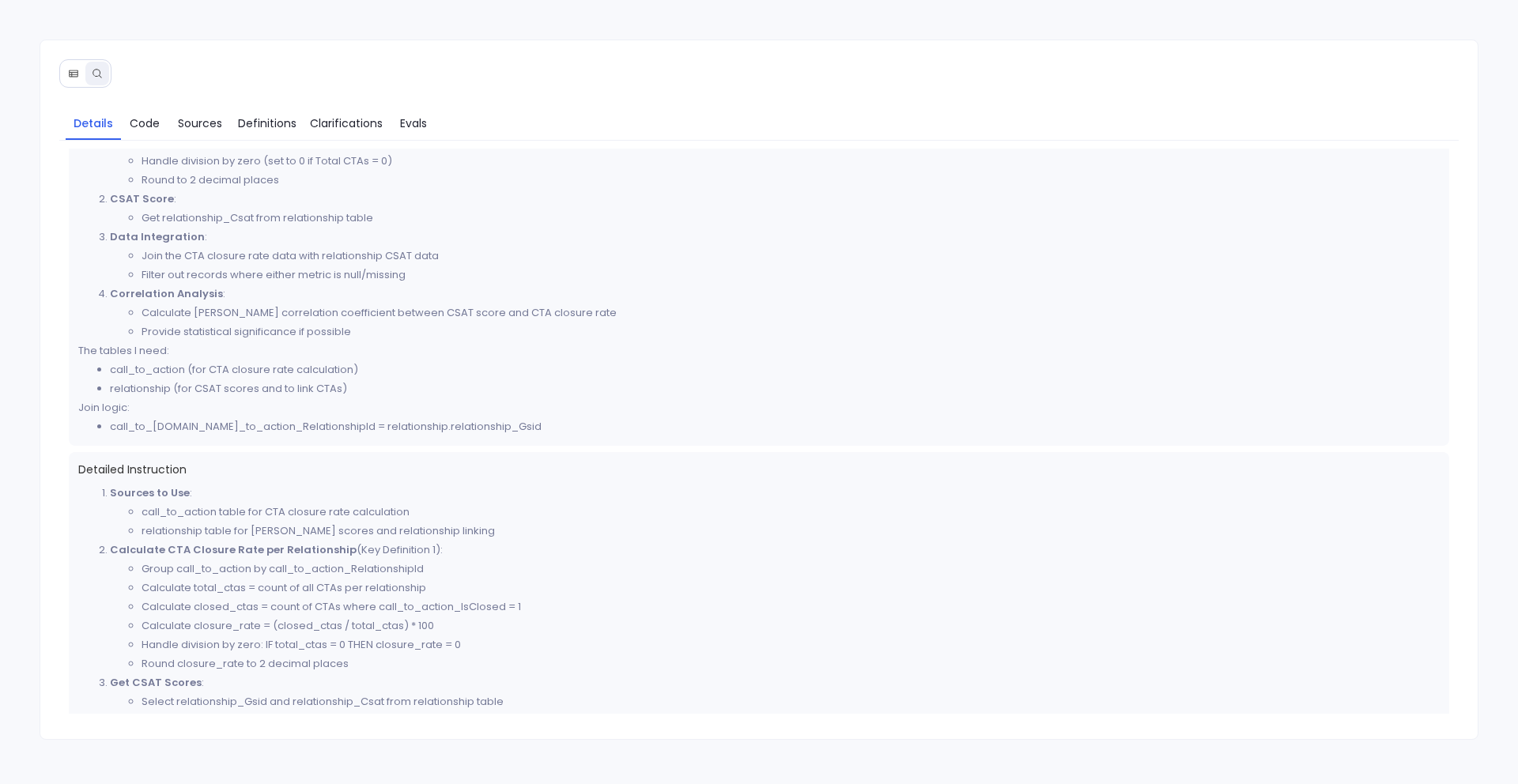
scroll to position [481, 0]
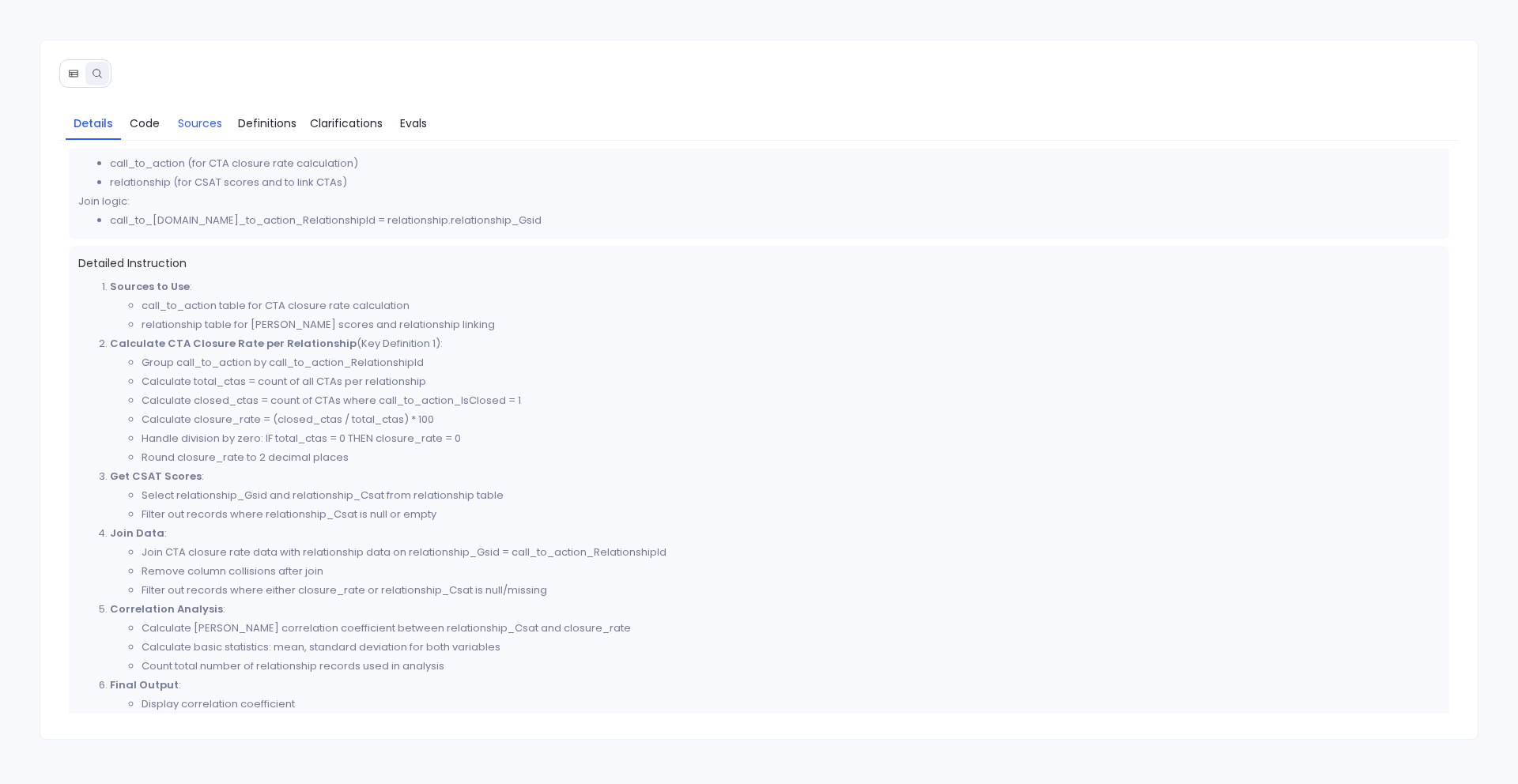
click at [202, 124] on span "Sources" at bounding box center [200, 123] width 45 height 17
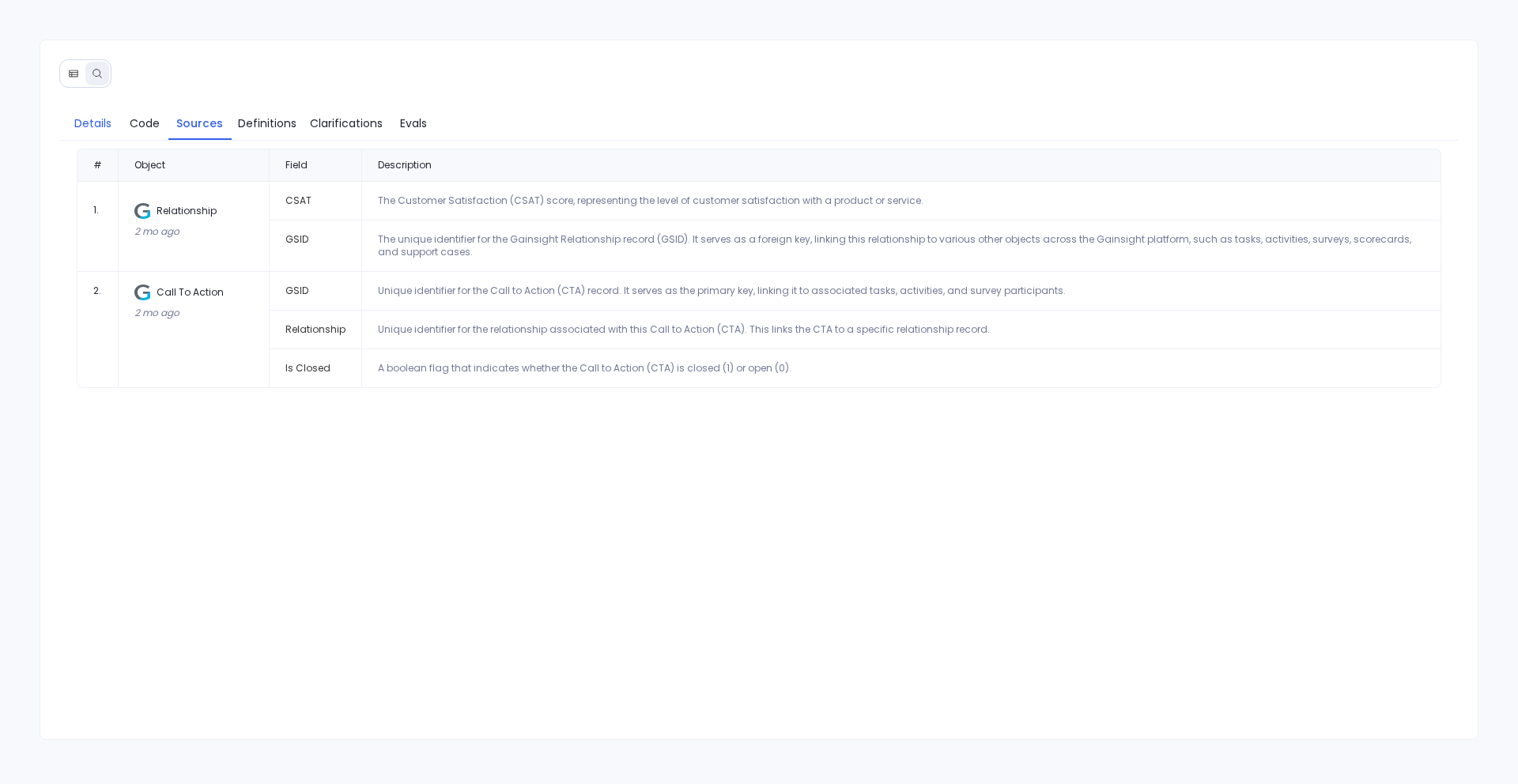
click at [95, 128] on span "Details" at bounding box center [93, 123] width 37 height 17
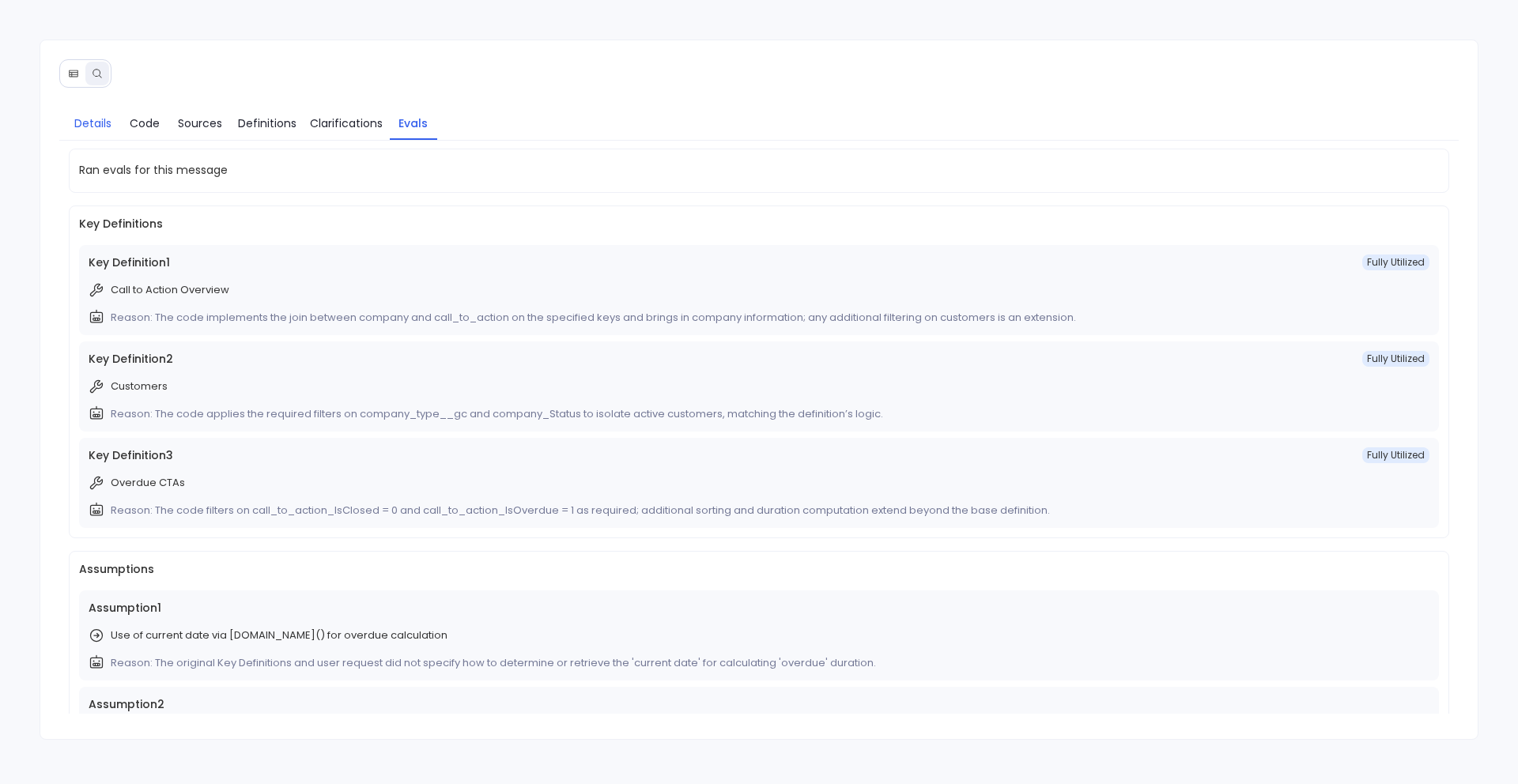
click at [96, 127] on span "Details" at bounding box center [93, 123] width 37 height 17
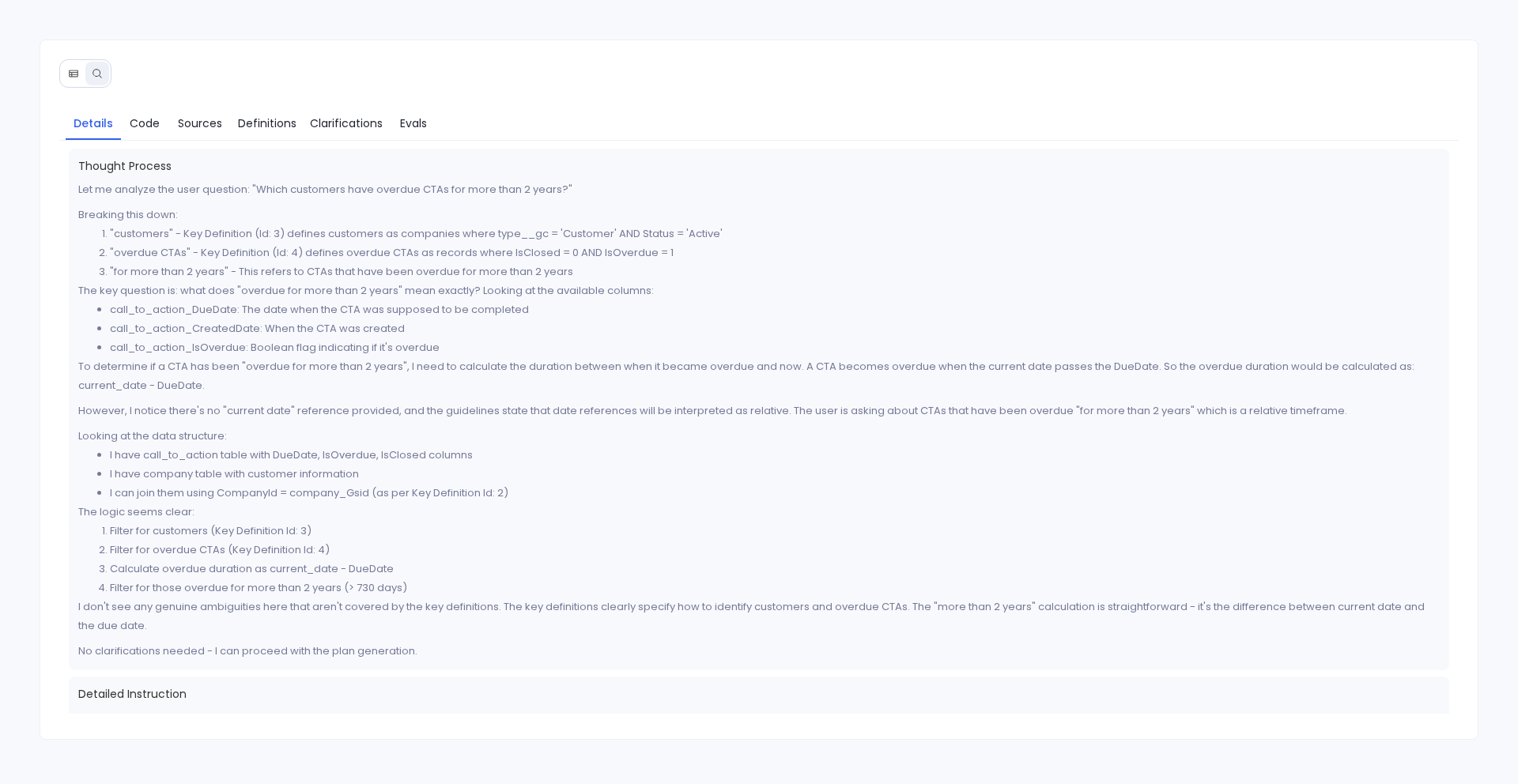
click at [79, 81] on button at bounding box center [73, 73] width 23 height 23
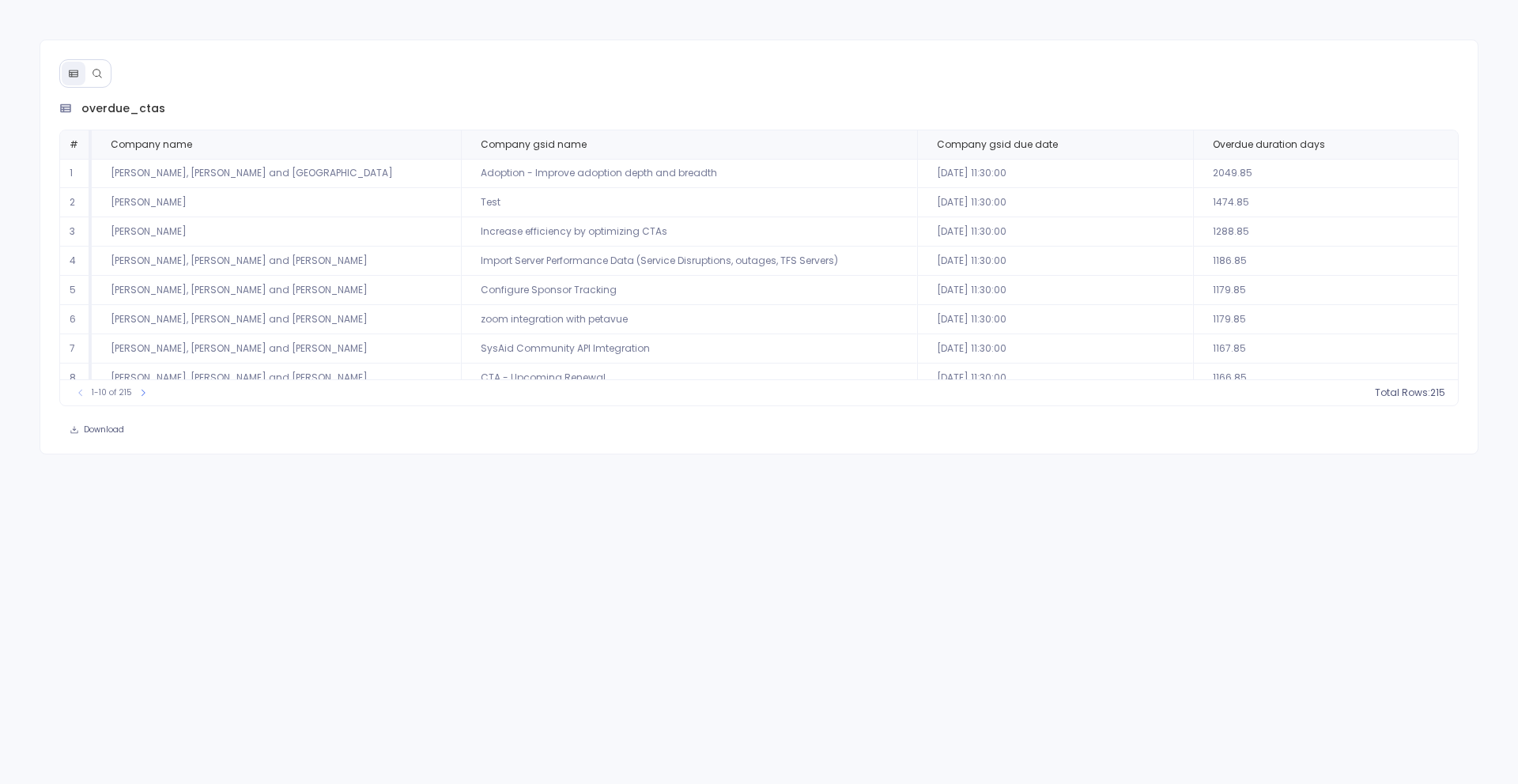
click at [107, 78] on button at bounding box center [96, 73] width 23 height 23
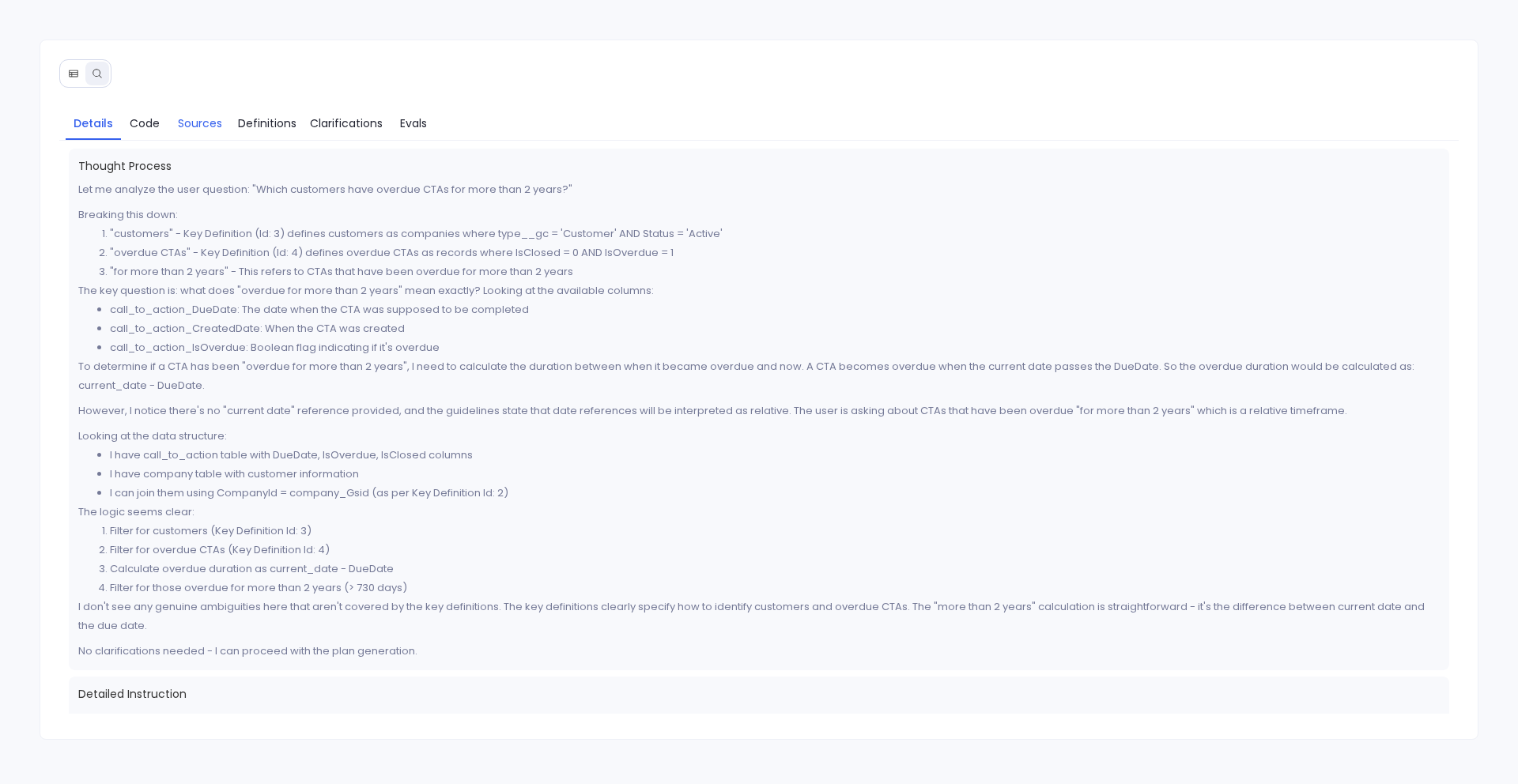
click at [200, 127] on span "Sources" at bounding box center [200, 123] width 45 height 17
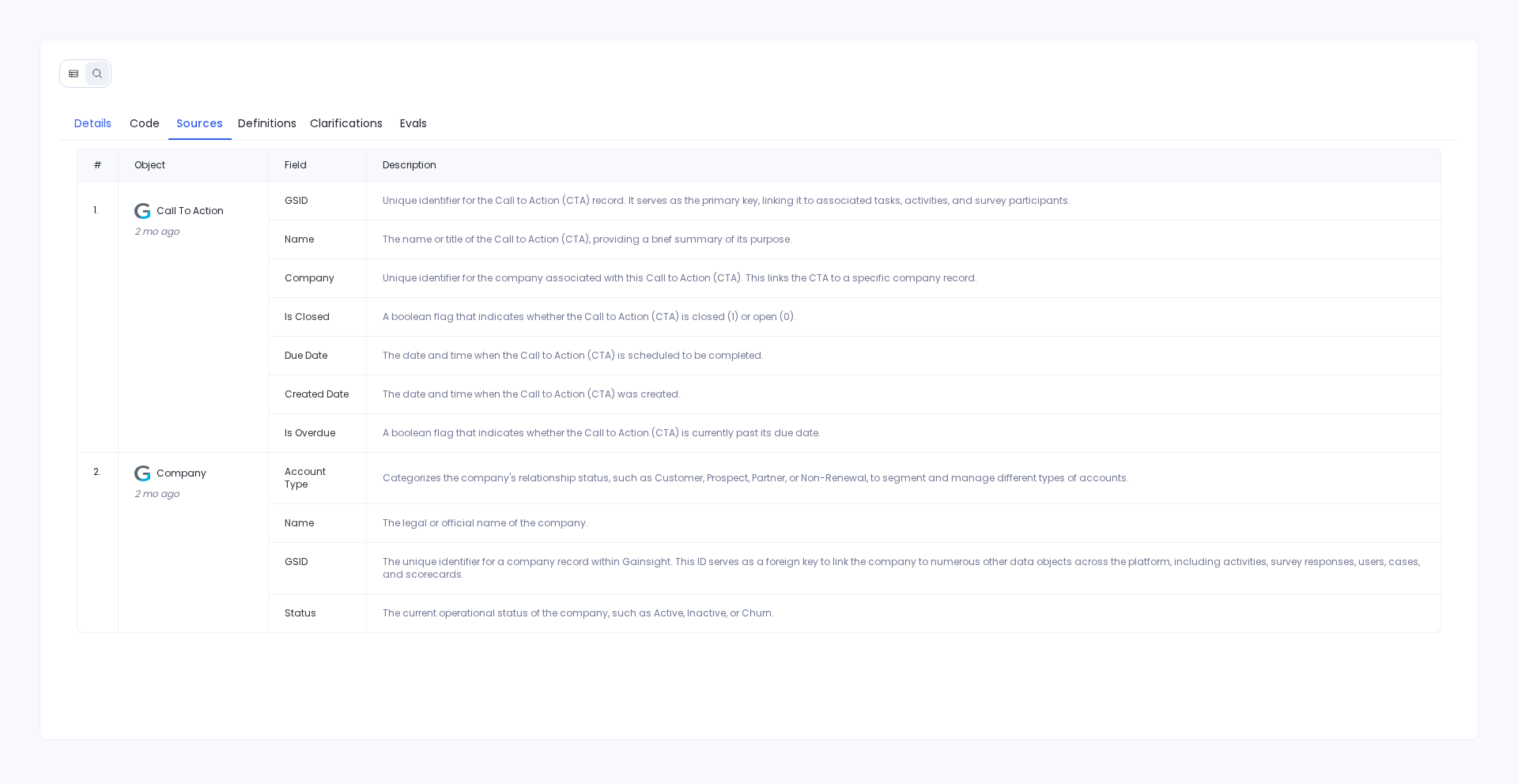
click at [87, 128] on span "Details" at bounding box center [93, 123] width 37 height 17
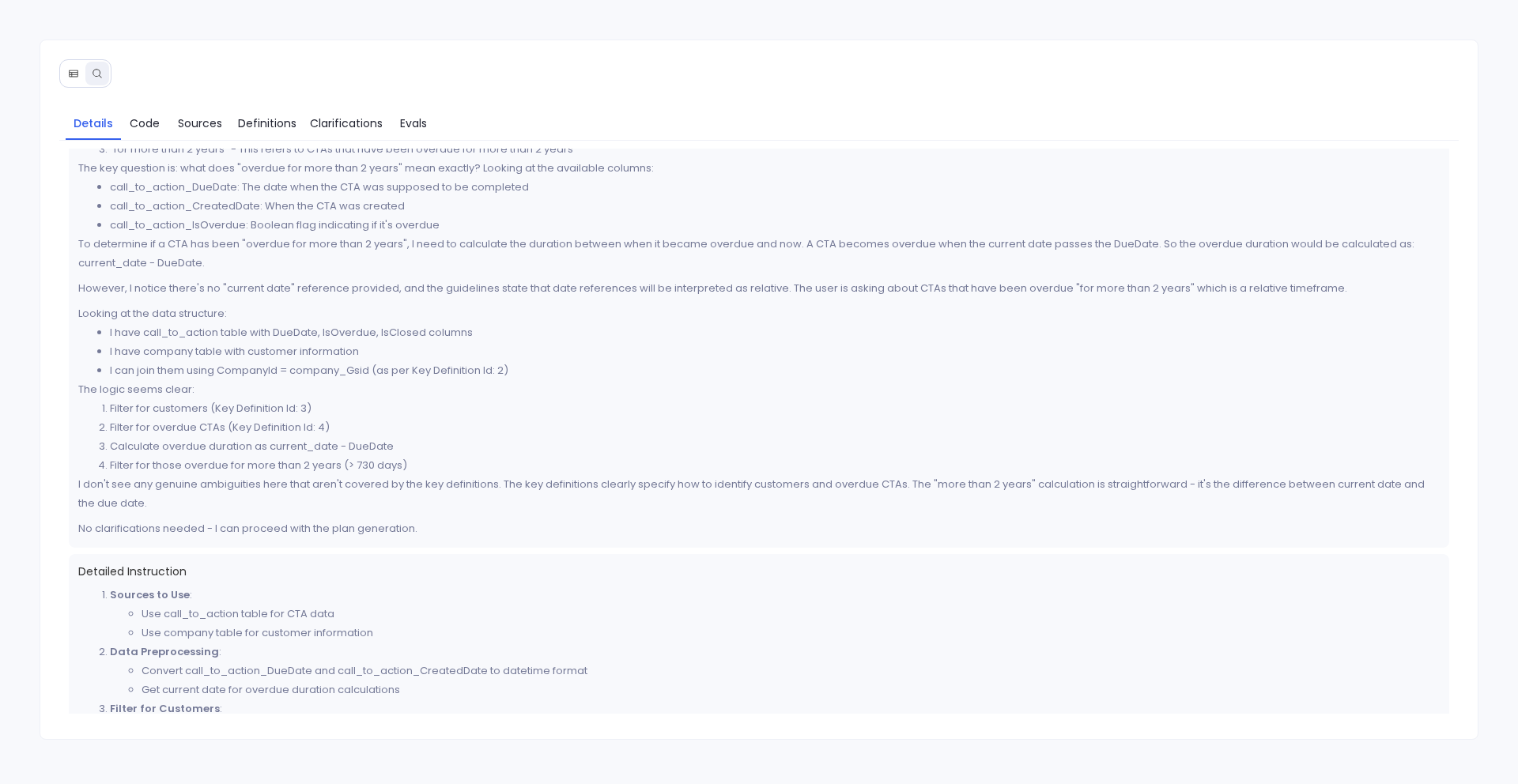
scroll to position [127, 0]
click at [82, 73] on button at bounding box center [73, 73] width 23 height 23
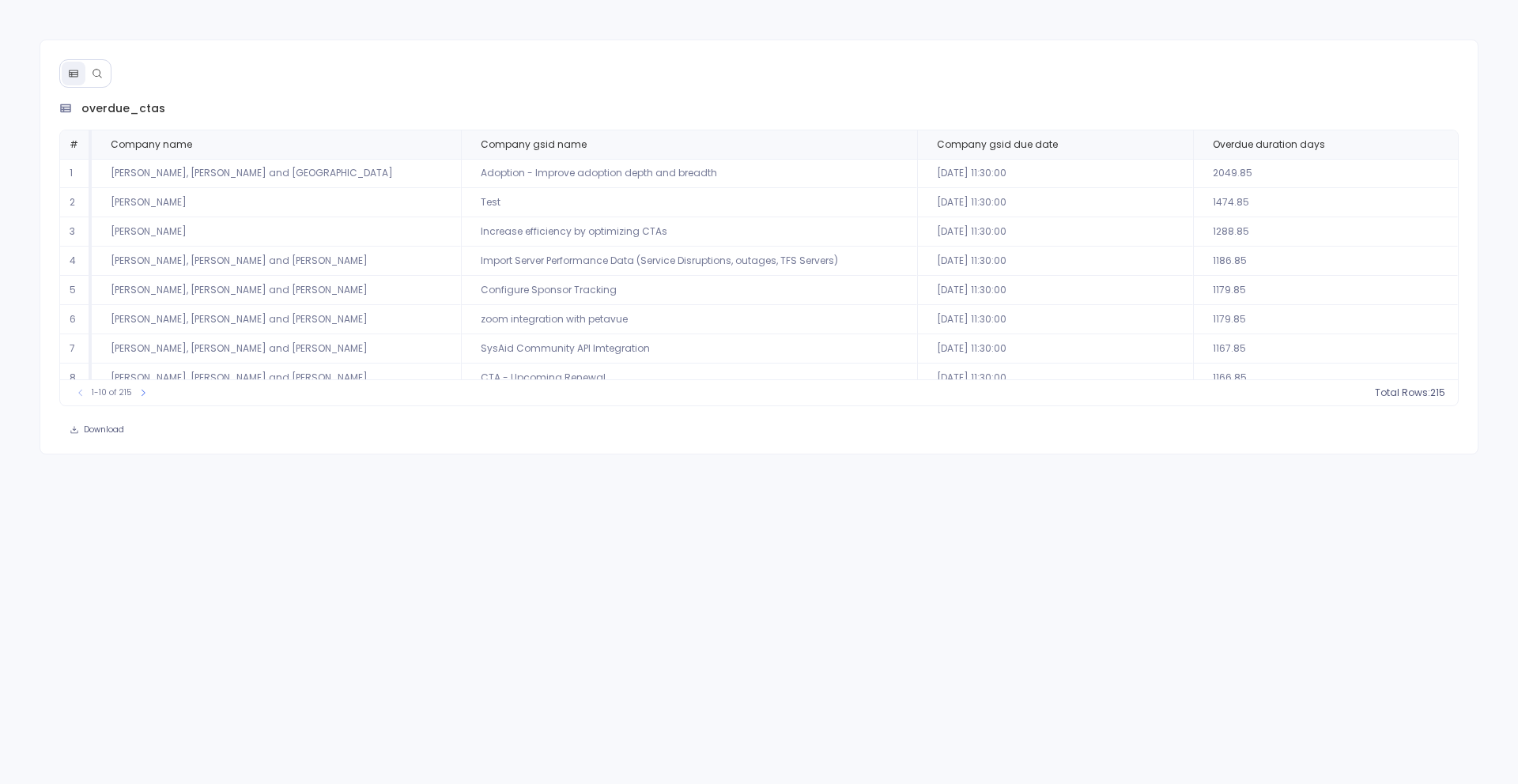
click at [93, 76] on icon at bounding box center [97, 74] width 11 height 11
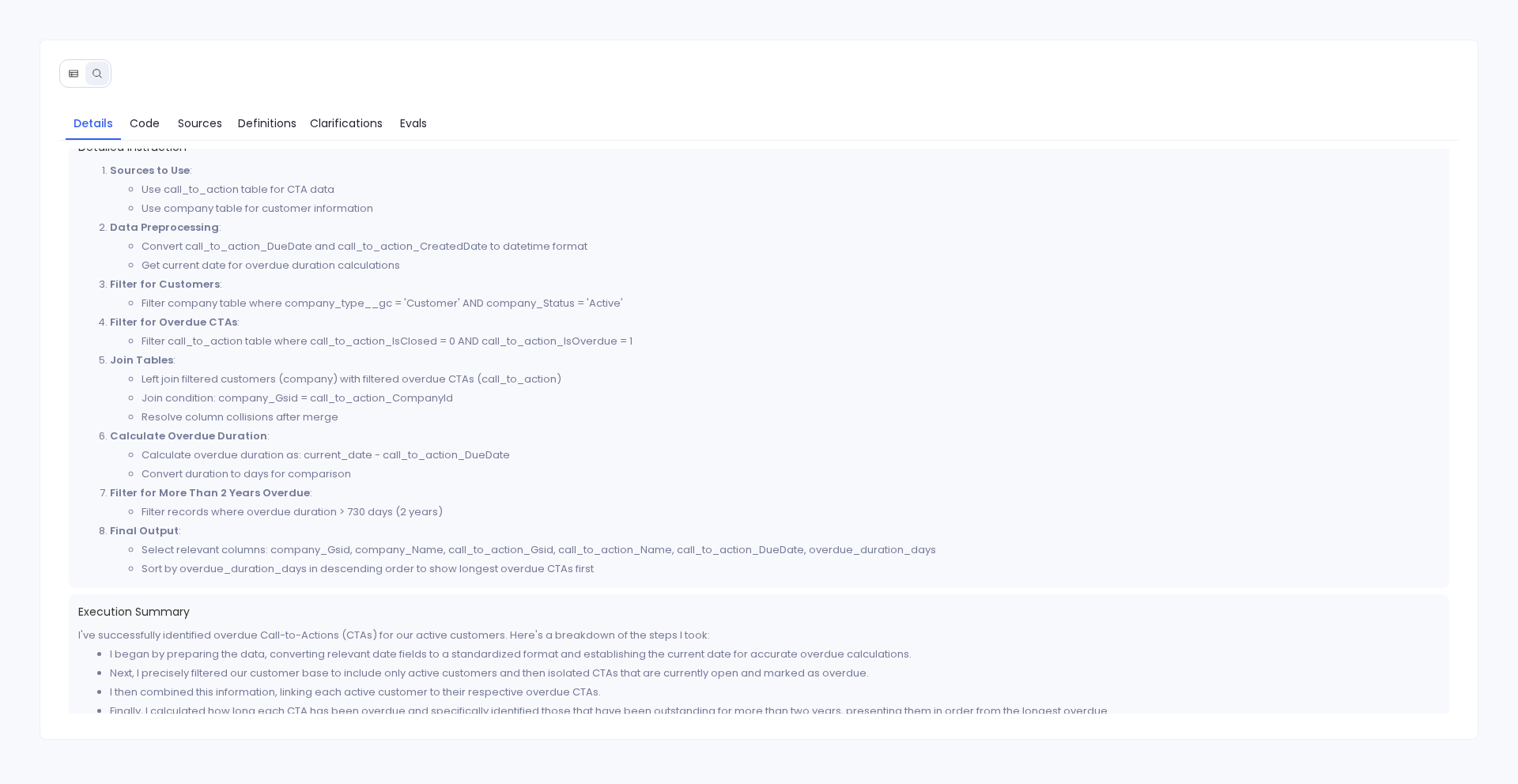
scroll to position [555, 0]
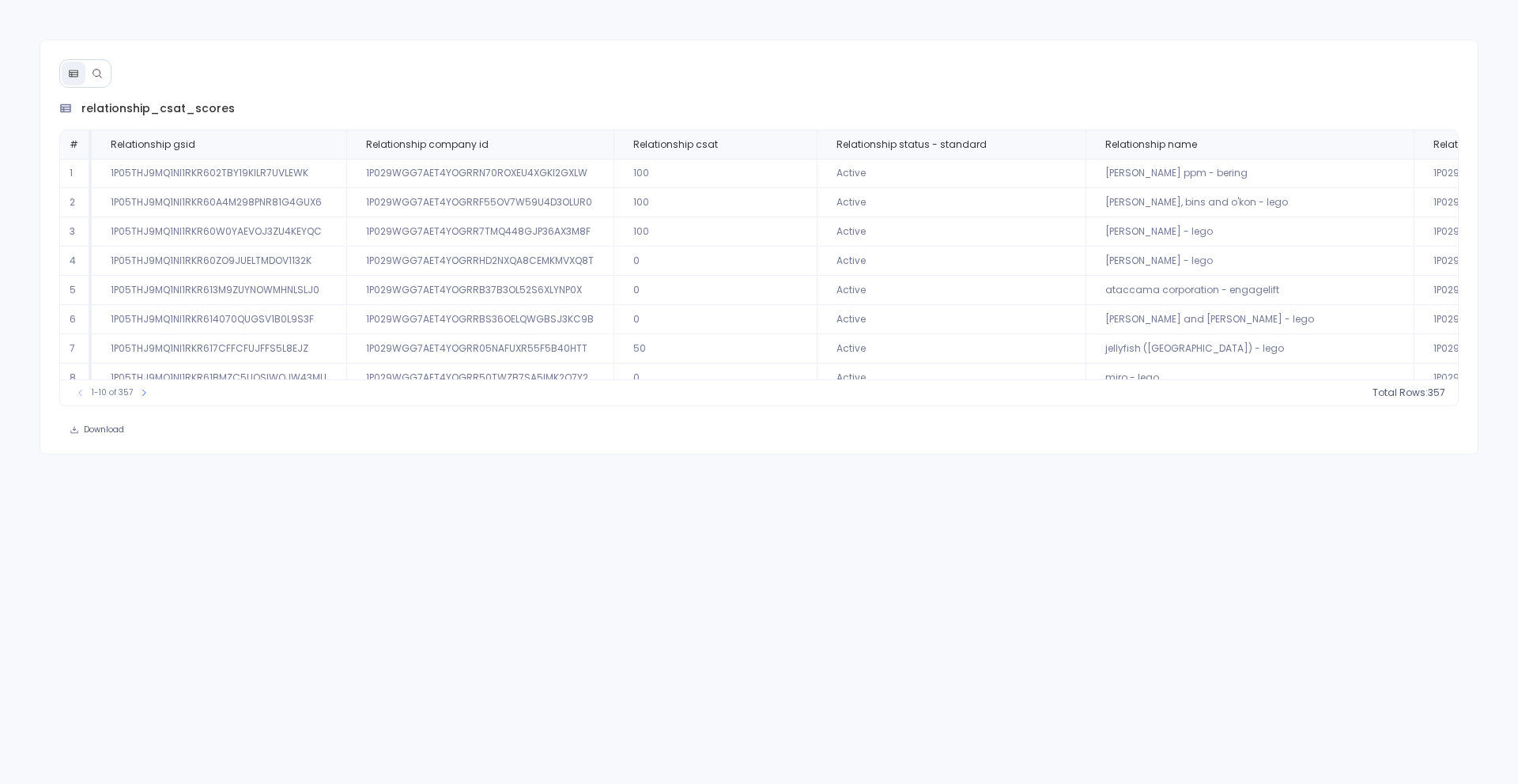
click at [103, 75] on button at bounding box center [96, 73] width 23 height 23
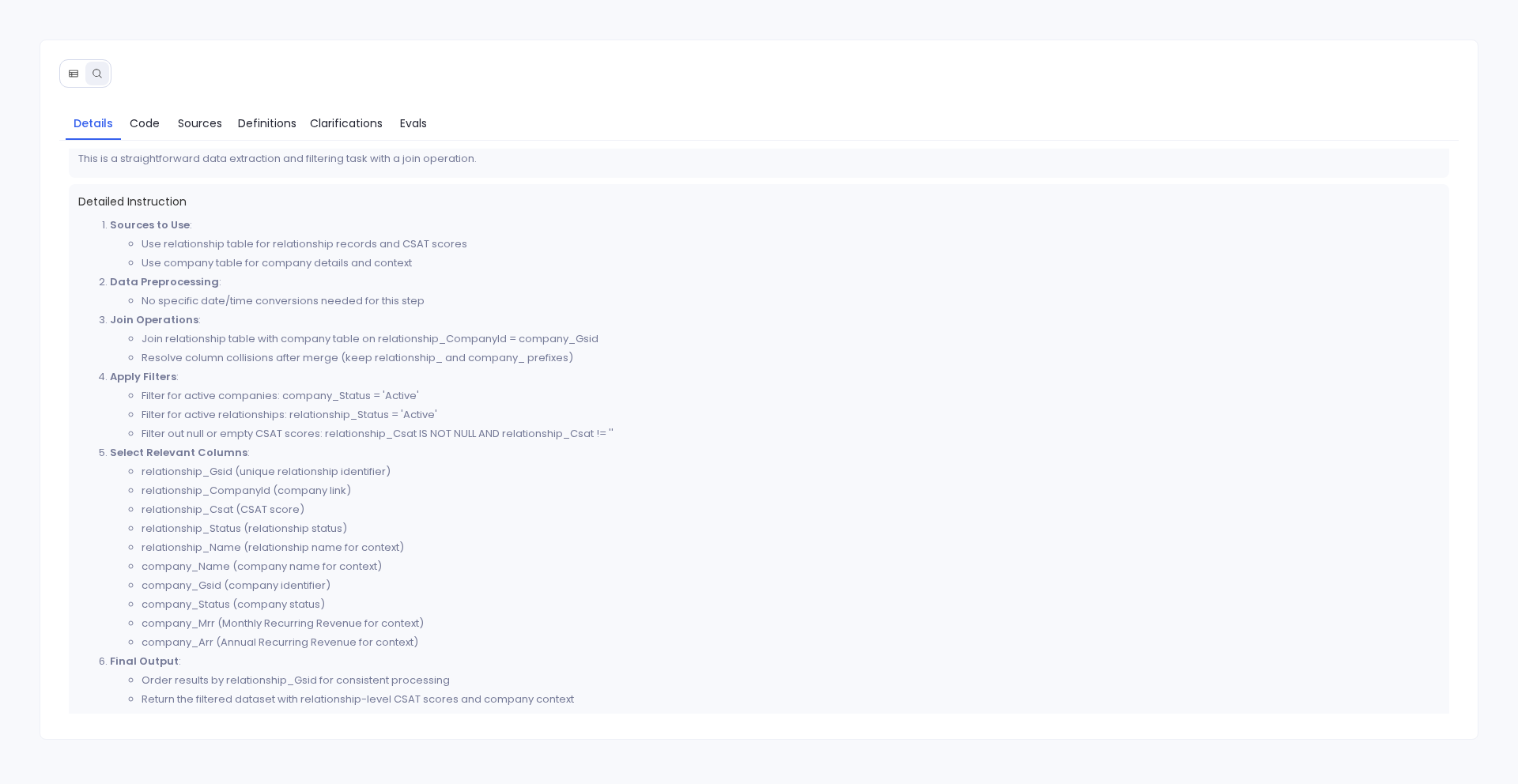
scroll to position [339, 0]
click at [75, 79] on button at bounding box center [73, 73] width 23 height 23
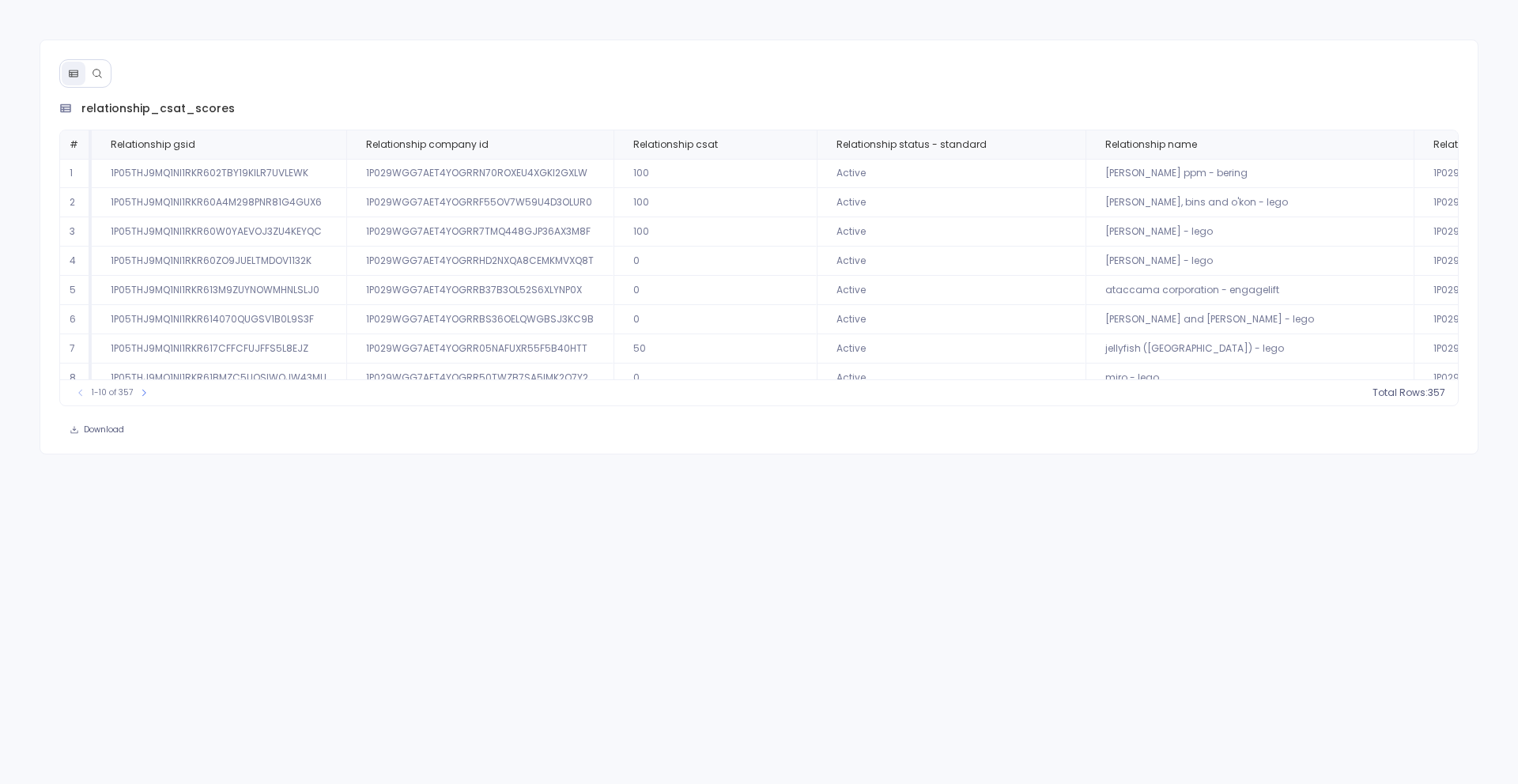
click at [938, 366] on td "Active" at bounding box center [951, 378] width 269 height 29
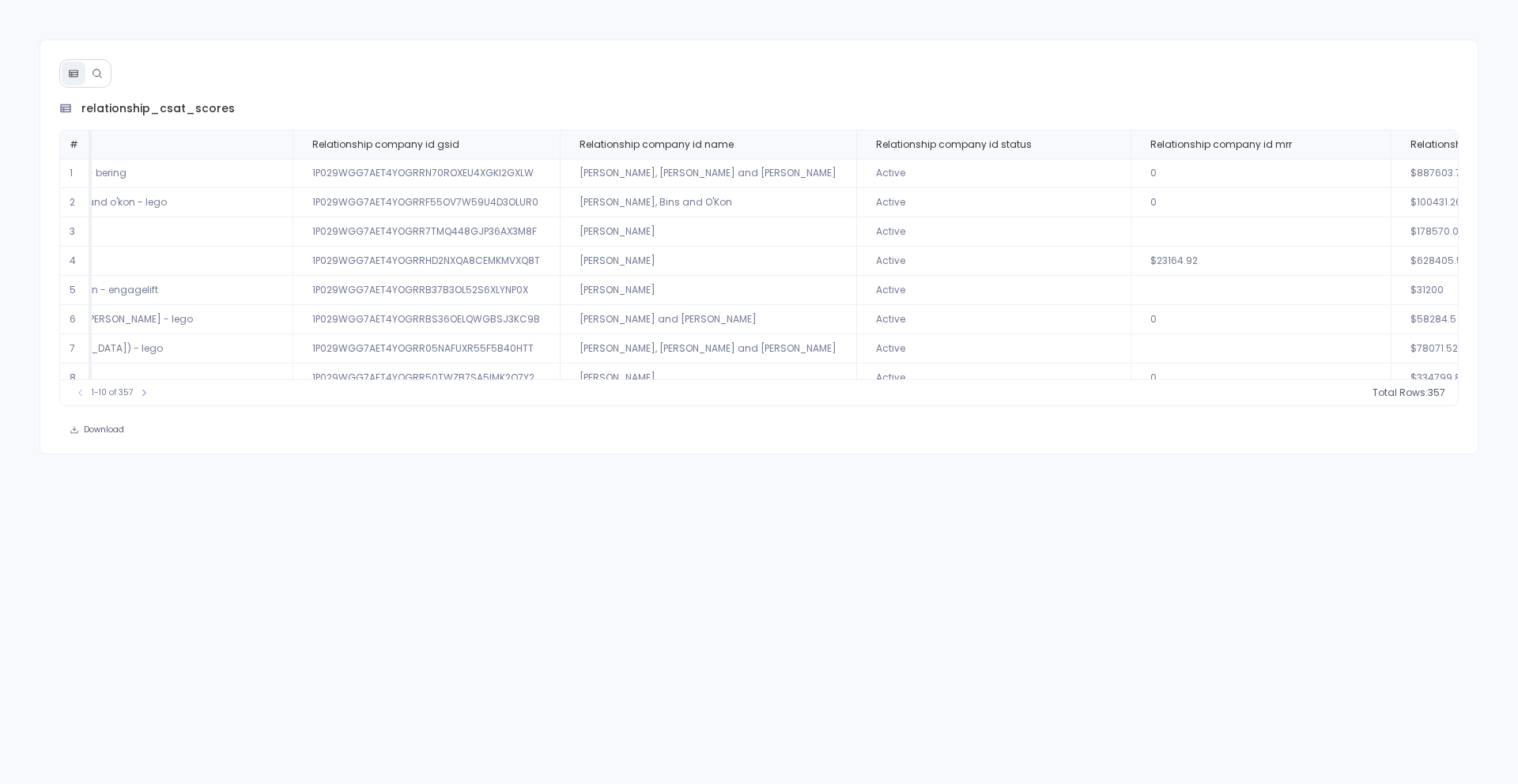
scroll to position [0, 1184]
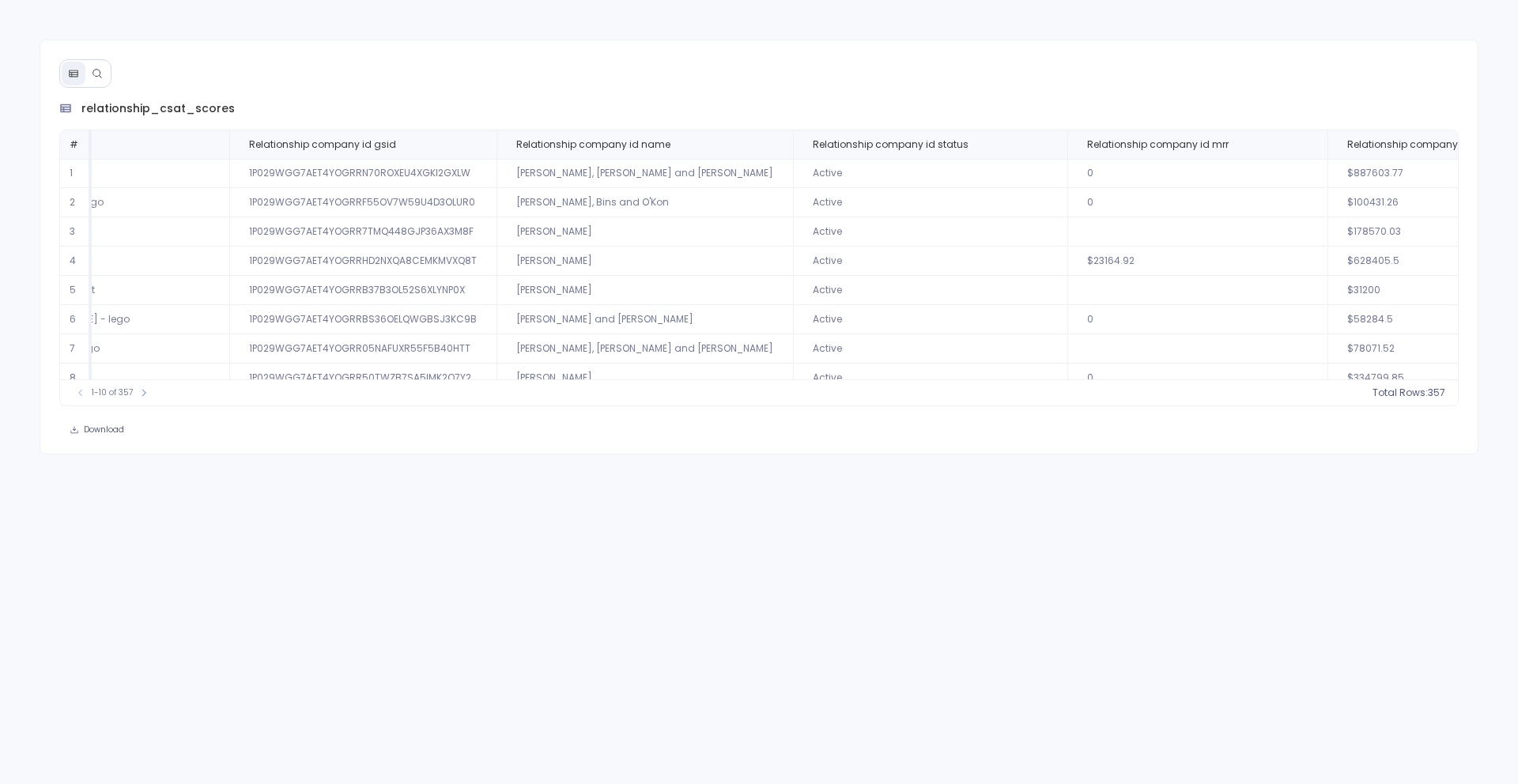
click at [101, 77] on icon at bounding box center [97, 74] width 11 height 11
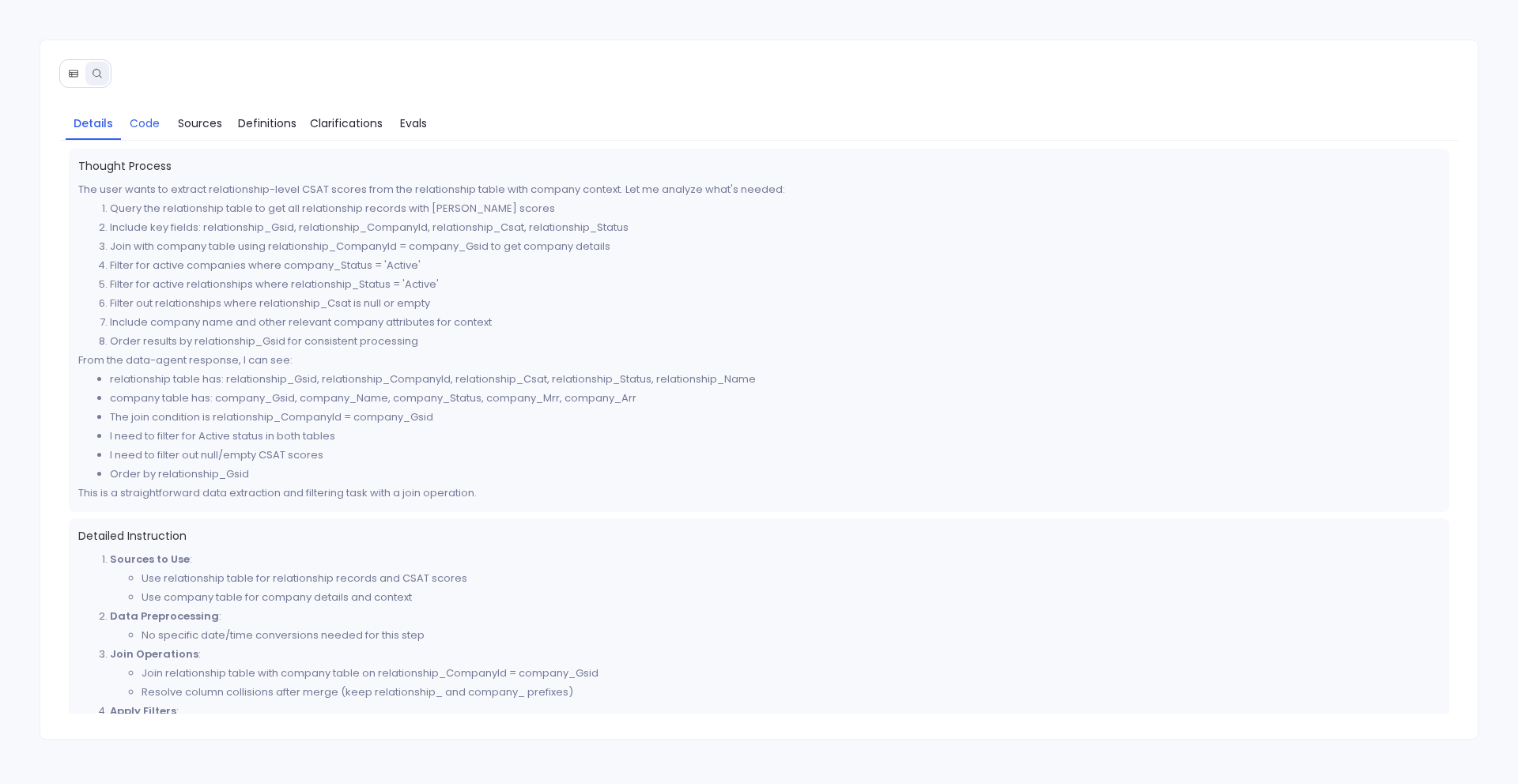
click at [143, 121] on span "Code" at bounding box center [144, 123] width 30 height 17
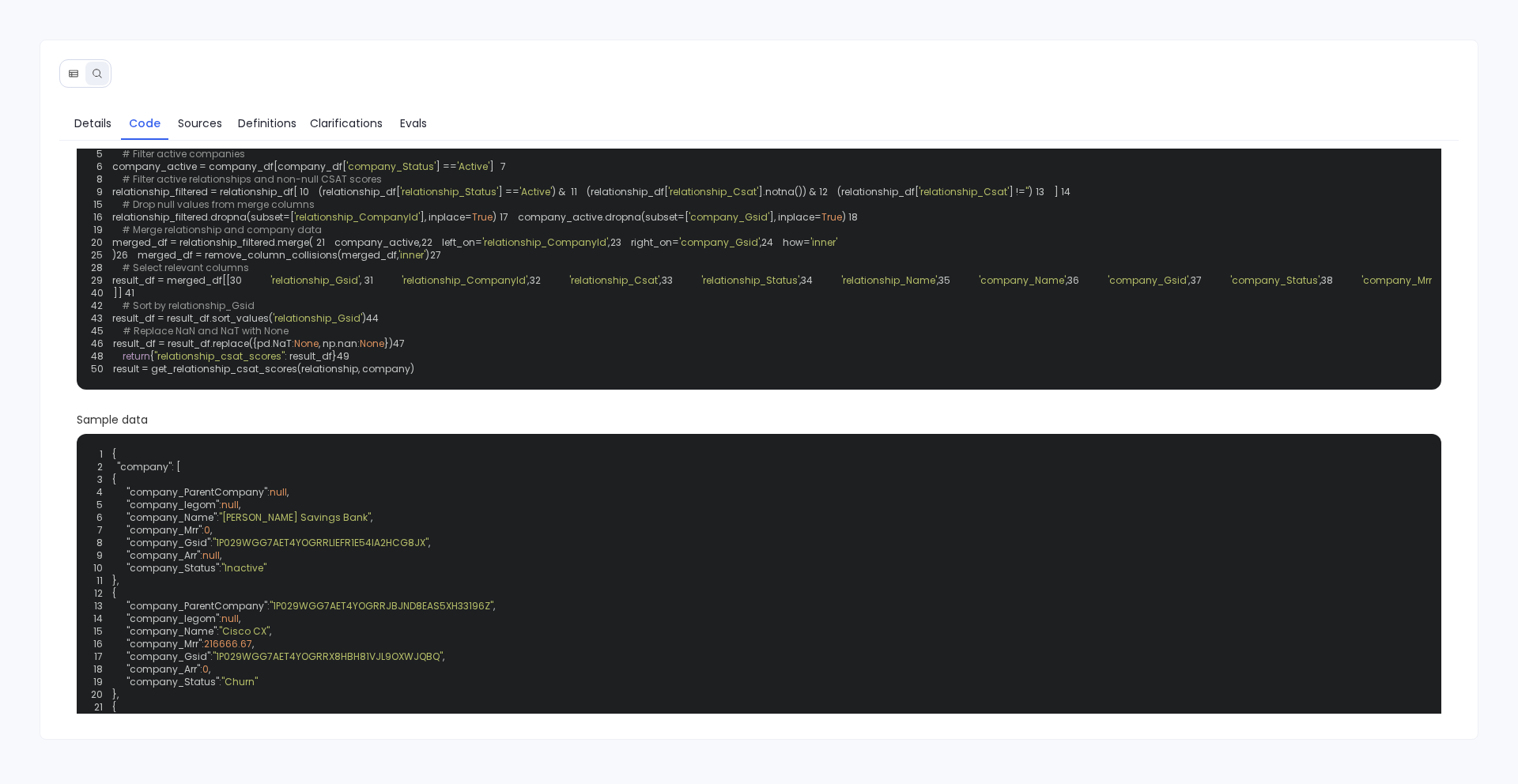
scroll to position [69, 0]
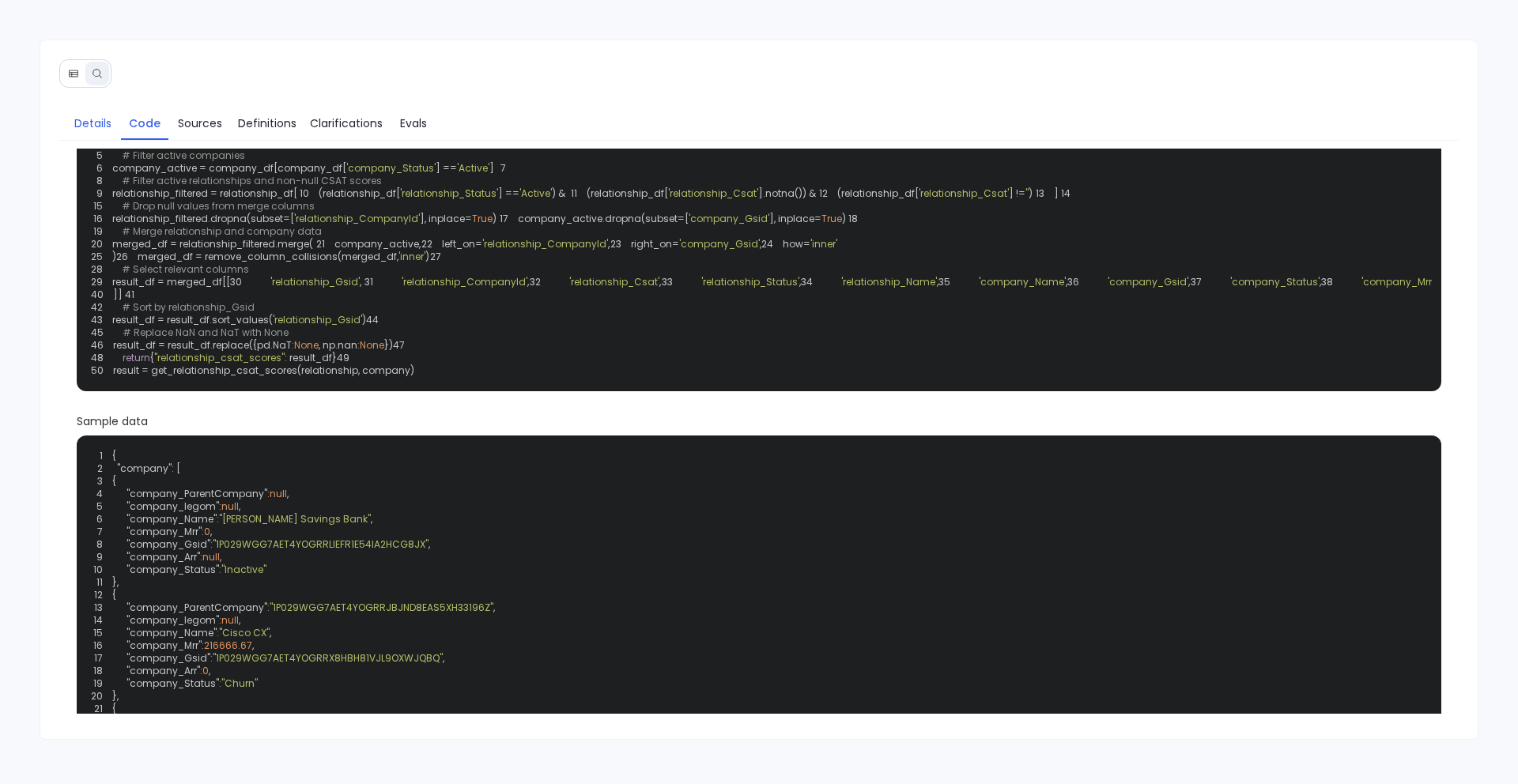
click at [106, 137] on link "Details" at bounding box center [93, 123] width 55 height 33
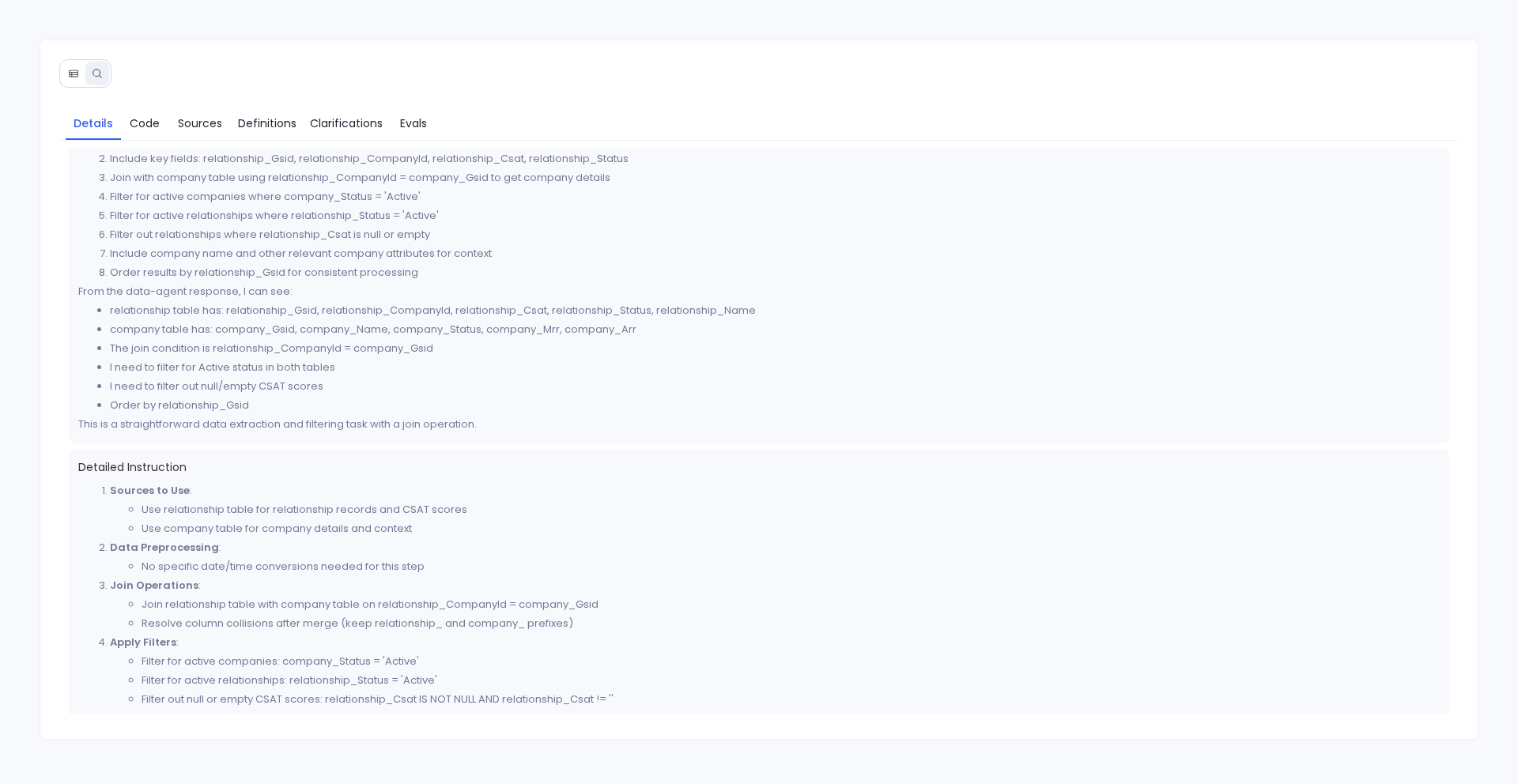
click at [74, 80] on button at bounding box center [73, 73] width 23 height 23
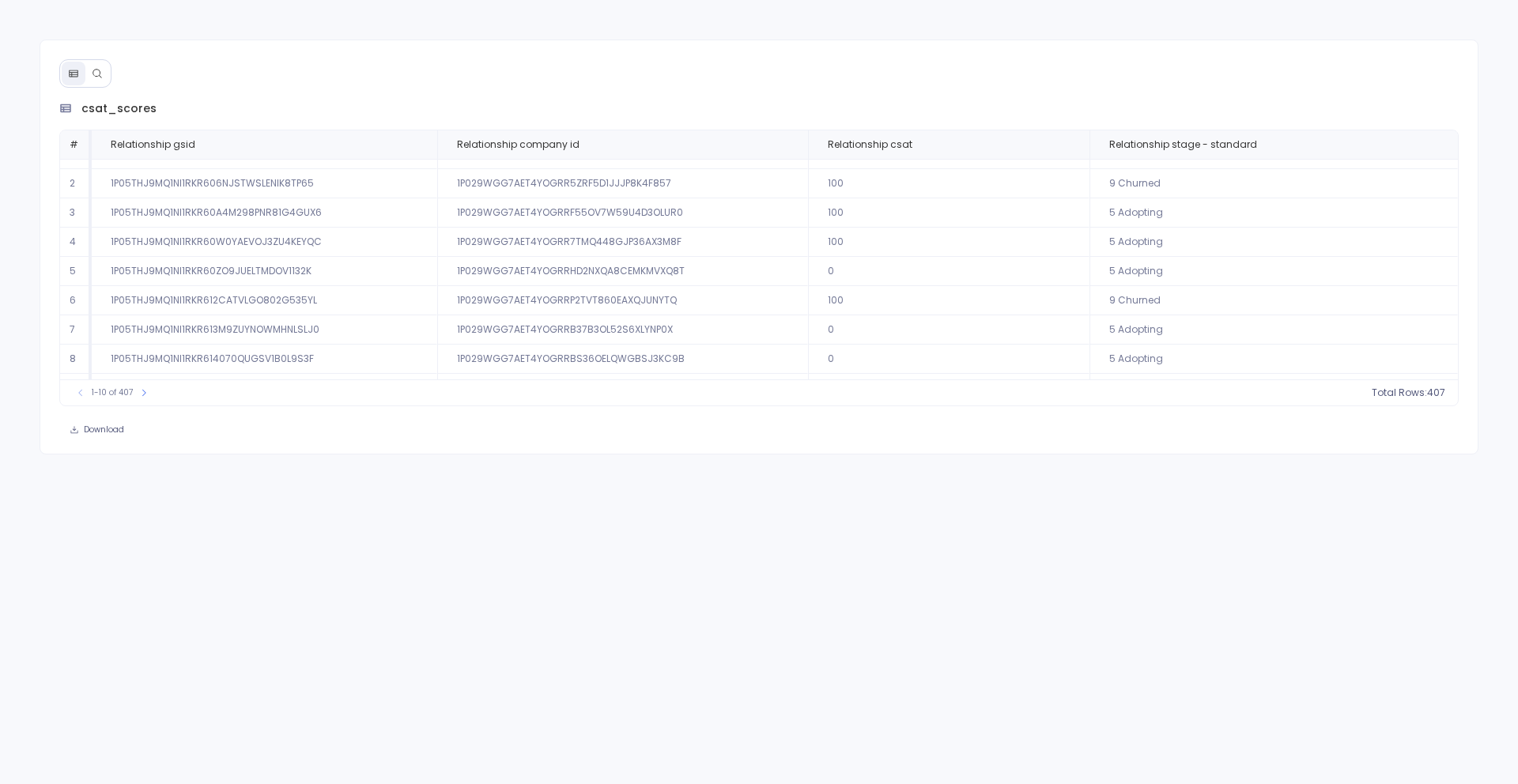
scroll to position [72, 0]
click at [147, 392] on icon at bounding box center [144, 393] width 10 height 10
click at [147, 392] on icon at bounding box center [150, 393] width 10 height 10
click at [147, 392] on icon at bounding box center [152, 393] width 10 height 10
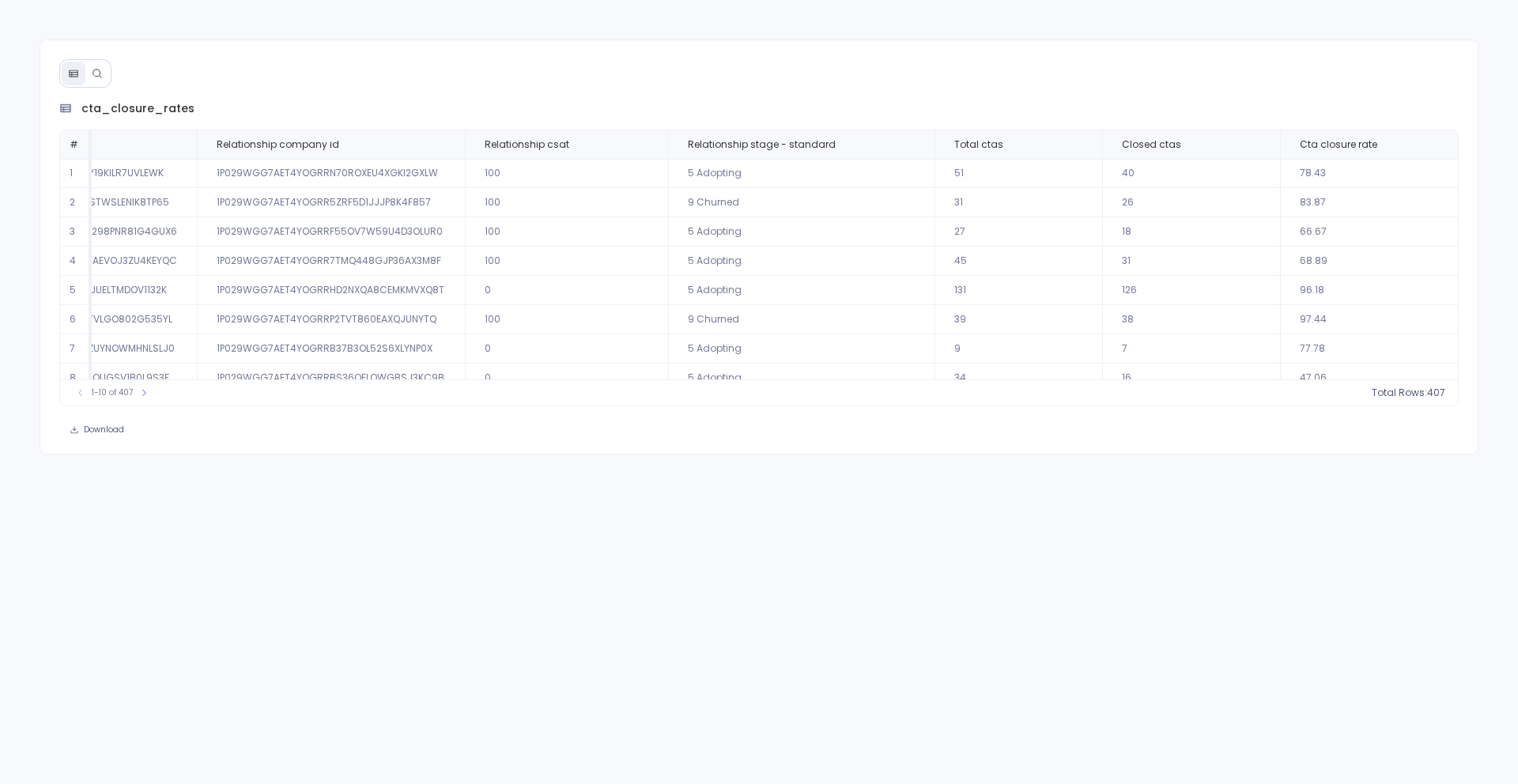
scroll to position [76, 145]
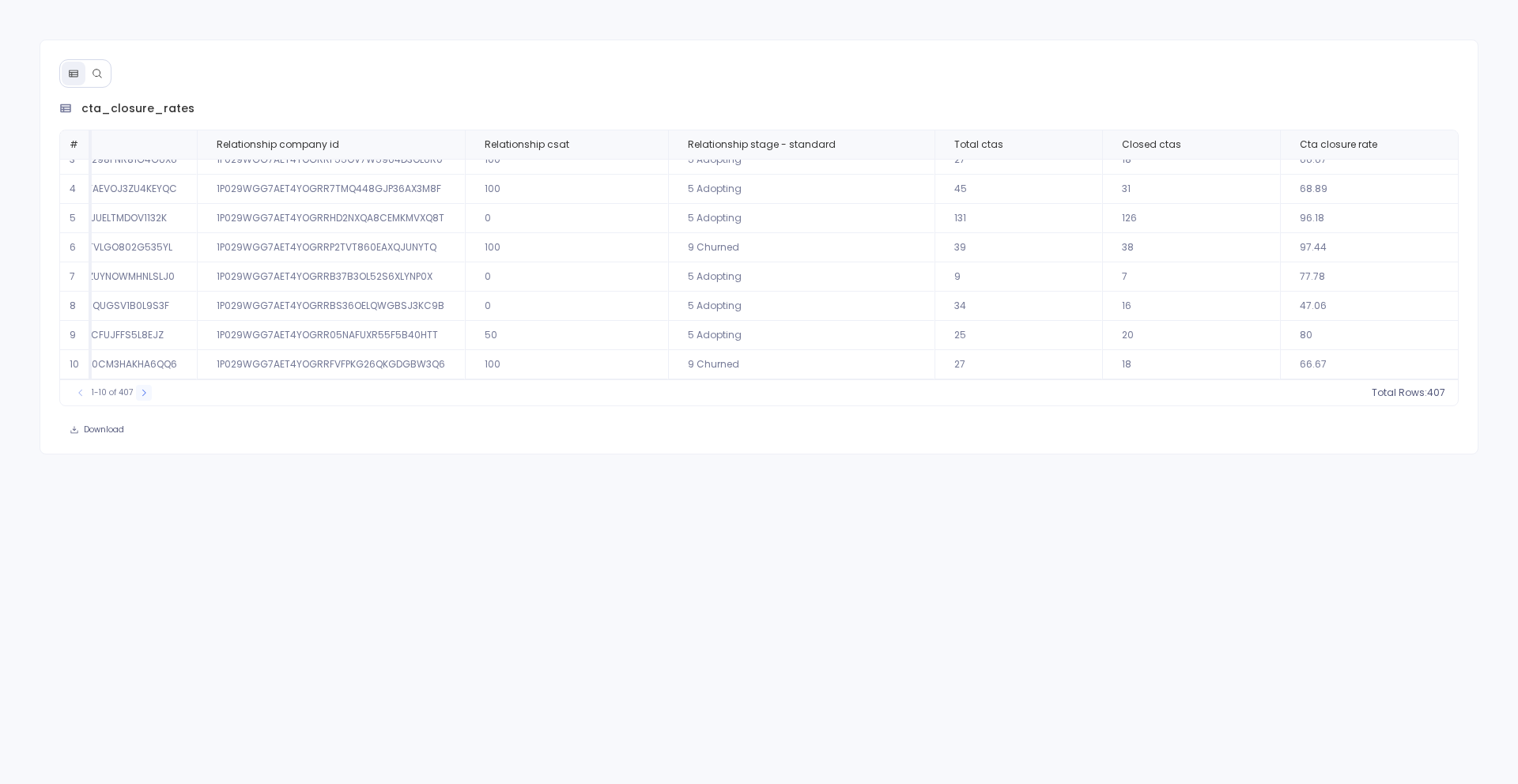
click at [145, 394] on icon at bounding box center [144, 393] width 10 height 10
click at [145, 394] on icon at bounding box center [150, 393] width 10 height 10
click at [147, 394] on icon at bounding box center [152, 393] width 10 height 10
click at [147, 394] on icon at bounding box center [151, 393] width 10 height 10
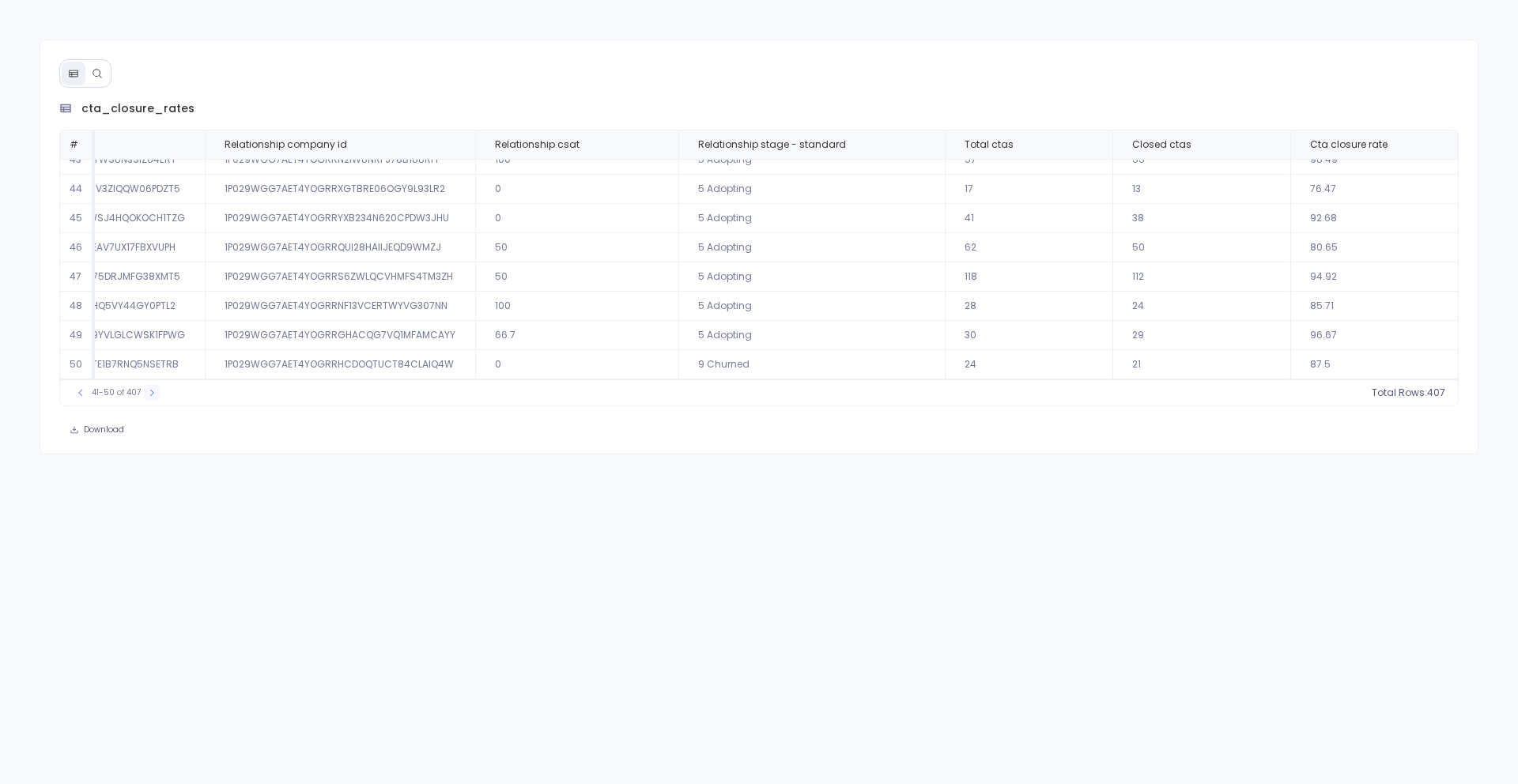
click at [147, 394] on icon at bounding box center [152, 393] width 10 height 10
click at [148, 394] on icon at bounding box center [153, 393] width 10 height 10
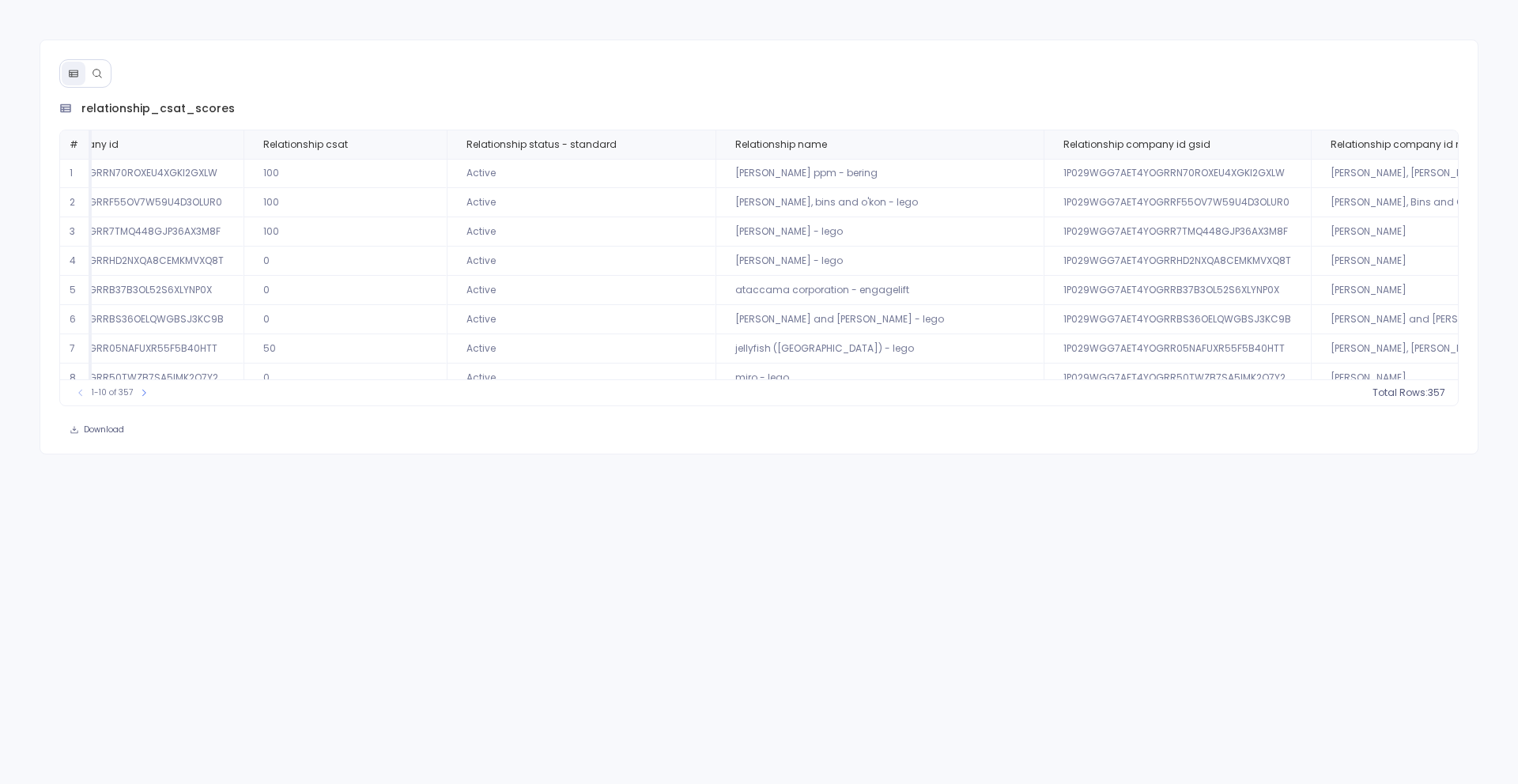
scroll to position [0, 365]
click at [666, 373] on td "Active" at bounding box center [586, 378] width 269 height 29
click at [697, 266] on td "Active" at bounding box center [586, 262] width 269 height 29
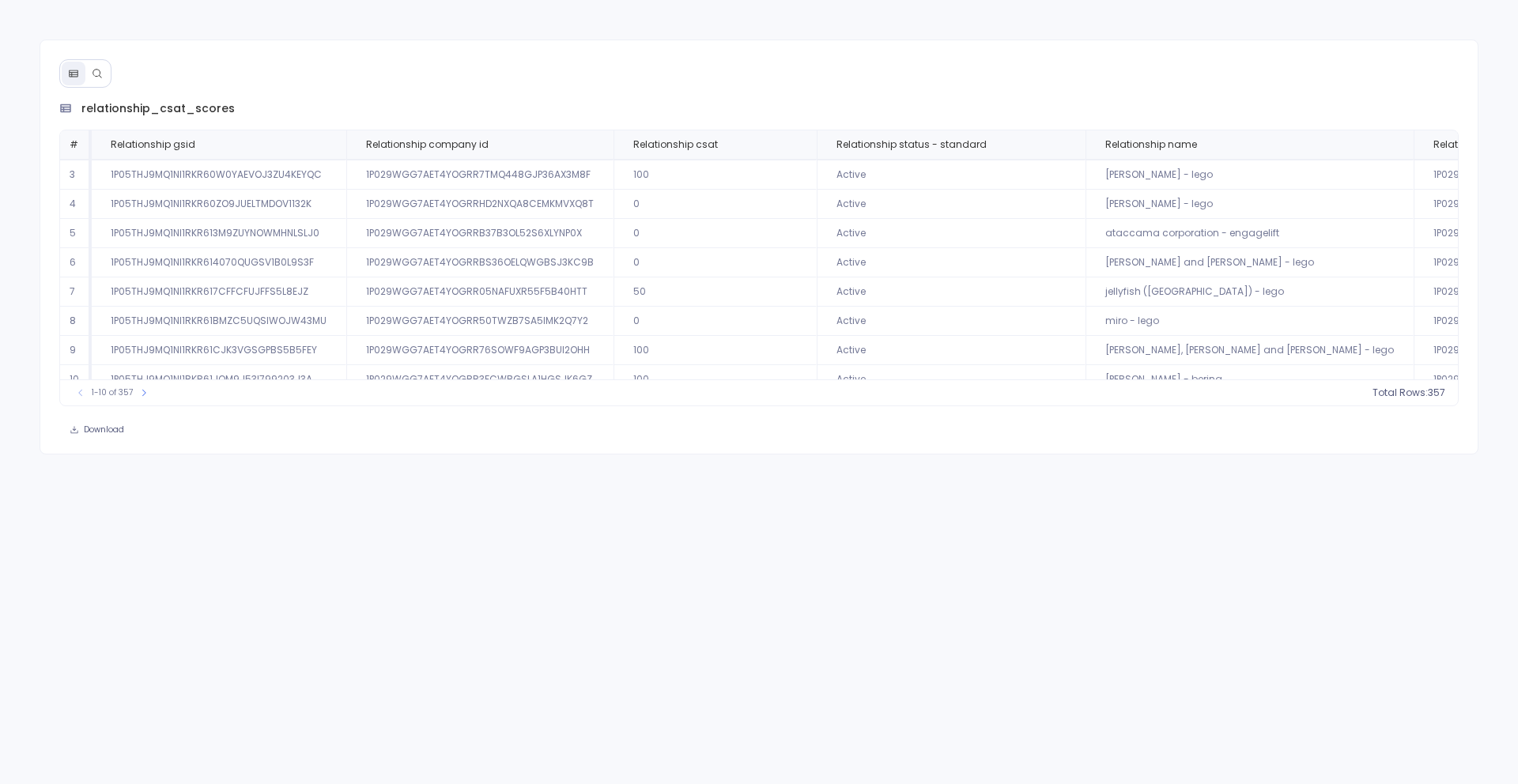
scroll to position [76, 0]
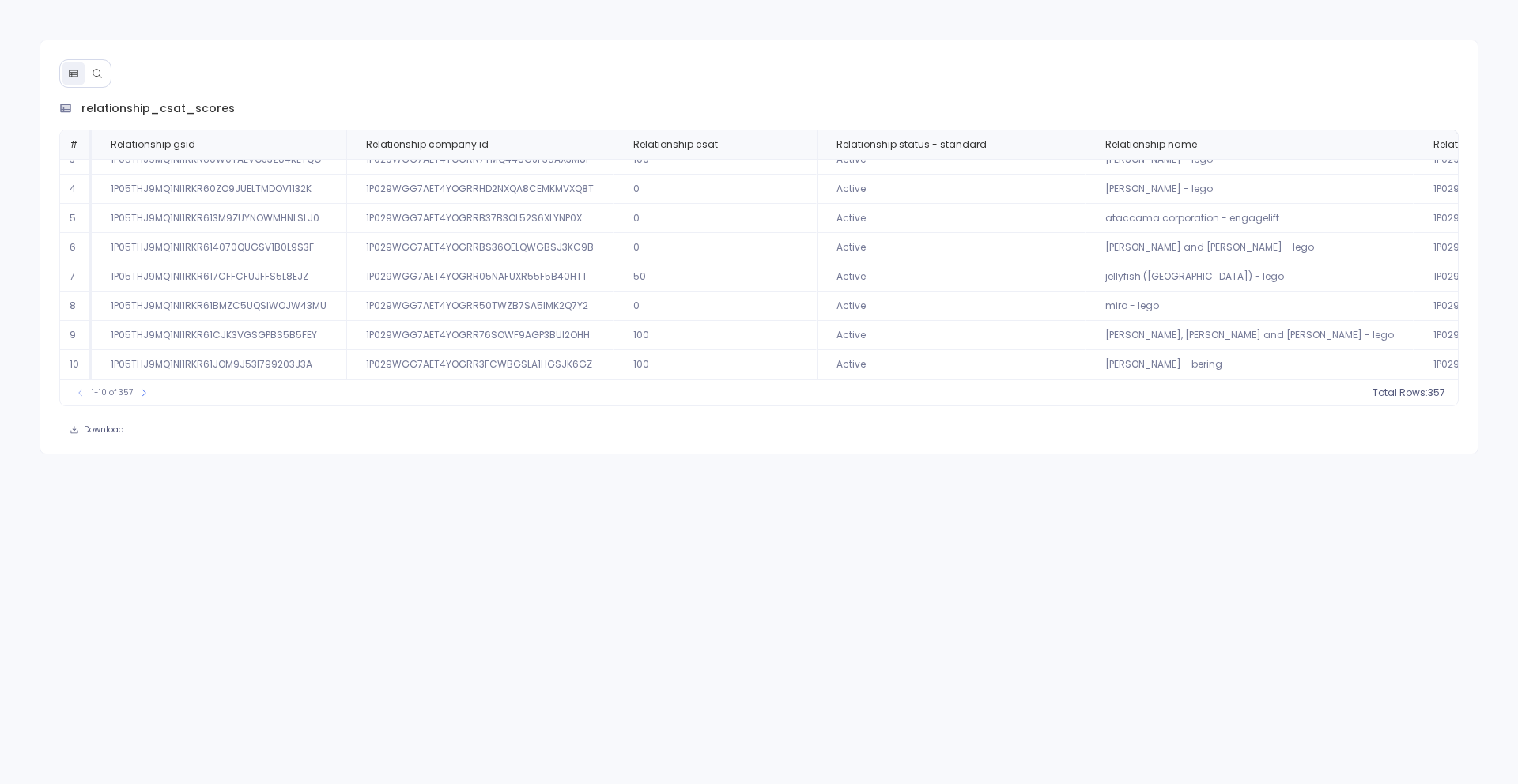
click at [613, 307] on td "0" at bounding box center [714, 306] width 203 height 29
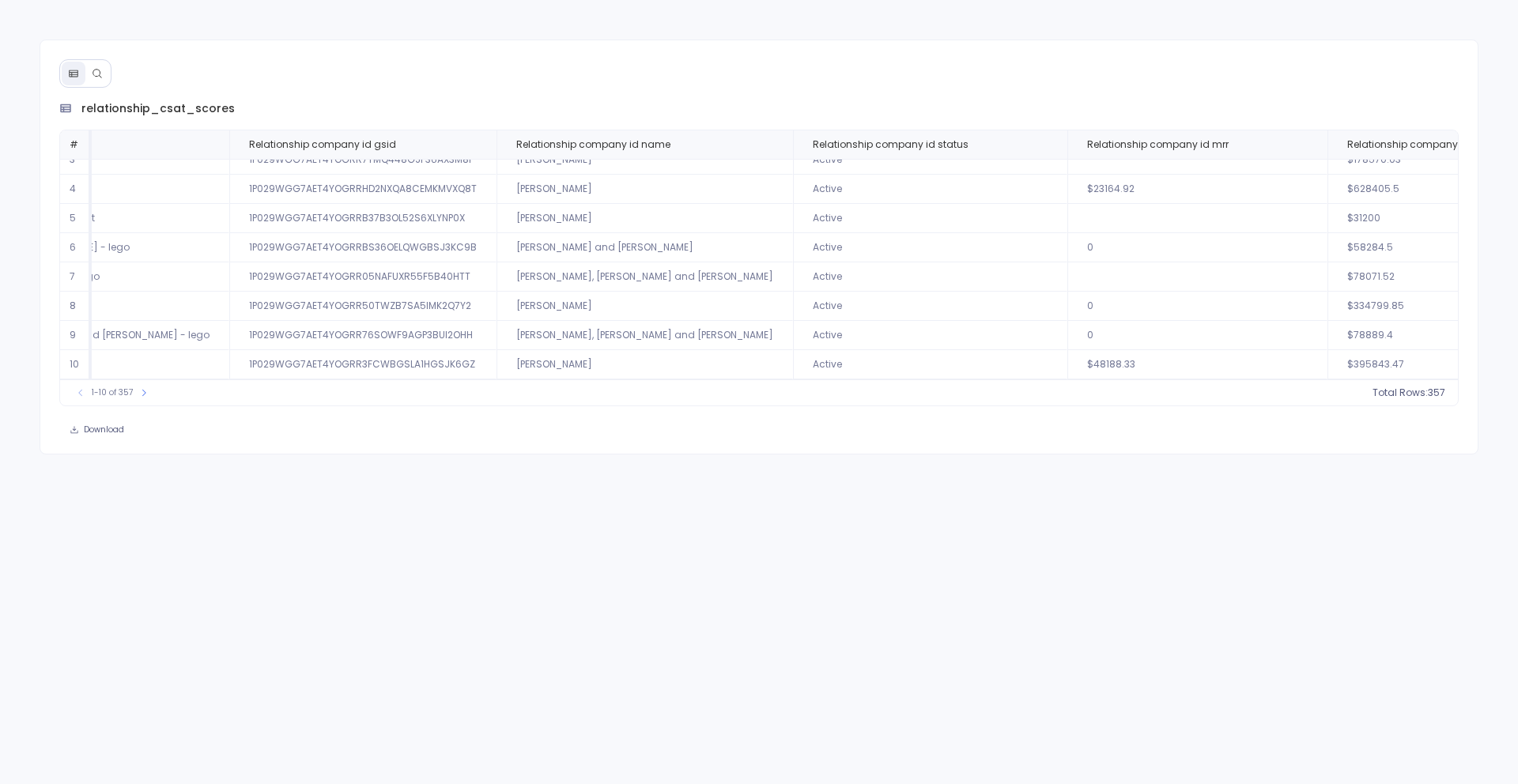
scroll to position [0, 1184]
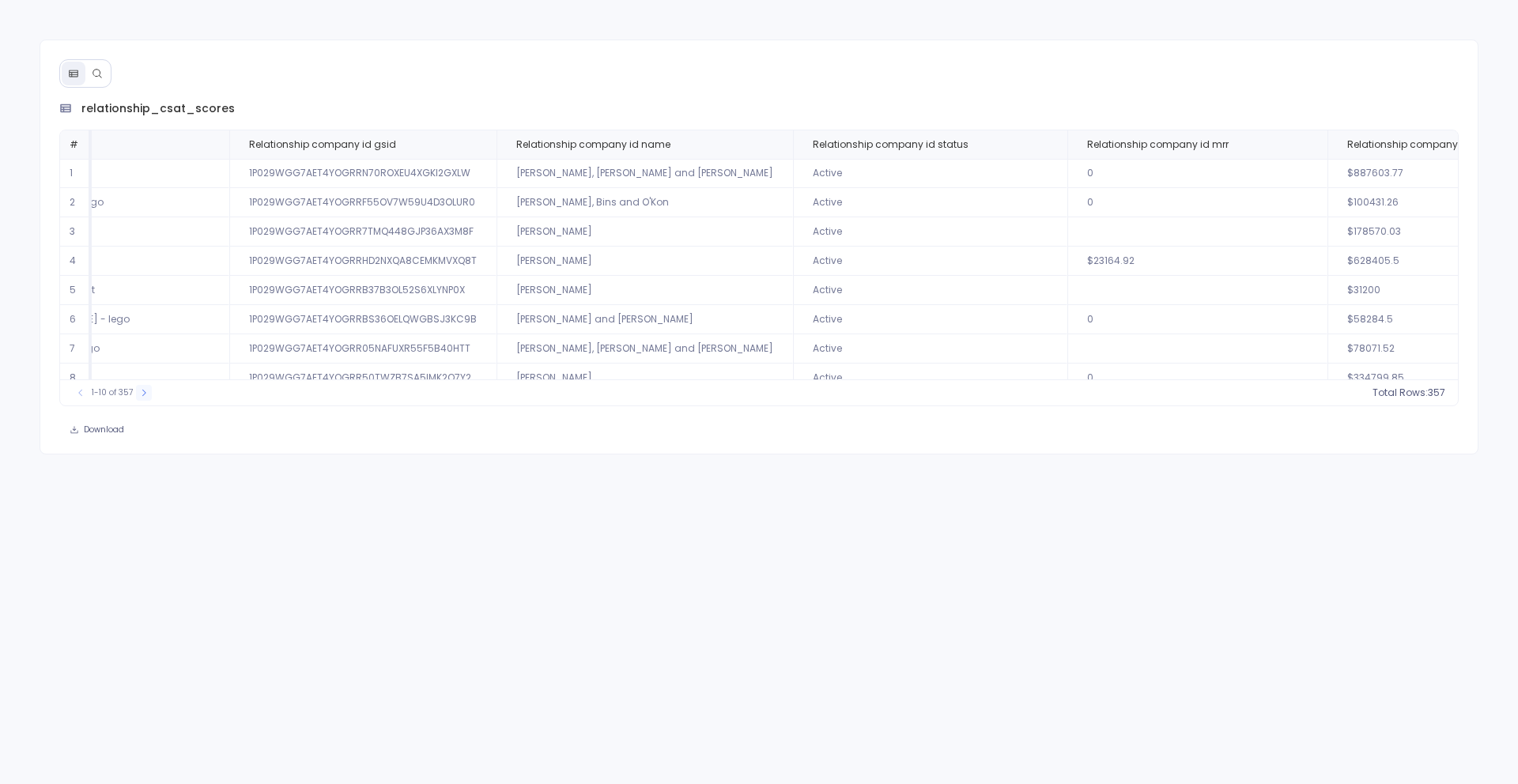
click at [144, 395] on icon at bounding box center [144, 393] width 10 height 10
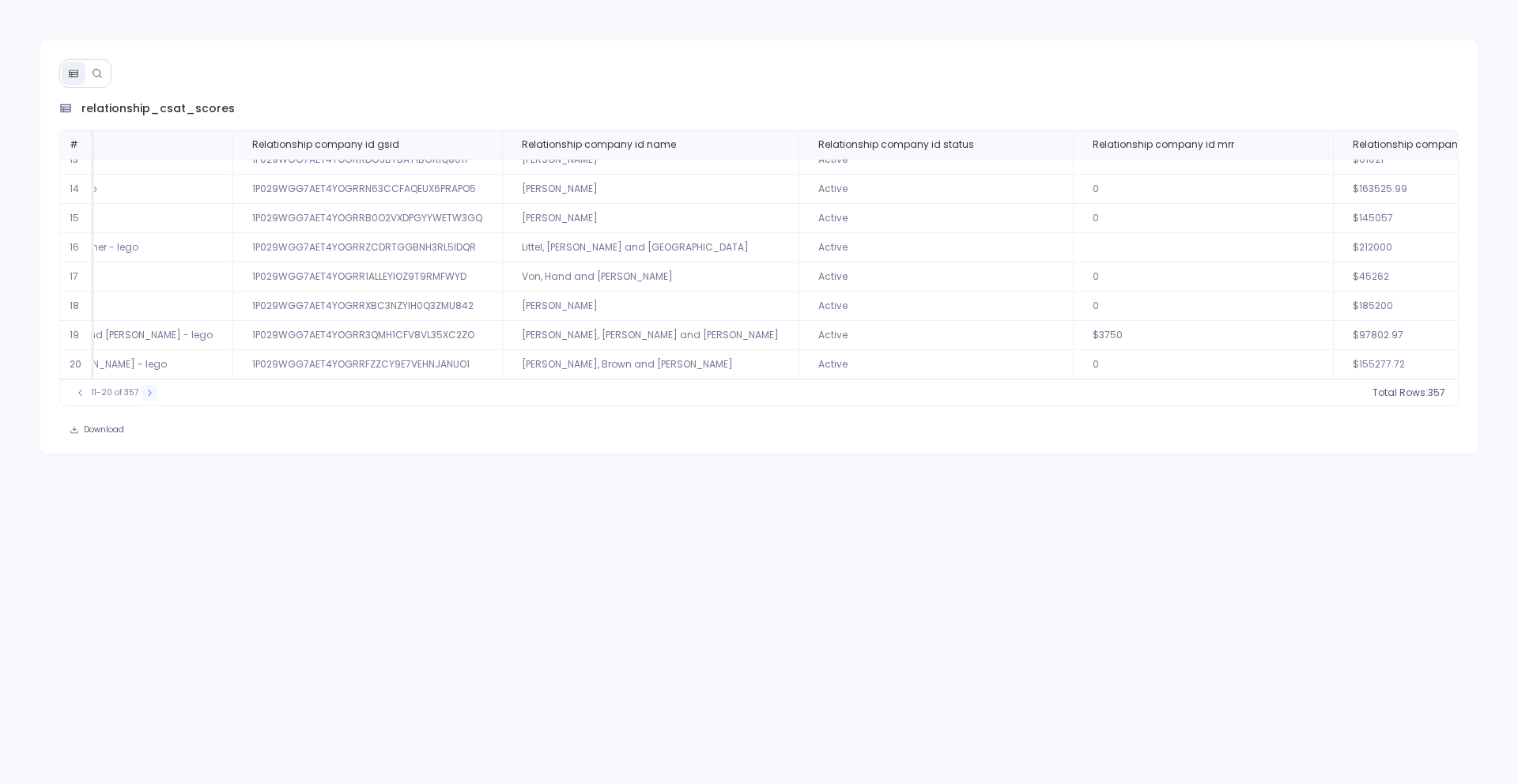
click at [146, 398] on button at bounding box center [150, 393] width 16 height 16
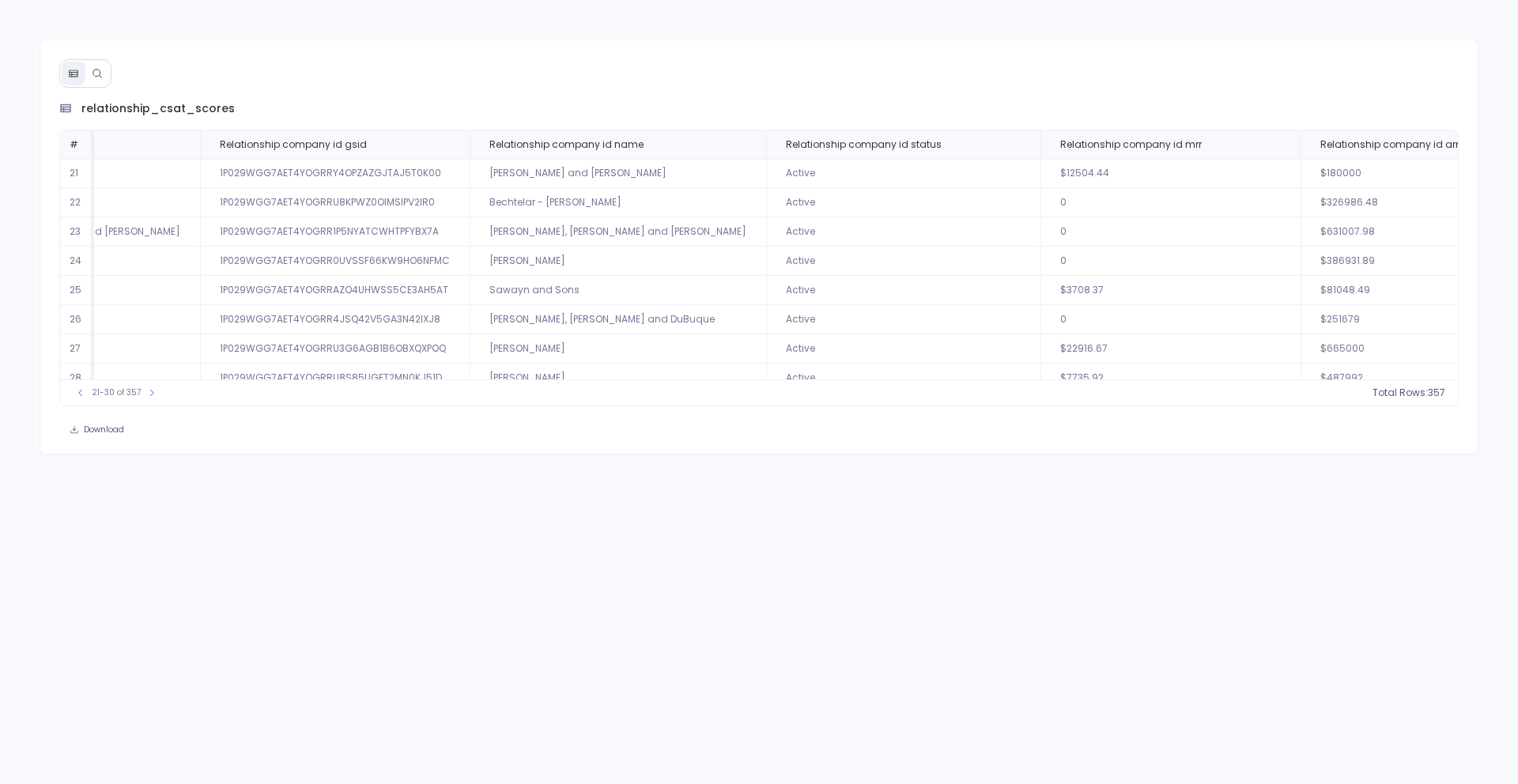
scroll to position [76, 1183]
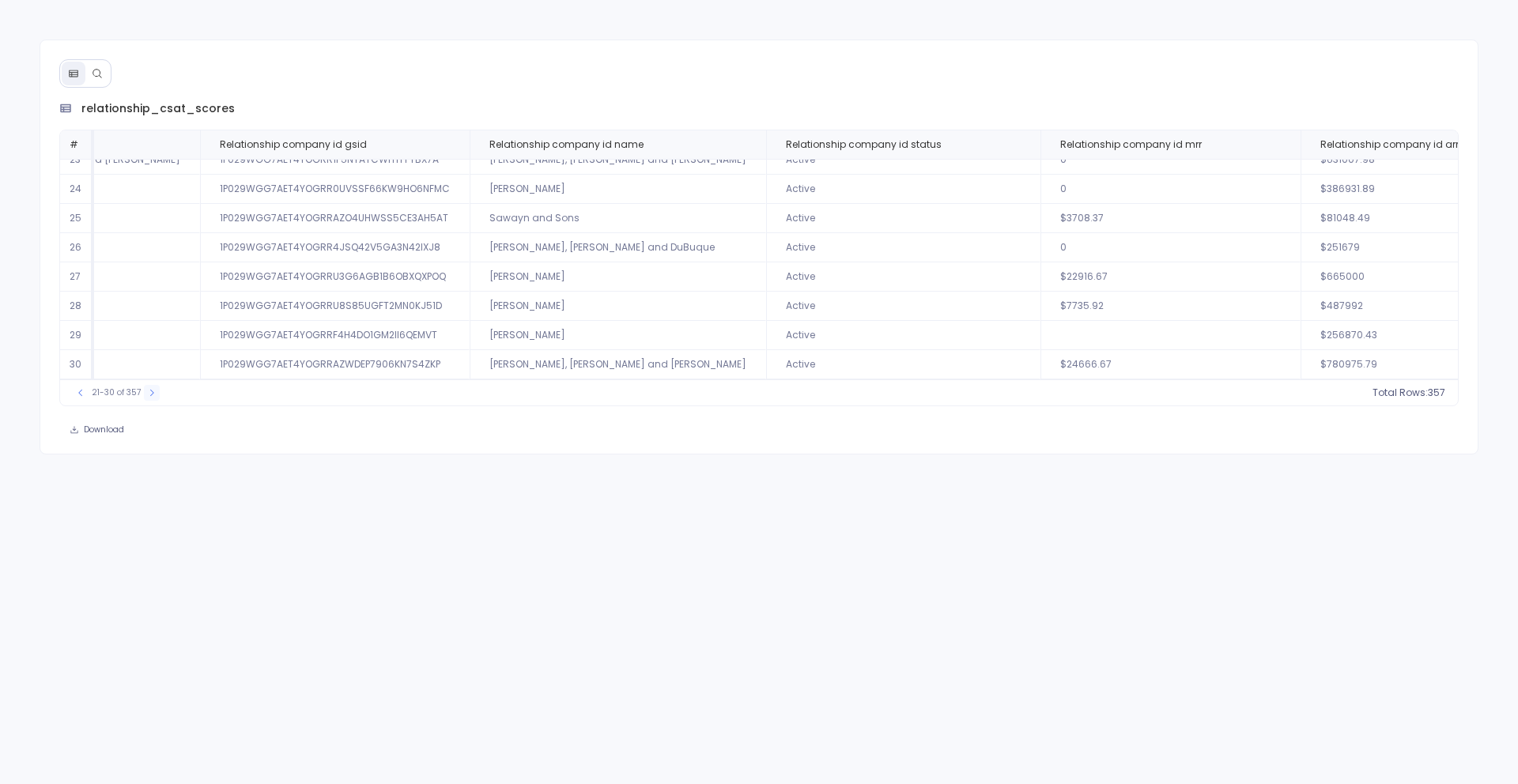
click at [149, 390] on icon at bounding box center [152, 393] width 10 height 10
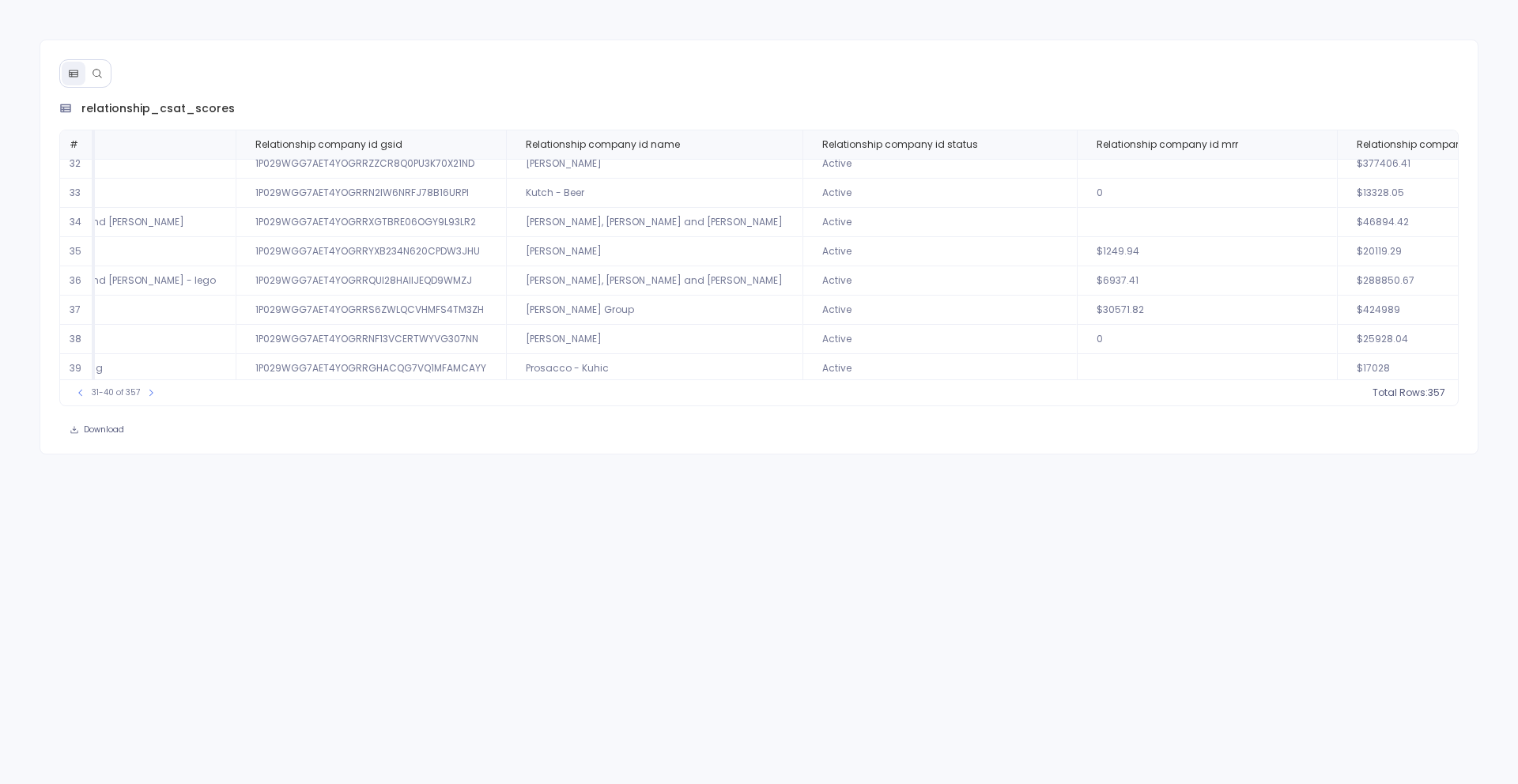
scroll to position [0, 1183]
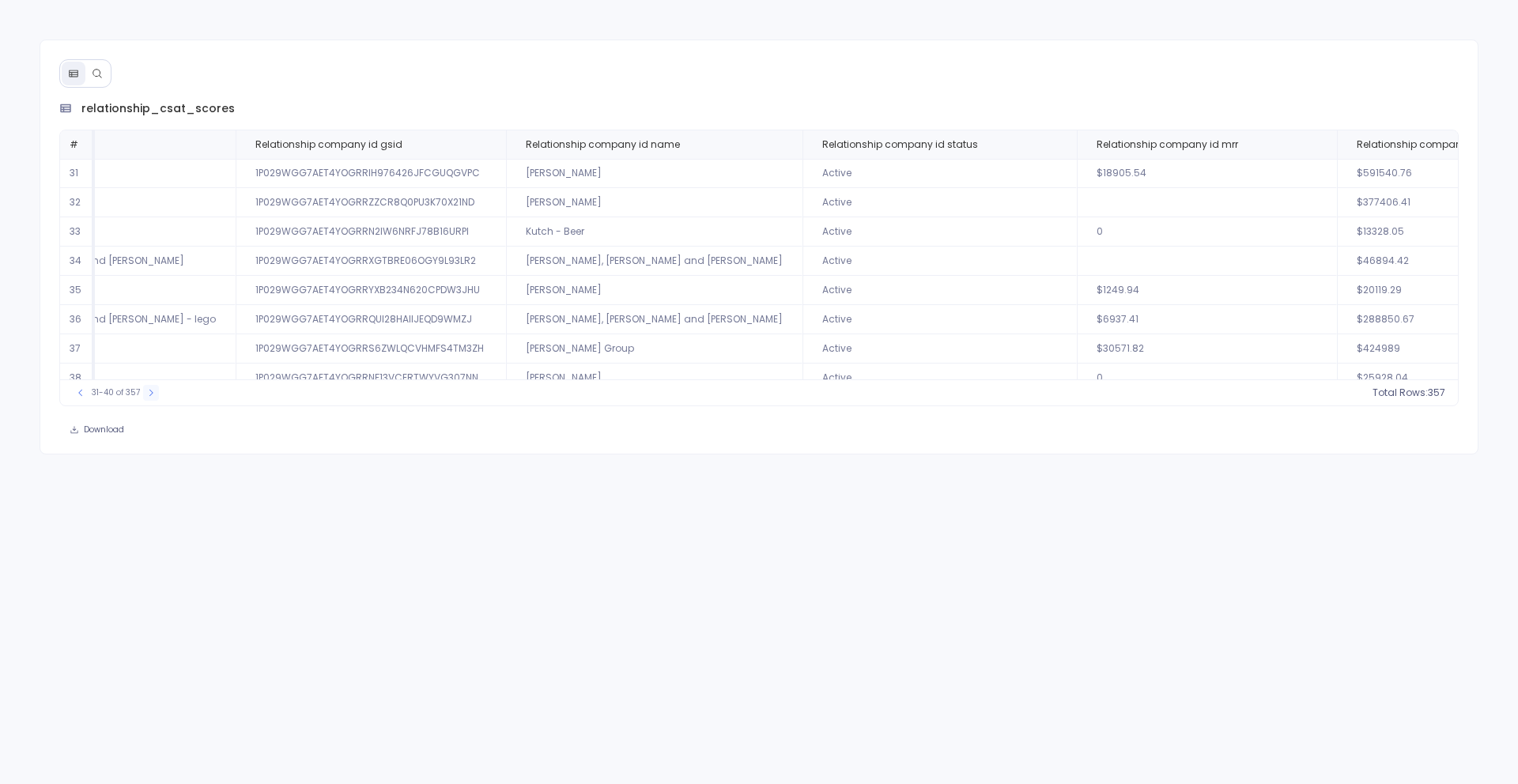
click at [148, 397] on icon at bounding box center [151, 393] width 10 height 10
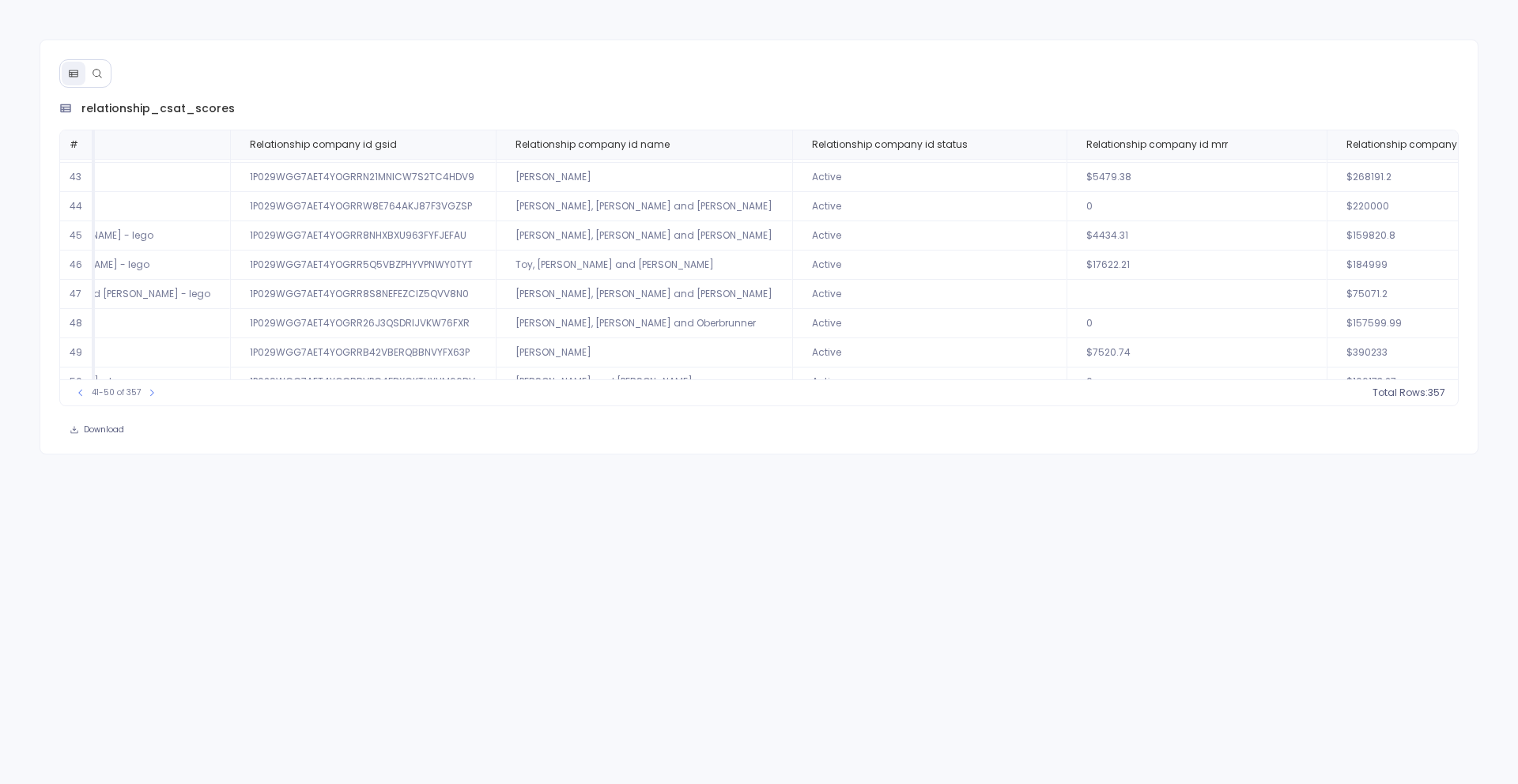
scroll to position [76, 1183]
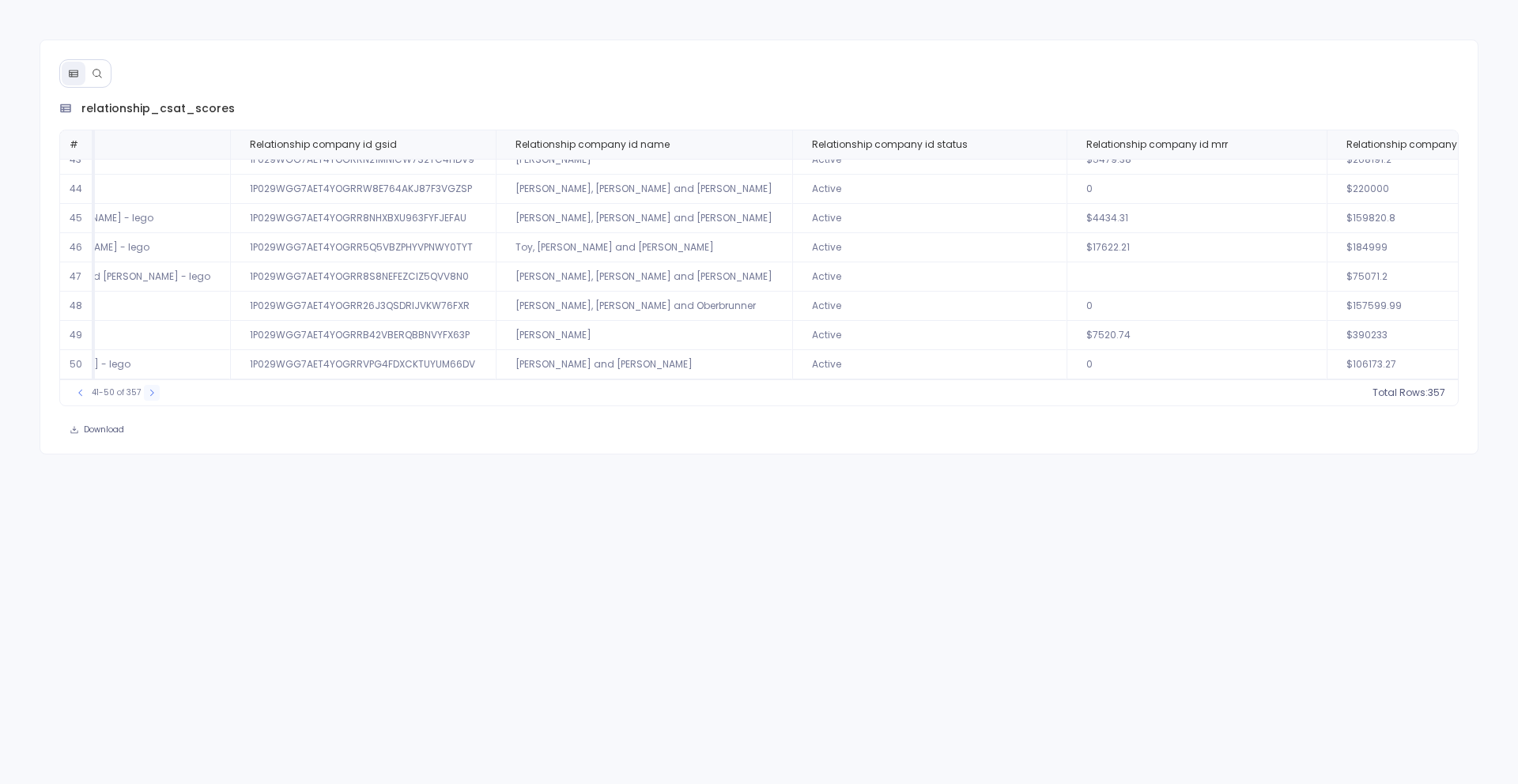
click at [156, 395] on button at bounding box center [152, 393] width 16 height 16
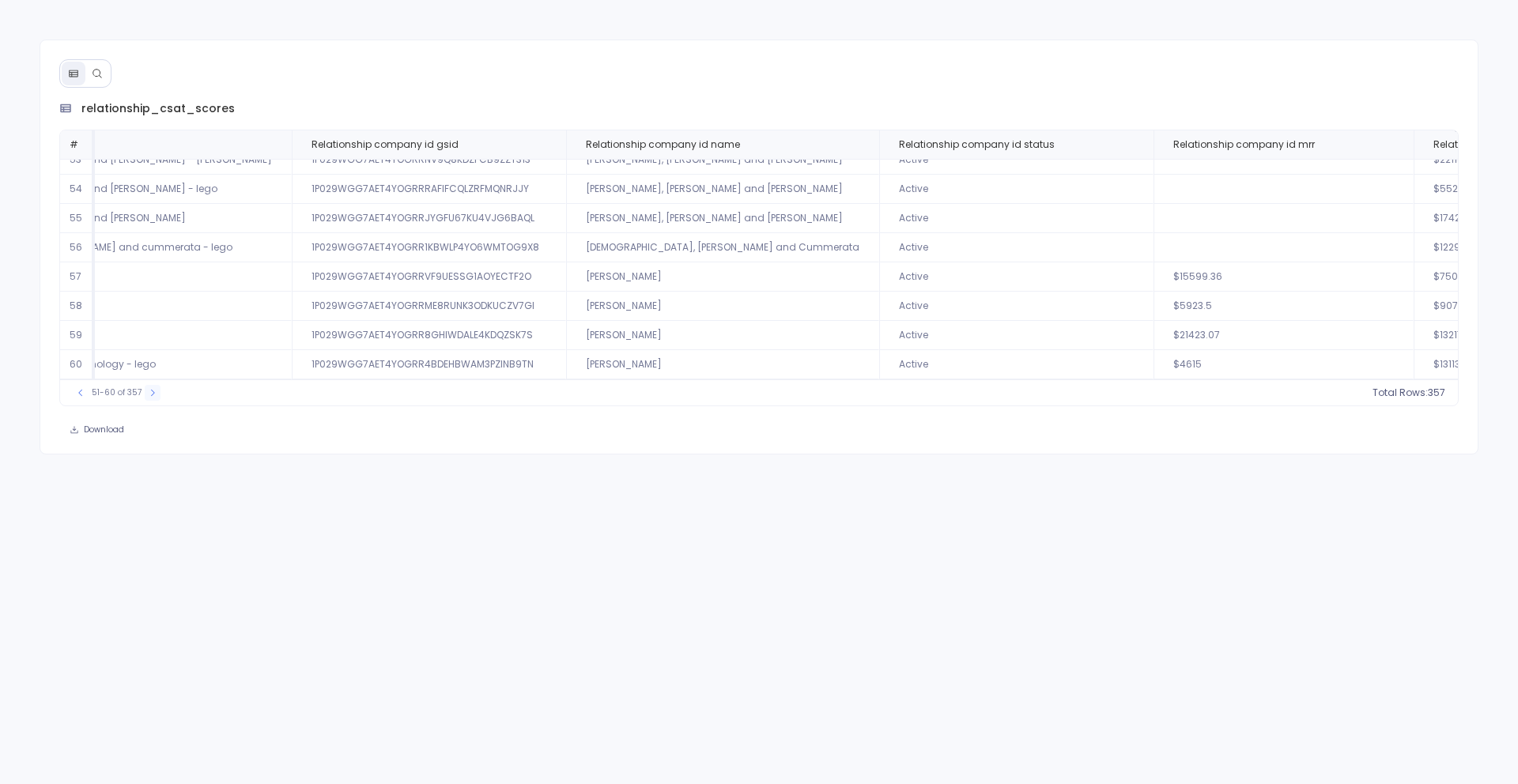
click at [148, 388] on icon at bounding box center [153, 393] width 10 height 10
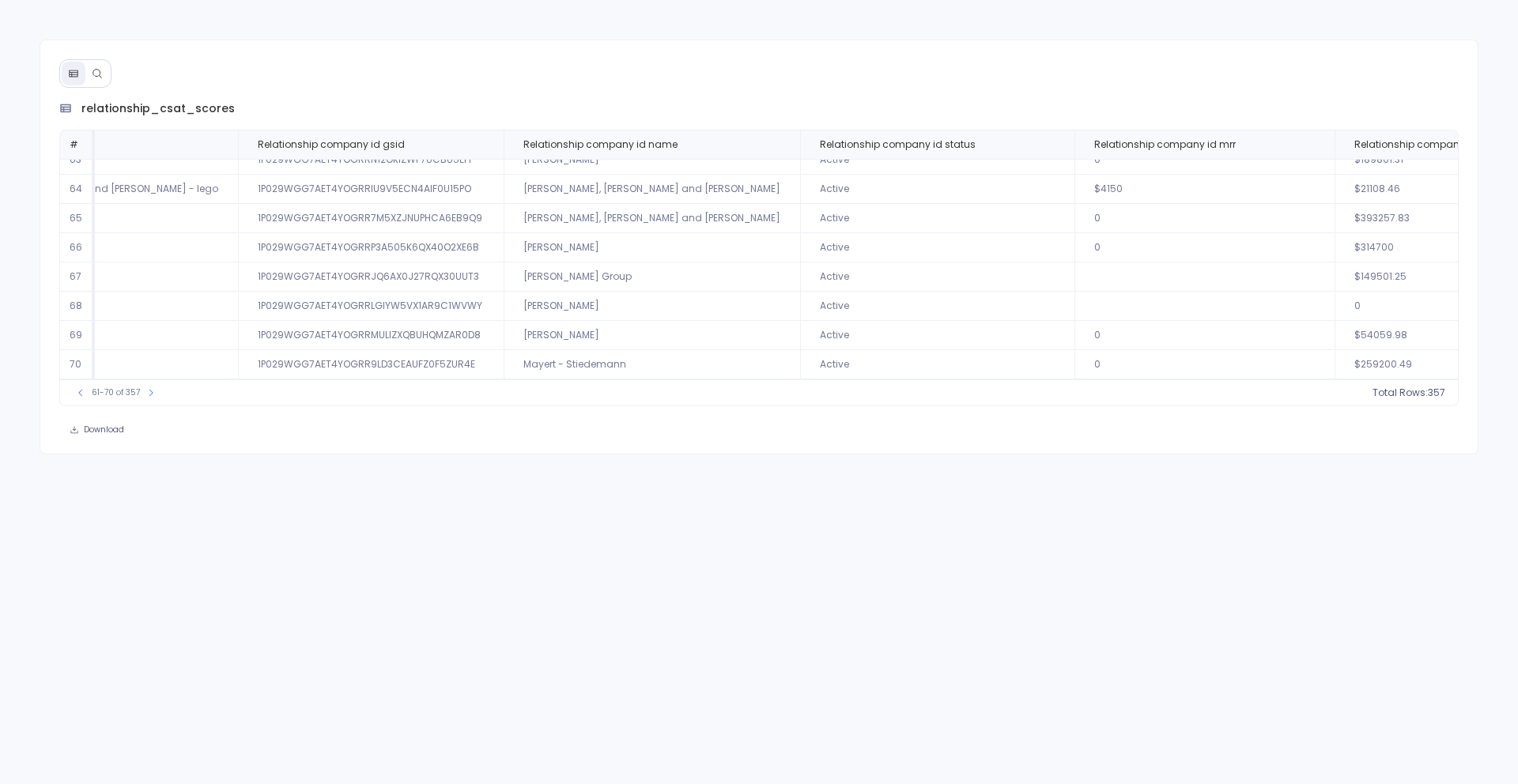
click at [800, 294] on td "Active" at bounding box center [937, 306] width 275 height 29
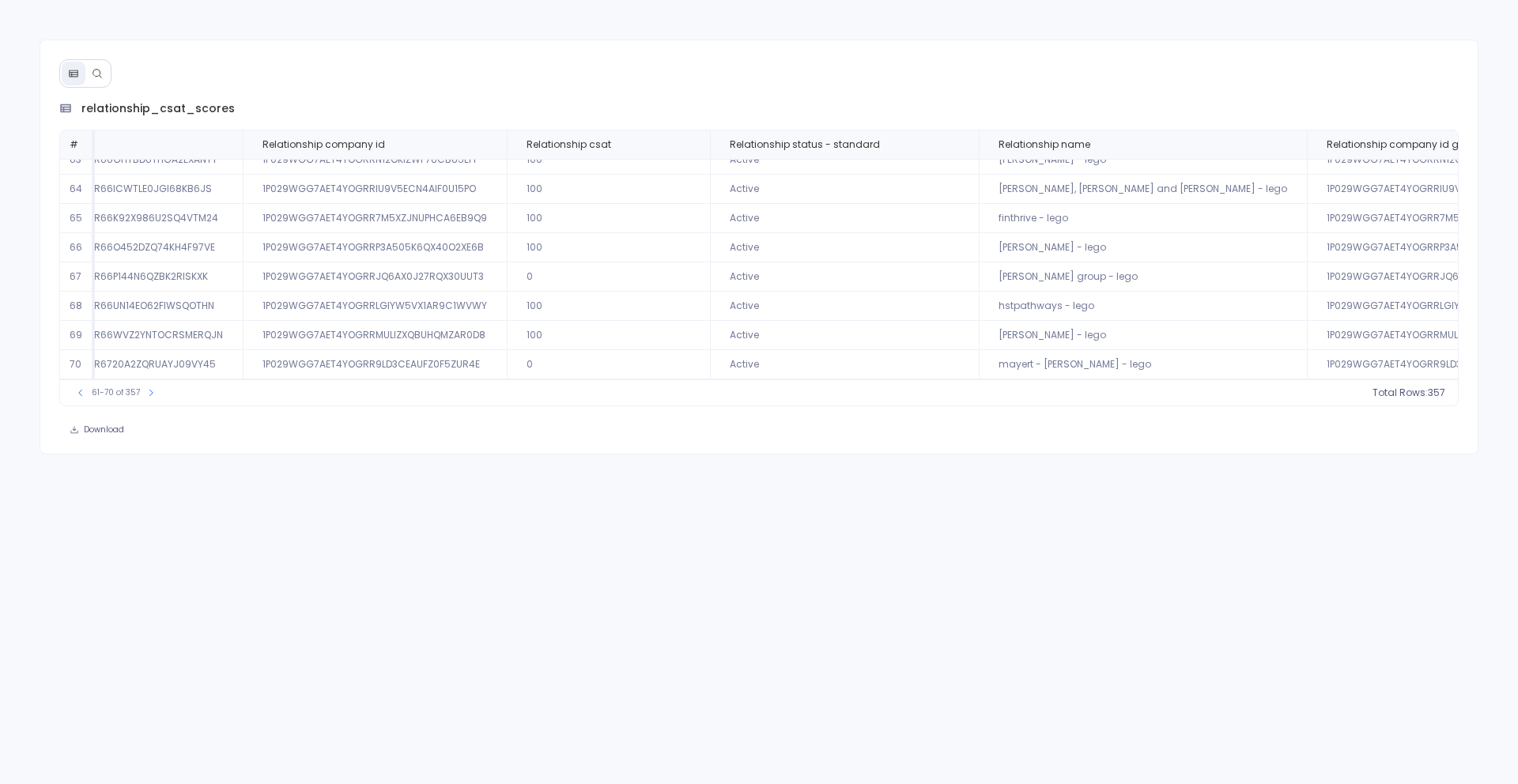
scroll to position [76, 0]
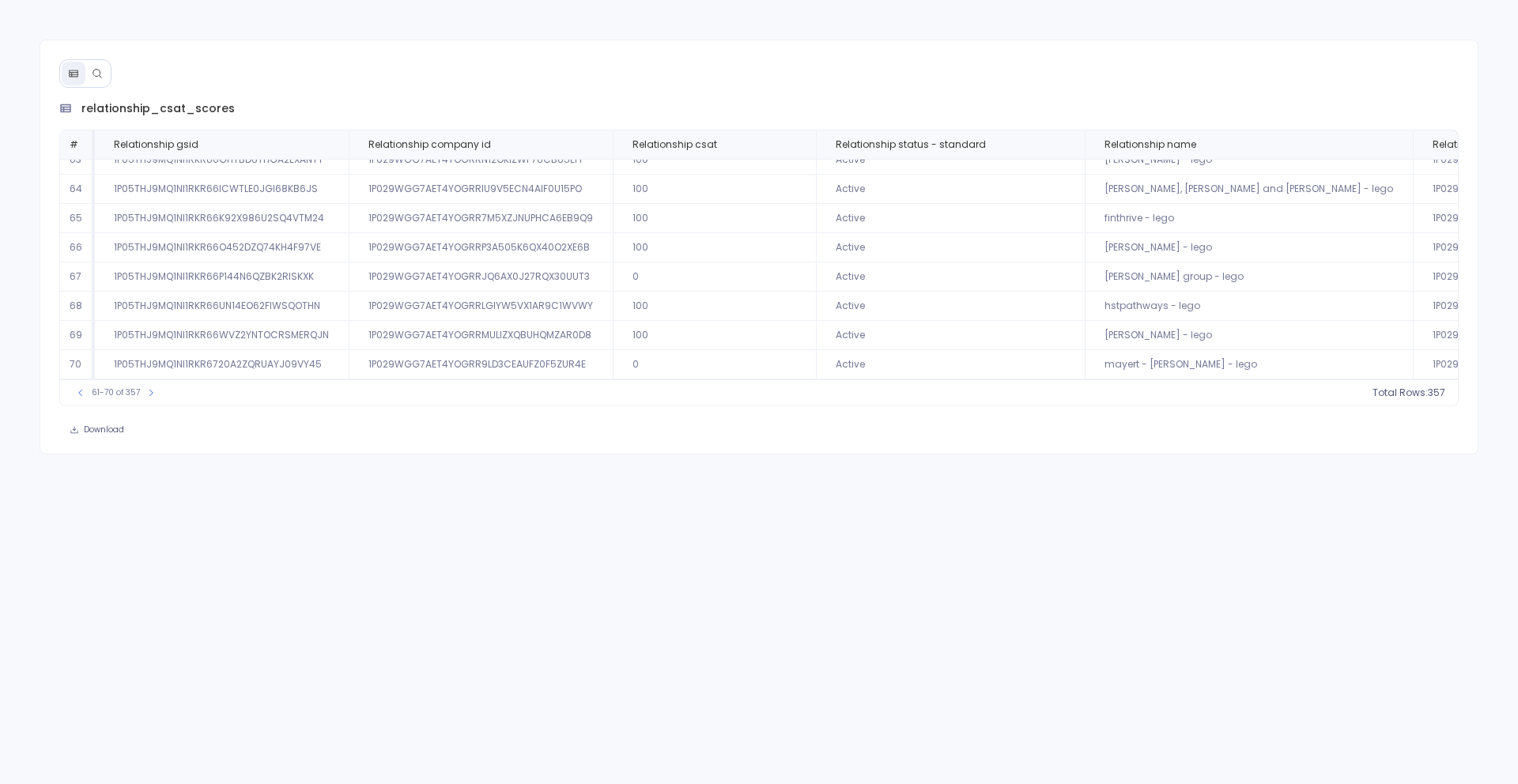
click at [842, 307] on td "Active" at bounding box center [950, 306] width 269 height 29
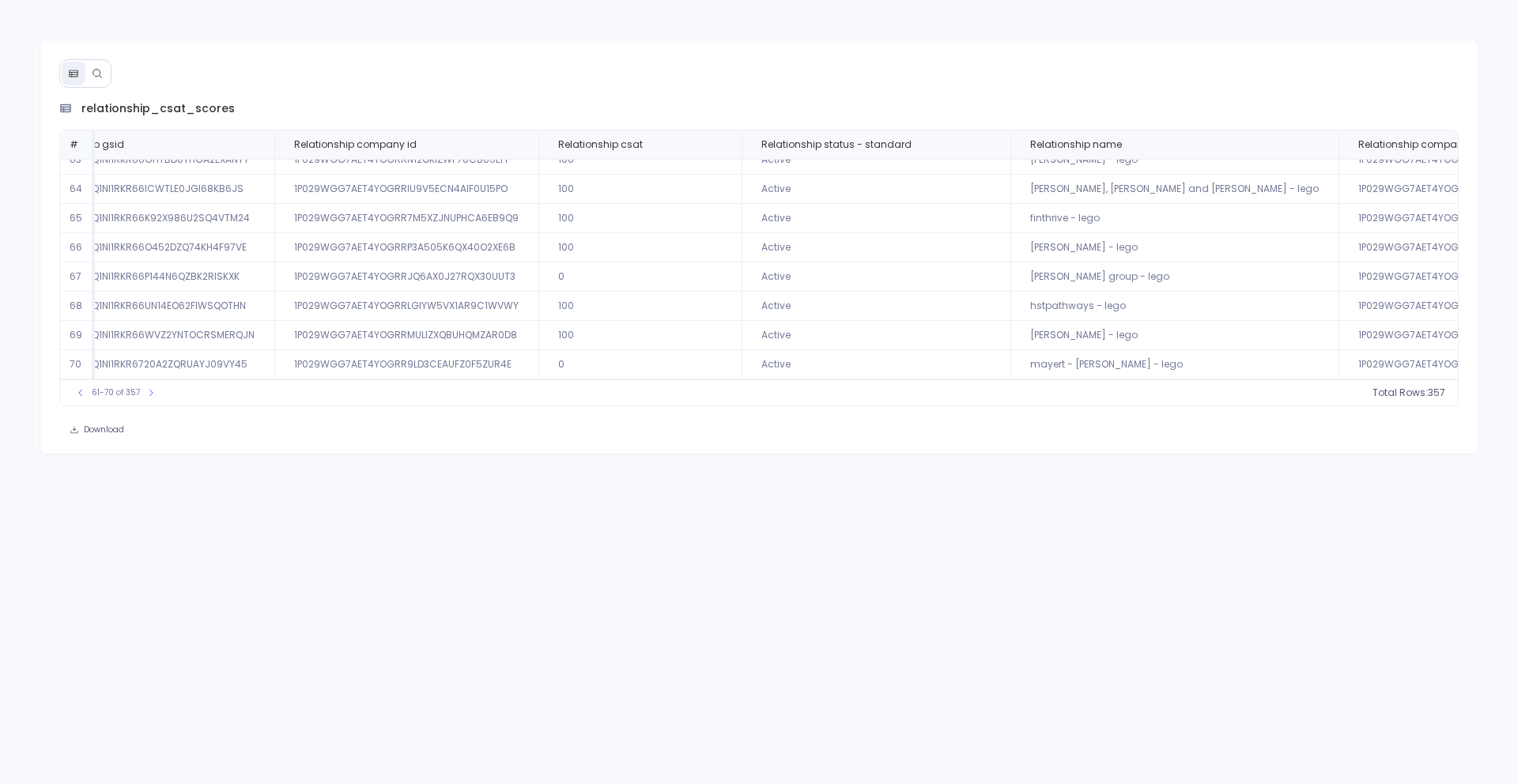
scroll to position [76, 72]
click at [719, 147] on icon at bounding box center [724, 145] width 10 height 10
click at [705, 178] on button "Sort Ascending" at bounding box center [710, 170] width 156 height 32
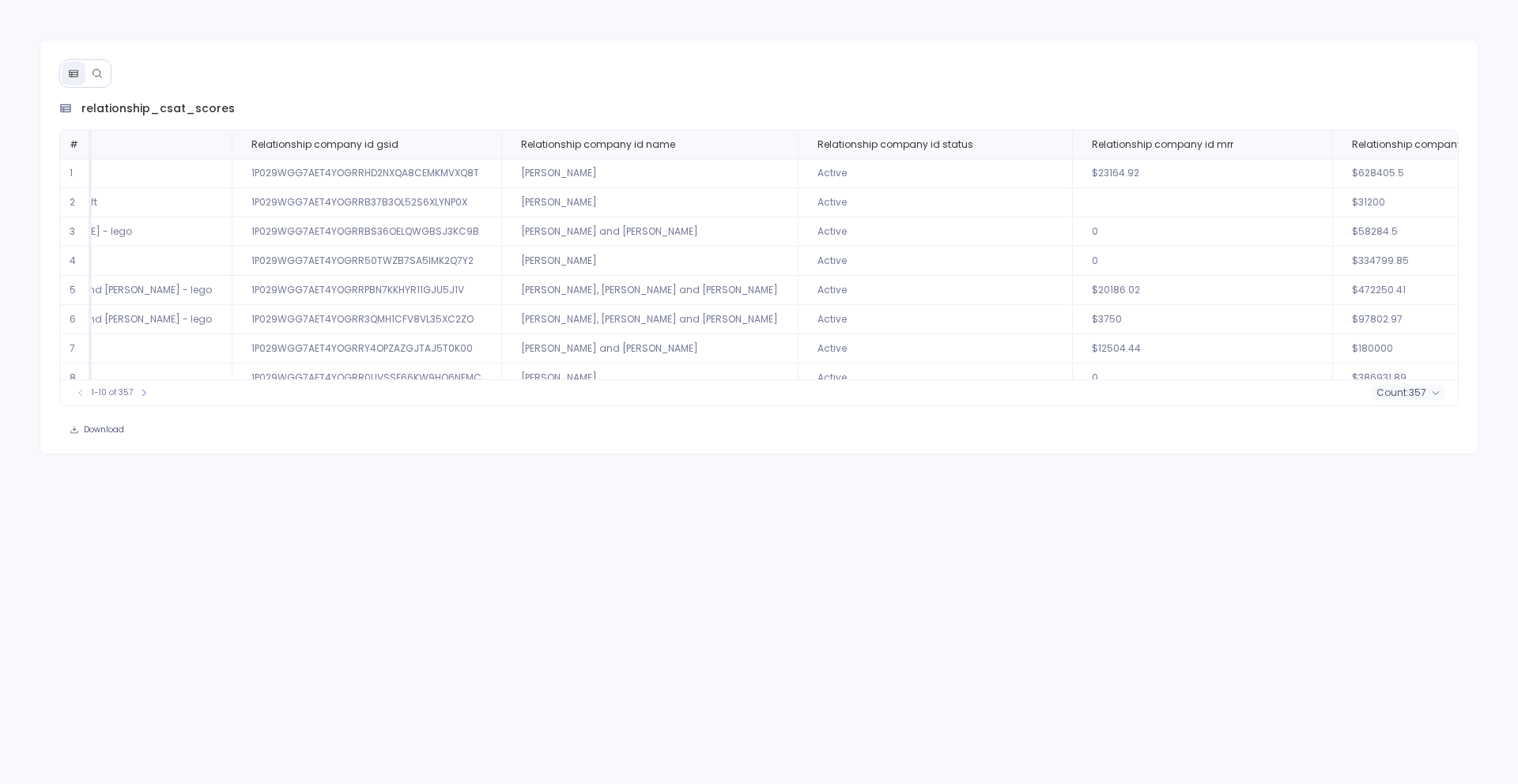
scroll to position [76, 1184]
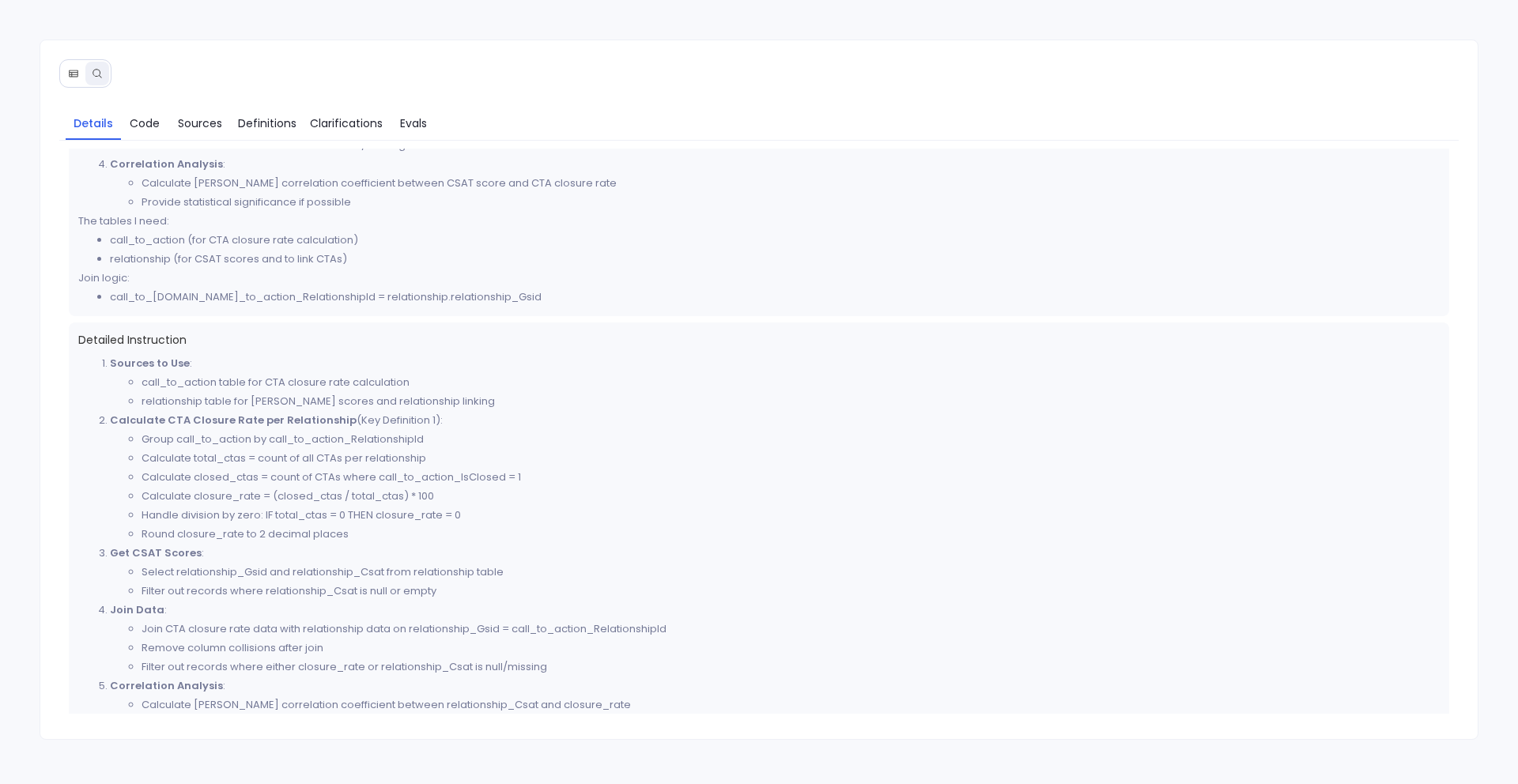
scroll to position [413, 0]
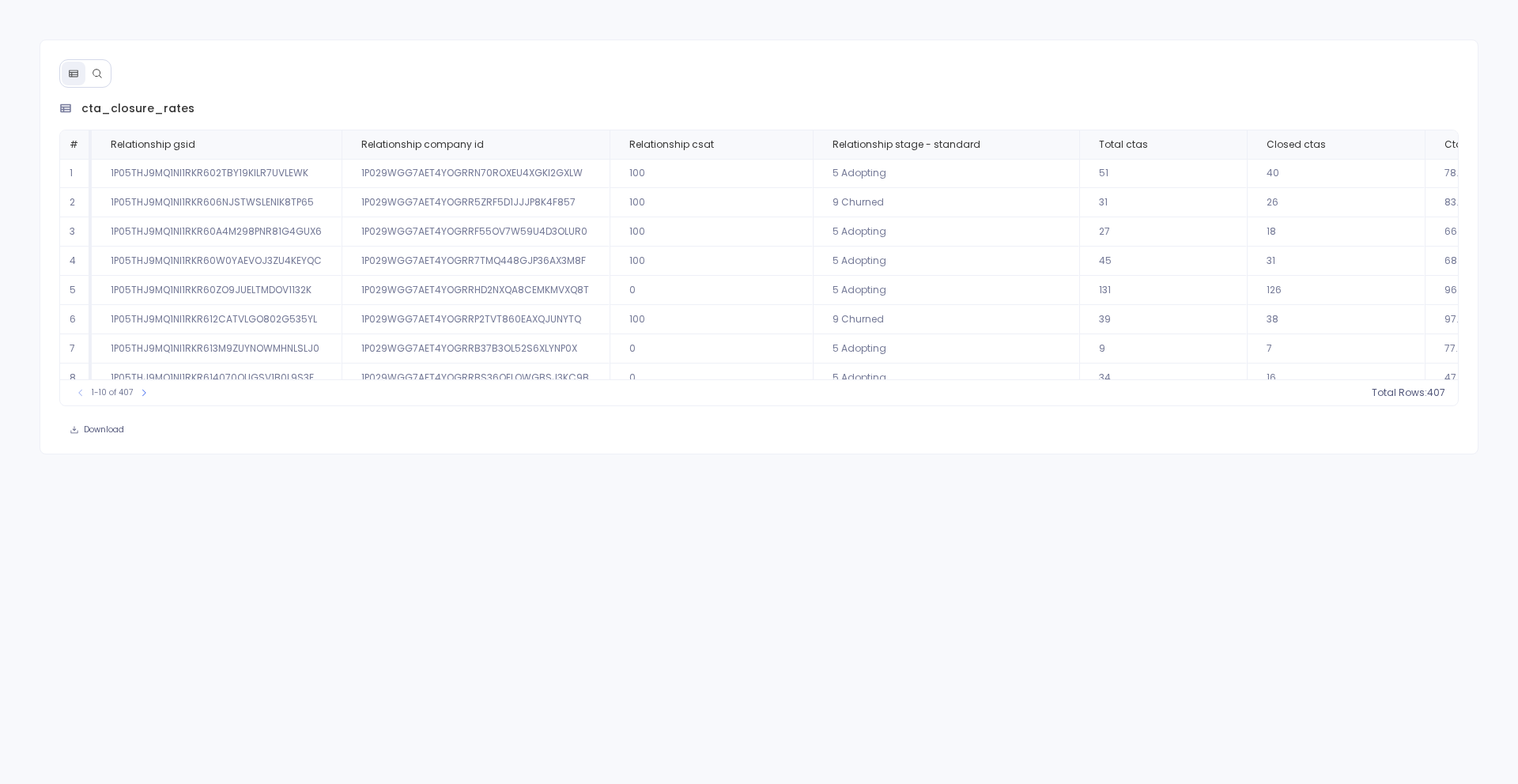
scroll to position [76, 0]
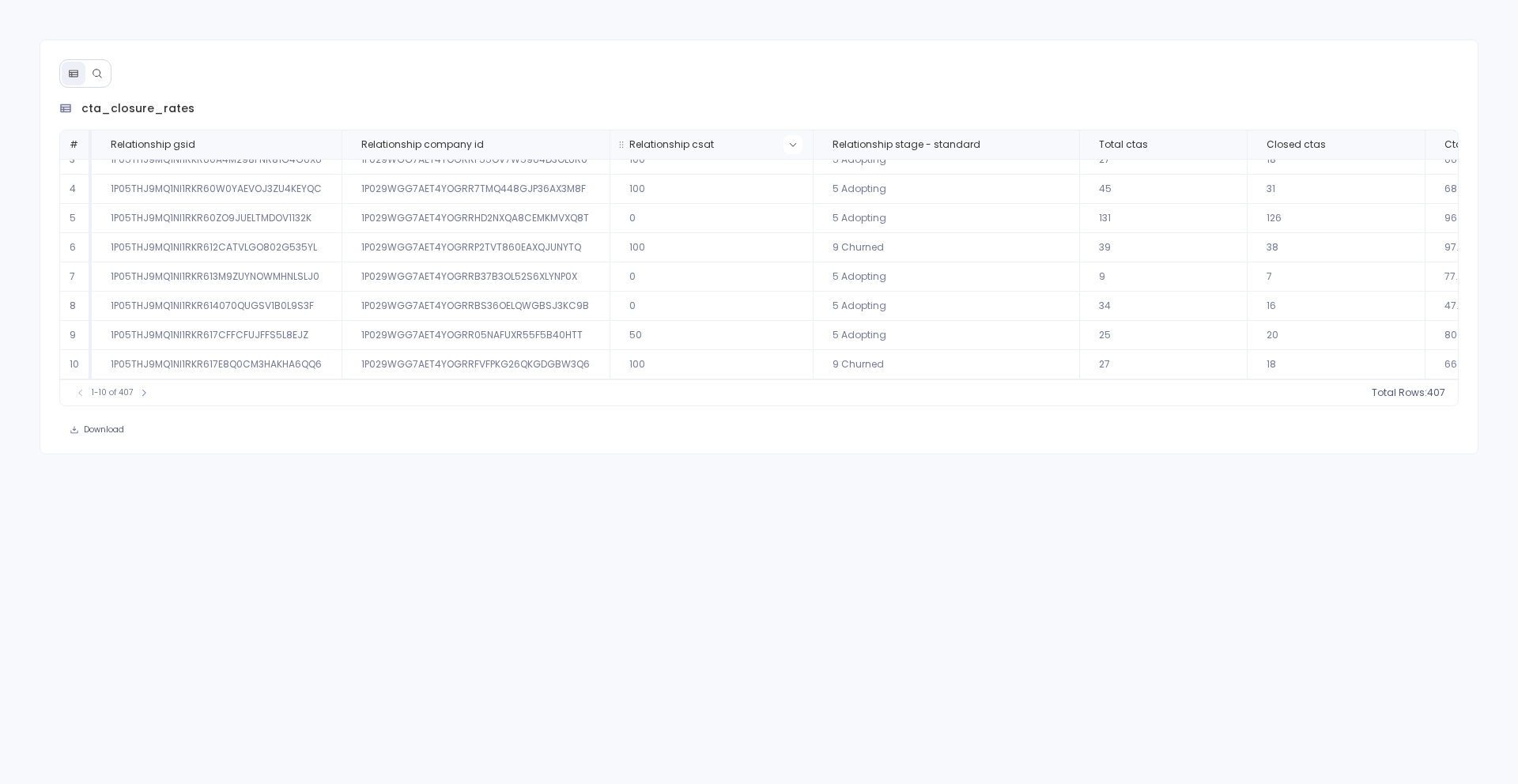
click at [788, 148] on icon at bounding box center [793, 145] width 10 height 10
click at [783, 181] on button "Sort Ascending" at bounding box center [784, 170] width 156 height 32
click at [96, 74] on icon at bounding box center [97, 74] width 11 height 11
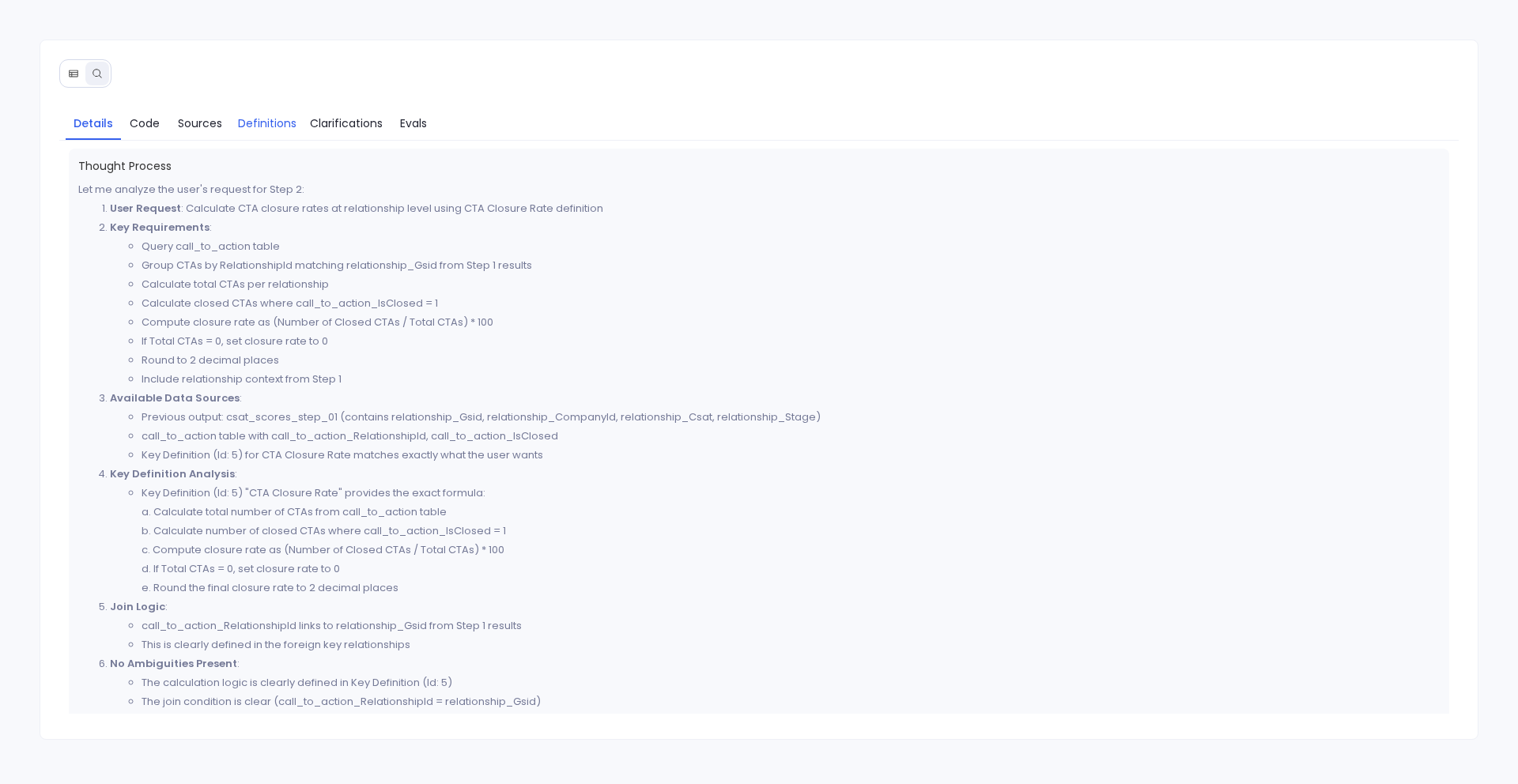
click at [265, 125] on span "Definitions" at bounding box center [267, 123] width 58 height 17
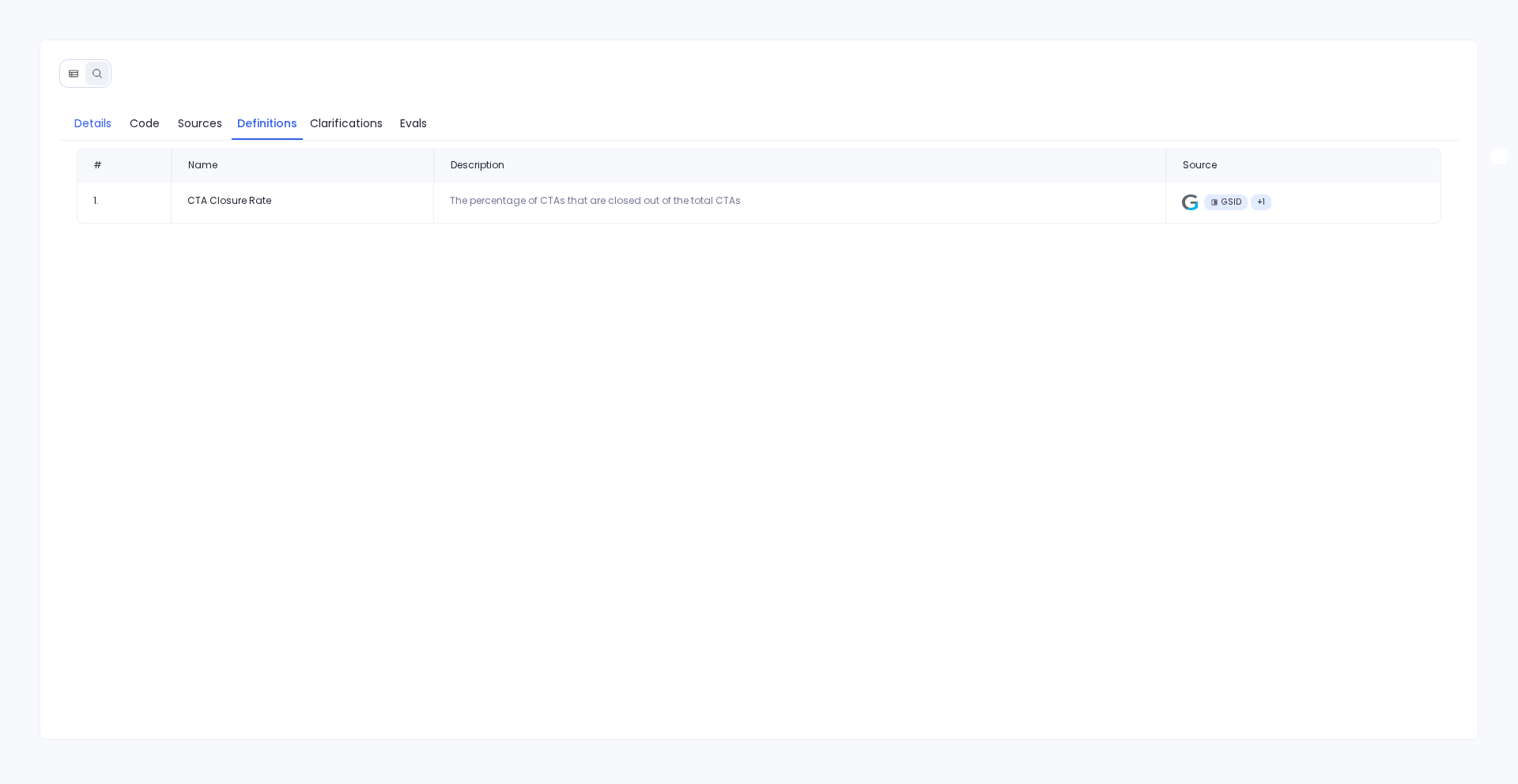
click at [82, 131] on span "Details" at bounding box center [93, 123] width 37 height 17
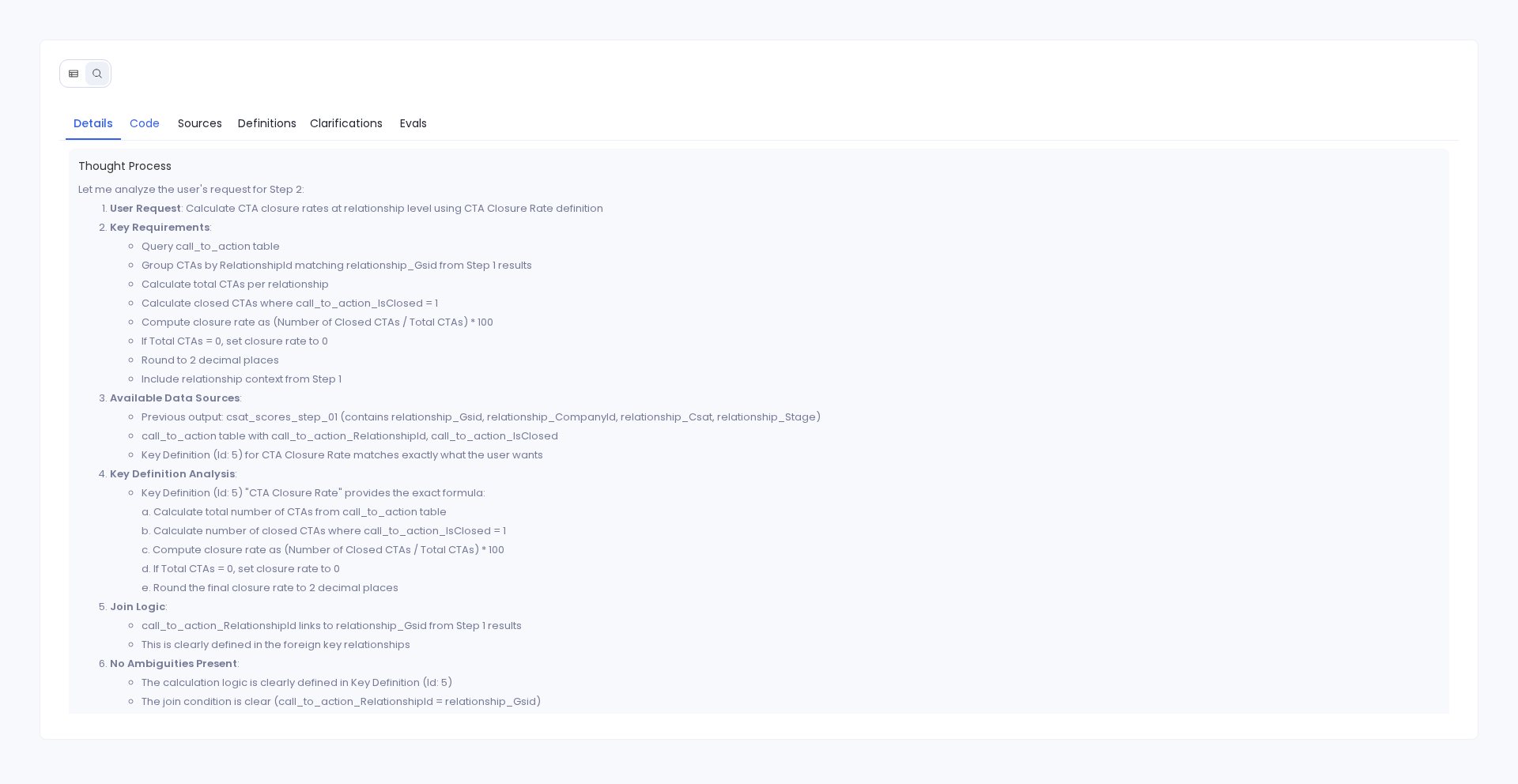
click at [148, 129] on span "Code" at bounding box center [144, 123] width 30 height 17
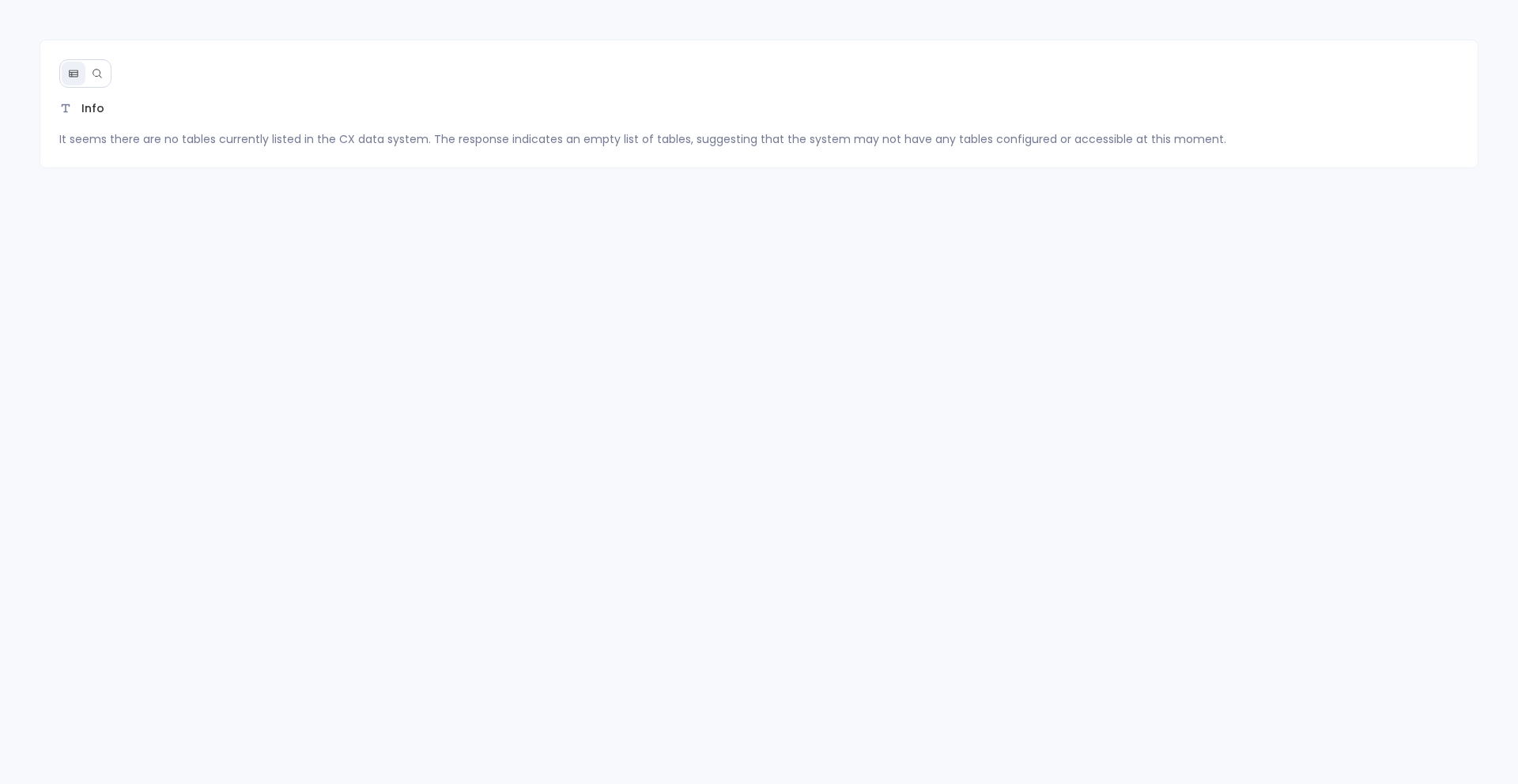
click at [97, 75] on icon at bounding box center [97, 74] width 11 height 11
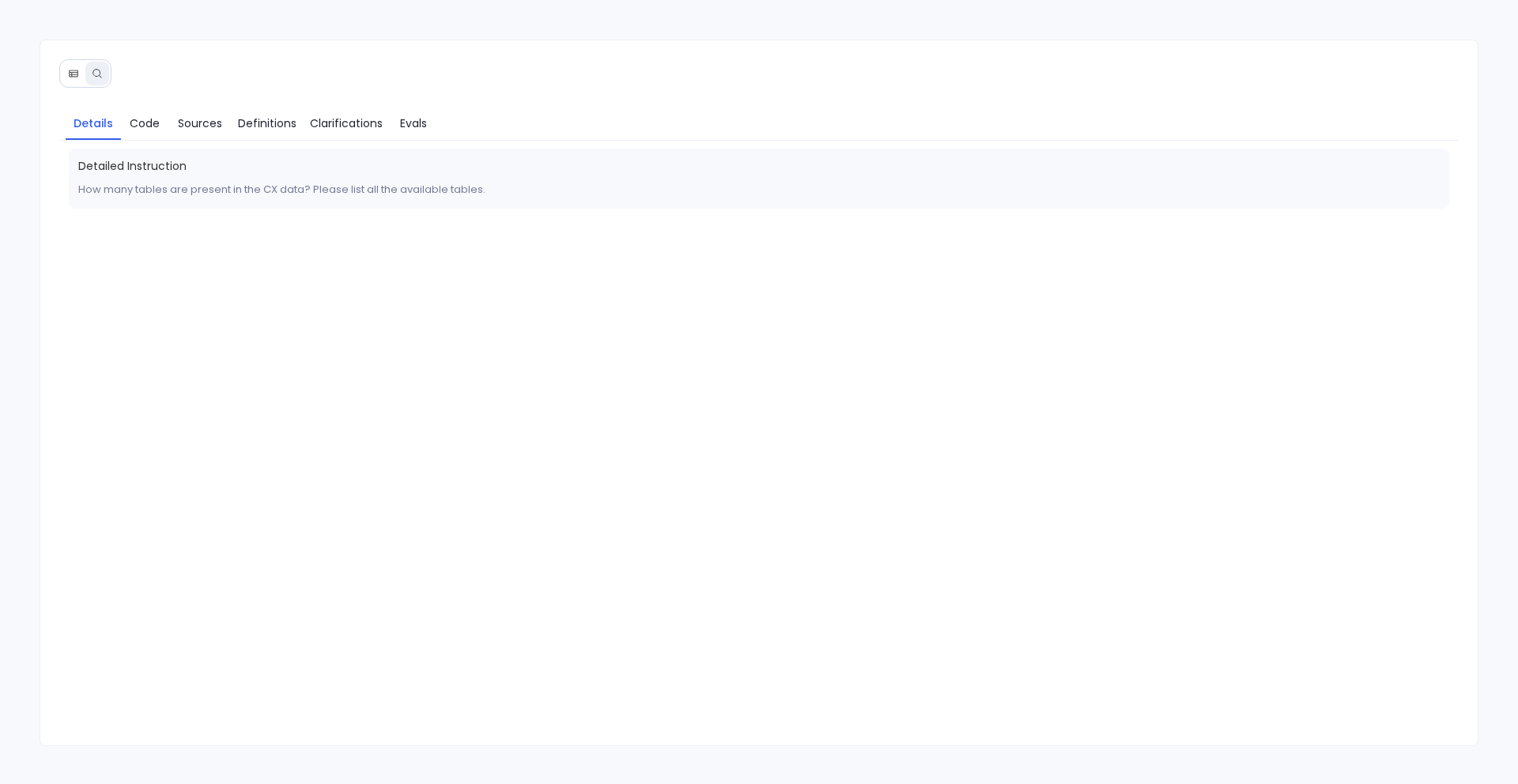
click at [66, 64] on button at bounding box center [73, 73] width 23 height 23
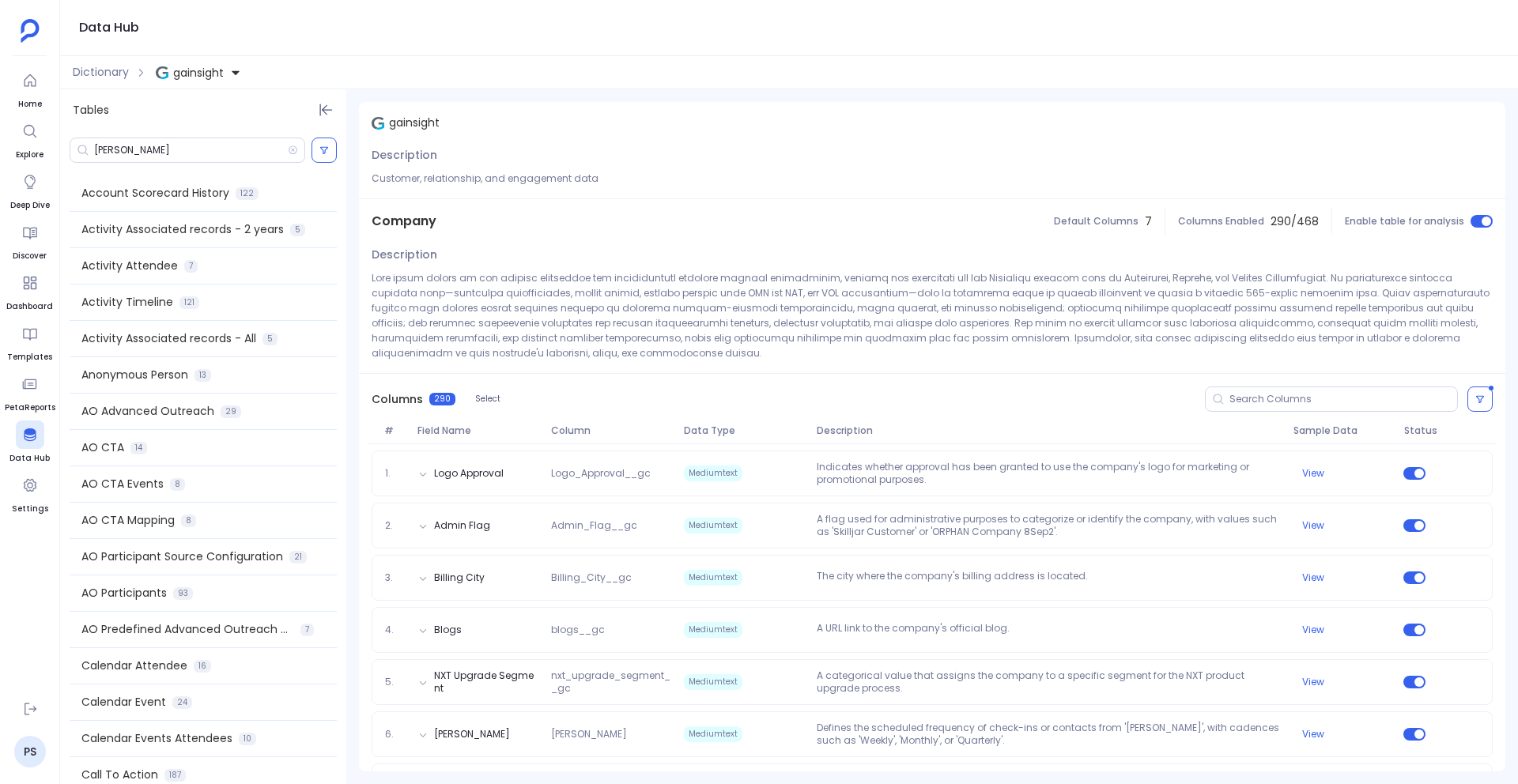
scroll to position [392, 0]
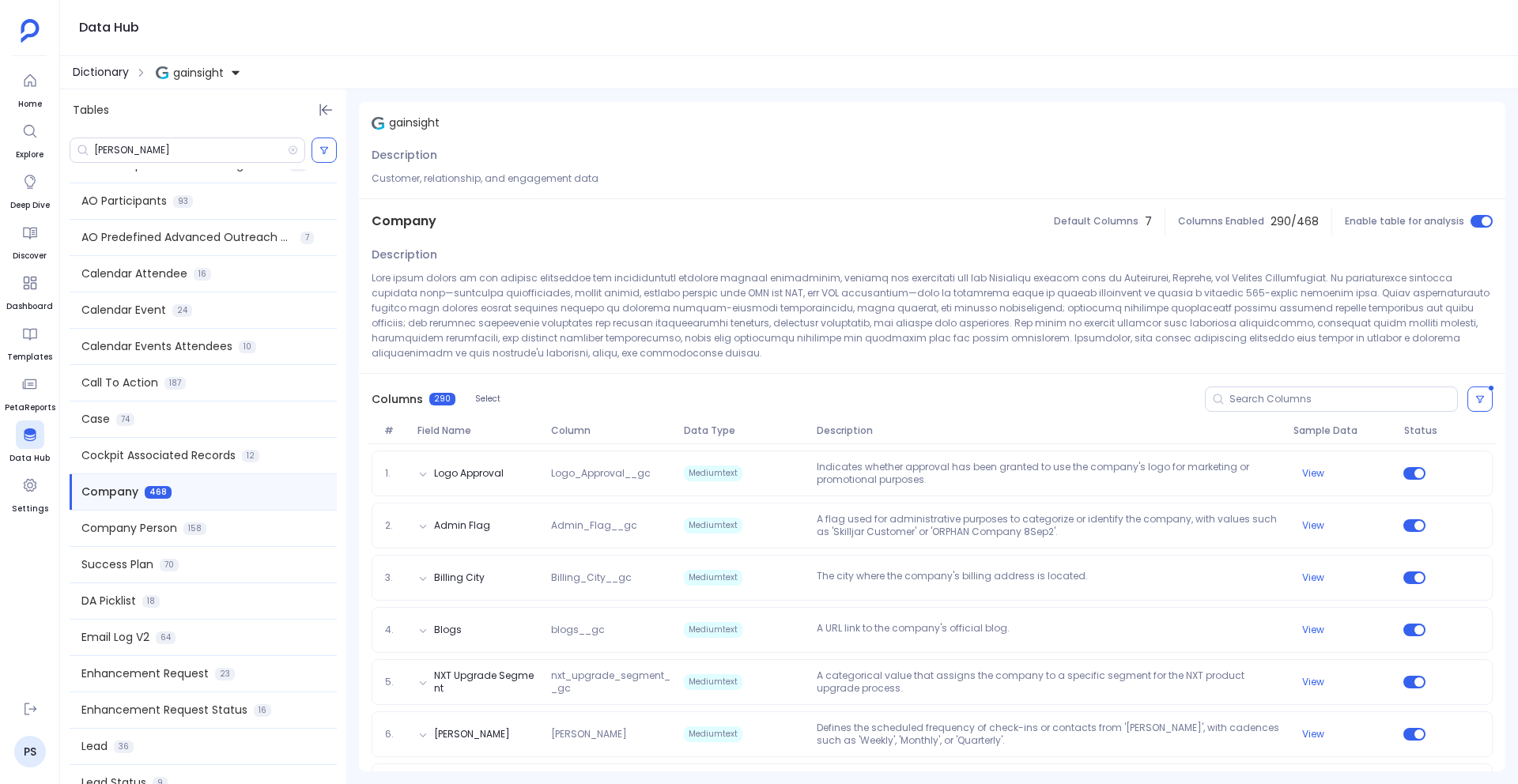
click at [93, 72] on span "Dictionary" at bounding box center [100, 72] width 56 height 16
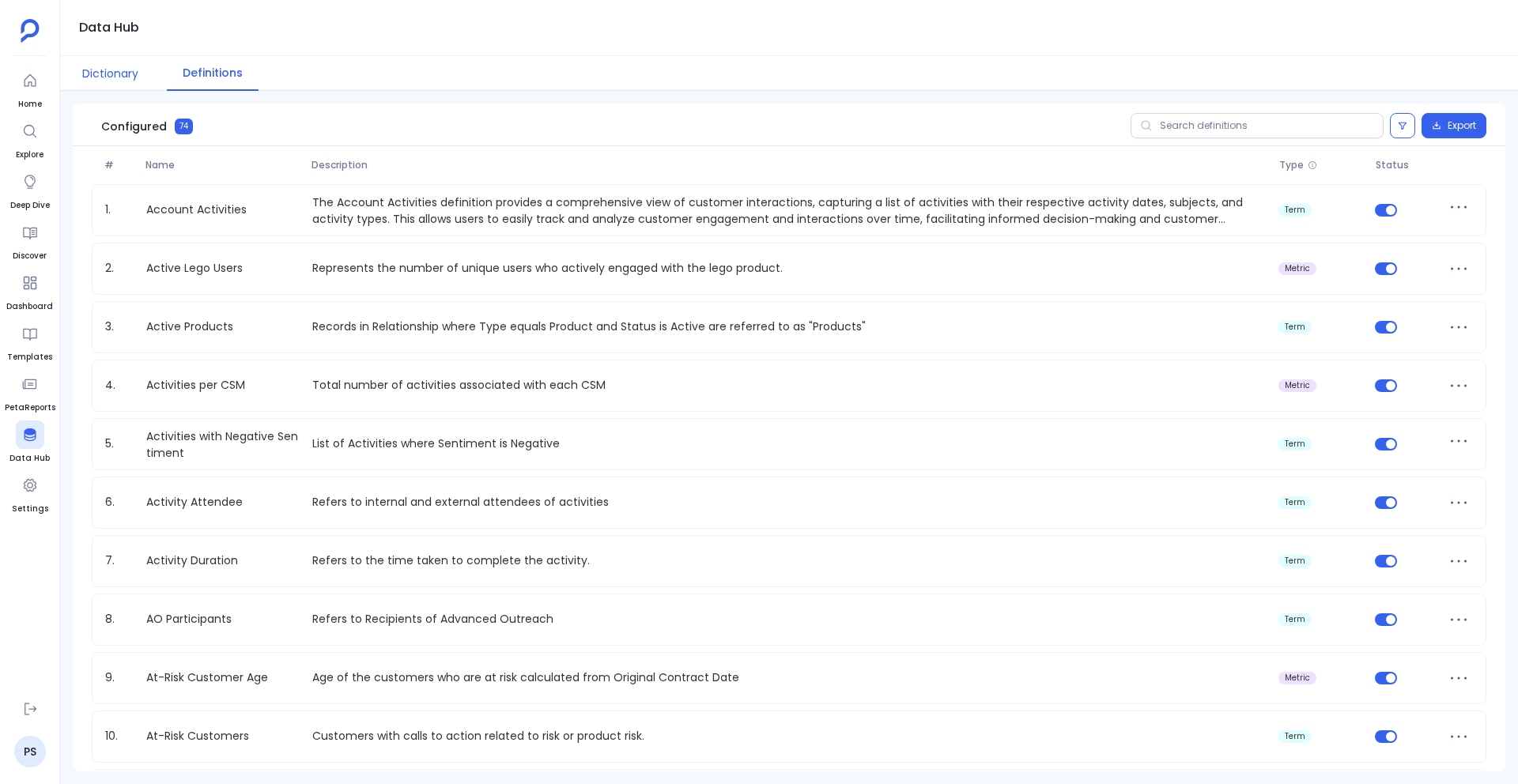
click at [119, 84] on button "Dictionary" at bounding box center [110, 73] width 87 height 35
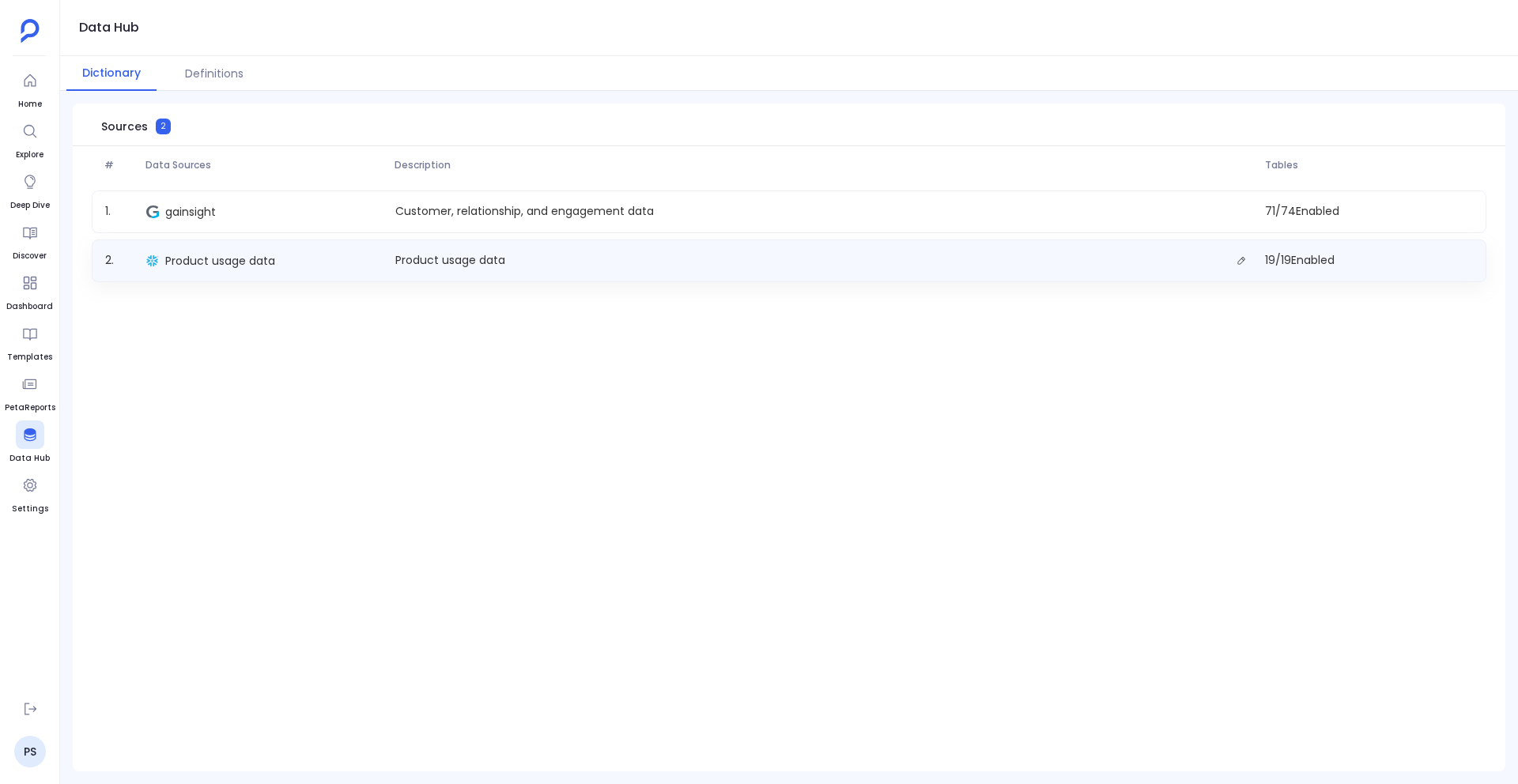
click at [226, 269] on div "Product usage data" at bounding box center [264, 260] width 248 height 22
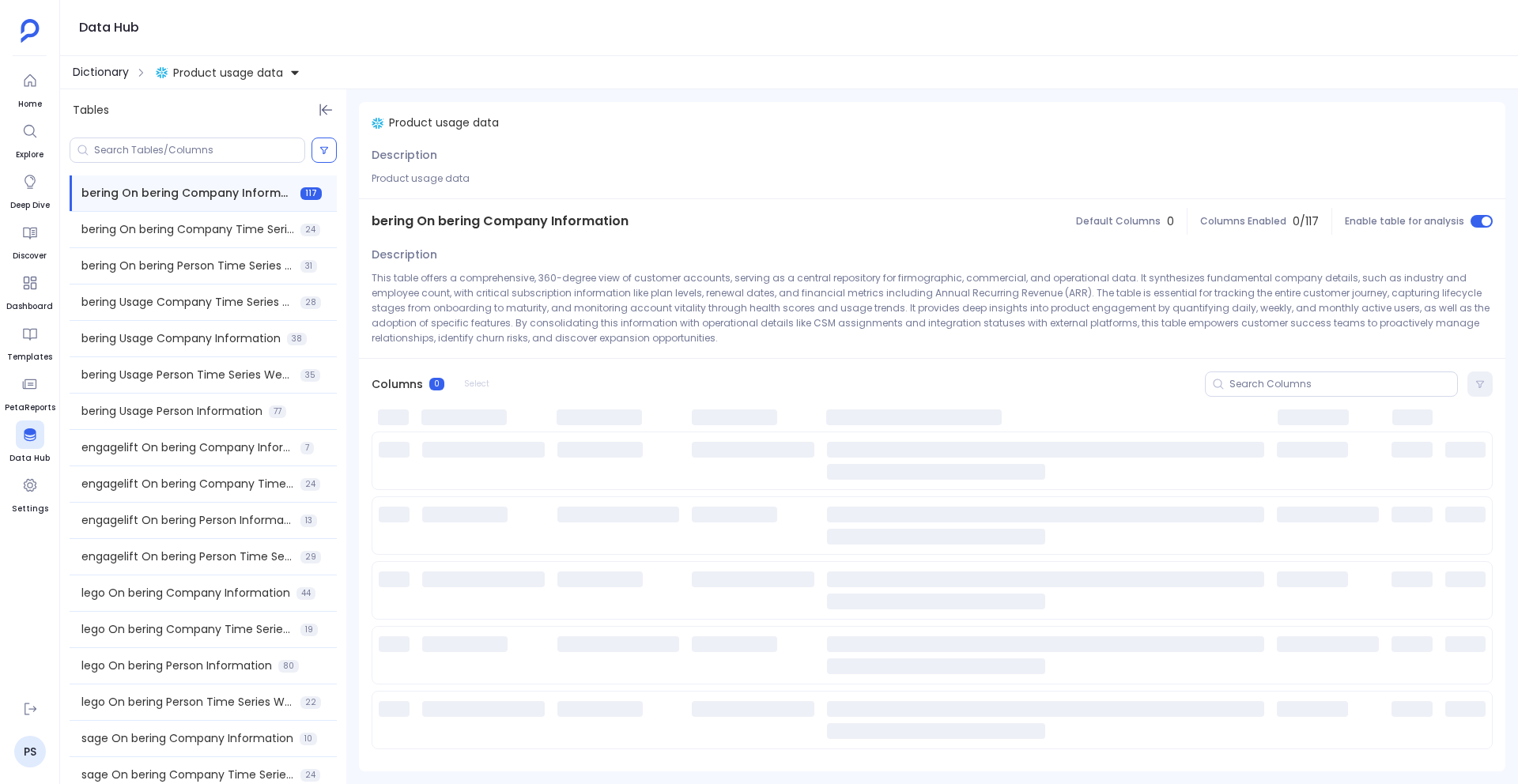
click at [85, 69] on span "Dictionary" at bounding box center [100, 72] width 56 height 16
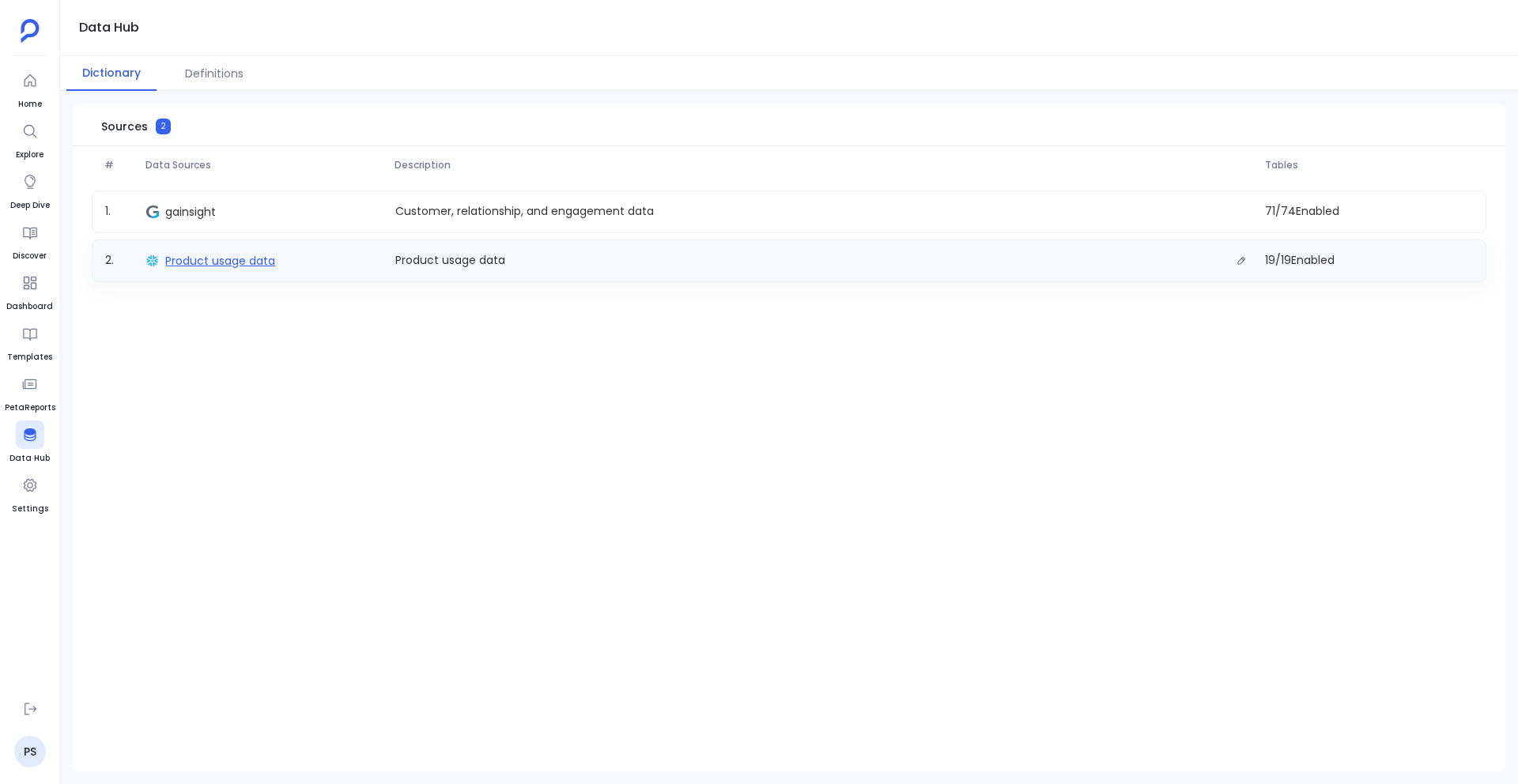
click at [251, 263] on span "Product usage data" at bounding box center [220, 261] width 110 height 16
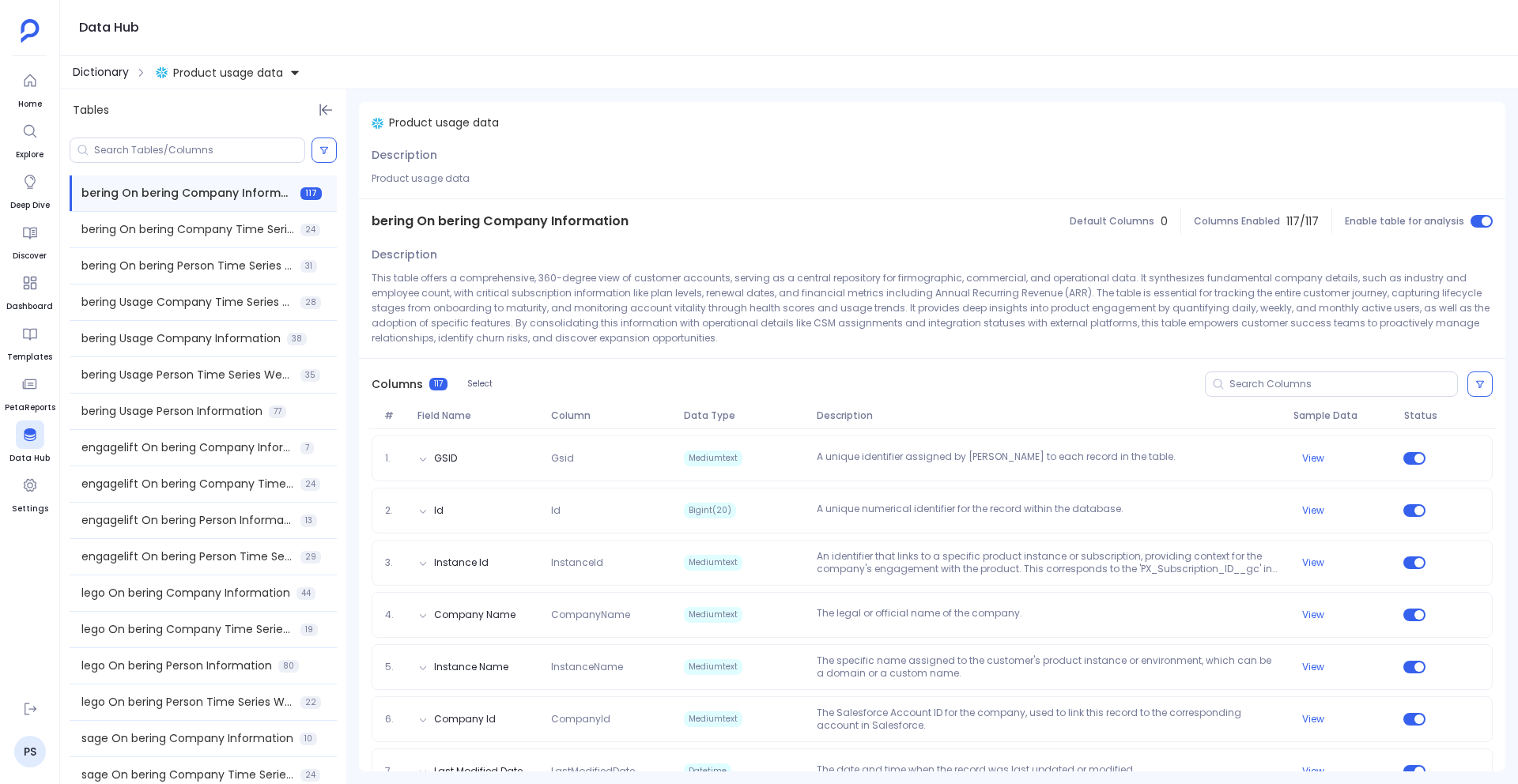
click at [89, 70] on span "Dictionary" at bounding box center [100, 72] width 56 height 16
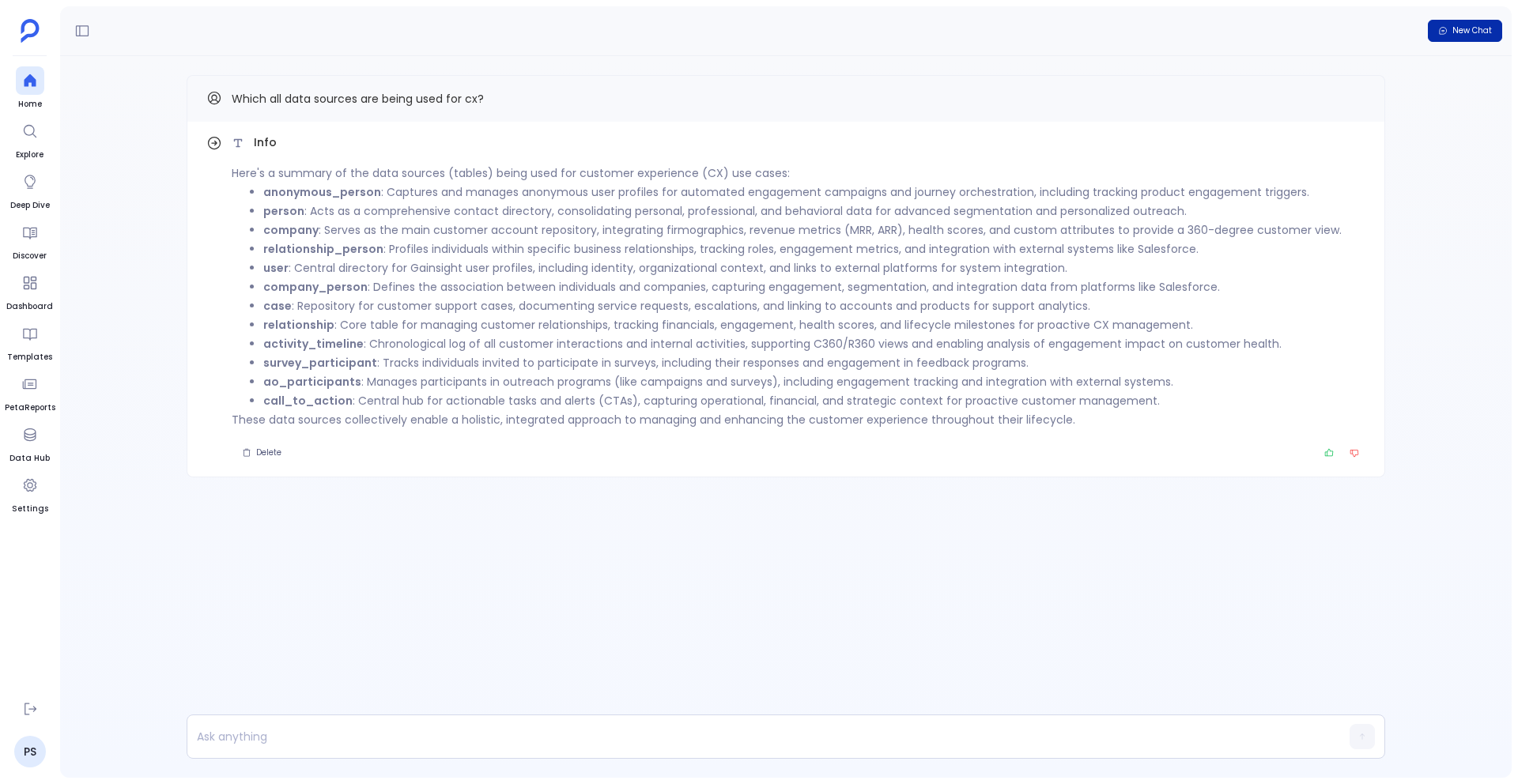
click at [1449, 35] on button "New Chat" at bounding box center [1465, 30] width 75 height 22
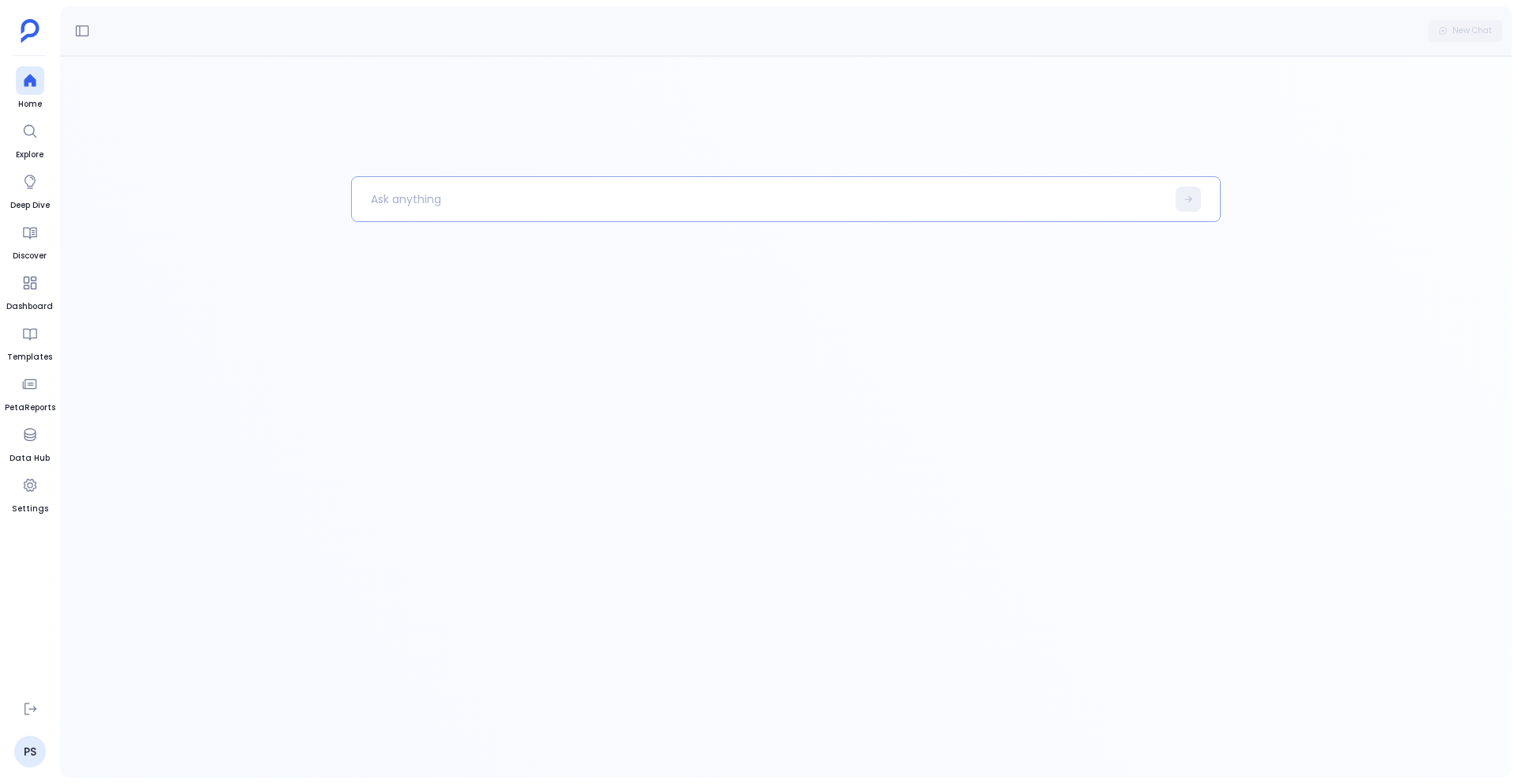
click at [899, 207] on p at bounding box center [758, 199] width 814 height 41
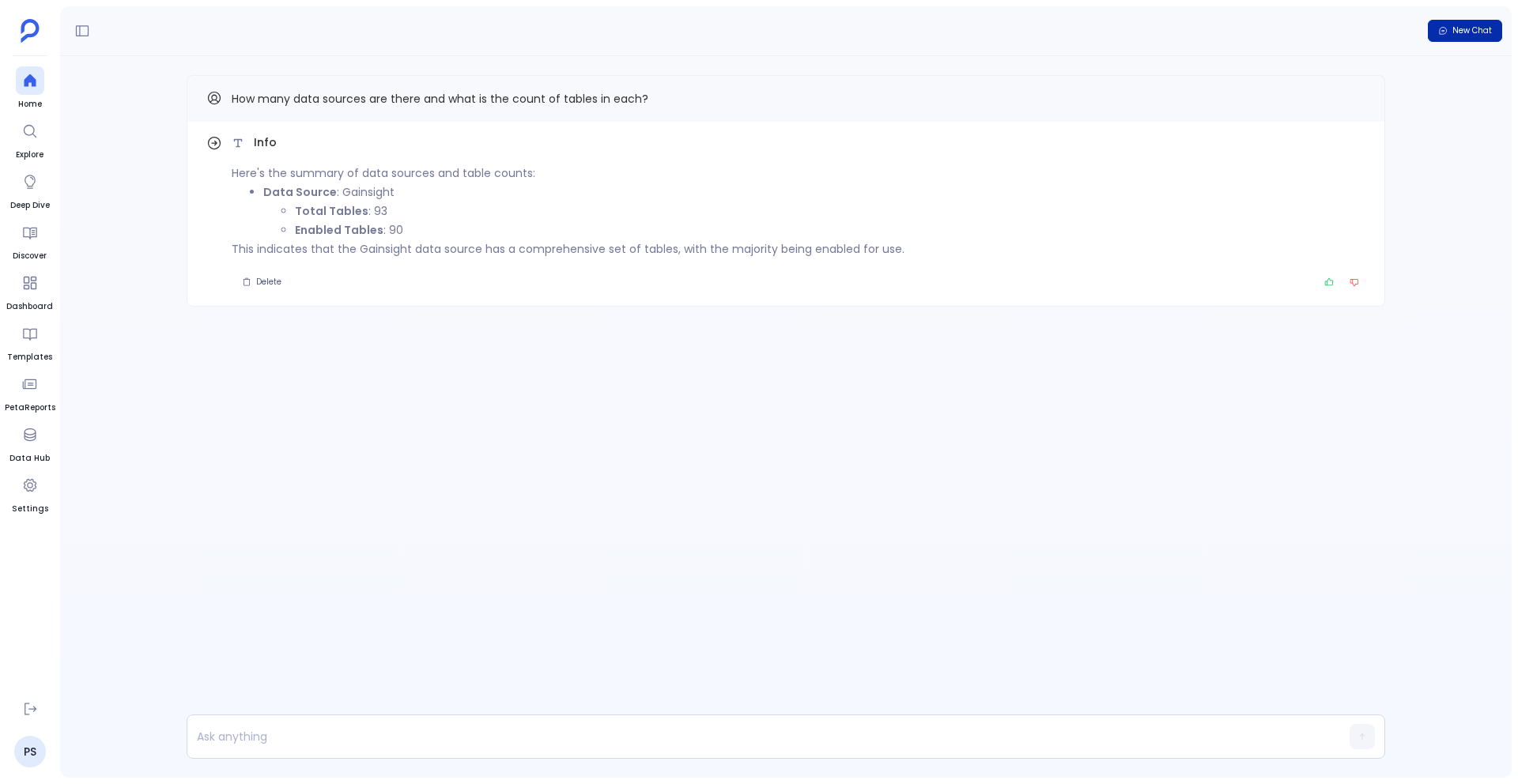
click at [1485, 41] on button "New Chat" at bounding box center [1465, 30] width 75 height 22
click at [338, 738] on p at bounding box center [755, 736] width 1136 height 22
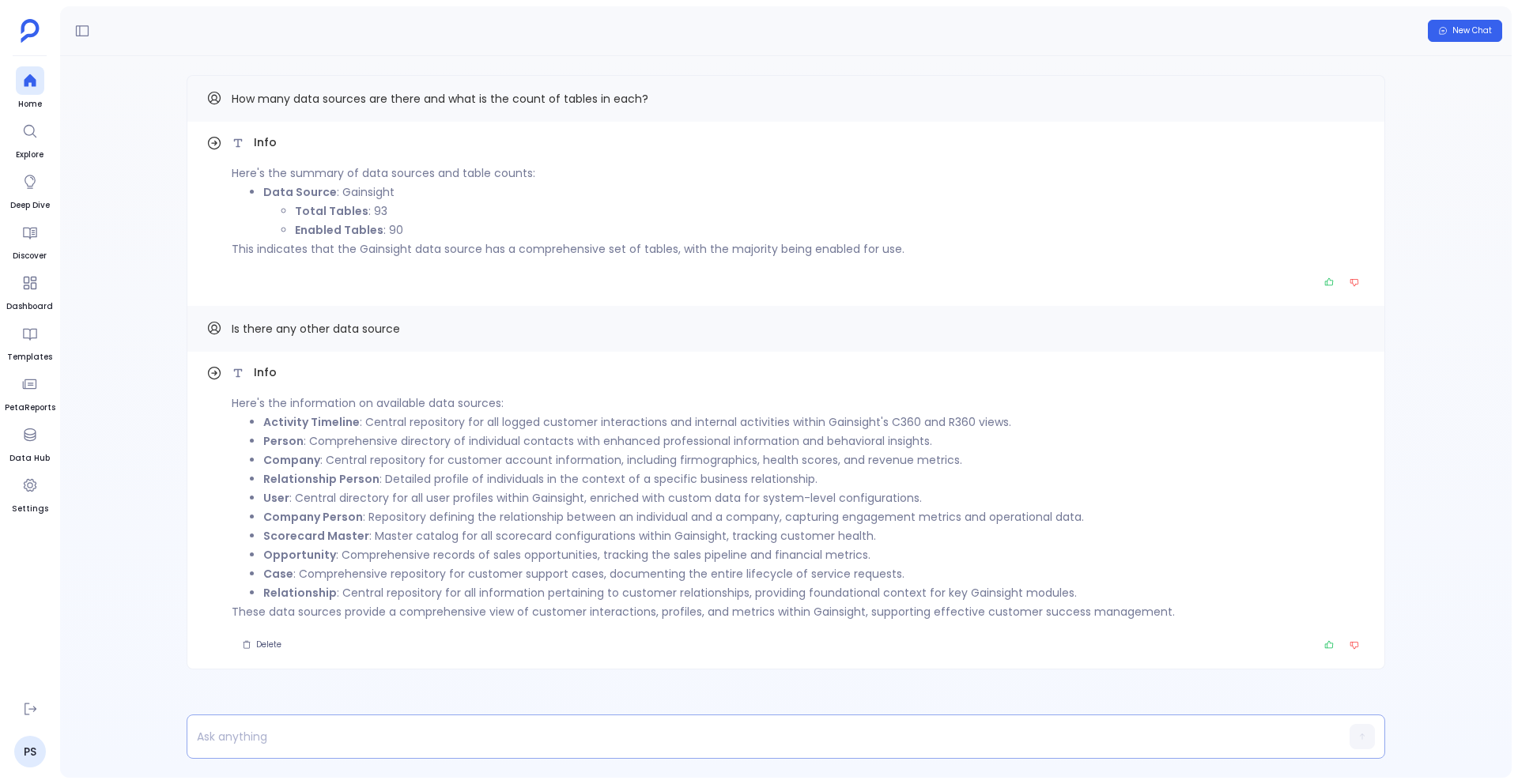
click at [246, 743] on p at bounding box center [755, 736] width 1136 height 22
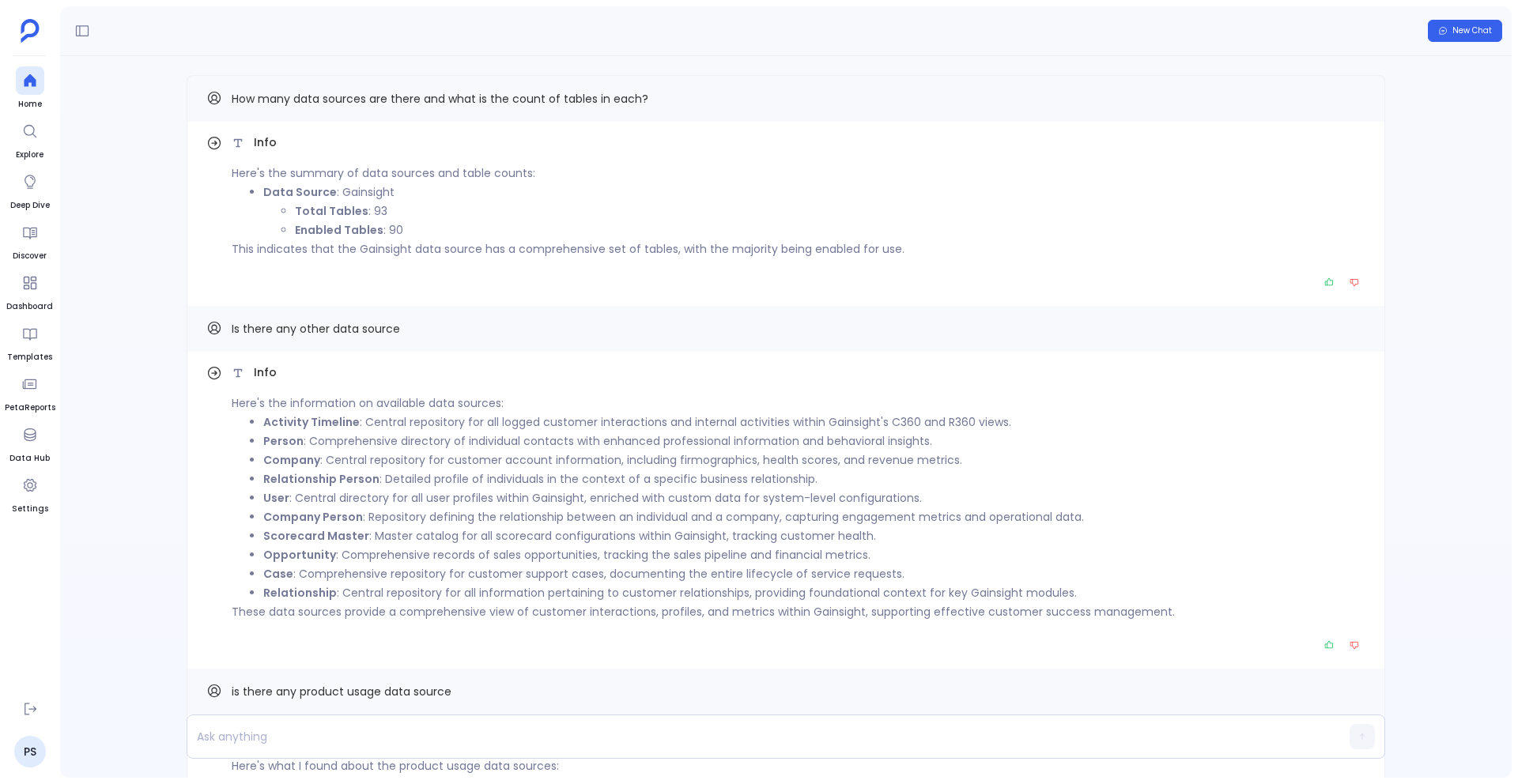
scroll to position [-204, 0]
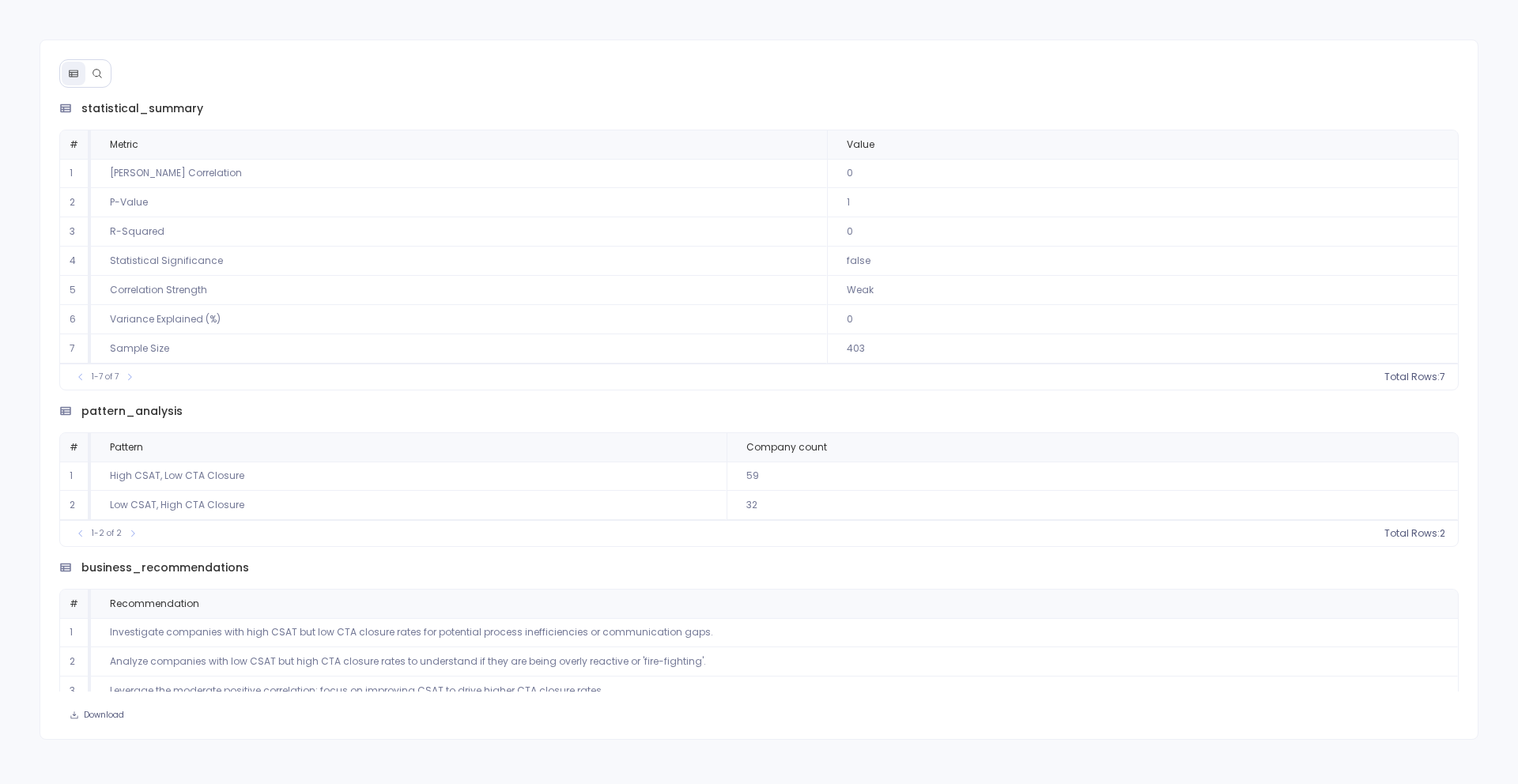
click at [92, 79] on icon at bounding box center [97, 74] width 11 height 11
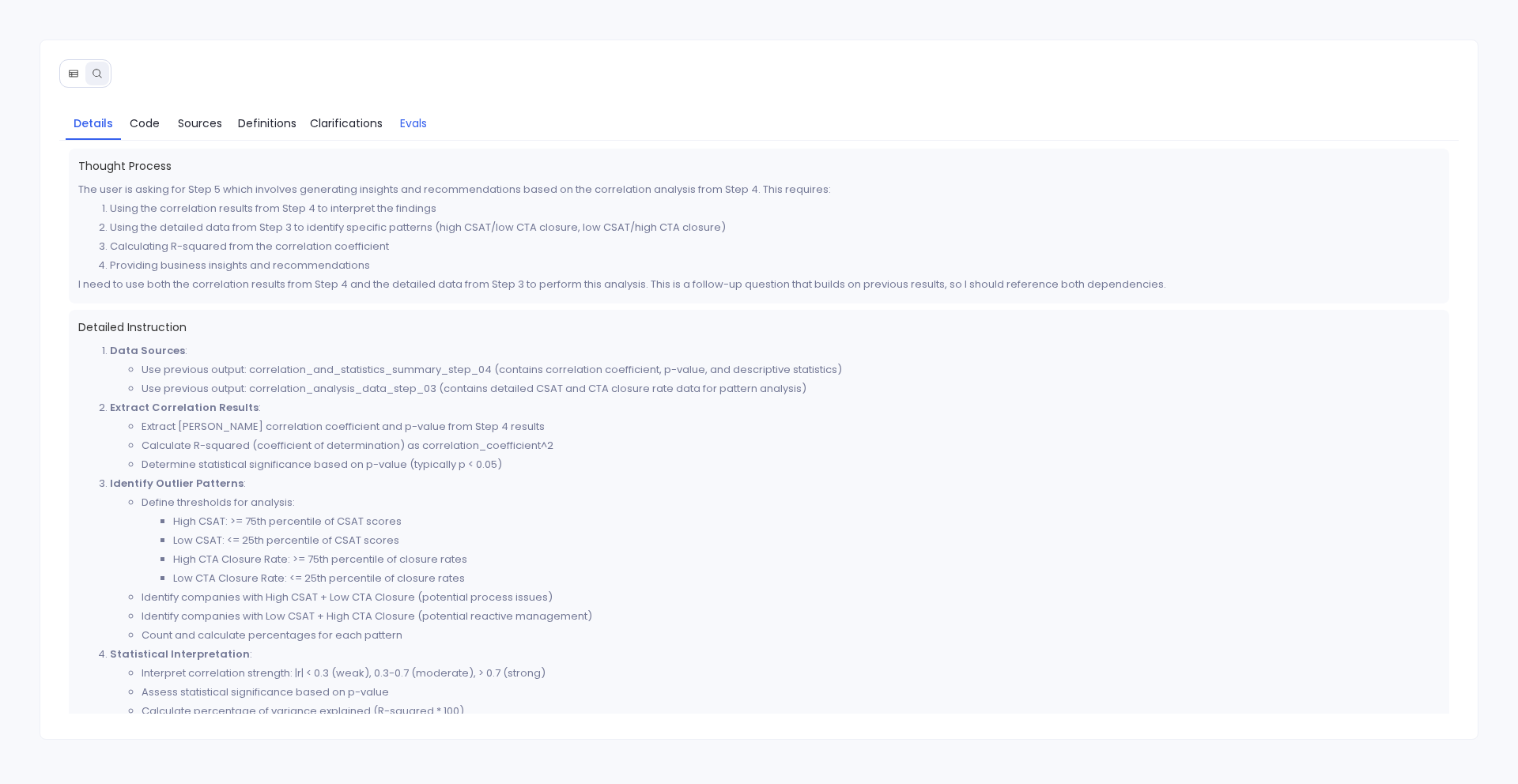
click at [407, 131] on span "Evals" at bounding box center [413, 123] width 27 height 17
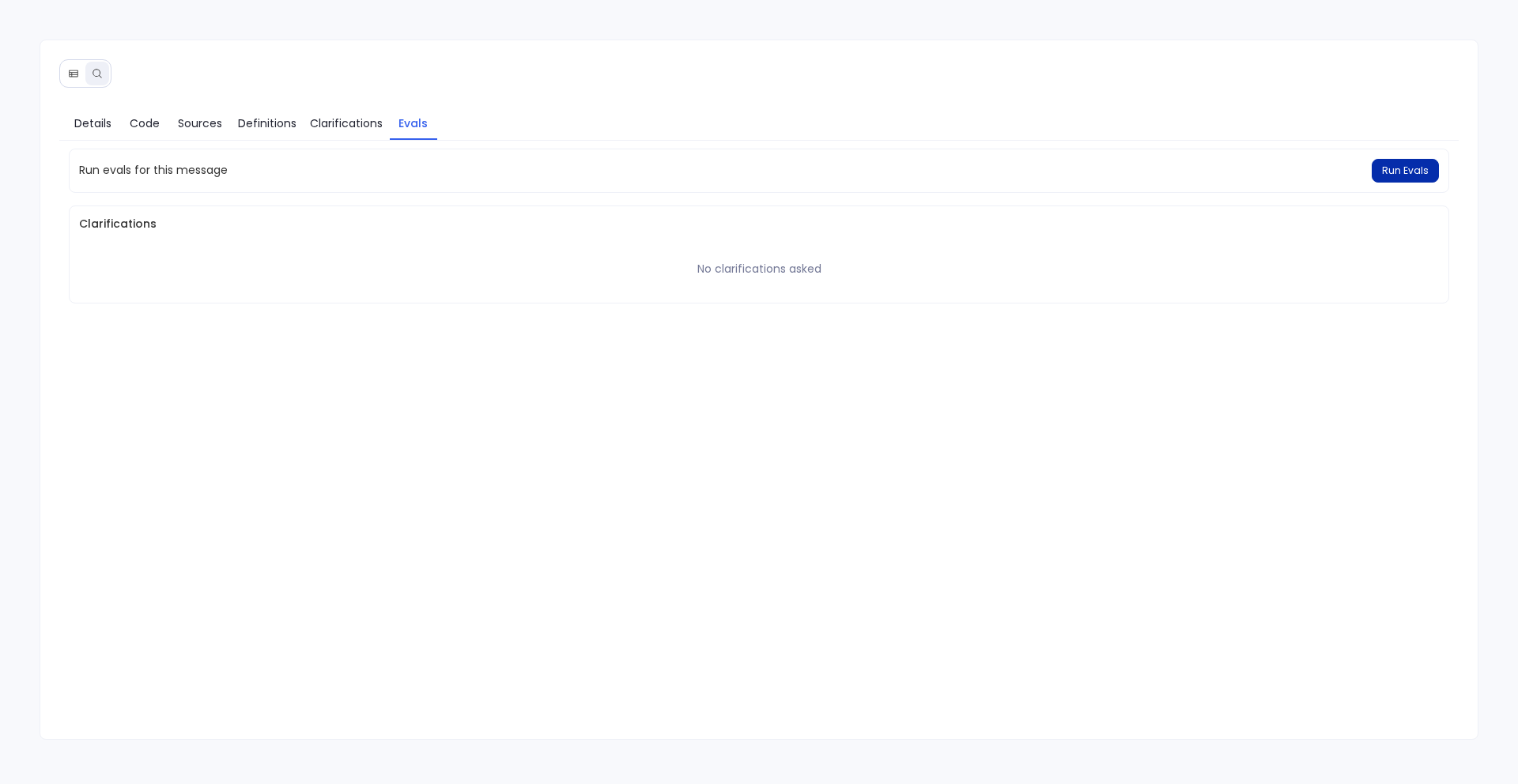
click at [1401, 173] on span "Run Evals" at bounding box center [1405, 171] width 47 height 13
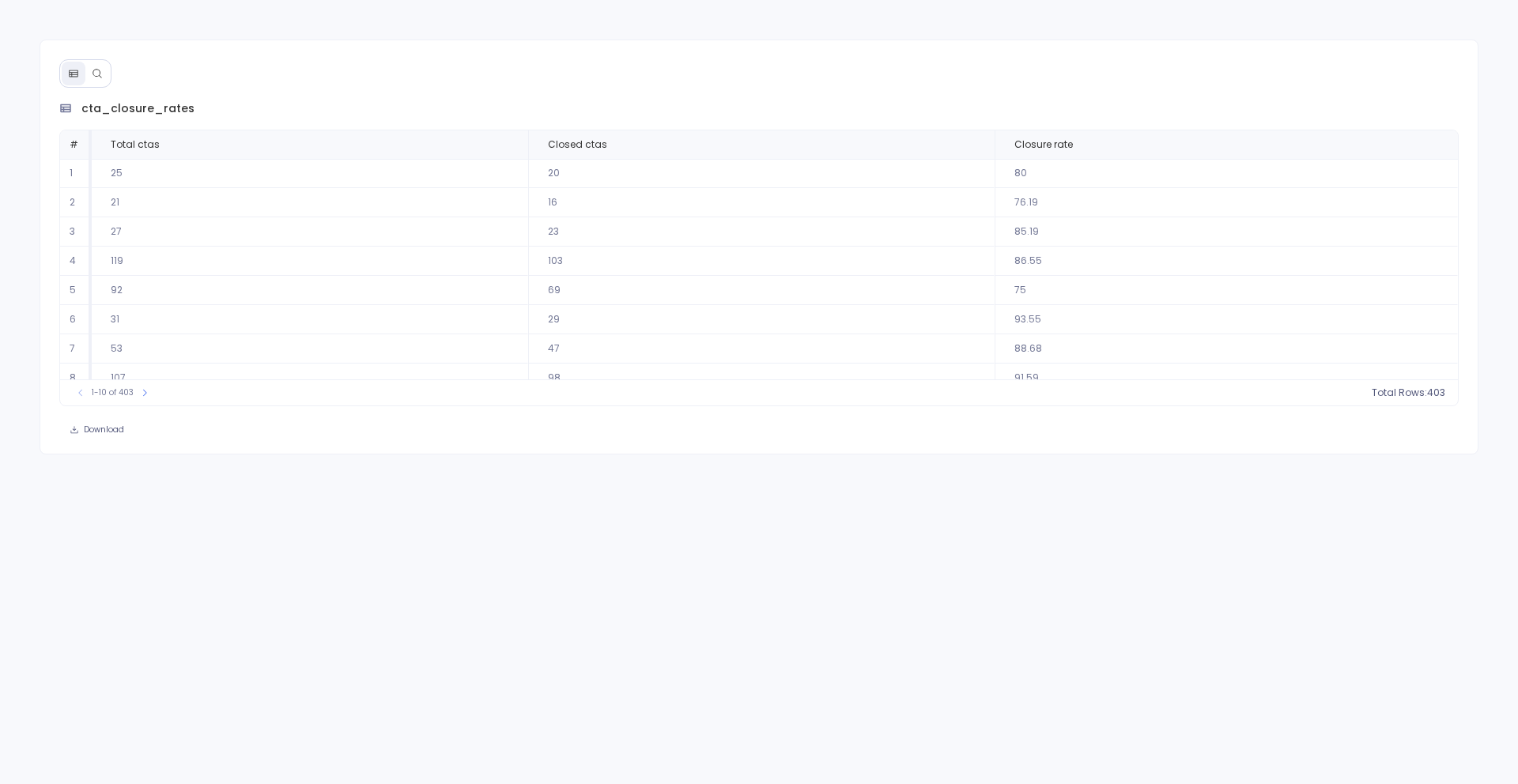
scroll to position [72, 0]
click at [91, 83] on button at bounding box center [96, 73] width 23 height 23
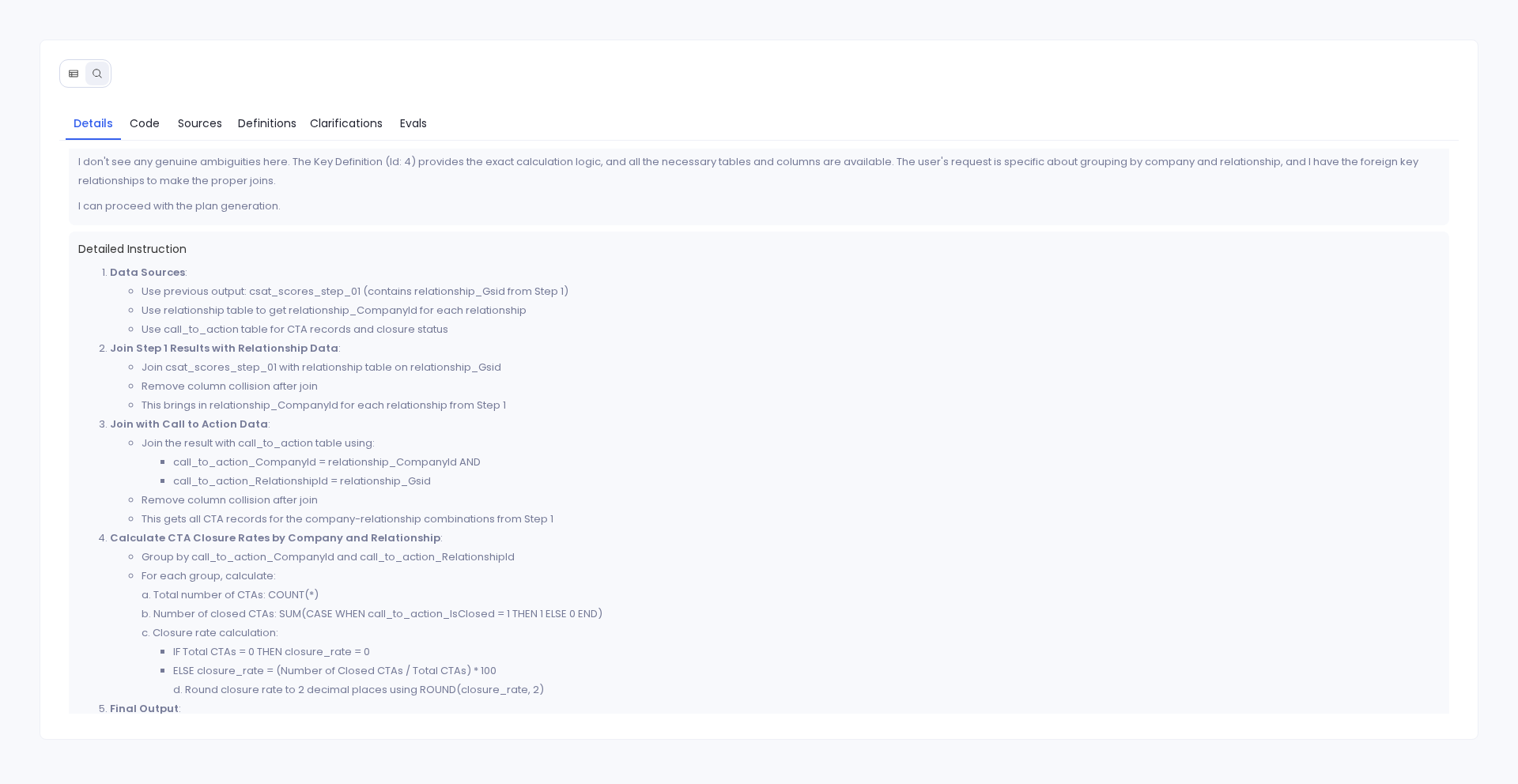
scroll to position [535, 0]
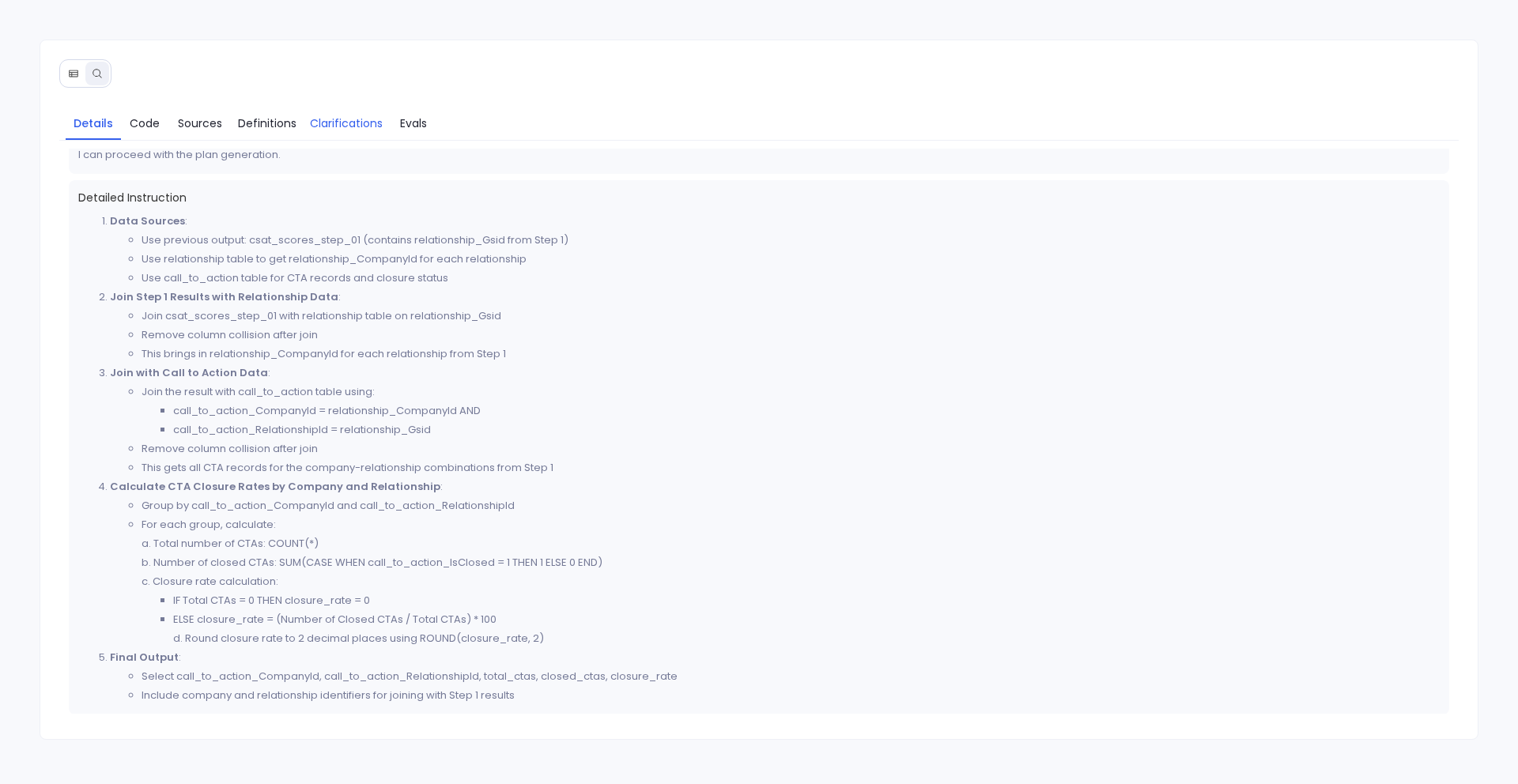
click at [359, 121] on span "Clarifications" at bounding box center [347, 123] width 73 height 17
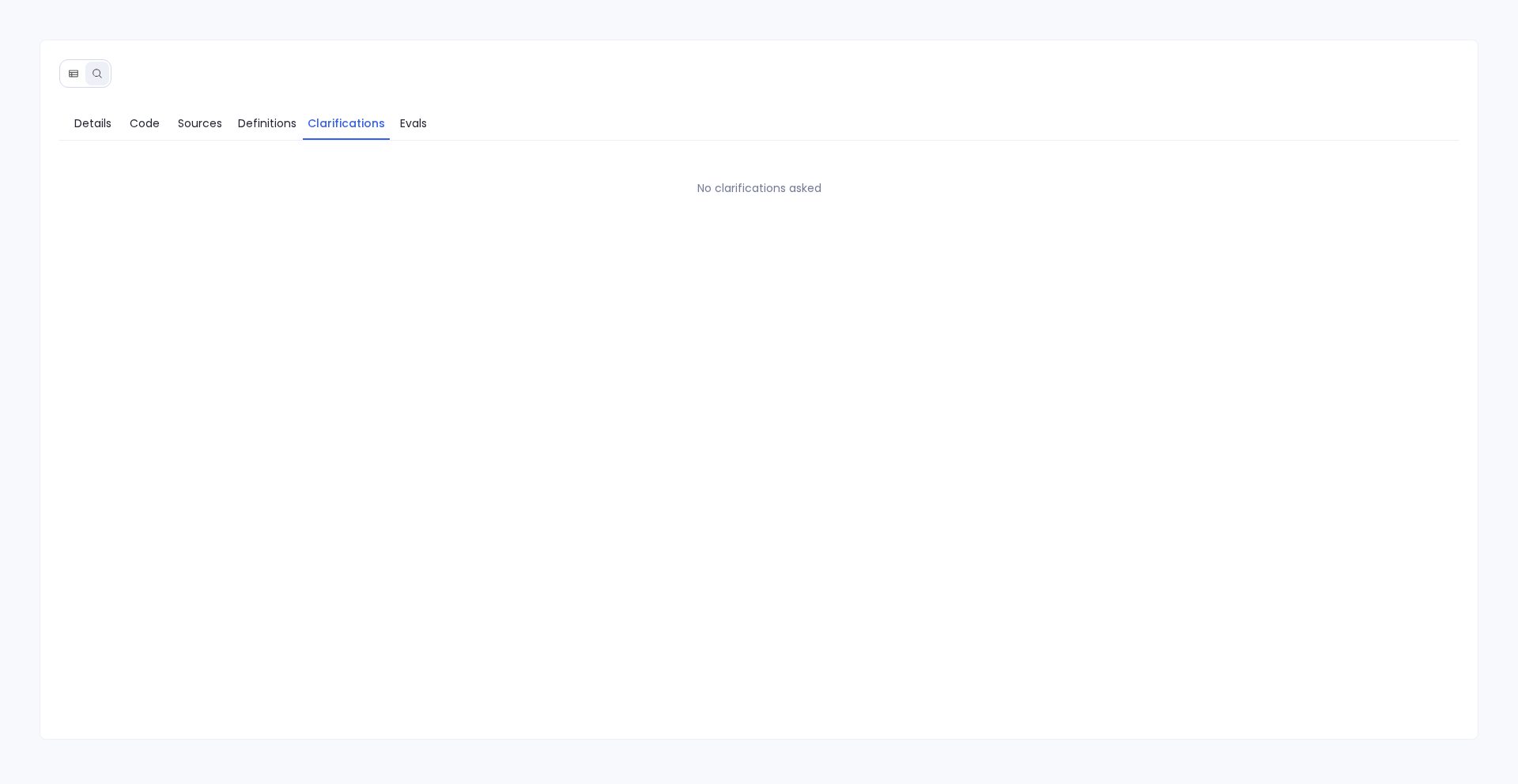
scroll to position [0, 0]
click at [400, 125] on span "Evals" at bounding box center [413, 123] width 27 height 17
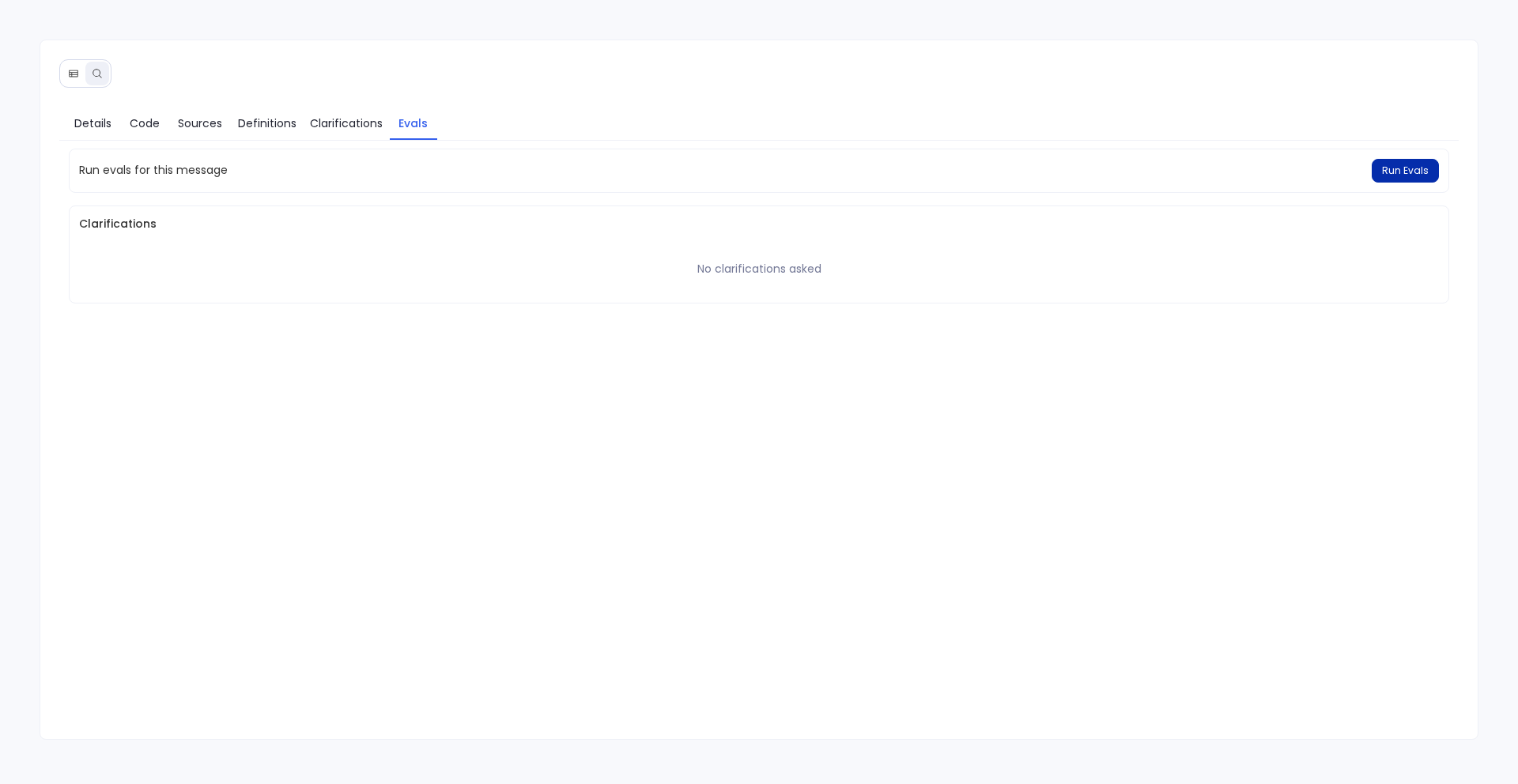
click at [1392, 170] on span "Run Evals" at bounding box center [1405, 171] width 47 height 13
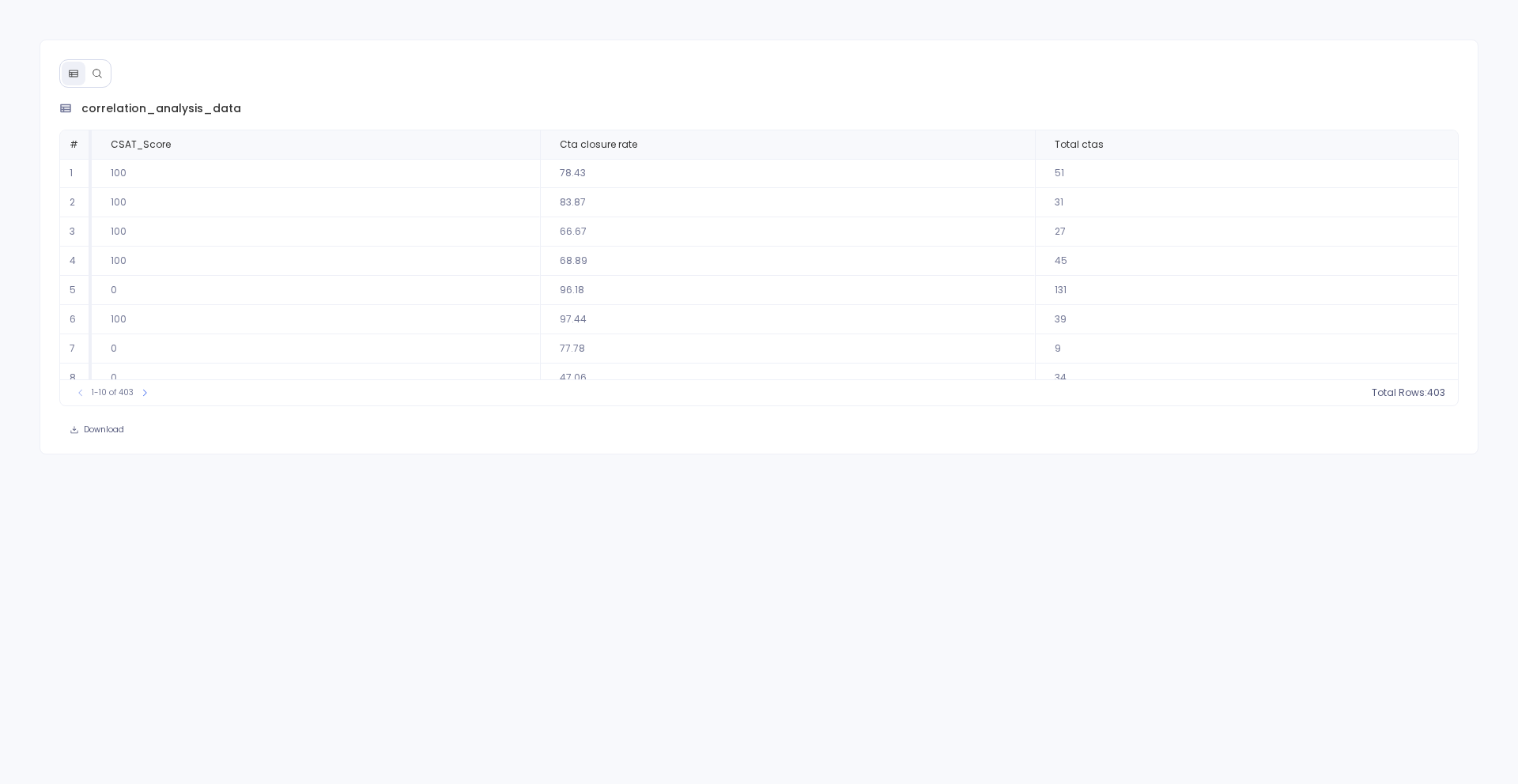
scroll to position [72, 0]
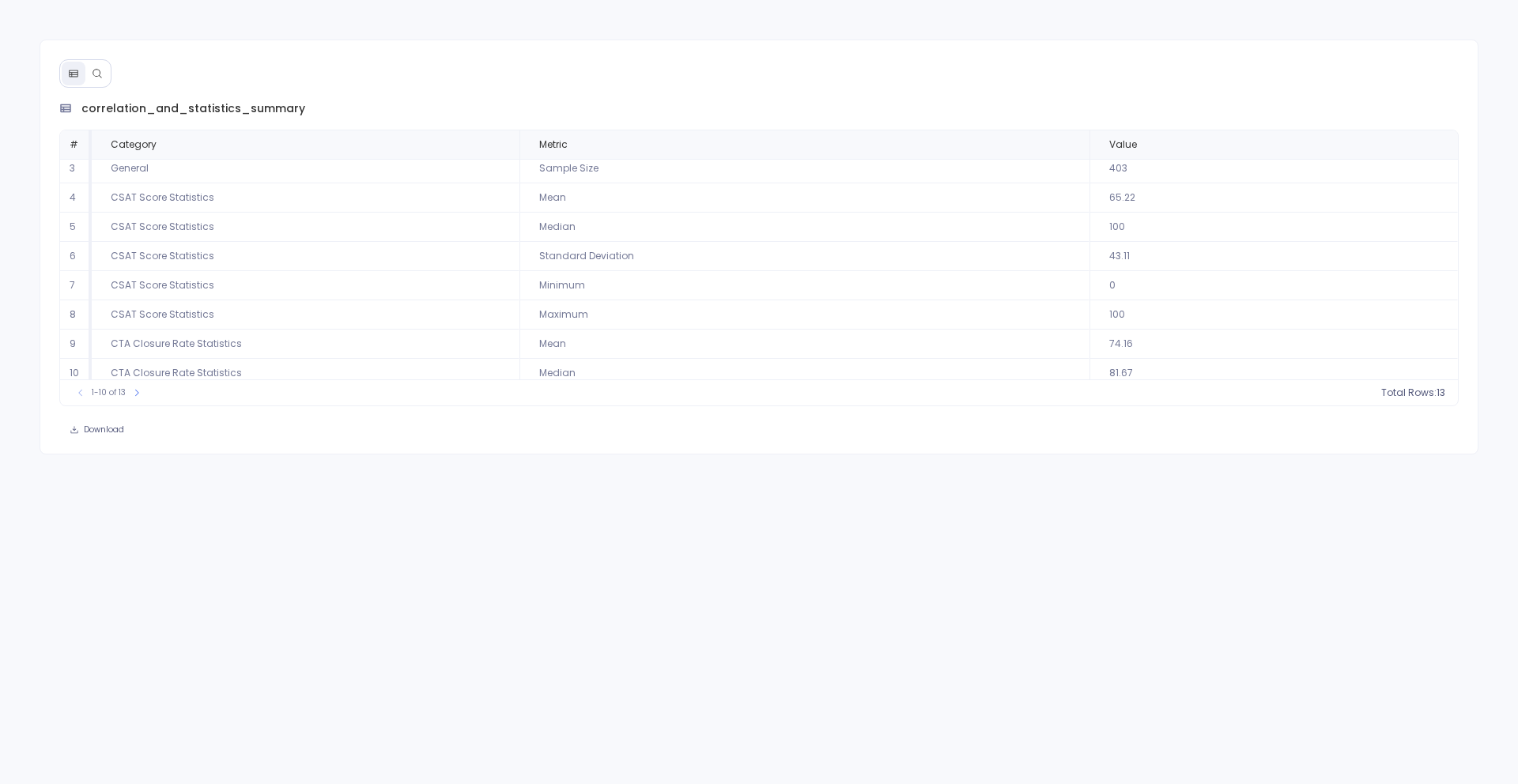
scroll to position [72, 0]
click at [101, 79] on button at bounding box center [96, 73] width 23 height 23
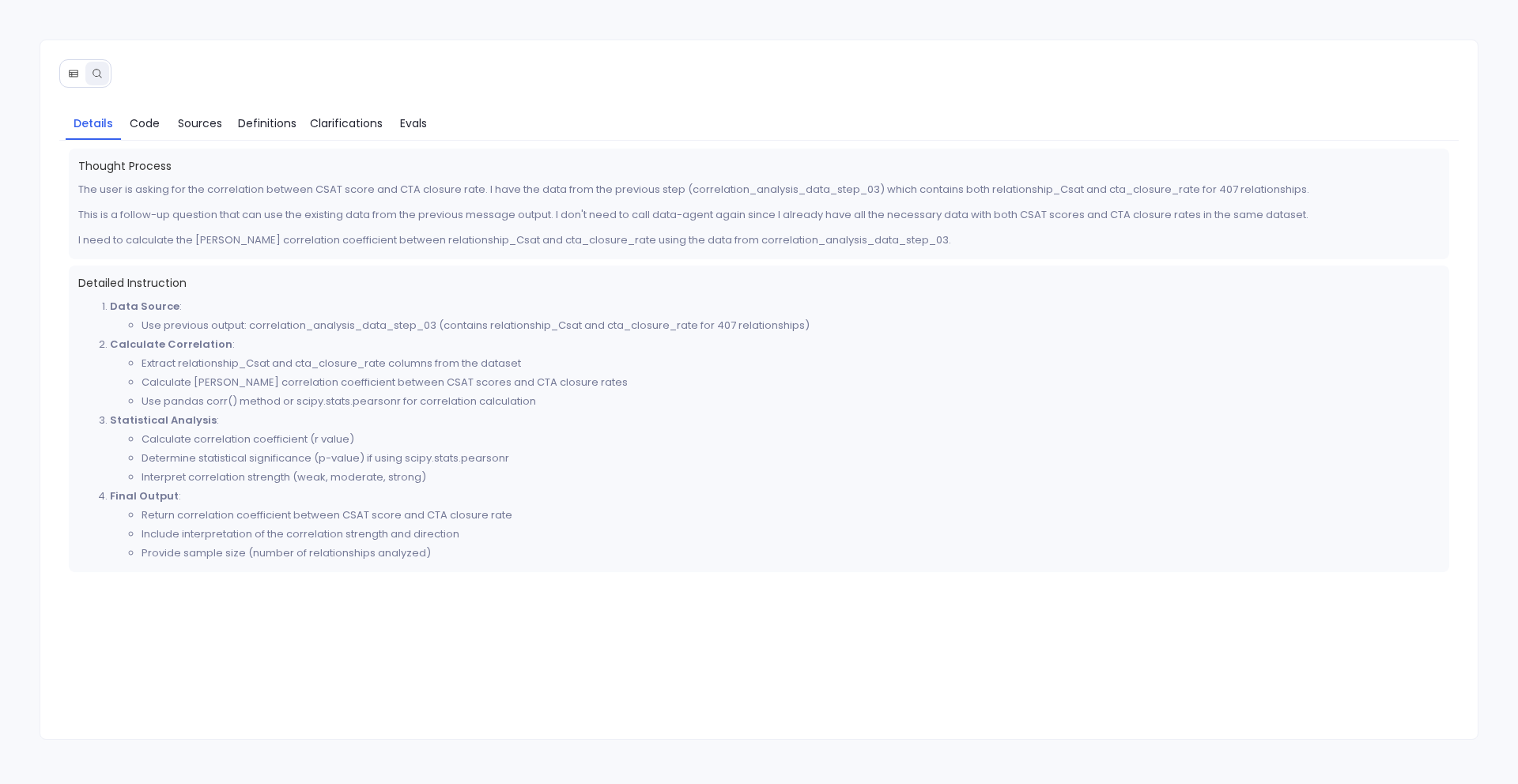
click at [81, 78] on button at bounding box center [73, 73] width 23 height 23
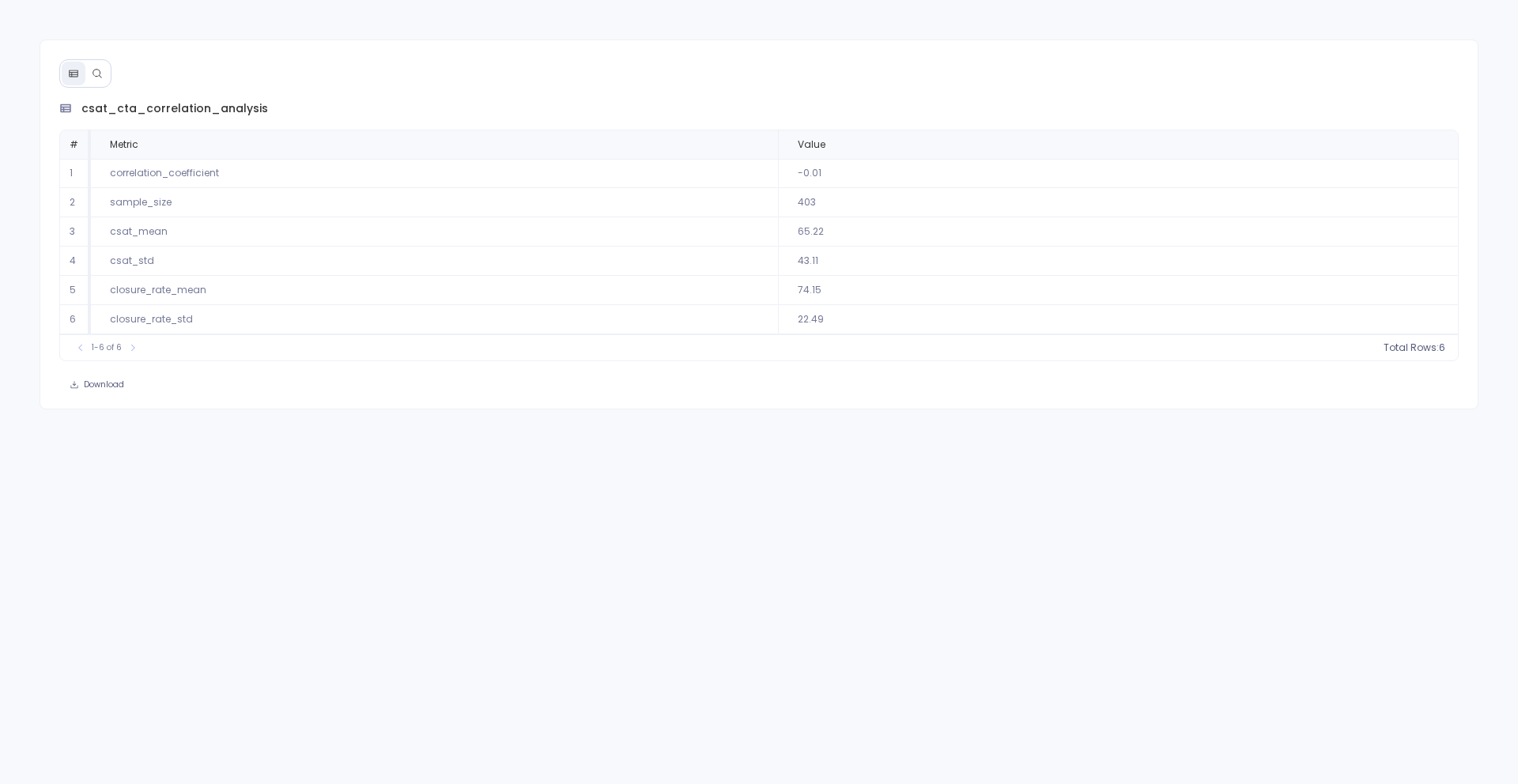
click at [88, 78] on button at bounding box center [96, 73] width 23 height 23
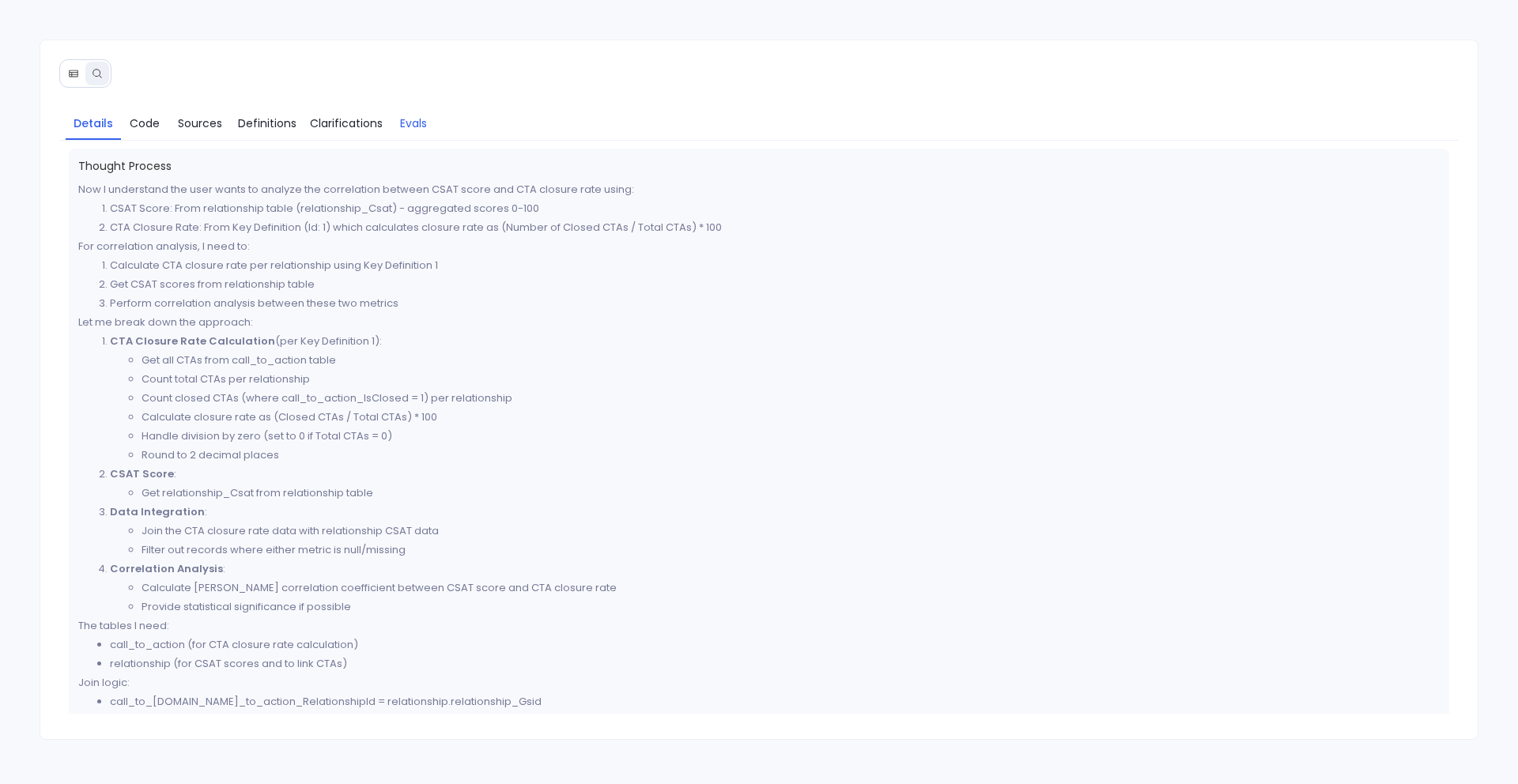
click at [418, 117] on span "Evals" at bounding box center [413, 123] width 27 height 17
